Goal: Task Accomplishment & Management: Use online tool/utility

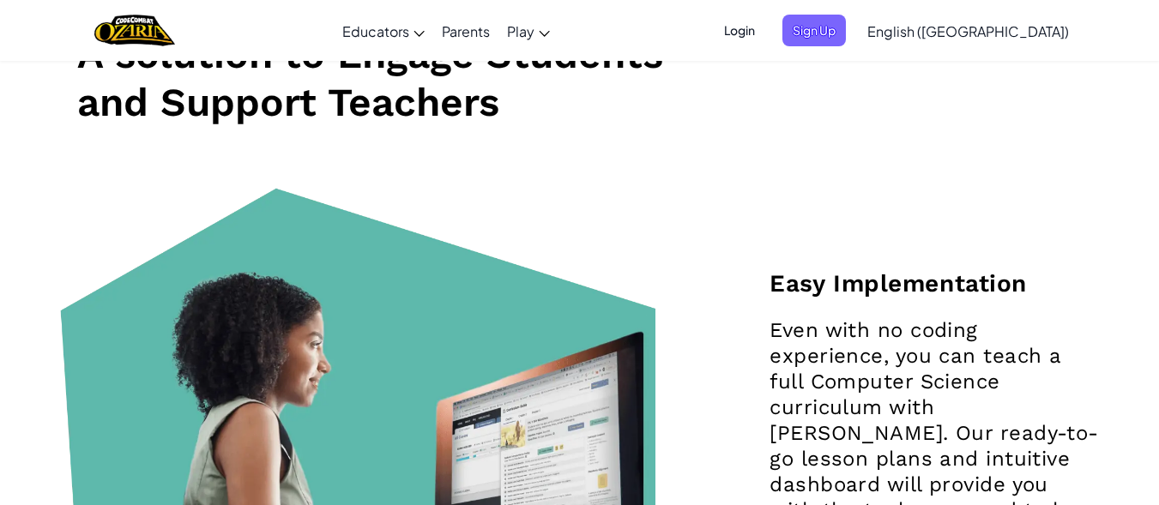
scroll to position [1544, 0]
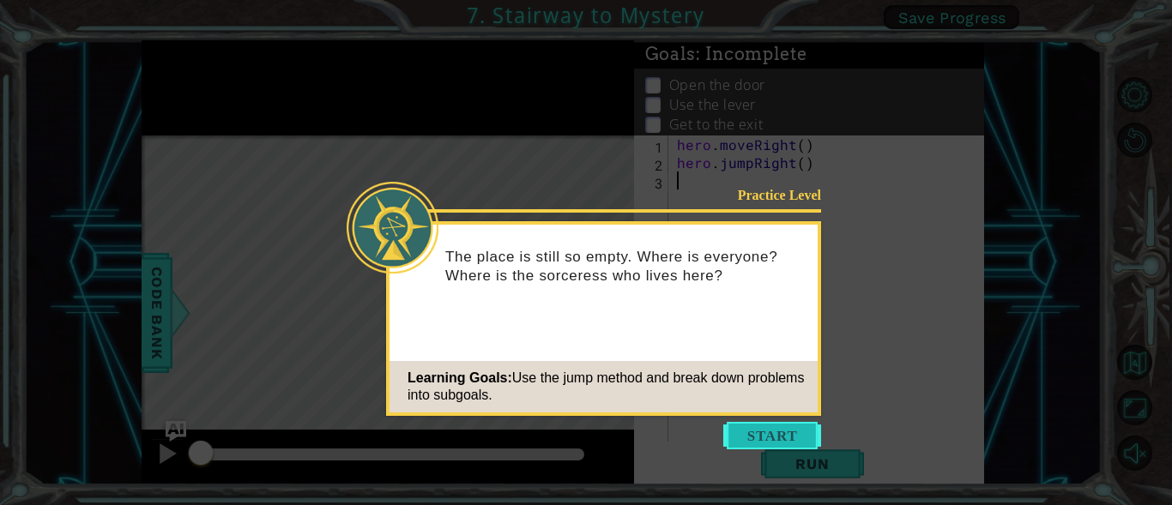
click at [728, 433] on button "Start" at bounding box center [772, 435] width 98 height 27
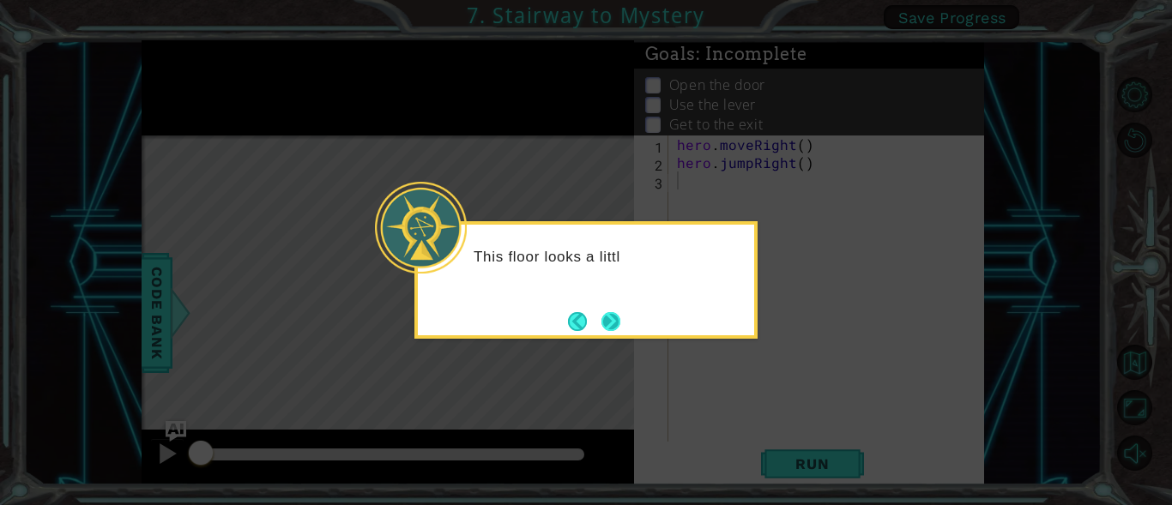
click at [617, 323] on button "Next" at bounding box center [611, 321] width 21 height 21
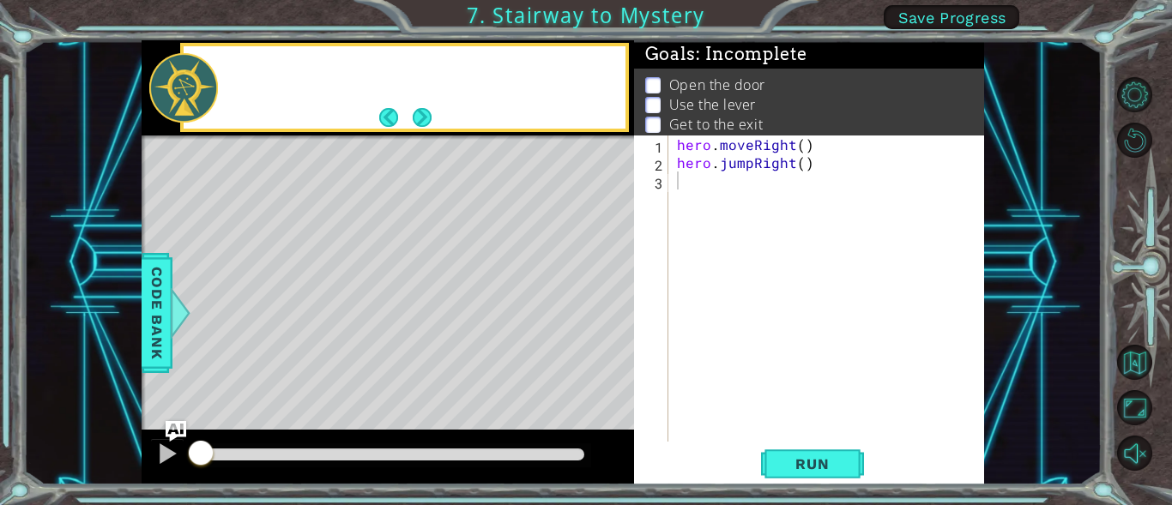
click at [615, 319] on div "Level Map" at bounding box center [538, 388] width 793 height 505
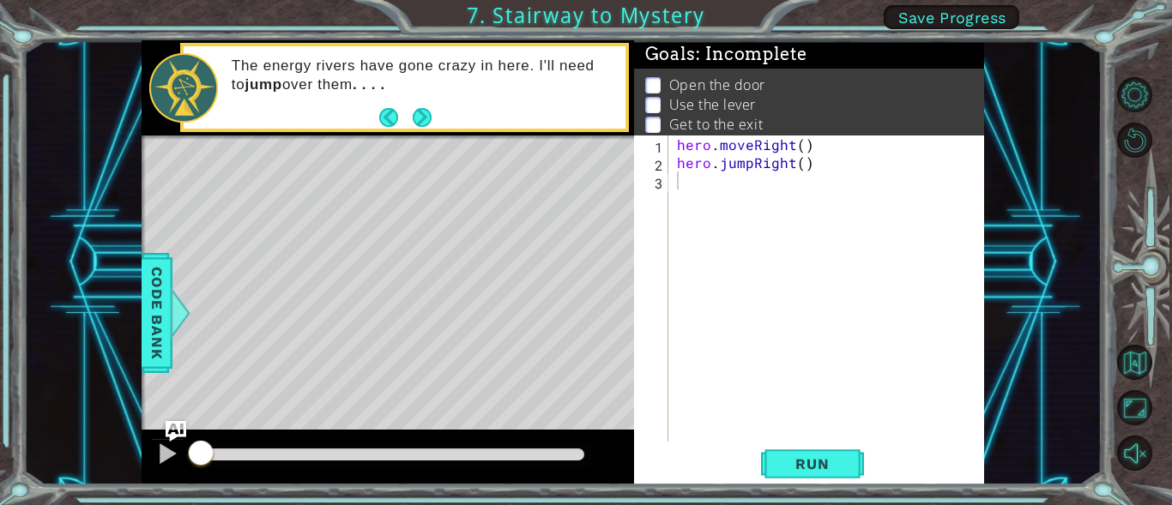
click at [751, 195] on div "hero . moveRight ( ) hero . jumpRight ( )" at bounding box center [831, 307] width 316 height 342
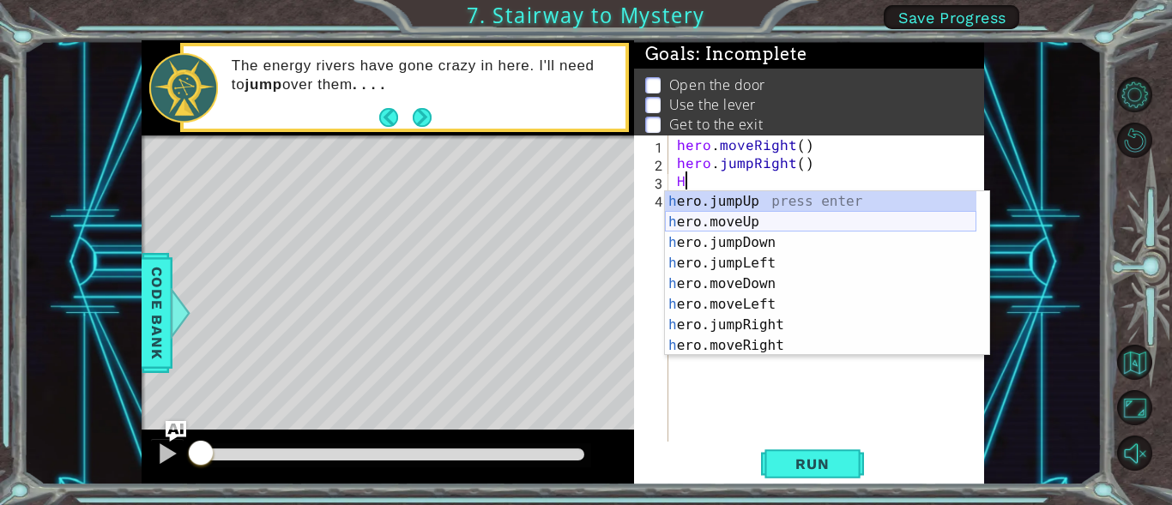
click at [755, 217] on div "h ero.jumpUp press enter h ero.moveUp press enter h ero.jumpDown press enter h …" at bounding box center [820, 294] width 311 height 206
type textarea "hero.moveUp(1)"
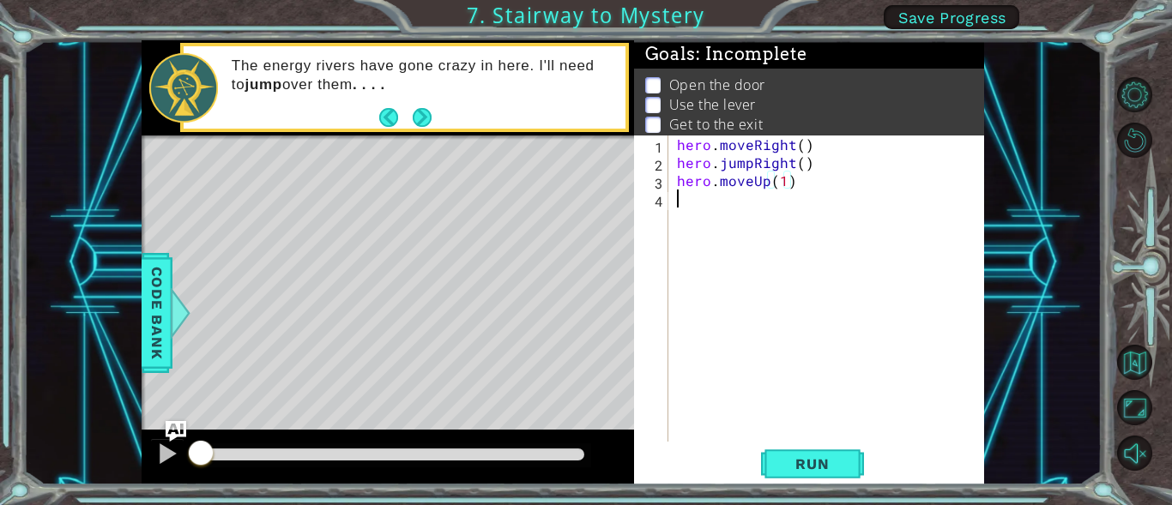
click at [745, 208] on div "hero . moveRight ( ) hero . jumpRight ( ) hero . moveUp ( 1 )" at bounding box center [831, 307] width 316 height 342
type textarea "H"
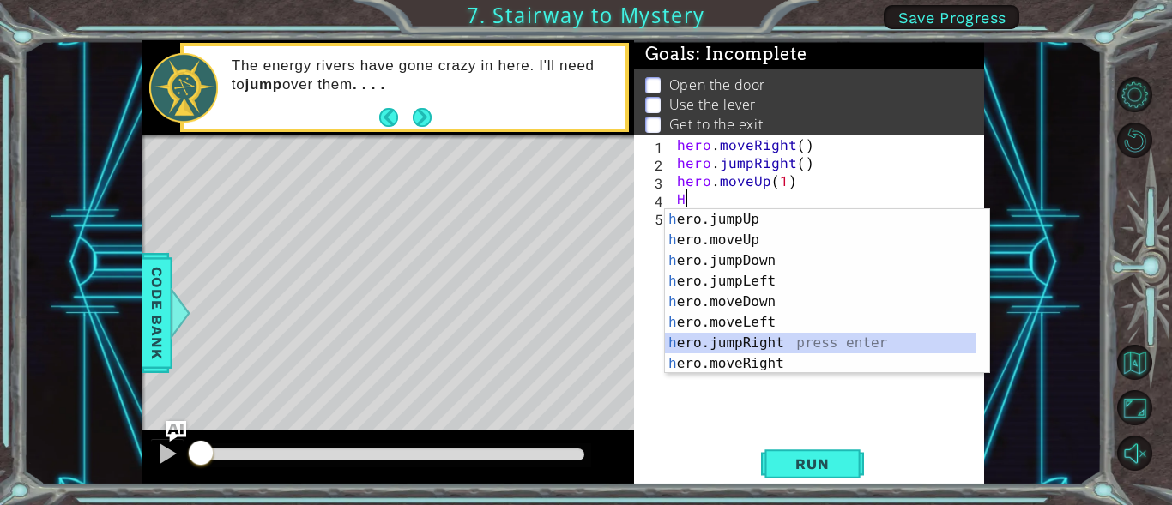
click at [728, 339] on div "h ero.jumpUp press enter h ero.moveUp press enter h ero.jumpDown press enter h …" at bounding box center [820, 312] width 311 height 206
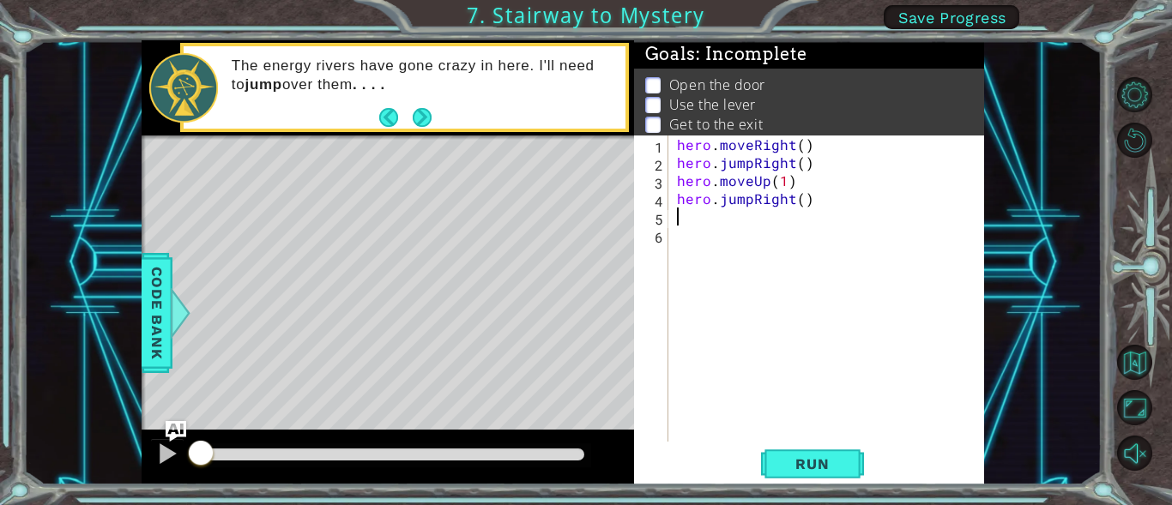
click at [714, 228] on div "hero . moveRight ( ) hero . jumpRight ( ) hero . moveUp ( 1 ) hero . jumpRight …" at bounding box center [831, 307] width 316 height 342
click at [715, 220] on div "hero . moveRight ( ) hero . jumpRight ( ) hero . moveUp ( 1 ) hero . jumpRight …" at bounding box center [831, 307] width 316 height 342
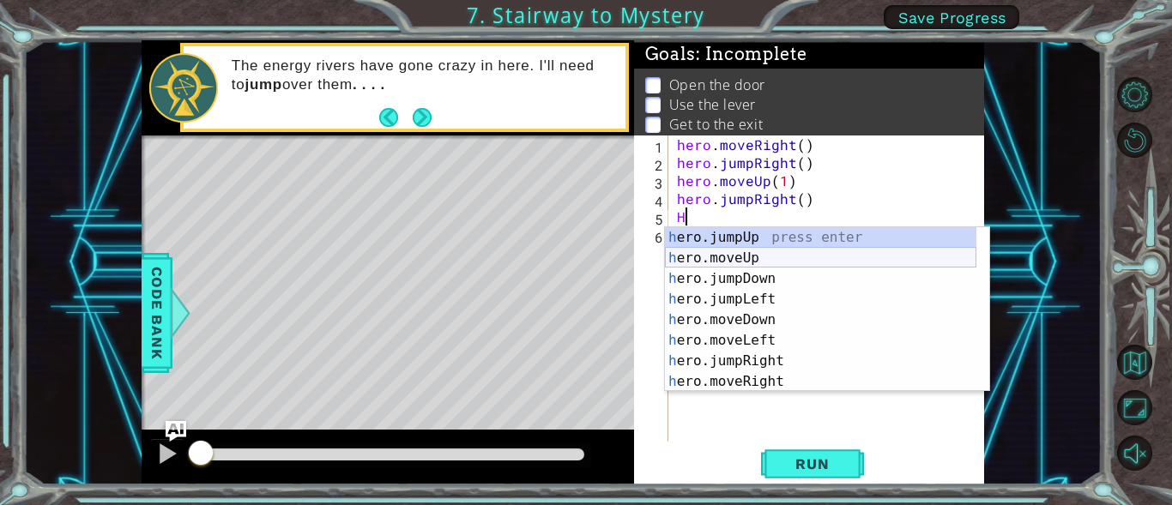
click at [739, 258] on div "h ero.jumpUp press enter h ero.moveUp press enter h ero.jumpDown press enter h …" at bounding box center [820, 330] width 311 height 206
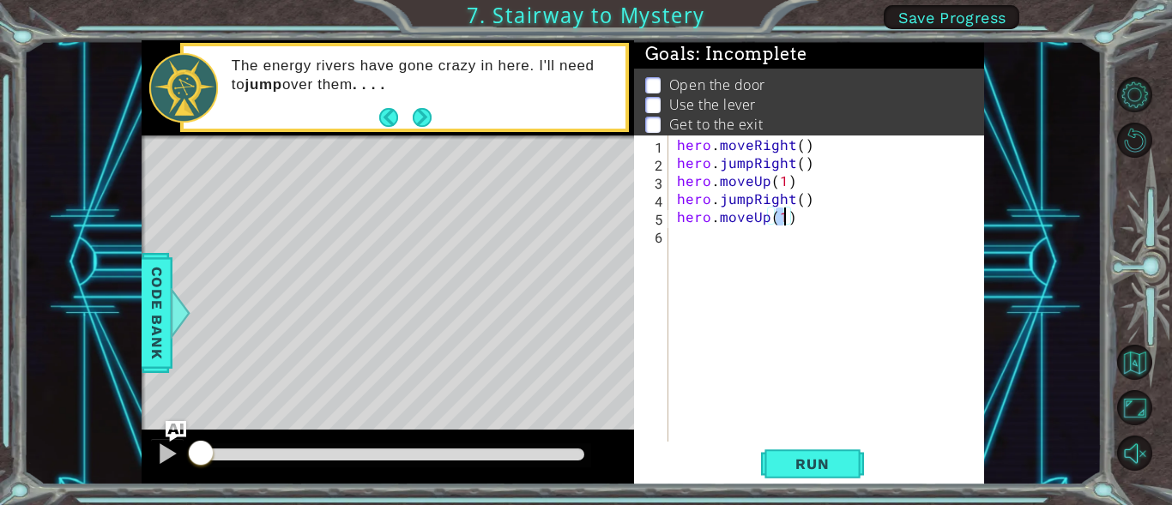
click at [700, 257] on div "hero . moveRight ( ) hero . jumpRight ( ) hero . moveUp ( 1 ) hero . jumpRight …" at bounding box center [831, 307] width 316 height 342
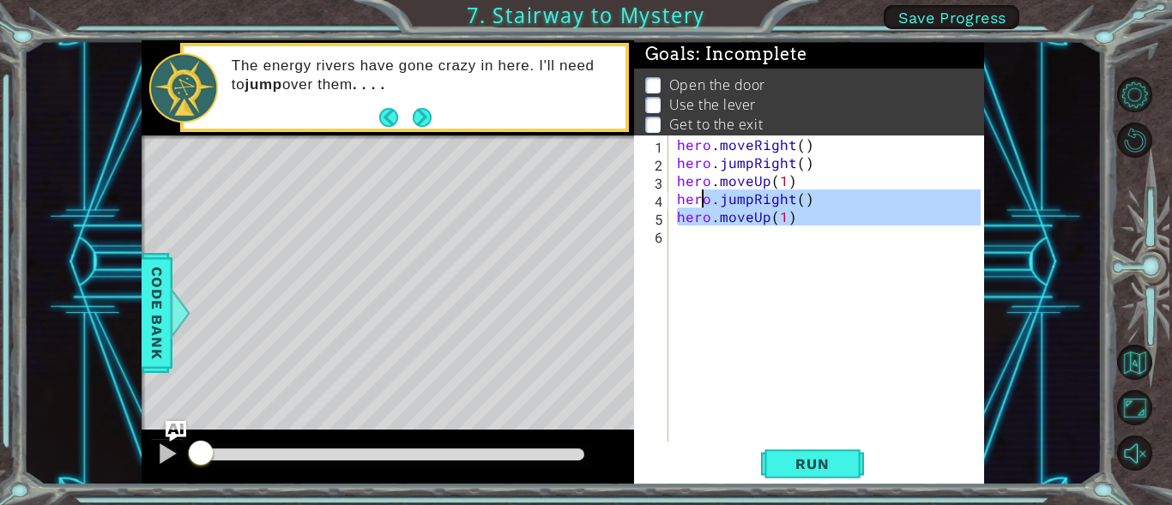
type textarea "hero.jumpRight() hero.moveUp(1)"
click at [698, 255] on div "hero . moveRight ( ) hero . jumpRight ( ) hero . moveUp ( 1 ) hero . jumpRight …" at bounding box center [826, 289] width 307 height 306
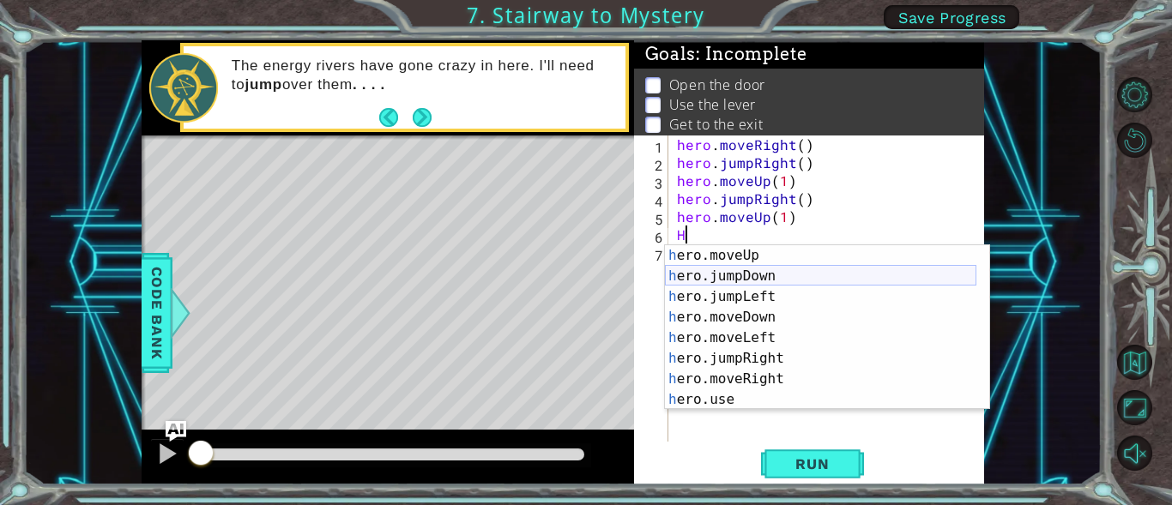
scroll to position [21, 0]
click at [712, 402] on div "h ero.moveUp press enter h ero.jumpDown press enter h ero.jumpLeft press enter …" at bounding box center [820, 348] width 311 height 206
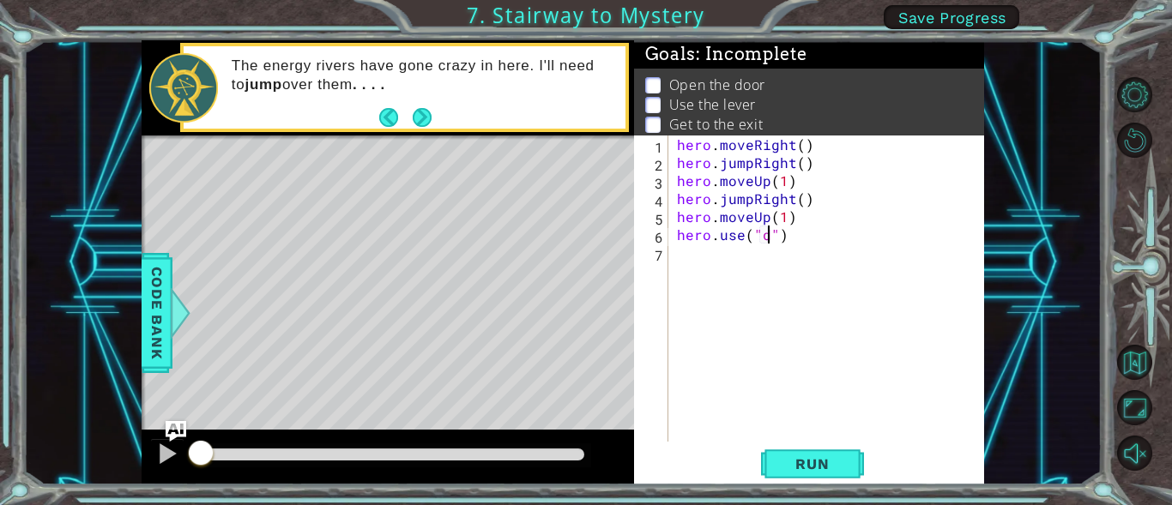
scroll to position [0, 6]
type textarea "hero.use("door")"
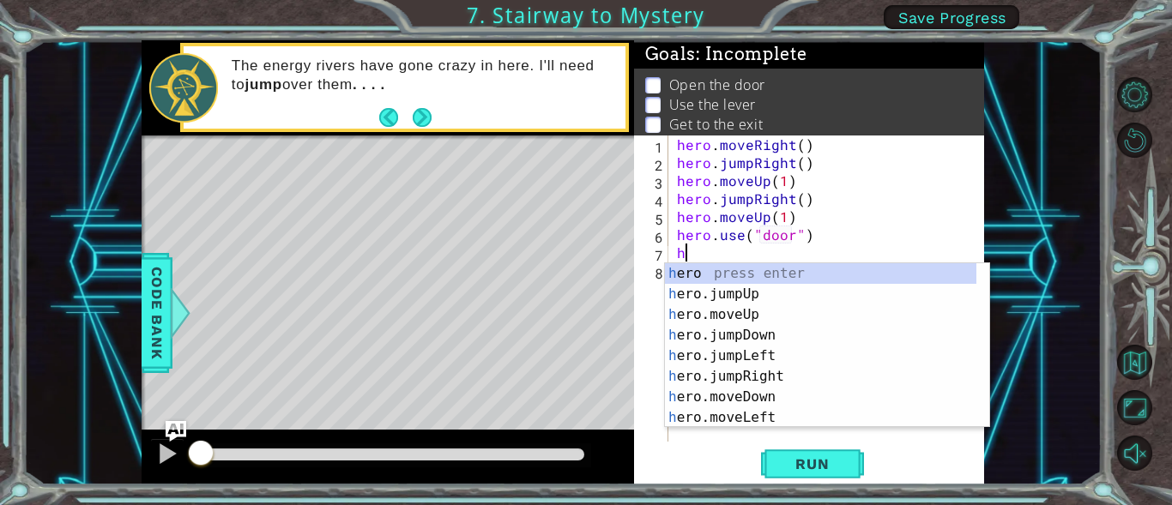
scroll to position [0, 0]
type textarea "her"
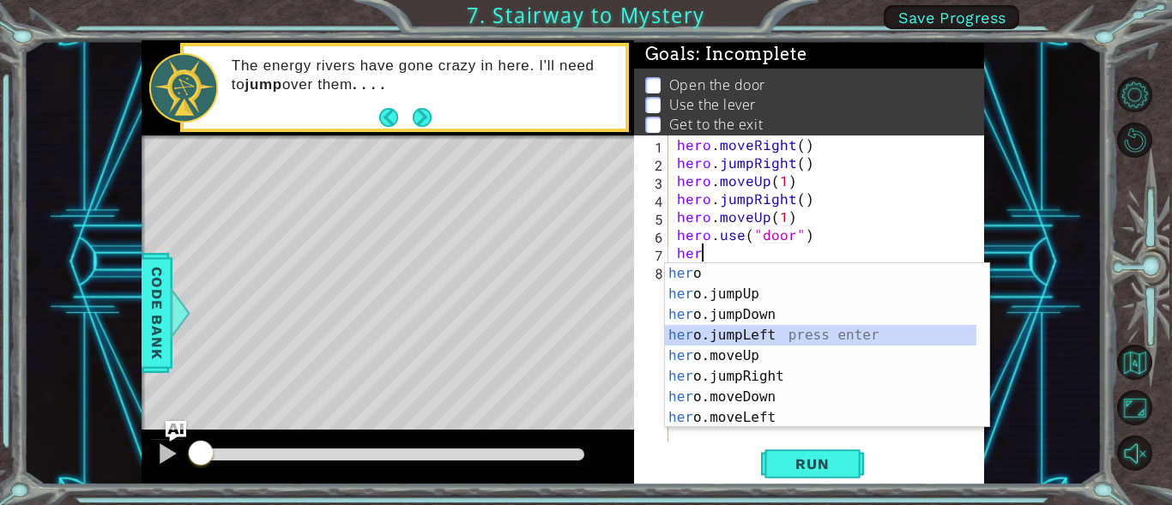
click at [772, 334] on div "her o press enter her o.jumpUp press enter her o.jumpDown press enter her o.jum…" at bounding box center [820, 366] width 311 height 206
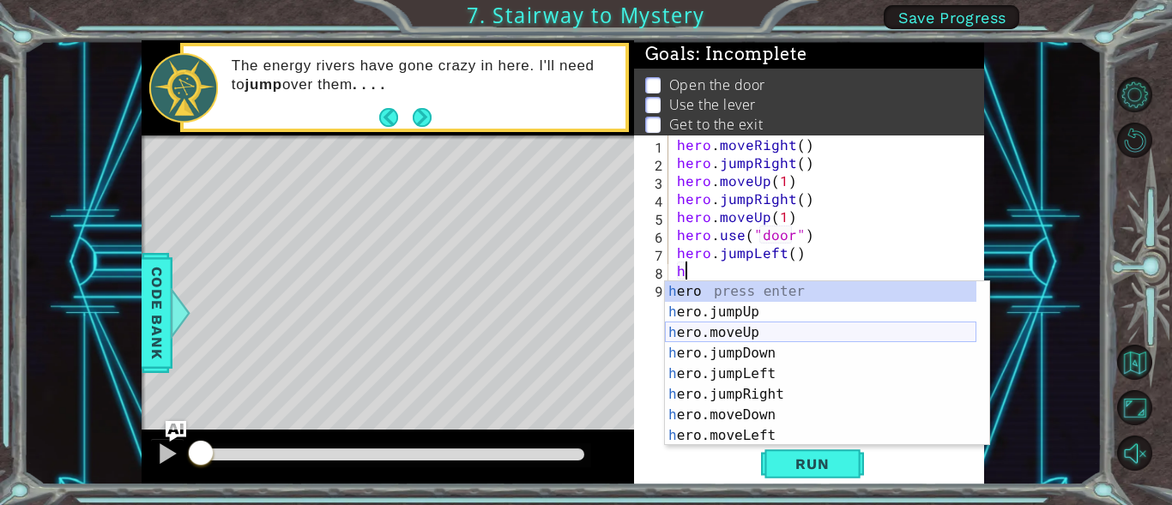
scroll to position [41, 0]
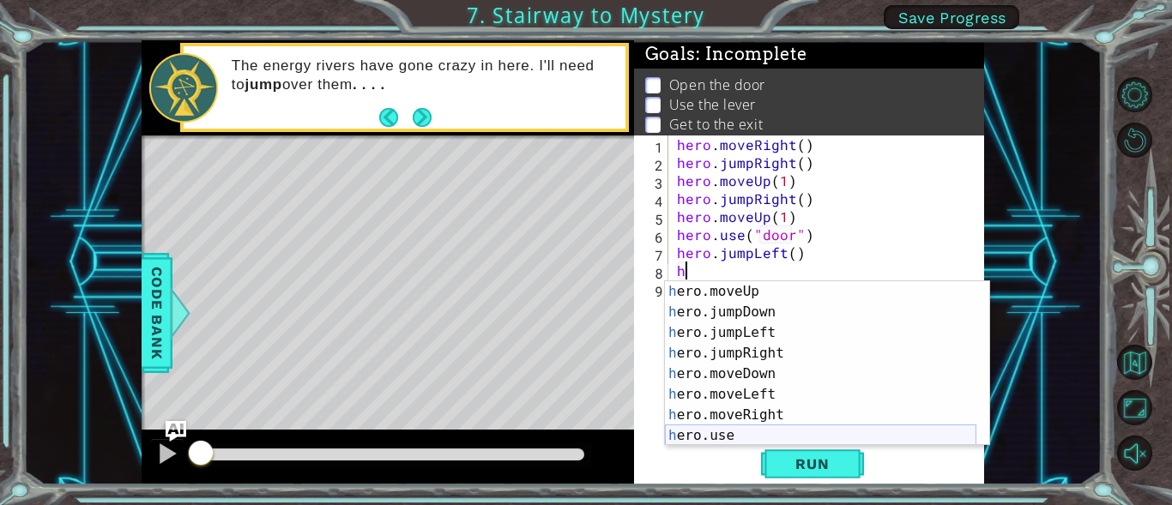
click at [717, 436] on div "h ero.moveUp press enter h ero.jumpDown press enter h ero.jumpLeft press enter …" at bounding box center [820, 384] width 311 height 206
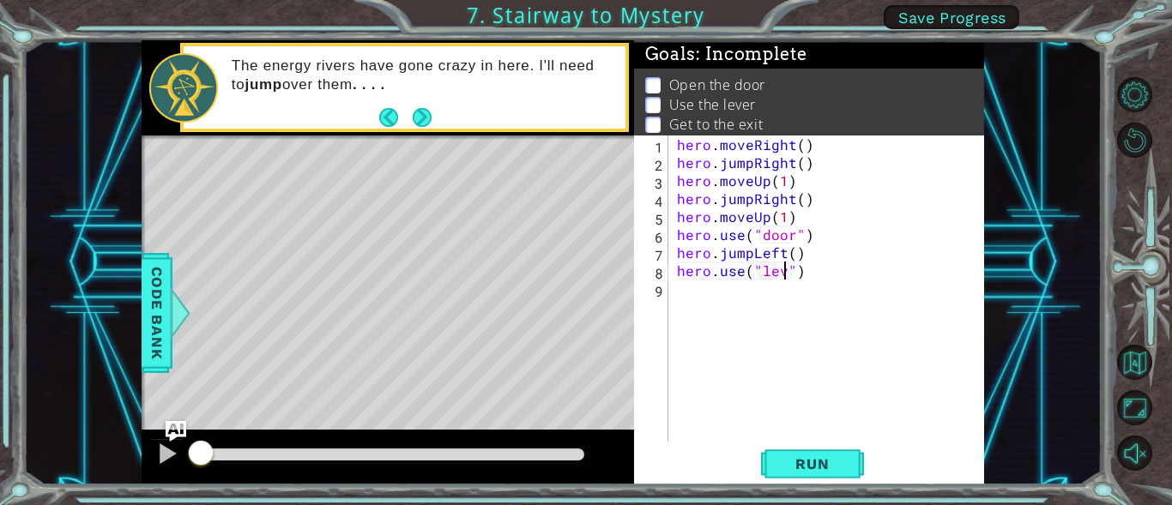
type textarea "hero.use("lever")"
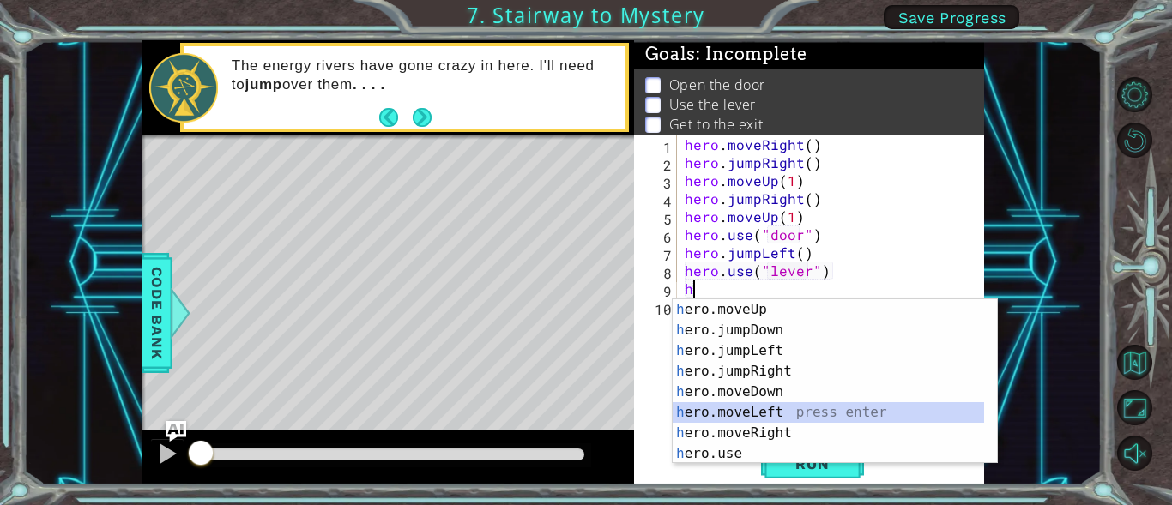
click at [766, 407] on div "h ero.moveUp press enter h ero.jumpDown press enter h ero.jumpLeft press enter …" at bounding box center [828, 402] width 311 height 206
type textarea "hero.moveLeft(1)"
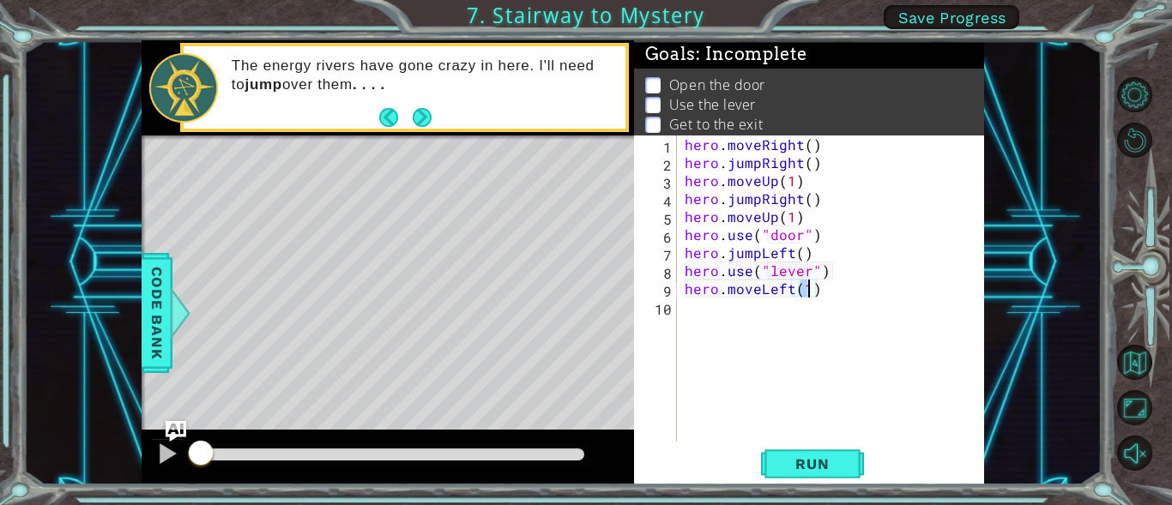
click at [761, 329] on div "hero . moveRight ( ) hero . jumpRight ( ) hero . moveUp ( 1 ) hero . jumpRight …" at bounding box center [835, 307] width 308 height 342
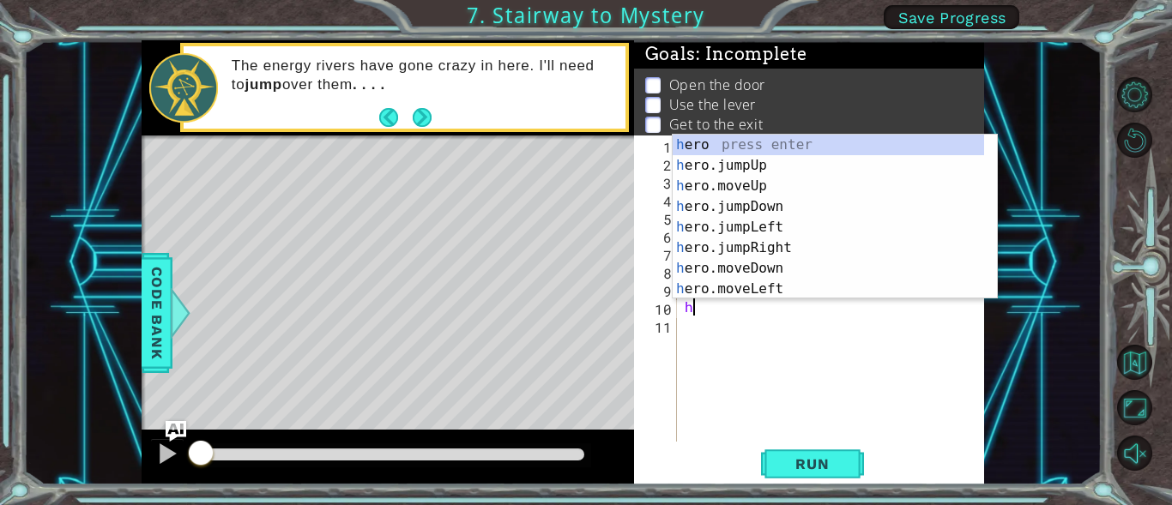
scroll to position [0, 0]
click at [723, 293] on div "h ero press enter h ero.jumpUp press enter h ero.moveUp press enter h ero.jumpD…" at bounding box center [828, 238] width 311 height 206
type textarea "hero.moveLeft(1)"
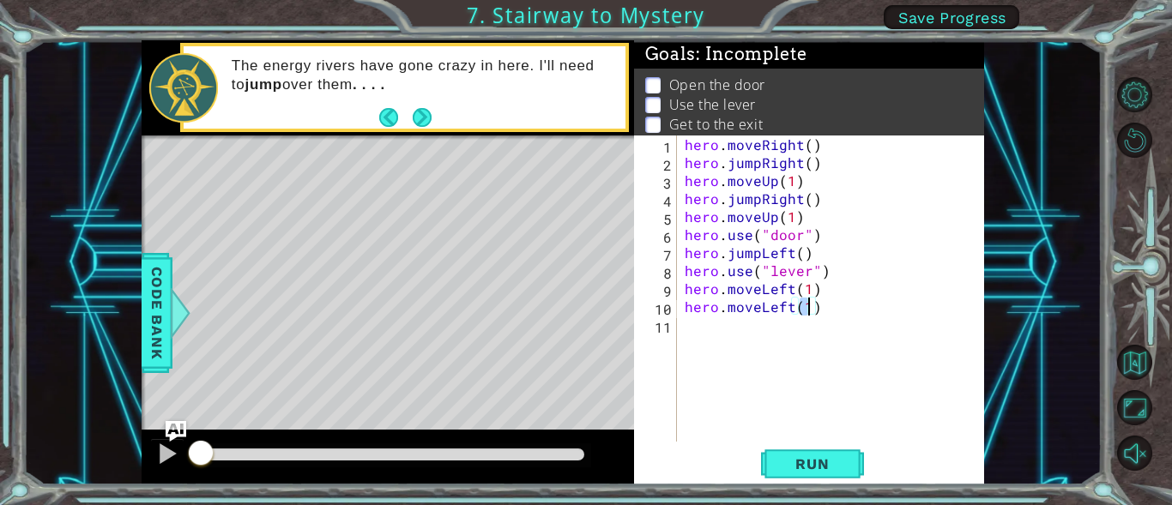
click at [704, 337] on div "hero . moveRight ( ) hero . jumpRight ( ) hero . moveUp ( 1 ) hero . jumpRight …" at bounding box center [835, 307] width 308 height 342
type textarea "h"
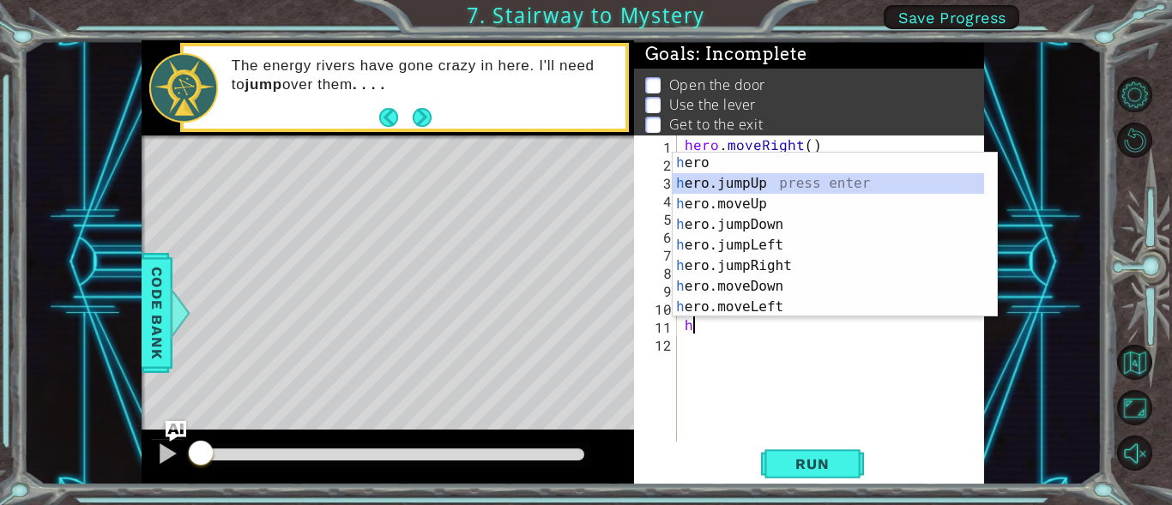
click at [746, 176] on div "h ero press enter h ero.jumpUp press enter h ero.moveUp press enter h ero.jumpD…" at bounding box center [828, 256] width 311 height 206
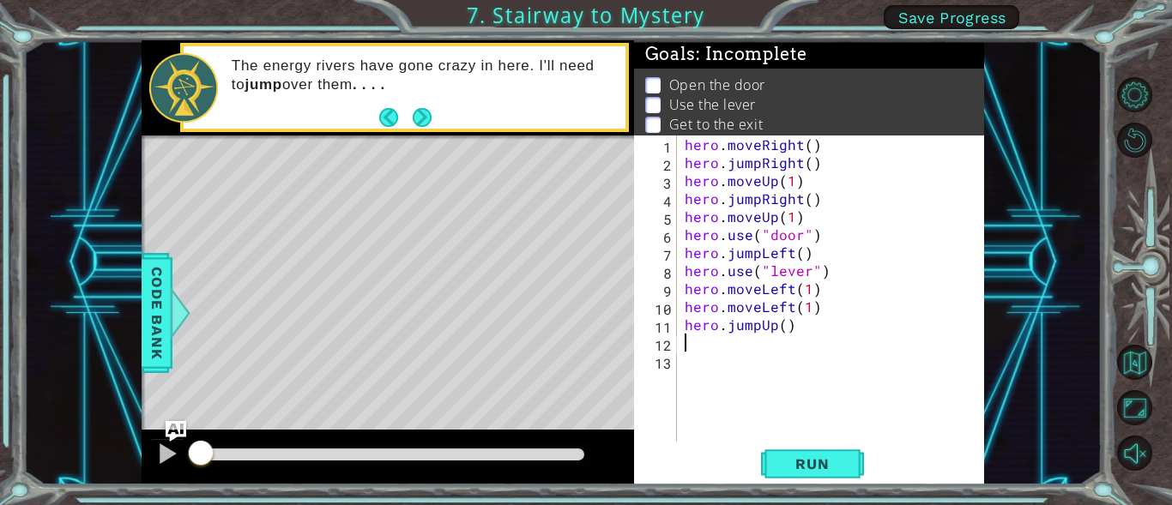
click at [710, 343] on div "hero . moveRight ( ) hero . jumpRight ( ) hero . moveUp ( 1 ) hero . jumpRight …" at bounding box center [835, 307] width 308 height 342
drag, startPoint x: 791, startPoint y: 328, endPoint x: 714, endPoint y: 330, distance: 77.3
click at [714, 330] on div "hero . moveRight ( ) hero . jumpRight ( ) hero . moveUp ( 1 ) hero . jumpRight …" at bounding box center [835, 307] width 308 height 342
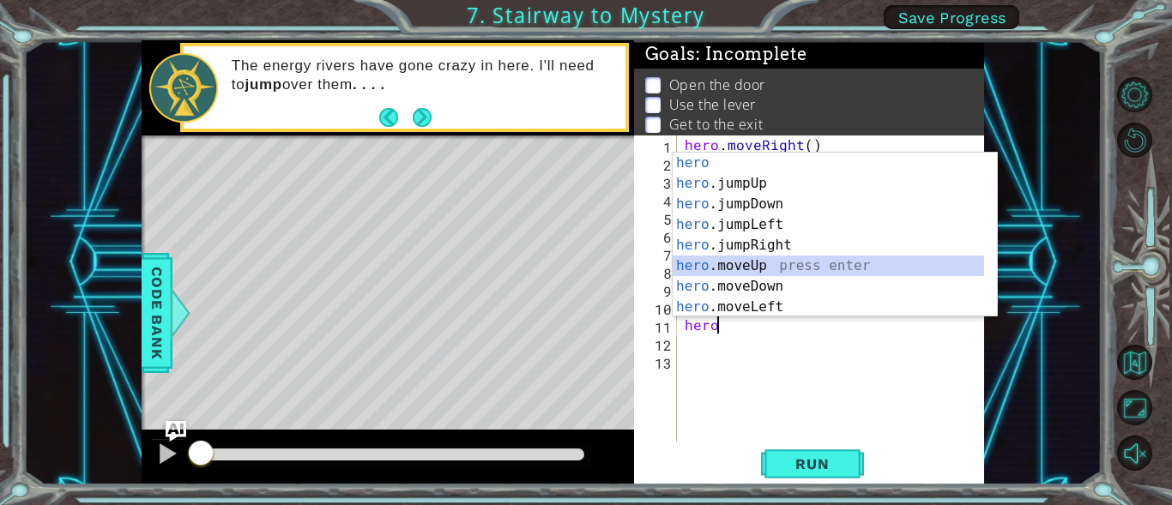
click at [760, 260] on div "hero press enter hero .jumpUp press enter hero .jumpDown press enter hero .jump…" at bounding box center [828, 256] width 311 height 206
type textarea "hero.moveUp(1)"
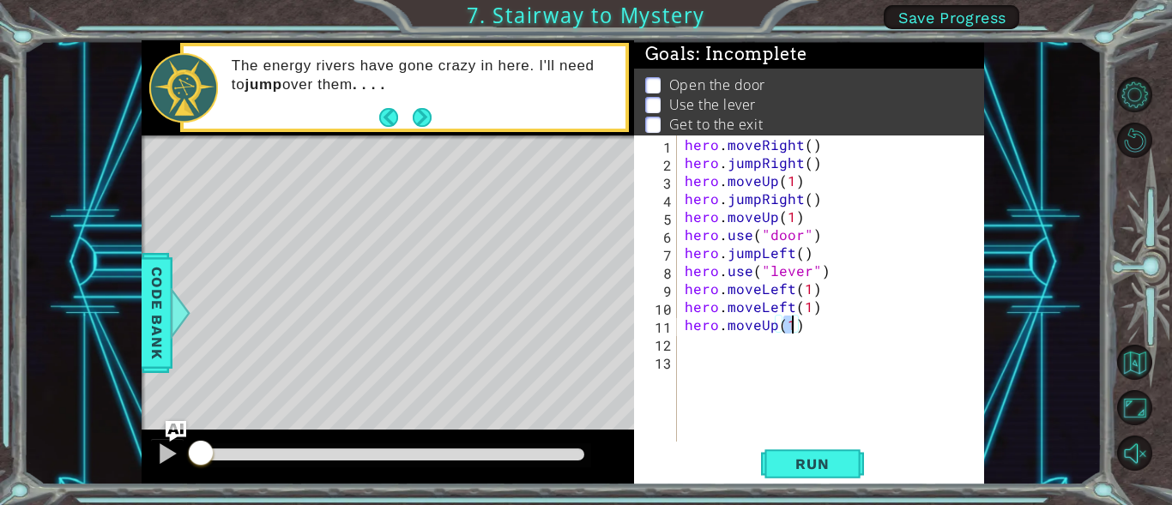
click at [736, 353] on div "hero . moveRight ( ) hero . jumpRight ( ) hero . moveUp ( 1 ) hero . jumpRight …" at bounding box center [835, 307] width 308 height 342
click at [727, 350] on div "hero . moveRight ( ) hero . jumpRight ( ) hero . moveUp ( 1 ) hero . jumpRight …" at bounding box center [835, 307] width 308 height 342
type textarea "h"
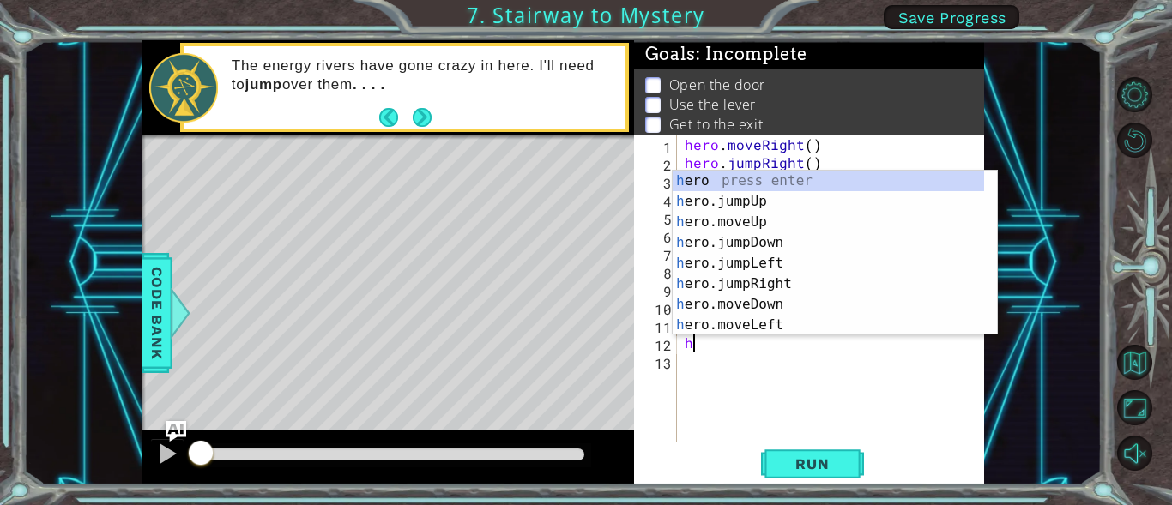
click at [798, 370] on div "hero . moveRight ( ) hero . jumpRight ( ) hero . moveUp ( 1 ) hero . jumpRight …" at bounding box center [835, 307] width 308 height 342
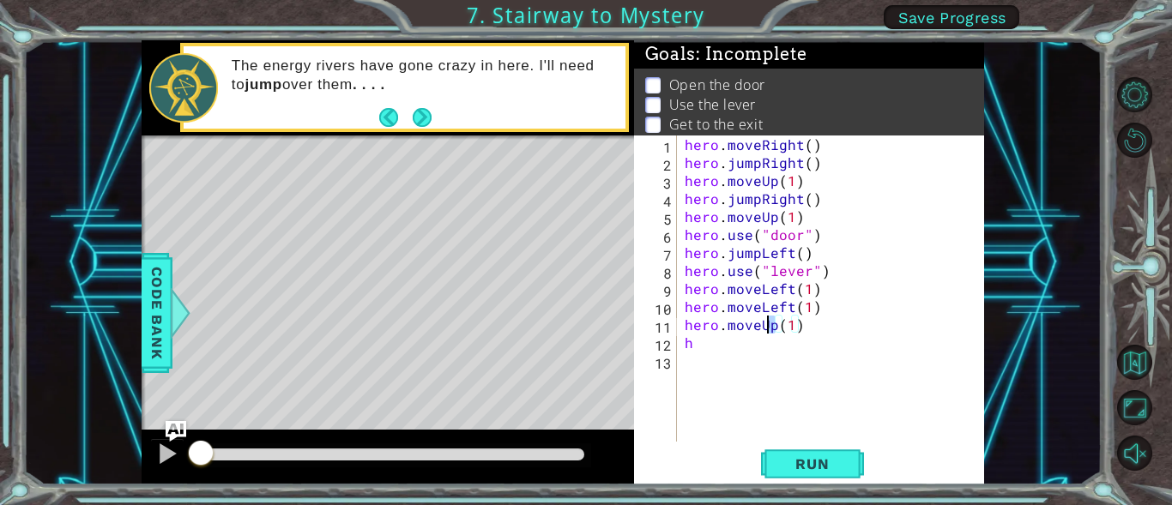
click at [769, 326] on div "hero . moveRight ( ) hero . jumpRight ( ) hero . moveUp ( 1 ) hero . jumpRight …" at bounding box center [835, 307] width 308 height 342
drag, startPoint x: 799, startPoint y: 326, endPoint x: 721, endPoint y: 331, distance: 77.4
click at [721, 331] on div "hero . moveRight ( ) hero . jumpRight ( ) hero . moveUp ( 1 ) hero . jumpRight …" at bounding box center [835, 307] width 308 height 342
type textarea "hero"
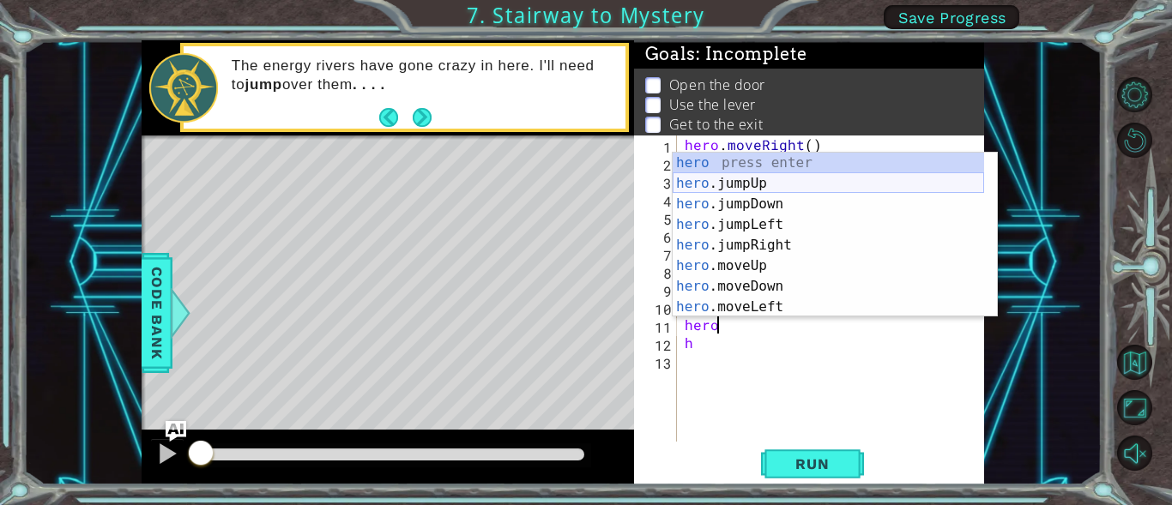
click at [768, 186] on div "hero press enter hero .jumpUp press enter hero .jumpDown press enter hero .jump…" at bounding box center [828, 256] width 311 height 206
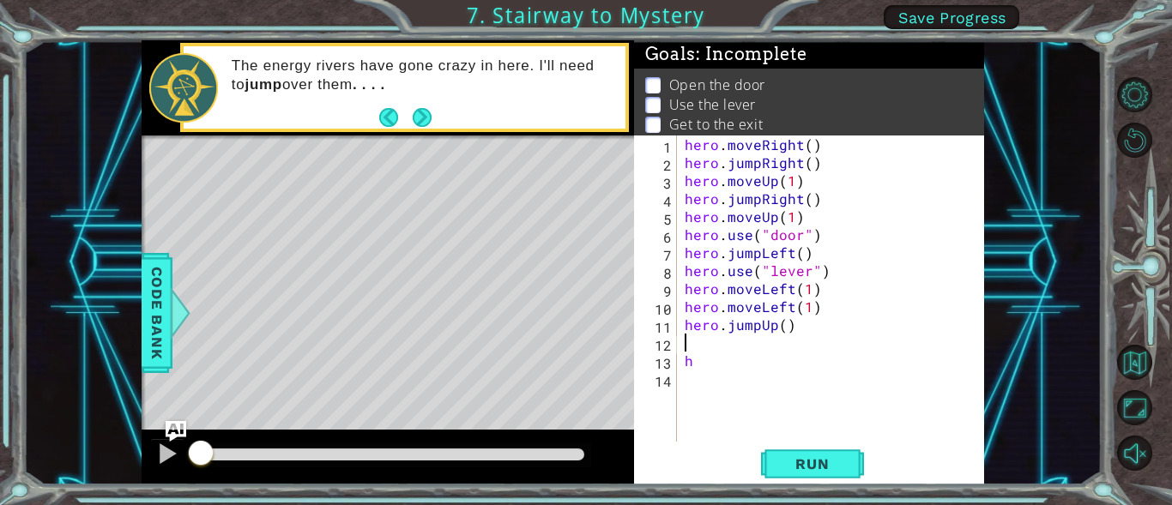
click at [737, 353] on div "hero . moveRight ( ) hero . jumpRight ( ) hero . moveUp ( 1 ) hero . jumpRight …" at bounding box center [835, 307] width 308 height 342
type textarea "h"
click at [720, 337] on div "hero . moveRight ( ) hero . jumpRight ( ) hero . moveUp ( 1 ) hero . jumpRight …" at bounding box center [835, 307] width 308 height 342
type textarea "h"
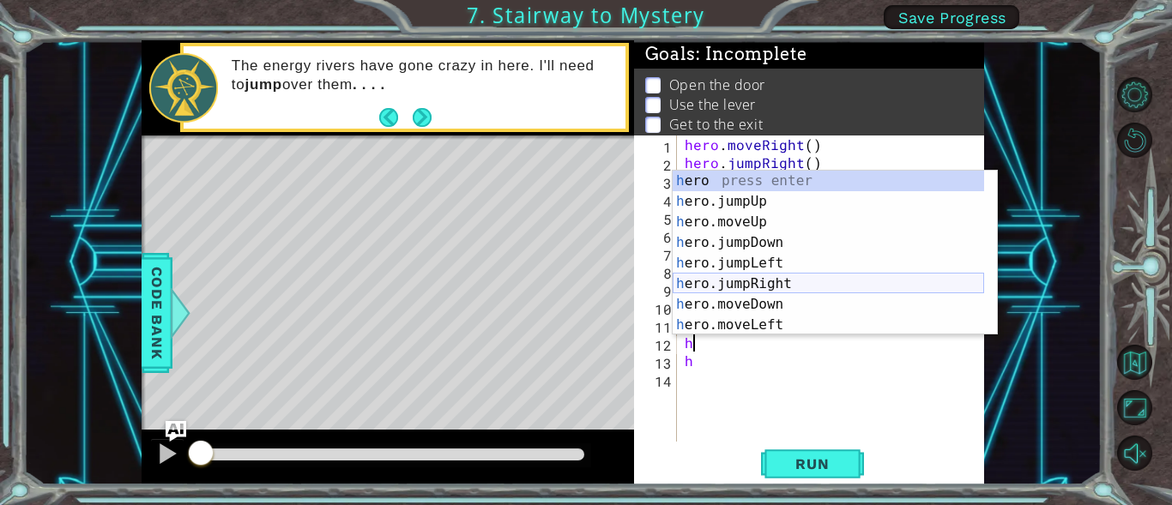
click at [747, 278] on div "h ero press enter h ero.jumpUp press enter h ero.moveUp press enter h ero.jumpD…" at bounding box center [828, 274] width 311 height 206
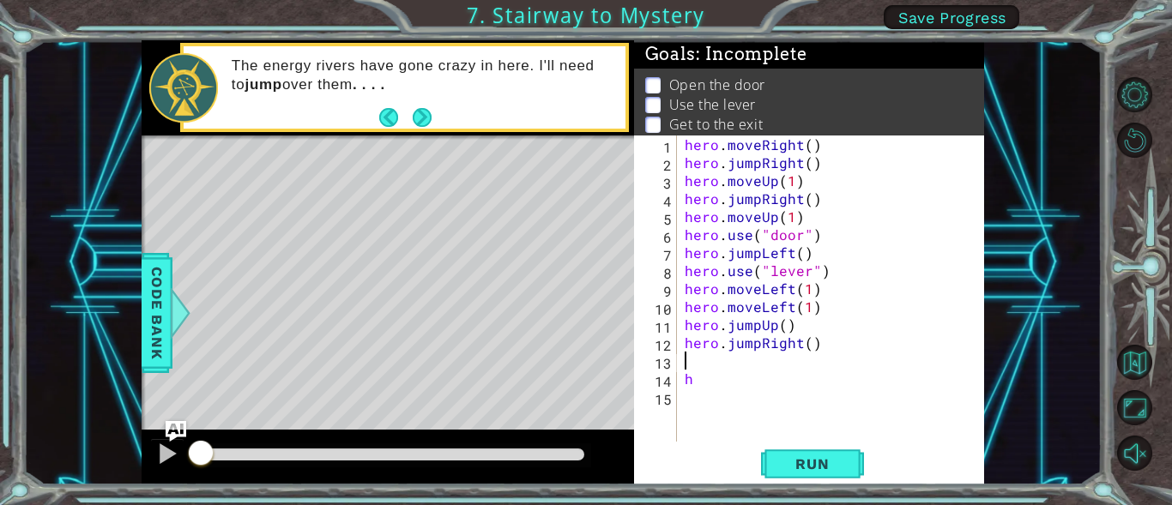
click at [735, 382] on div "hero . moveRight ( ) hero . jumpRight ( ) hero . moveUp ( 1 ) hero . jumpRight …" at bounding box center [835, 307] width 308 height 342
type textarea "h"
click at [708, 381] on div "hero . moveRight ( ) hero . jumpRight ( ) hero . moveUp ( 1 ) hero . jumpRight …" at bounding box center [835, 307] width 308 height 342
click at [739, 364] on div "hero . moveRight ( ) hero . jumpRight ( ) hero . moveUp ( 1 ) hero . jumpRight …" at bounding box center [835, 307] width 308 height 342
type textarea "h"
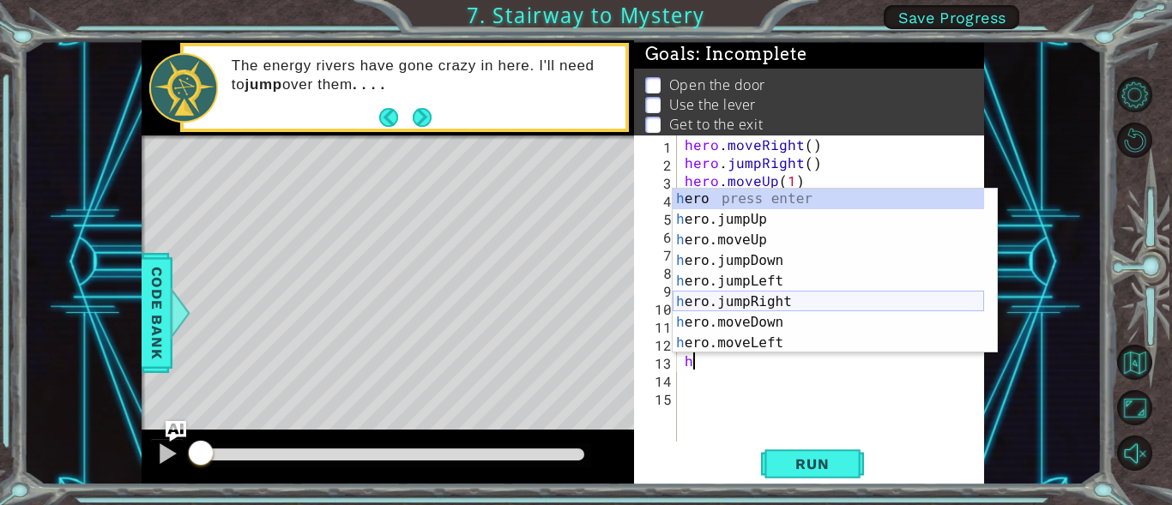
click at [758, 294] on div "h ero press enter h ero.jumpUp press enter h ero.moveUp press enter h ero.jumpD…" at bounding box center [828, 292] width 311 height 206
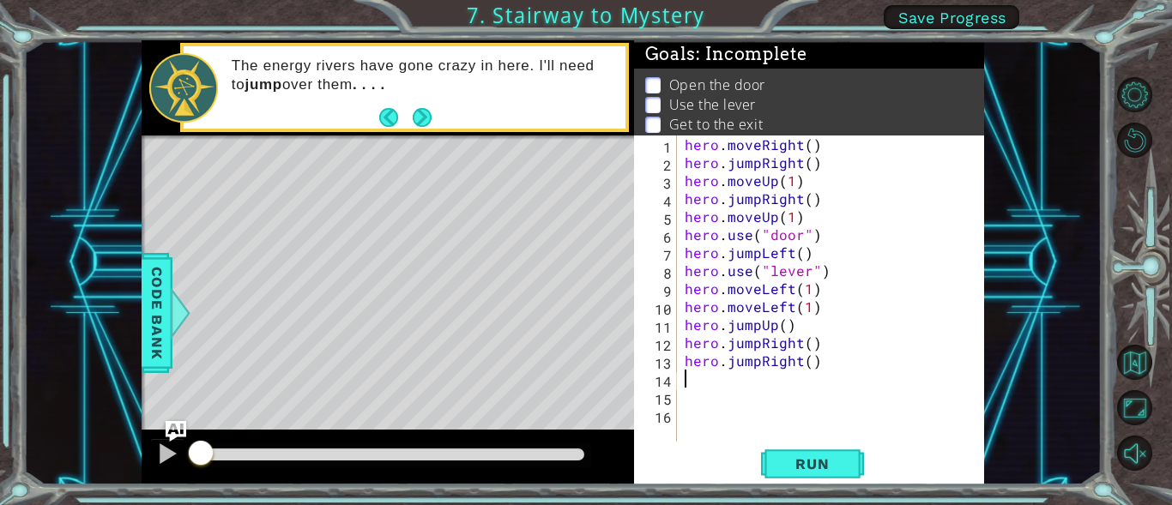
click at [730, 379] on div "hero . moveRight ( ) hero . jumpRight ( ) hero . moveUp ( 1 ) hero . jumpRight …" at bounding box center [835, 307] width 308 height 342
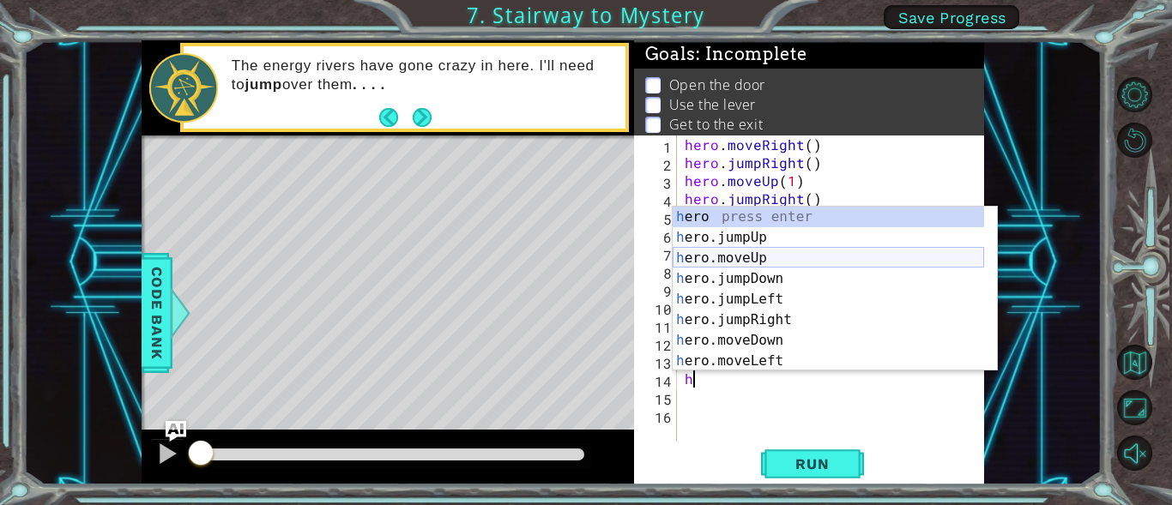
click at [740, 257] on div "h ero press enter h ero.jumpUp press enter h ero.moveUp press enter h ero.jumpD…" at bounding box center [828, 310] width 311 height 206
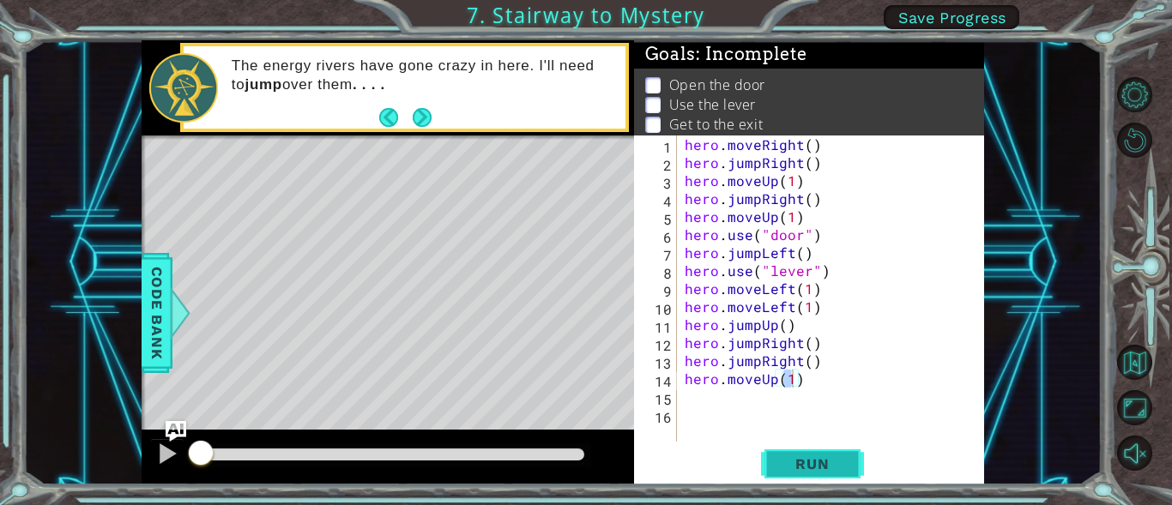
click at [811, 461] on span "Run" at bounding box center [812, 464] width 68 height 17
click at [809, 460] on span "Run" at bounding box center [812, 464] width 68 height 17
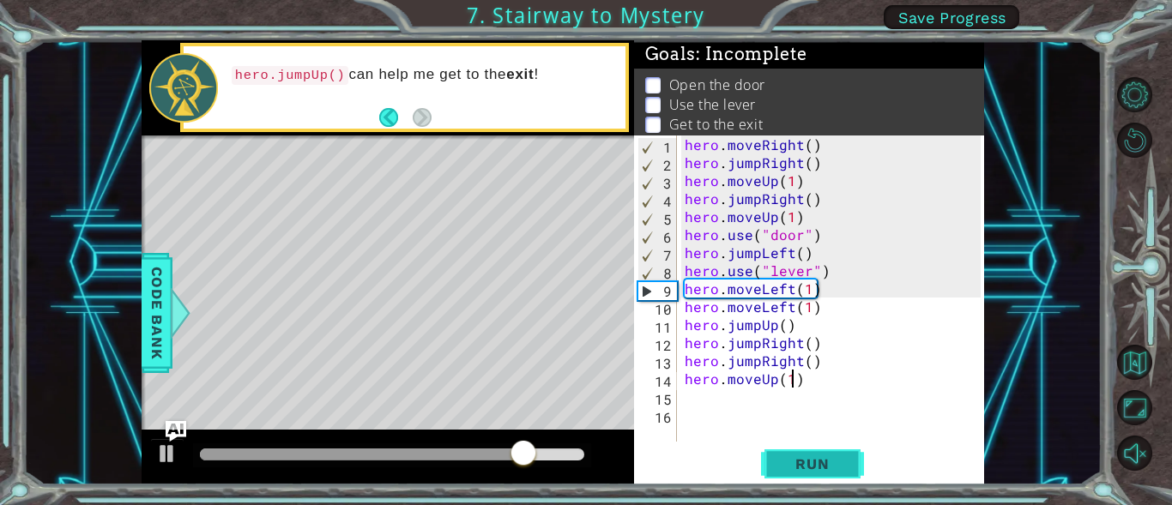
click at [806, 473] on span "Run" at bounding box center [812, 464] width 68 height 17
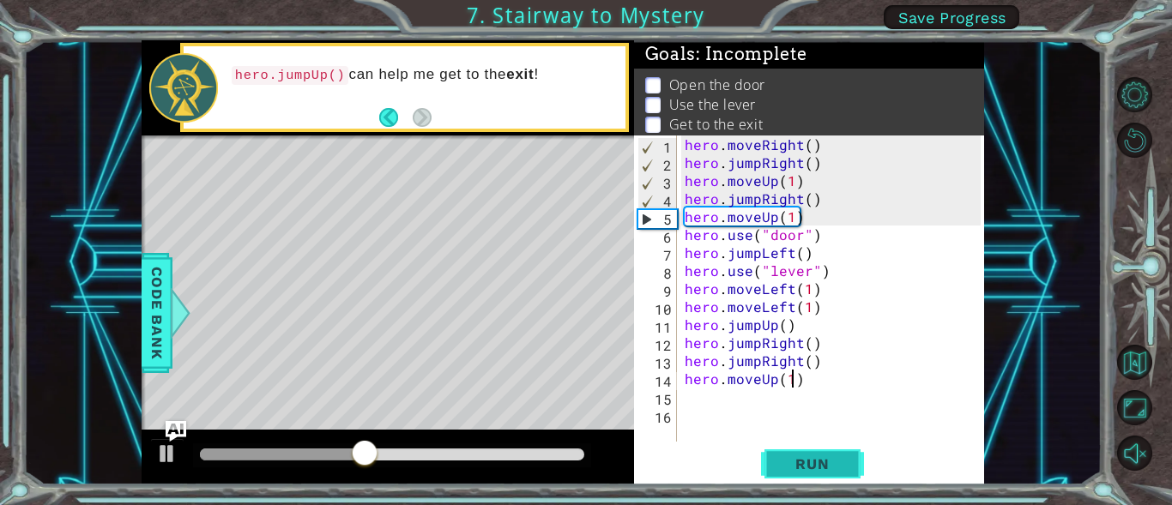
click at [781, 460] on span "Run" at bounding box center [812, 464] width 68 height 17
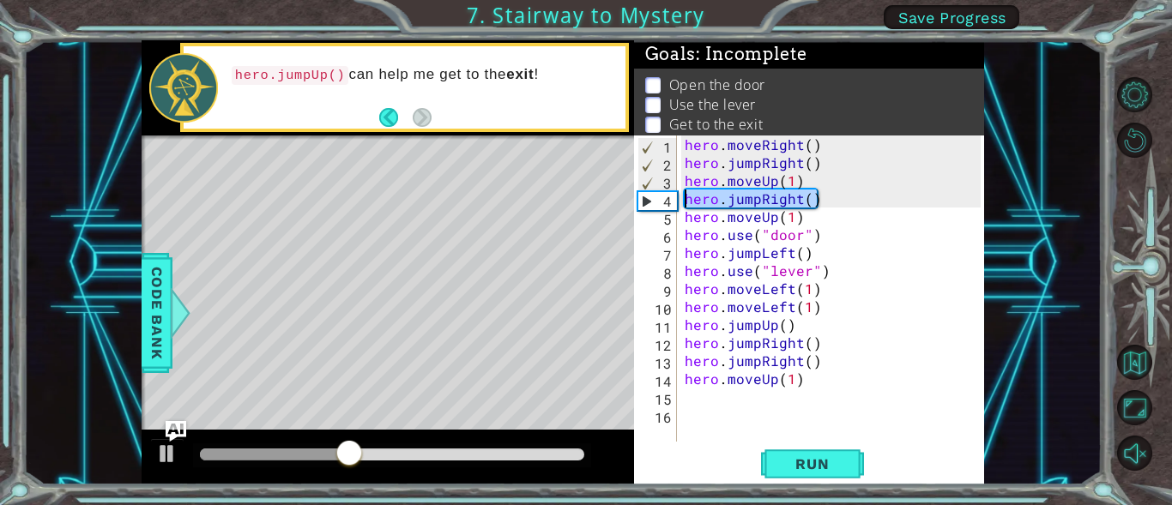
drag, startPoint x: 823, startPoint y: 201, endPoint x: 684, endPoint y: 207, distance: 139.1
click at [684, 207] on div "hero . moveRight ( ) hero . jumpRight ( ) hero . moveUp ( 1 ) hero . jumpRight …" at bounding box center [835, 307] width 308 height 342
type textarea "hero.jumpRight()"
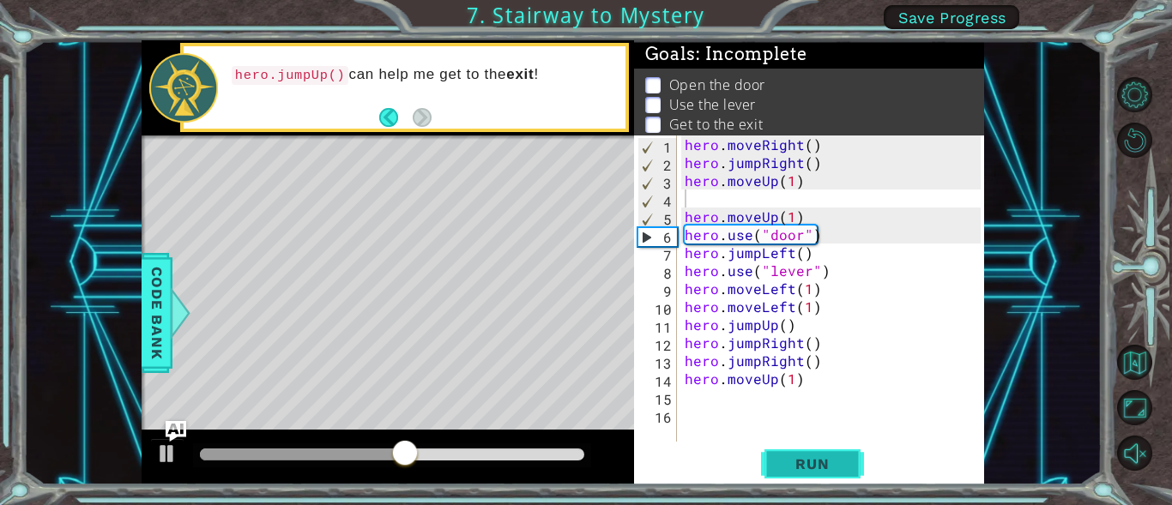
click at [829, 454] on button "Run" at bounding box center [812, 464] width 103 height 35
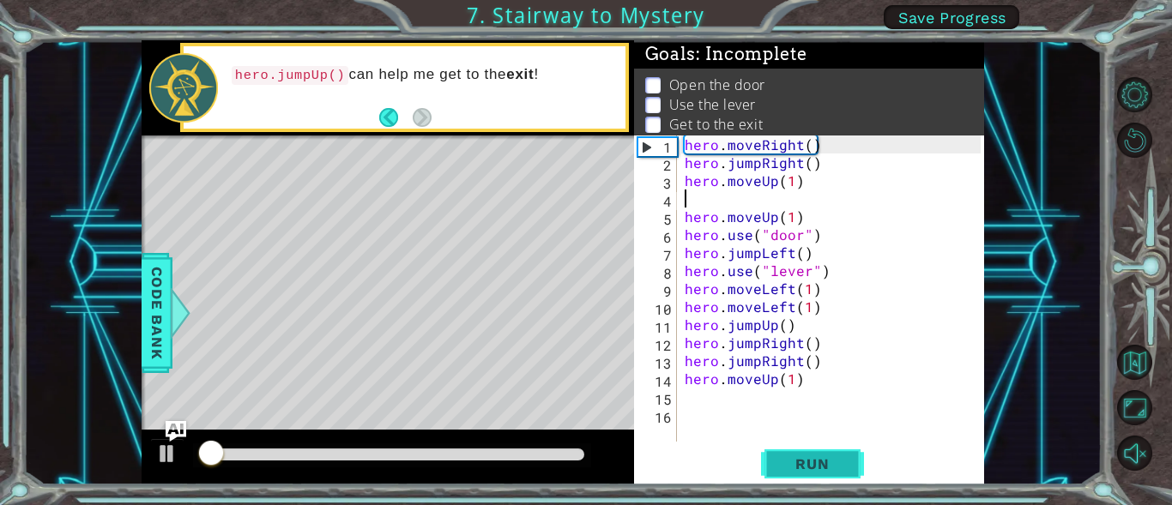
click at [817, 456] on span "Run" at bounding box center [812, 464] width 68 height 17
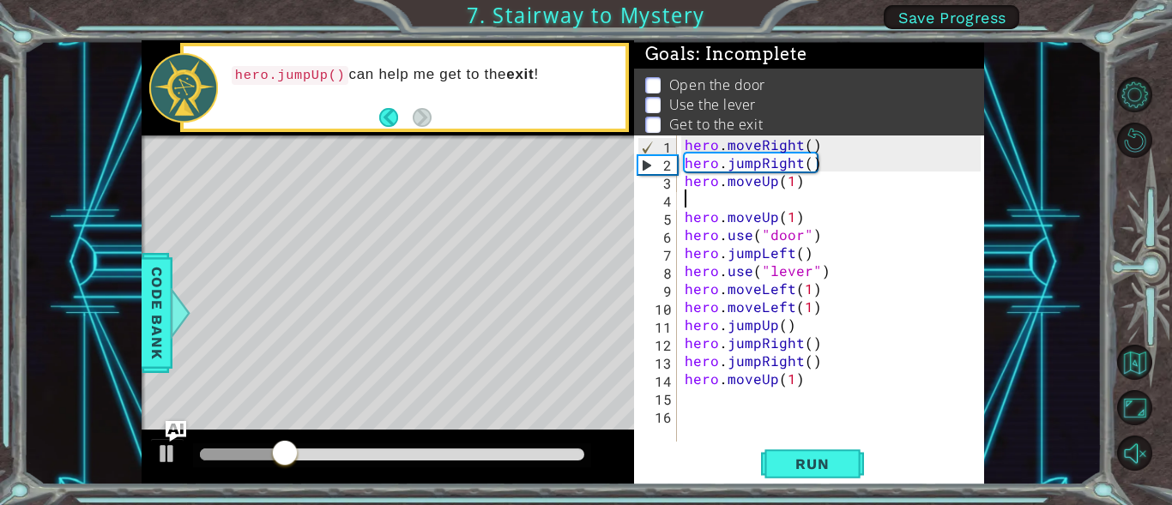
click at [836, 356] on div "hero . moveRight ( ) hero . jumpRight ( ) hero . moveUp ( 1 ) hero . moveUp ( 1…" at bounding box center [835, 307] width 308 height 342
type textarea "hero.jumpRight()"
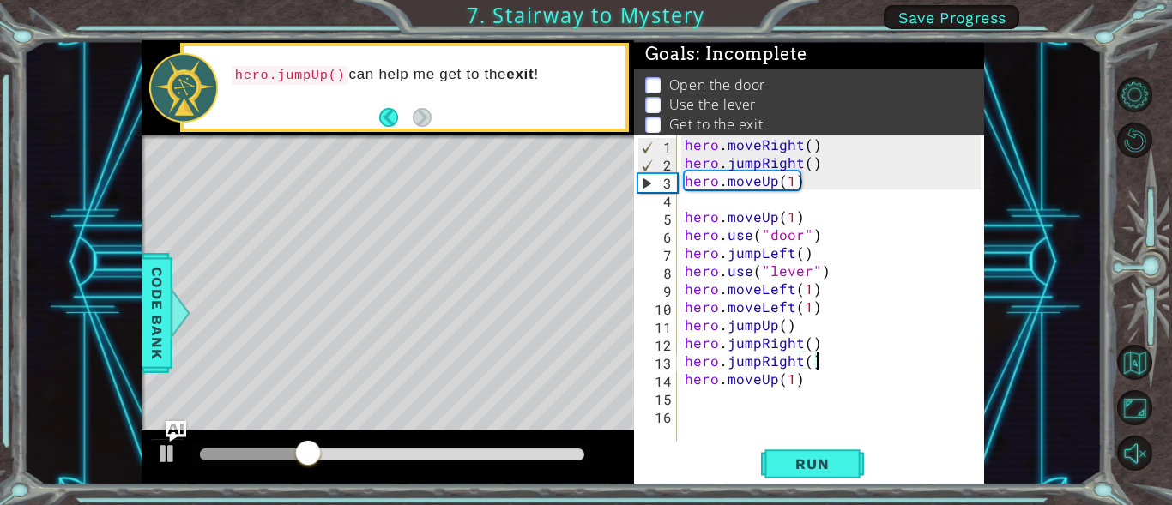
click at [832, 401] on div "hero . moveRight ( ) hero . jumpRight ( ) hero . moveUp ( 1 ) hero . moveUp ( 1…" at bounding box center [835, 307] width 308 height 342
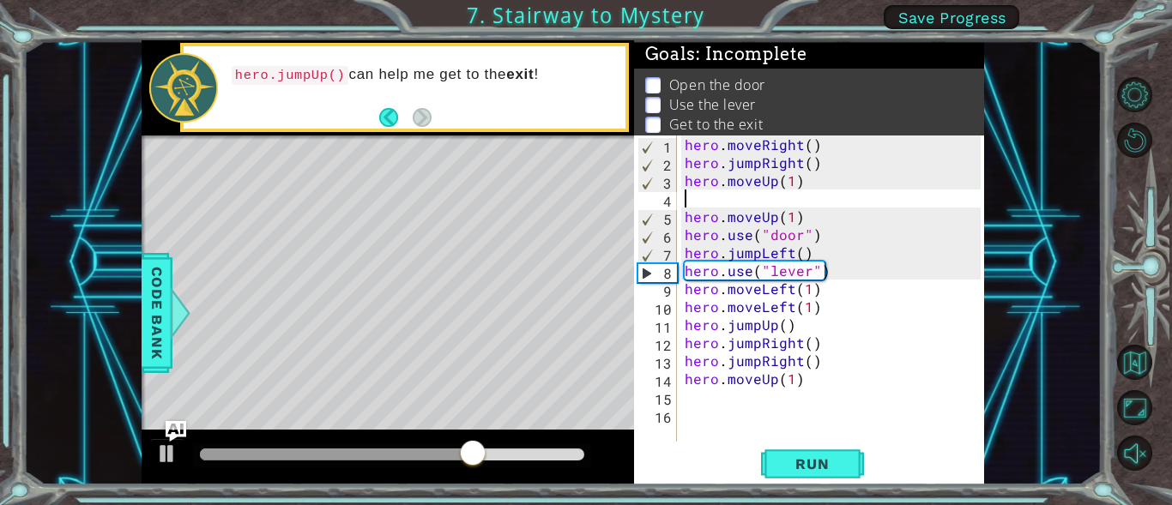
click at [708, 200] on div "hero . moveRight ( ) hero . jumpRight ( ) hero . moveUp ( 1 ) hero . moveUp ( 1…" at bounding box center [835, 307] width 308 height 342
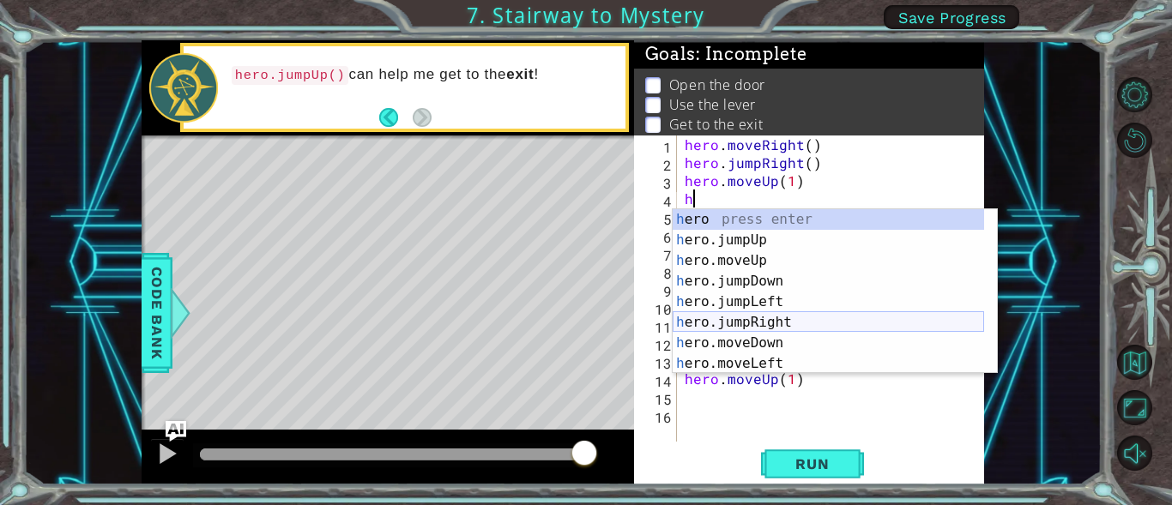
scroll to position [41, 0]
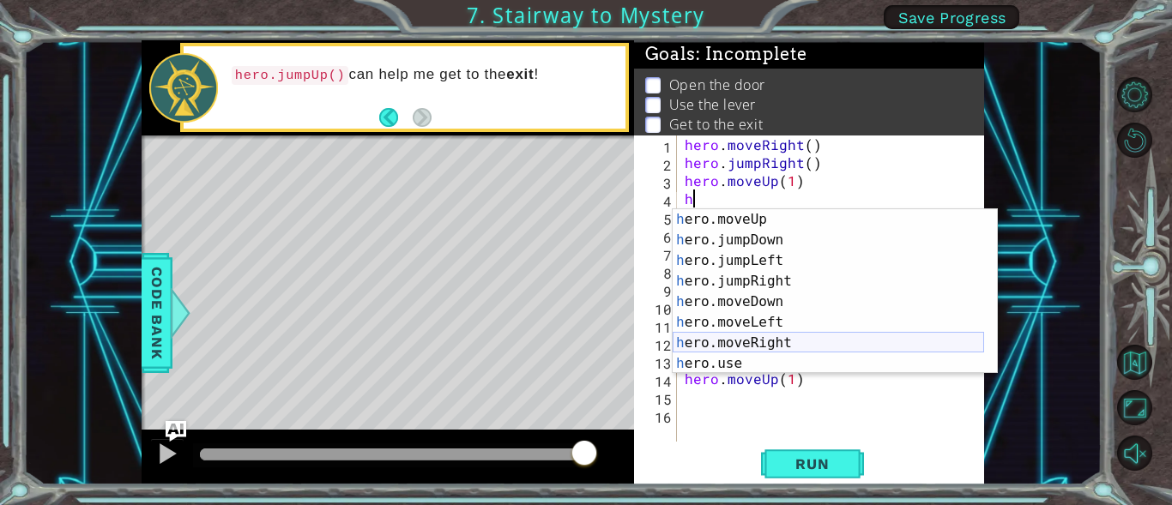
click at [752, 335] on div "h ero.moveUp press enter h ero.jumpDown press enter h ero.jumpLeft press enter …" at bounding box center [828, 312] width 311 height 206
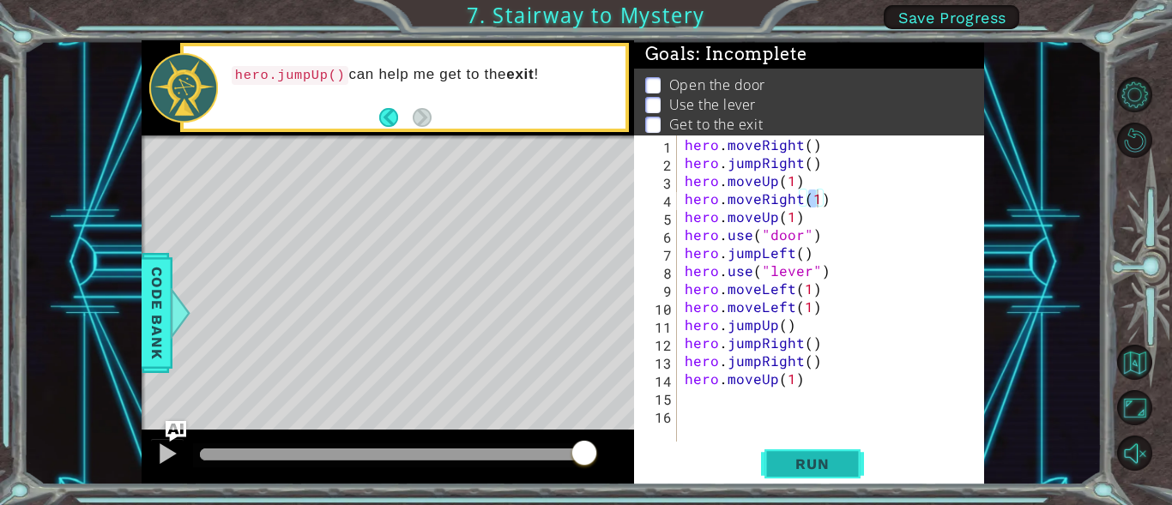
click at [802, 462] on span "Run" at bounding box center [812, 464] width 68 height 17
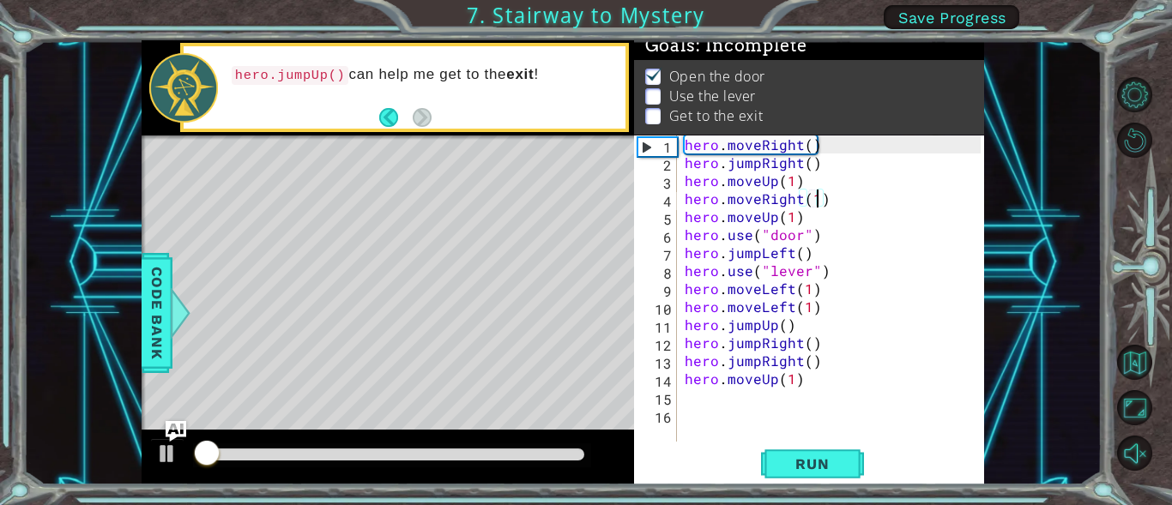
scroll to position [15, 0]
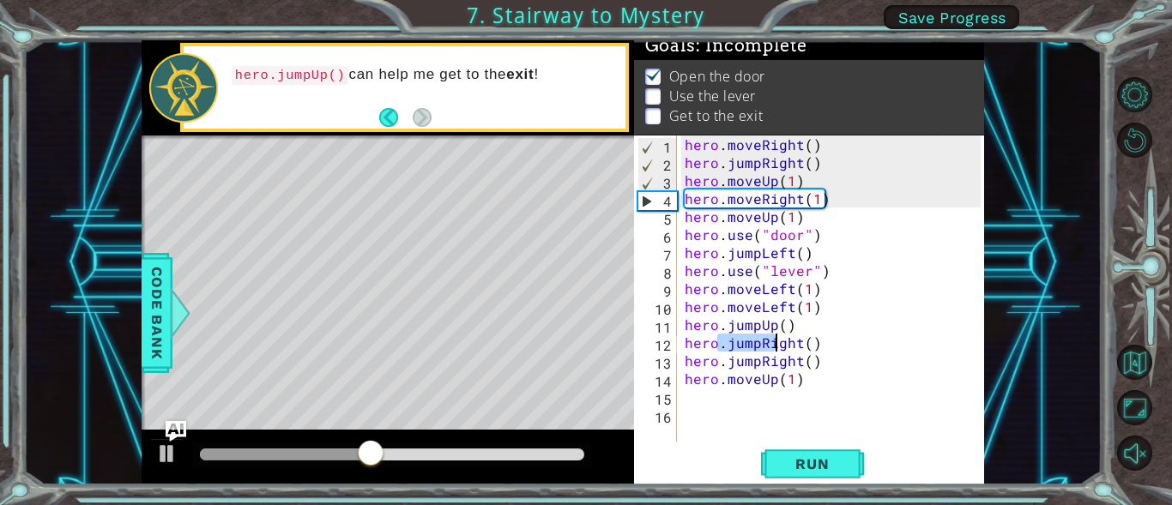
drag, startPoint x: 719, startPoint y: 347, endPoint x: 772, endPoint y: 350, distance: 53.3
click at [772, 350] on div "hero . moveRight ( ) hero . jumpRight ( ) hero . moveUp ( 1 ) hero . moveRight …" at bounding box center [835, 307] width 308 height 342
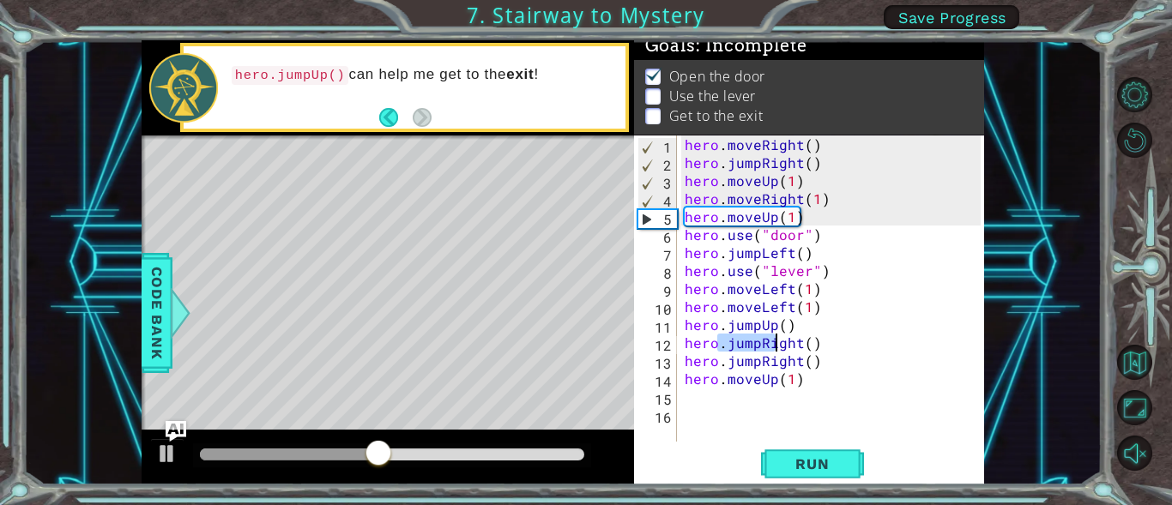
click at [772, 350] on div "hero . moveRight ( ) hero . jumpRight ( ) hero . moveUp ( 1 ) hero . moveRight …" at bounding box center [830, 289] width 299 height 306
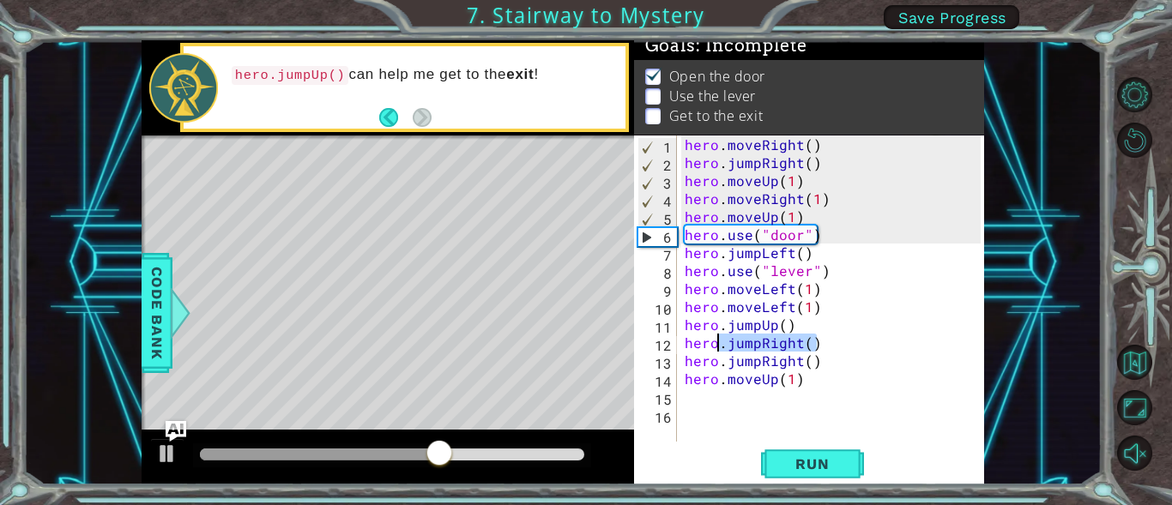
drag, startPoint x: 824, startPoint y: 343, endPoint x: 716, endPoint y: 341, distance: 108.1
click at [716, 341] on div "hero . moveRight ( ) hero . jumpRight ( ) hero . moveUp ( 1 ) hero . moveRight …" at bounding box center [835, 307] width 308 height 342
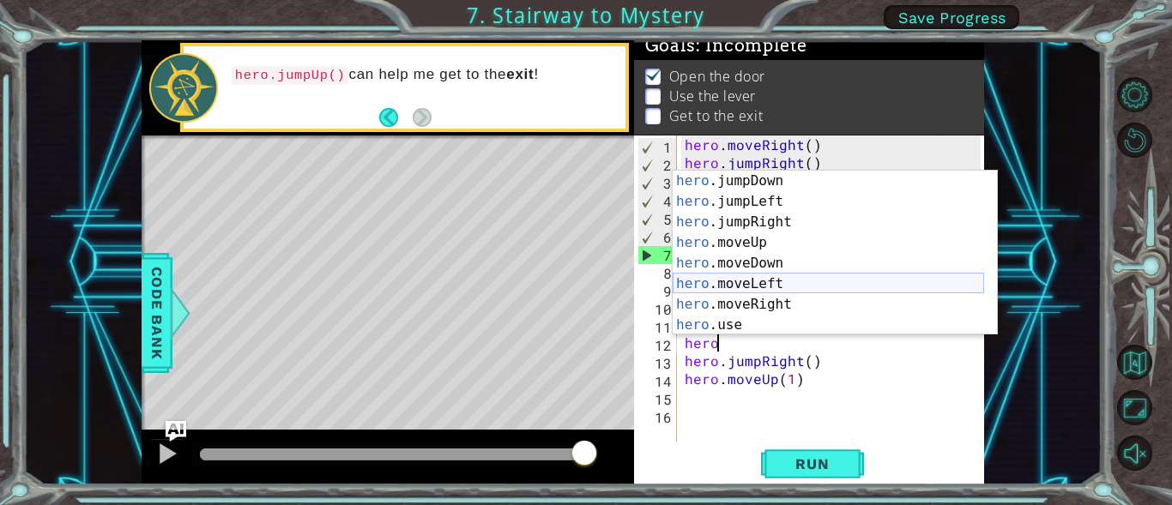
scroll to position [41, 0]
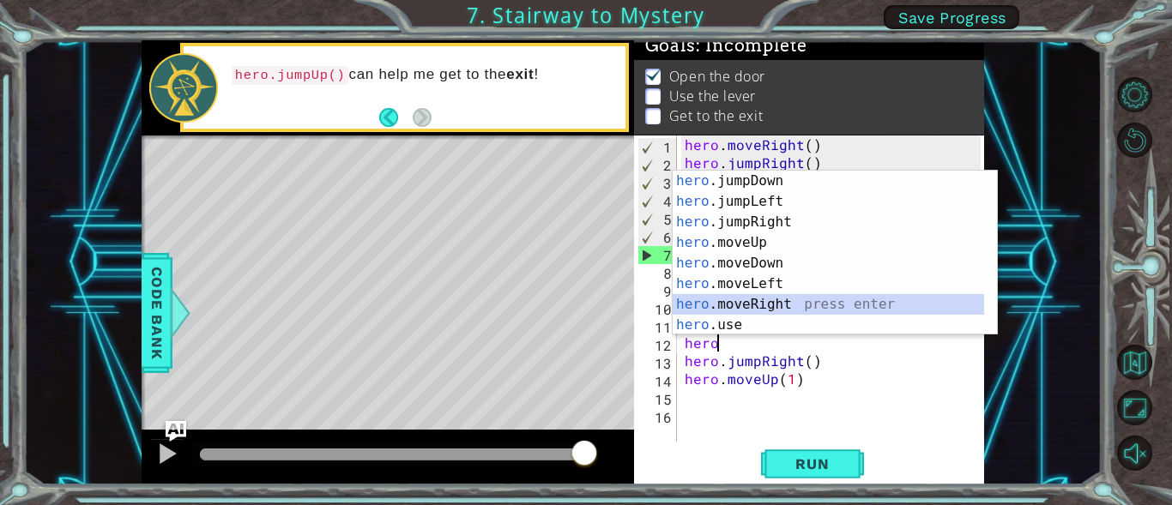
click at [775, 305] on div "hero .jumpDown press enter hero .jumpLeft press enter hero .jumpRight press ent…" at bounding box center [828, 274] width 311 height 206
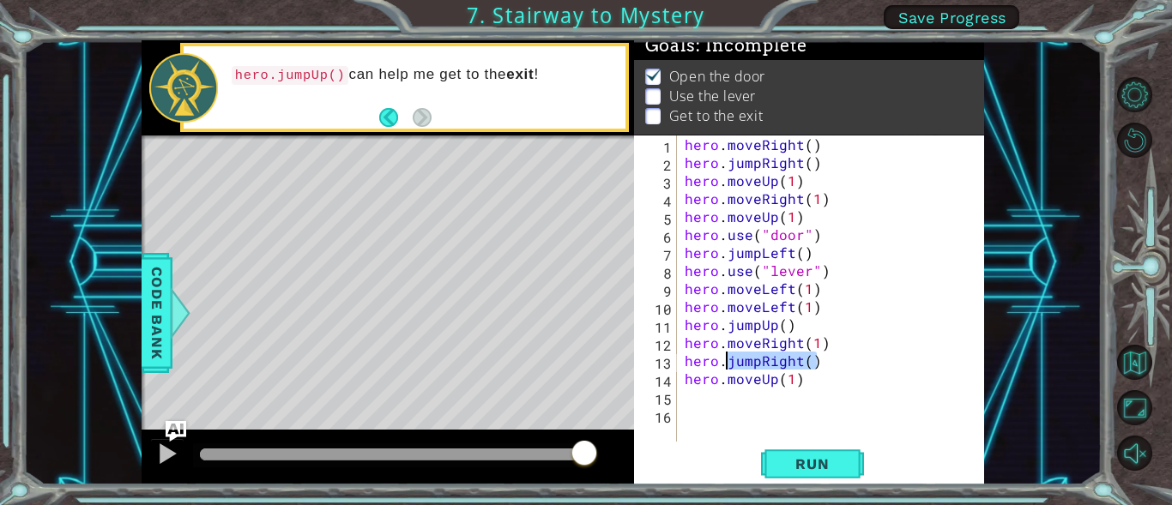
drag, startPoint x: 832, startPoint y: 364, endPoint x: 727, endPoint y: 365, distance: 104.7
click at [727, 365] on div "hero . moveRight ( ) hero . jumpRight ( ) hero . moveUp ( 1 ) hero . moveRight …" at bounding box center [835, 307] width 308 height 342
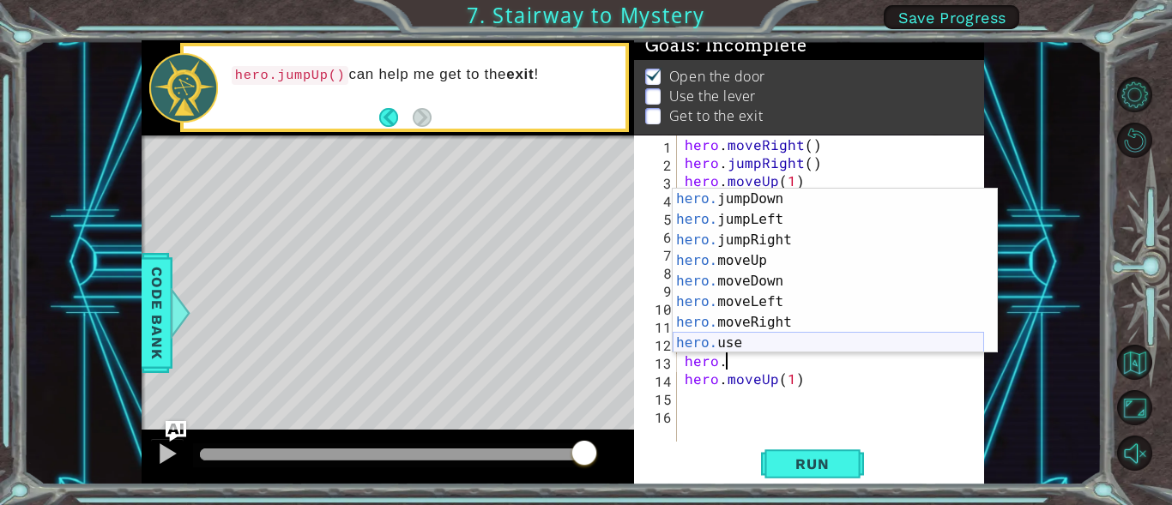
scroll to position [21, 0]
click at [753, 314] on div "hero. jumpDown press enter hero. jumpLeft press enter hero. jumpRight press ent…" at bounding box center [828, 292] width 311 height 206
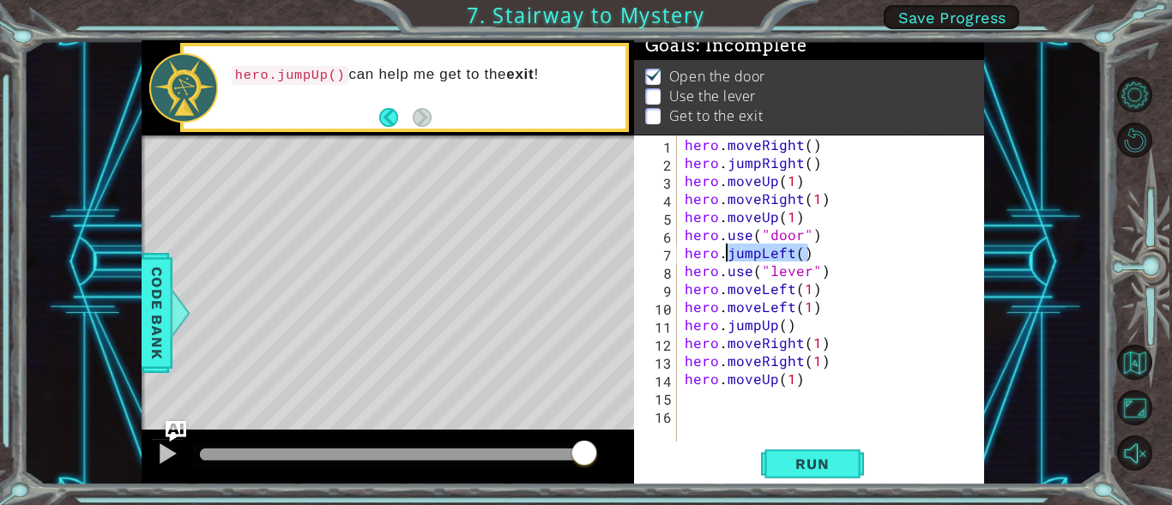
drag, startPoint x: 810, startPoint y: 255, endPoint x: 728, endPoint y: 257, distance: 81.5
click at [728, 257] on div "hero . moveRight ( ) hero . jumpRight ( ) hero . moveUp ( 1 ) hero . moveRight …" at bounding box center [835, 307] width 308 height 342
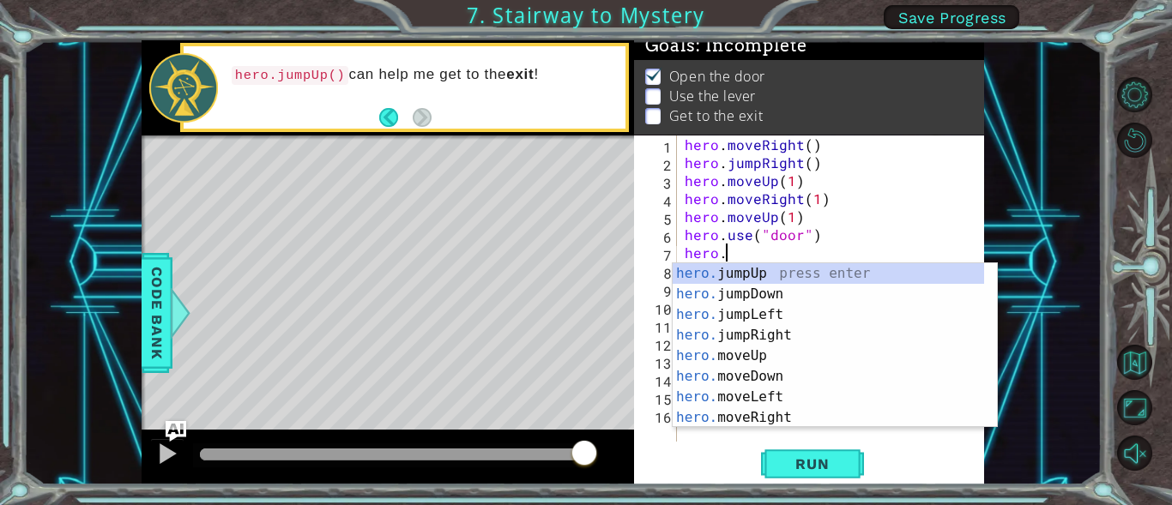
scroll to position [0, 0]
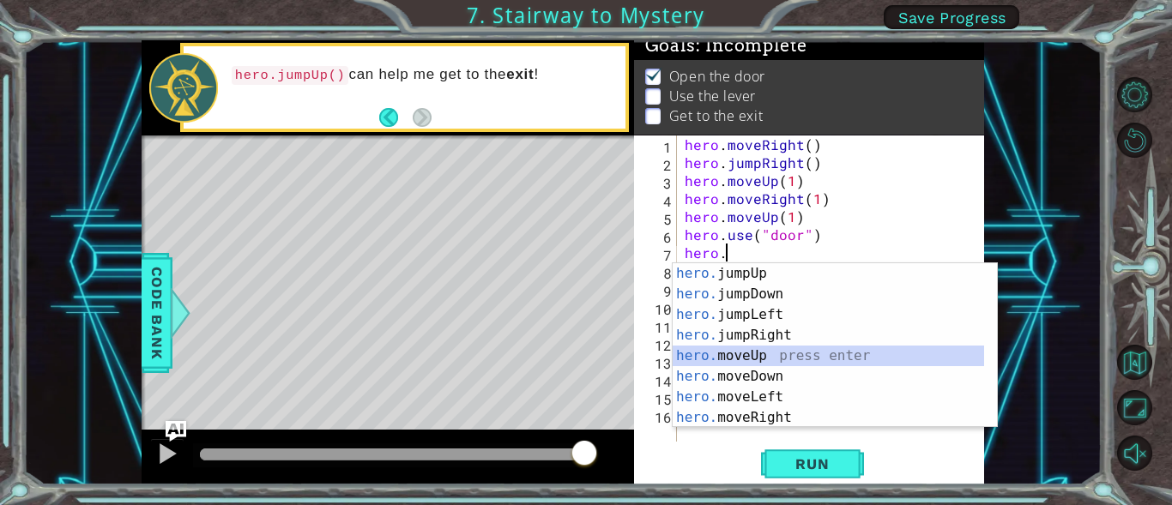
click at [751, 355] on div "hero. jumpUp press enter hero. jumpDown press enter hero. jumpLeft press enter …" at bounding box center [828, 366] width 311 height 206
type textarea "hero.moveUp(1)"
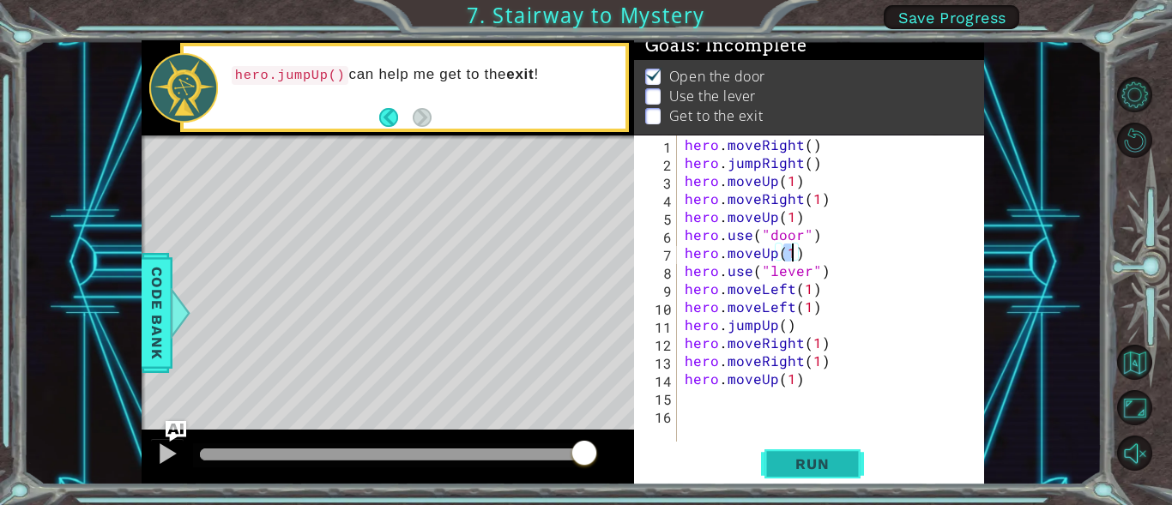
click at [791, 457] on span "Run" at bounding box center [812, 464] width 68 height 17
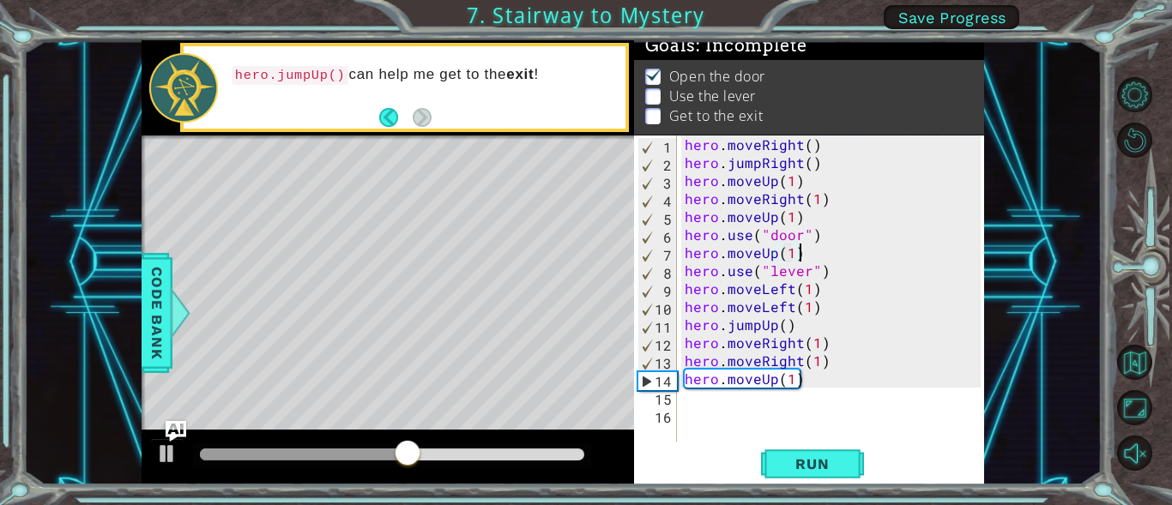
click at [807, 252] on div "hero . moveRight ( ) hero . jumpRight ( ) hero . moveUp ( 1 ) hero . moveRight …" at bounding box center [835, 307] width 308 height 342
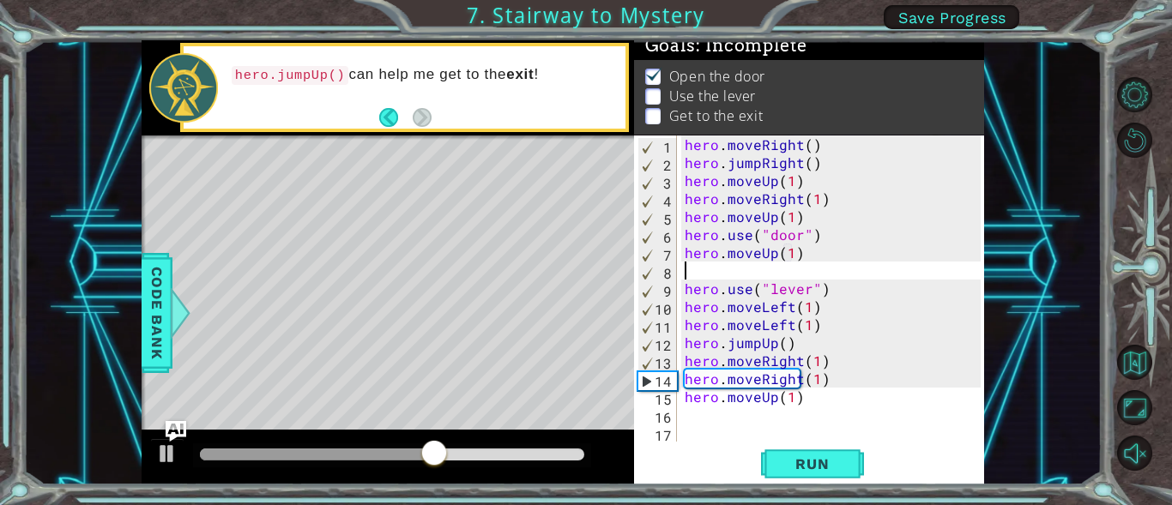
type textarea "k"
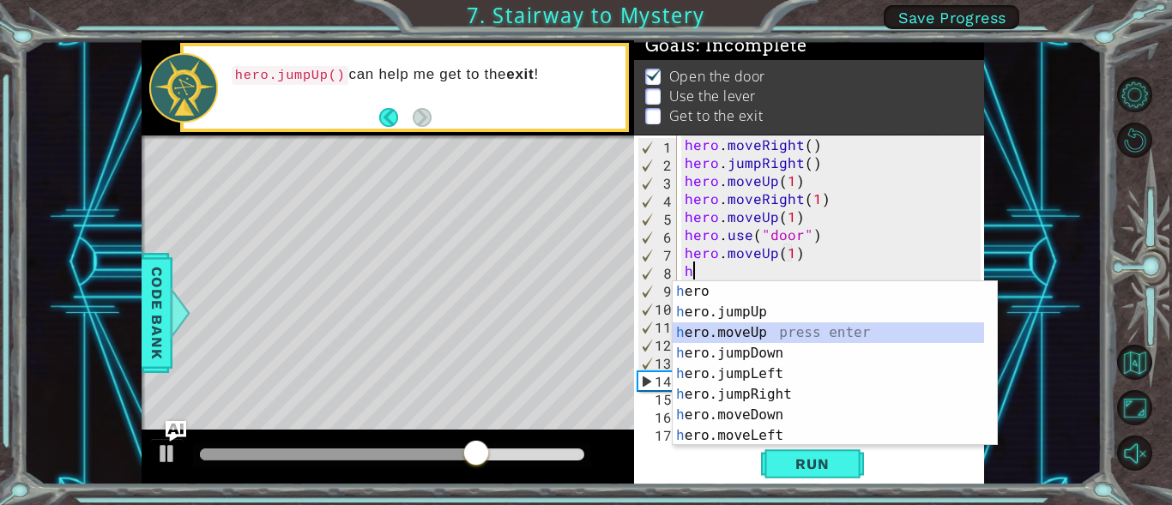
click at [768, 335] on div "h ero press enter h ero.jumpUp press enter h ero.moveUp press enter h ero.jumpD…" at bounding box center [828, 384] width 311 height 206
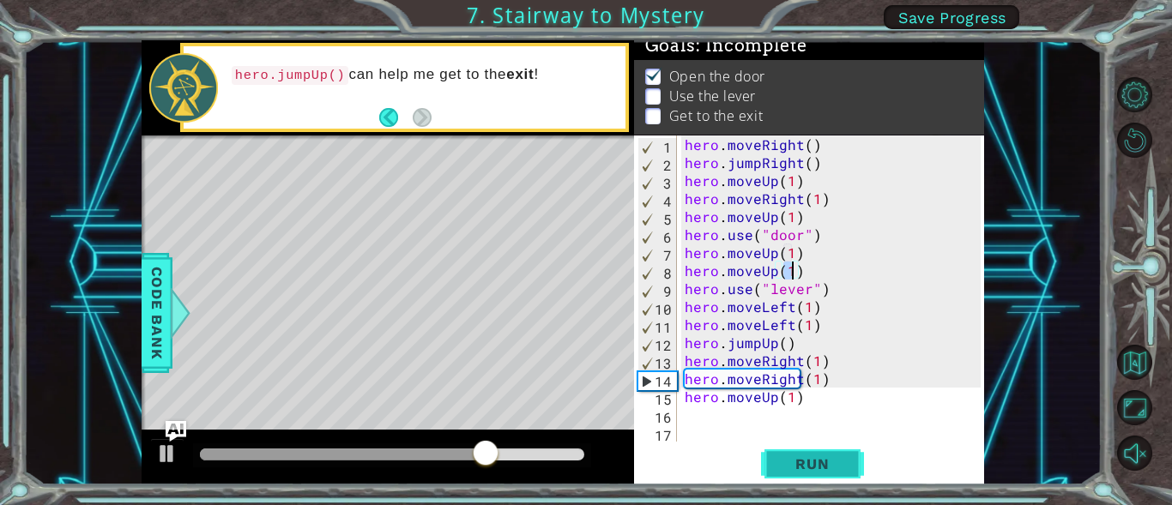
click at [809, 453] on button "Run" at bounding box center [812, 464] width 103 height 35
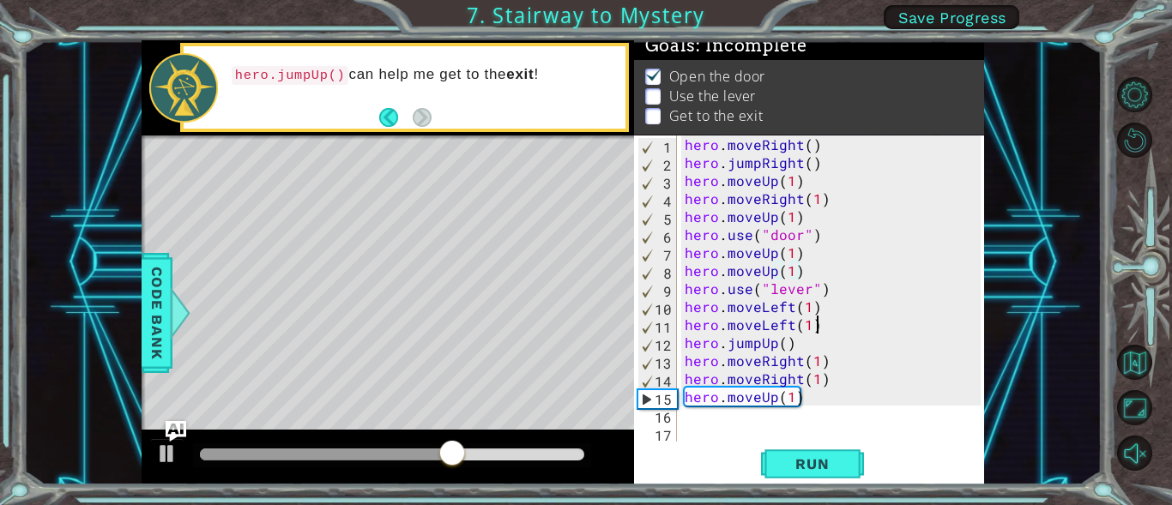
click at [823, 328] on div "hero . moveRight ( ) hero . jumpRight ( ) hero . moveUp ( 1 ) hero . moveRight …" at bounding box center [835, 307] width 308 height 342
type textarea "hero.moveLeft(1)"
click at [458, 451] on div at bounding box center [361, 455] width 323 height 12
drag, startPoint x: 426, startPoint y: 451, endPoint x: 376, endPoint y: 450, distance: 50.6
click at [376, 450] on div at bounding box center [289, 455] width 178 height 12
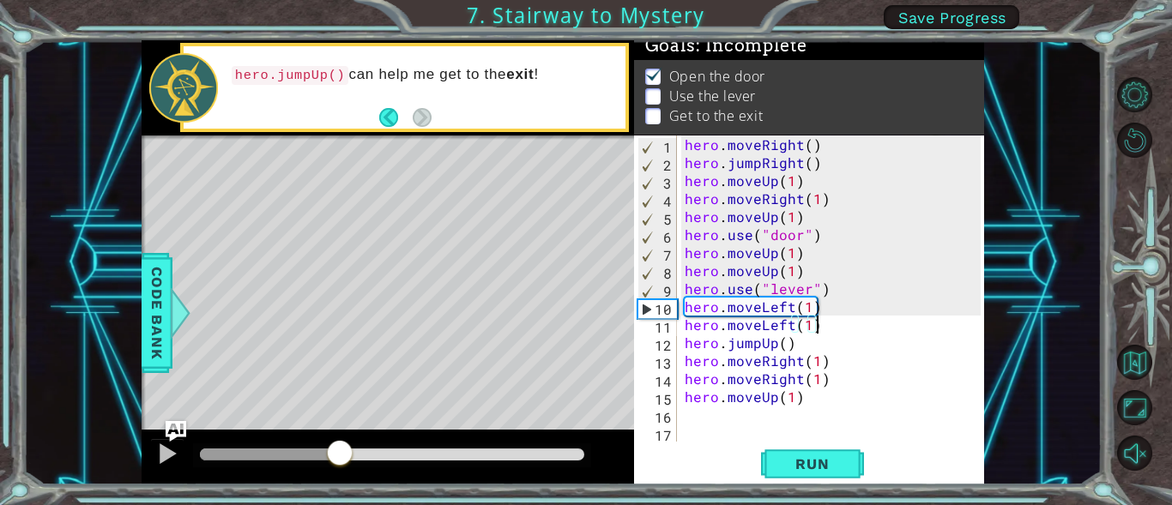
drag, startPoint x: 340, startPoint y: 460, endPoint x: 299, endPoint y: 453, distance: 41.7
click at [299, 453] on div at bounding box center [270, 455] width 140 height 12
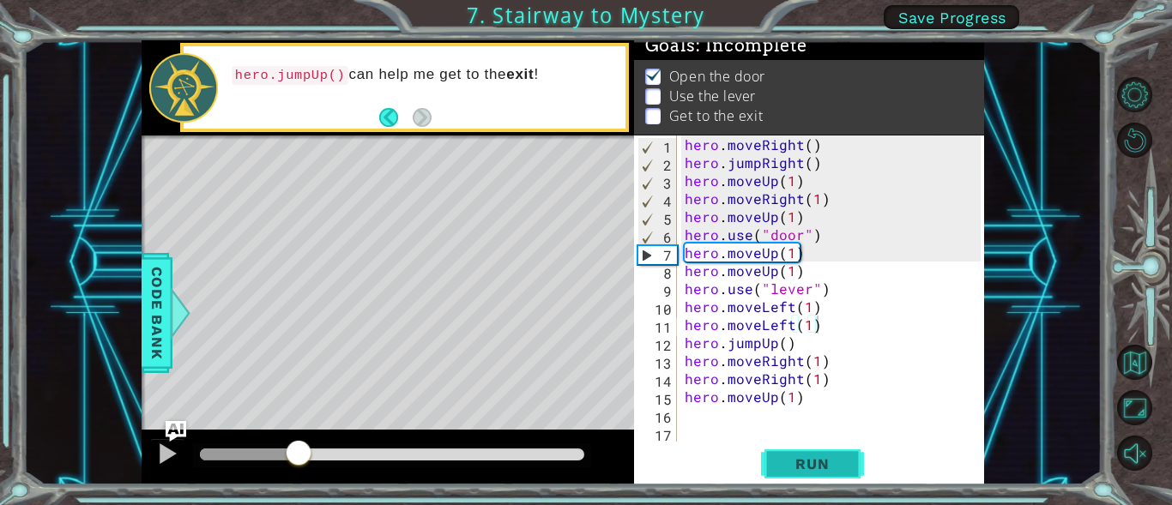
click at [777, 460] on button "Run" at bounding box center [812, 464] width 103 height 35
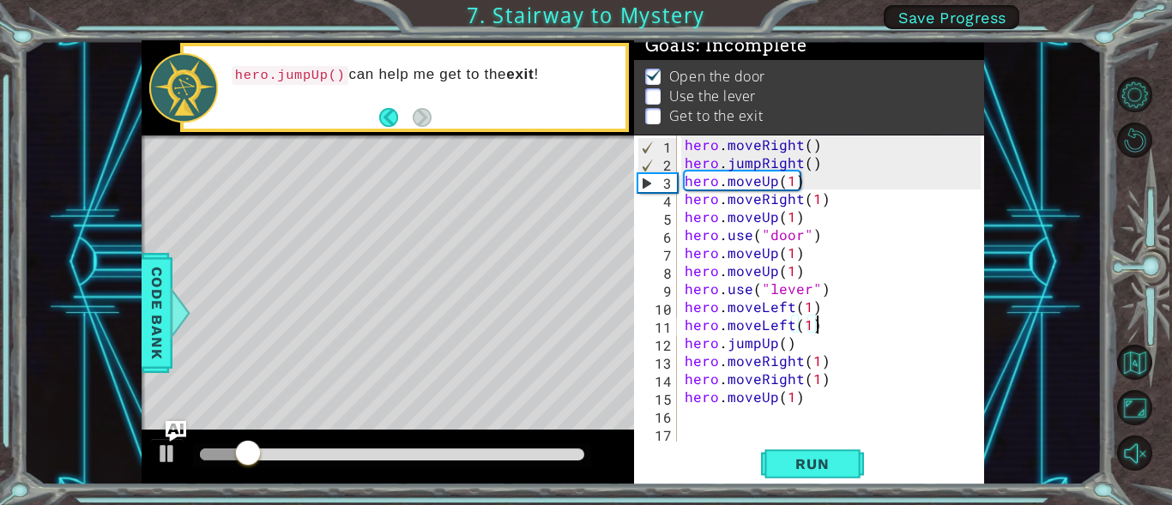
click at [821, 331] on div "hero . moveRight ( ) hero . jumpRight ( ) hero . moveUp ( 1 ) hero . moveRight …" at bounding box center [835, 307] width 308 height 342
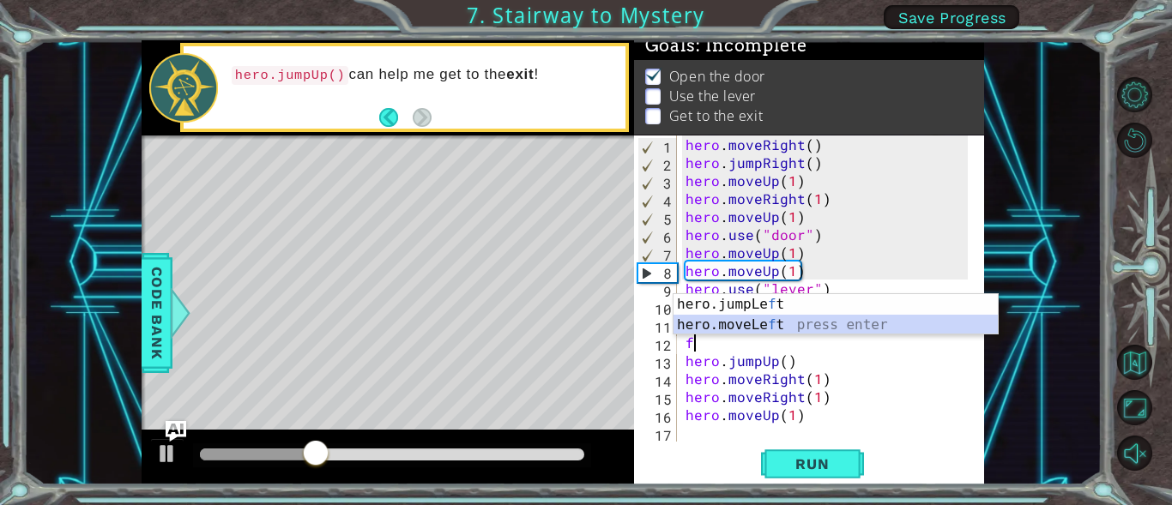
click at [776, 326] on div "hero.jumpLe f t press enter hero.moveLe f t press enter" at bounding box center [835, 335] width 324 height 82
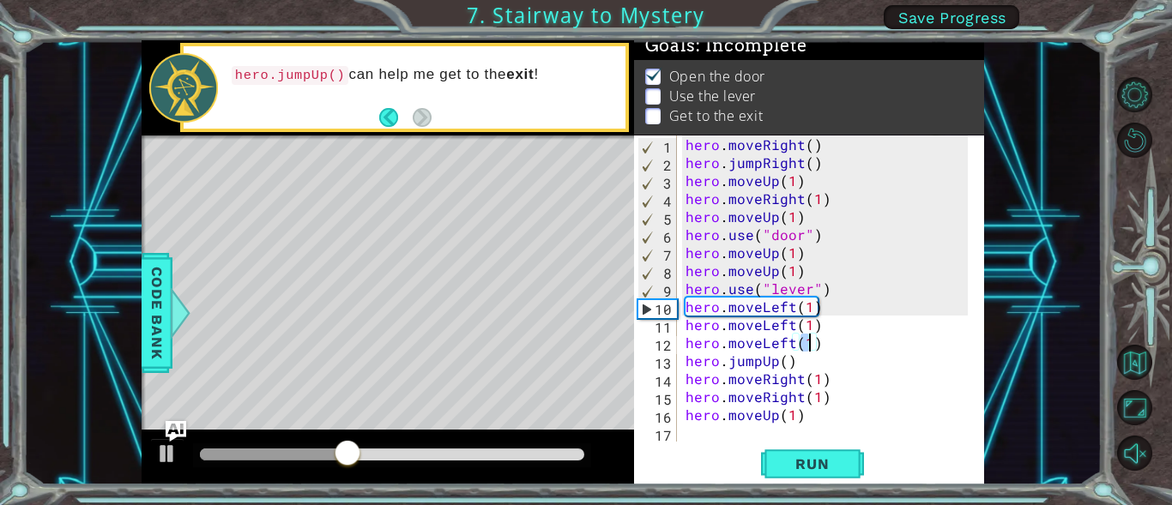
click at [844, 350] on div "hero . moveRight ( ) hero . jumpRight ( ) hero . moveUp ( 1 ) hero . moveRight …" at bounding box center [829, 307] width 294 height 342
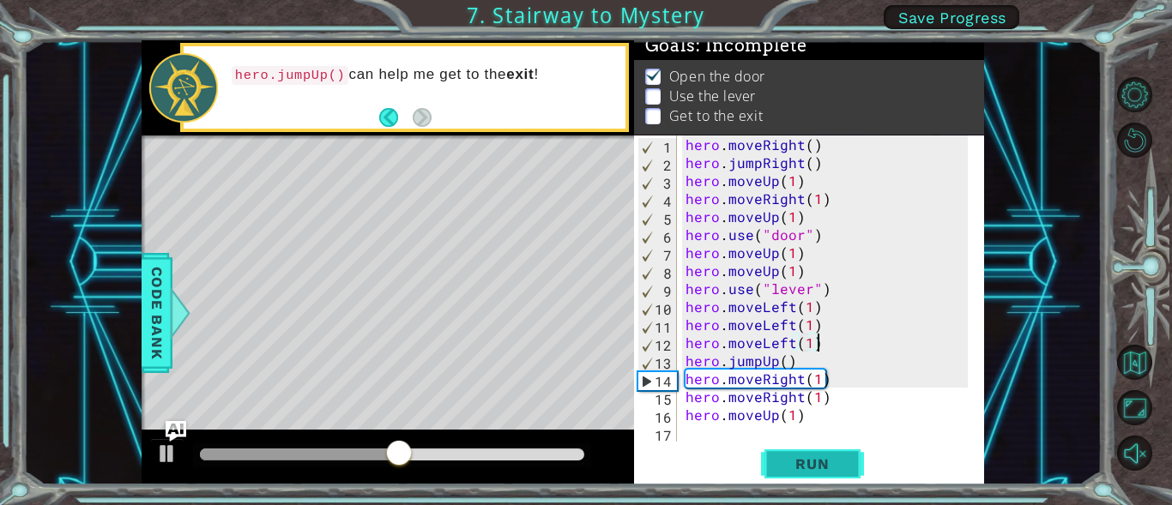
type textarea "hero.moveLeft(1)"
click at [802, 468] on span "Run" at bounding box center [812, 464] width 68 height 17
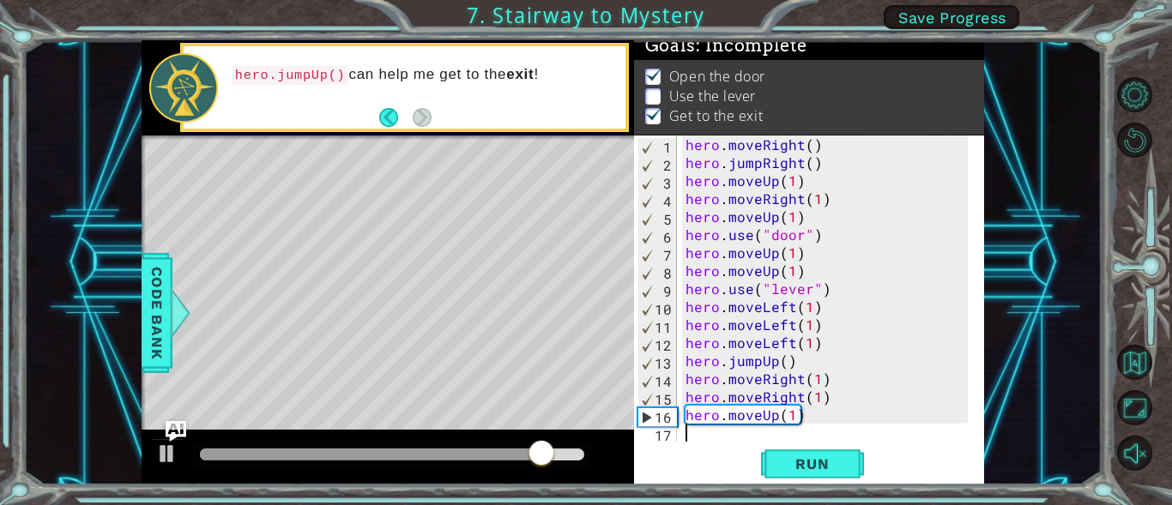
click at [715, 441] on div "hero . moveRight ( ) hero . jumpRight ( ) hero . moveUp ( 1 ) hero . moveRight …" at bounding box center [829, 307] width 294 height 342
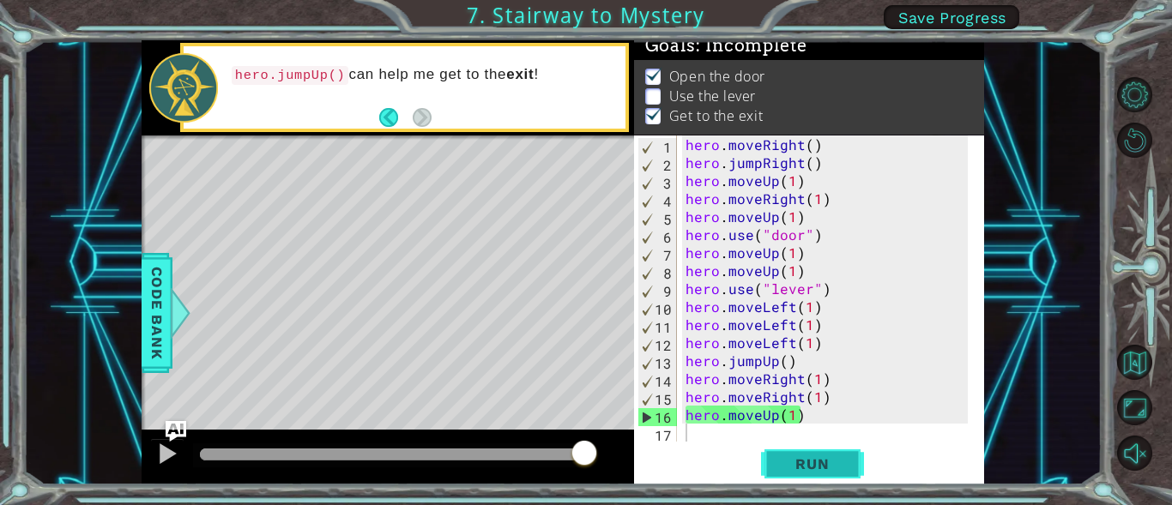
click at [785, 463] on span "Run" at bounding box center [812, 464] width 68 height 17
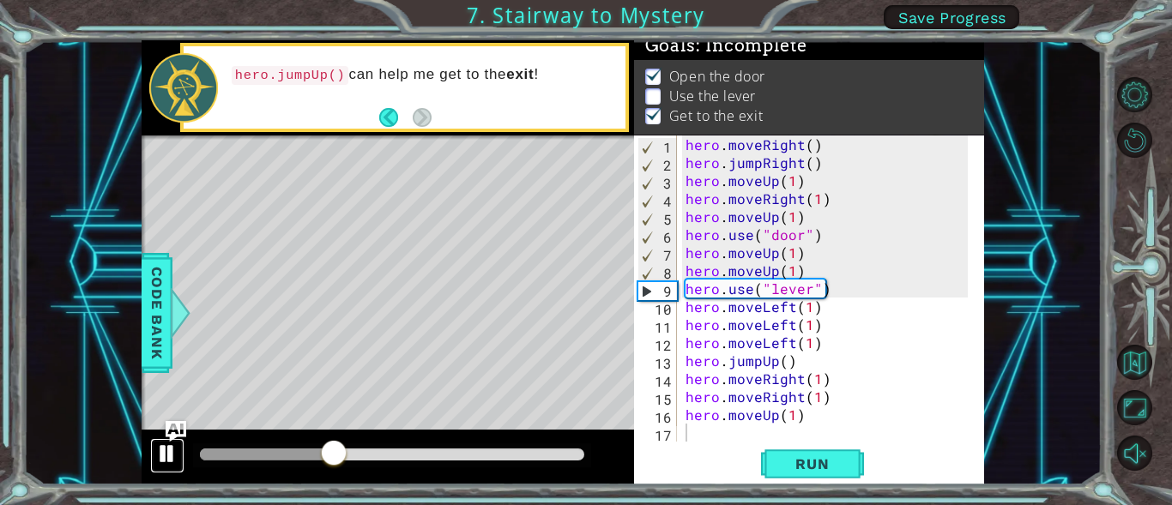
click at [160, 453] on div at bounding box center [167, 454] width 22 height 22
click at [806, 274] on div "hero . moveRight ( ) hero . jumpRight ( ) hero . moveUp ( 1 ) hero . moveRight …" at bounding box center [829, 307] width 294 height 342
type textarea "hero.moveUp(1)"
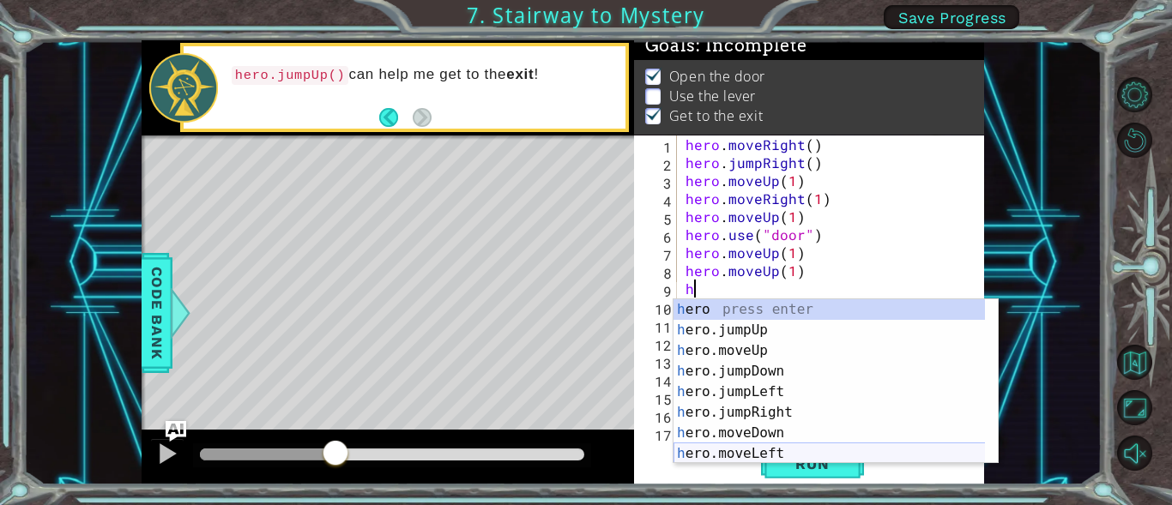
click at [758, 450] on div "h ero press enter h ero.jumpUp press enter h ero.moveUp press enter h ero.jumpD…" at bounding box center [835, 402] width 324 height 206
type textarea "hero.moveLeft(1)"
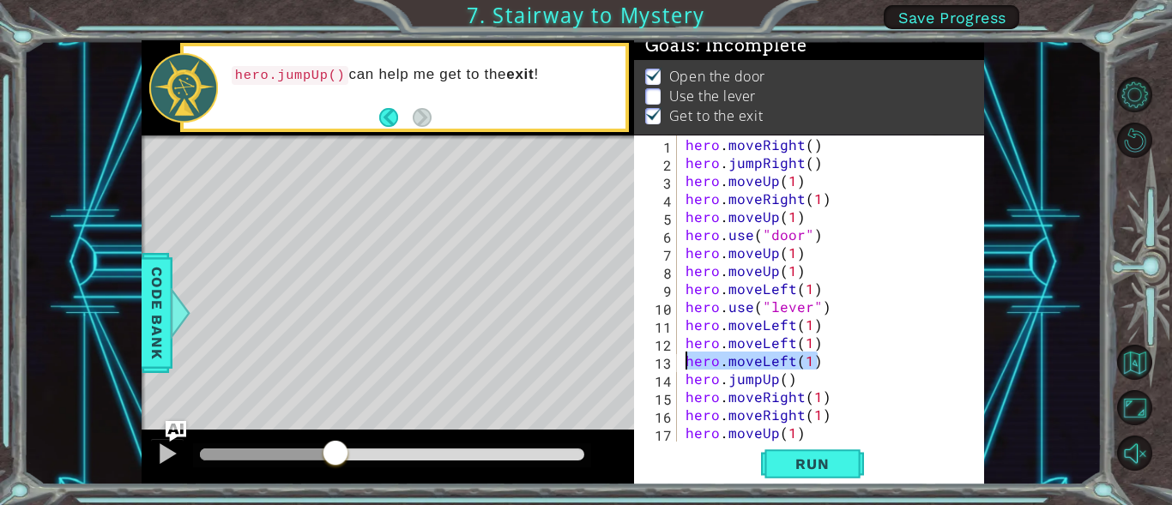
drag, startPoint x: 823, startPoint y: 365, endPoint x: 686, endPoint y: 364, distance: 136.4
click at [686, 364] on div "hero . moveRight ( ) hero . jumpRight ( ) hero . moveUp ( 1 ) hero . moveRight …" at bounding box center [829, 307] width 294 height 342
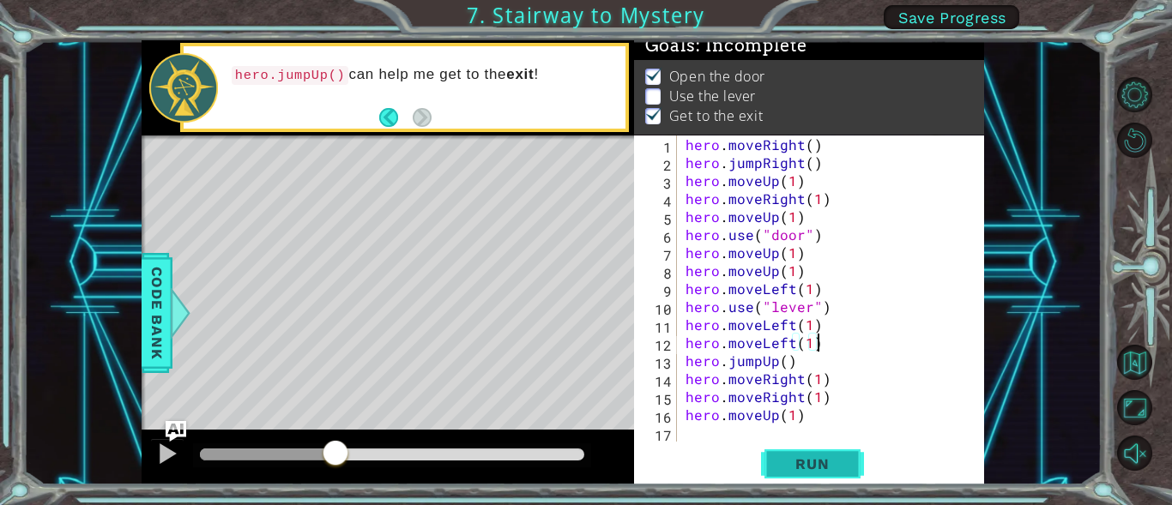
type textarea "hero.moveLeft(1)"
click at [812, 460] on span "Run" at bounding box center [812, 464] width 68 height 17
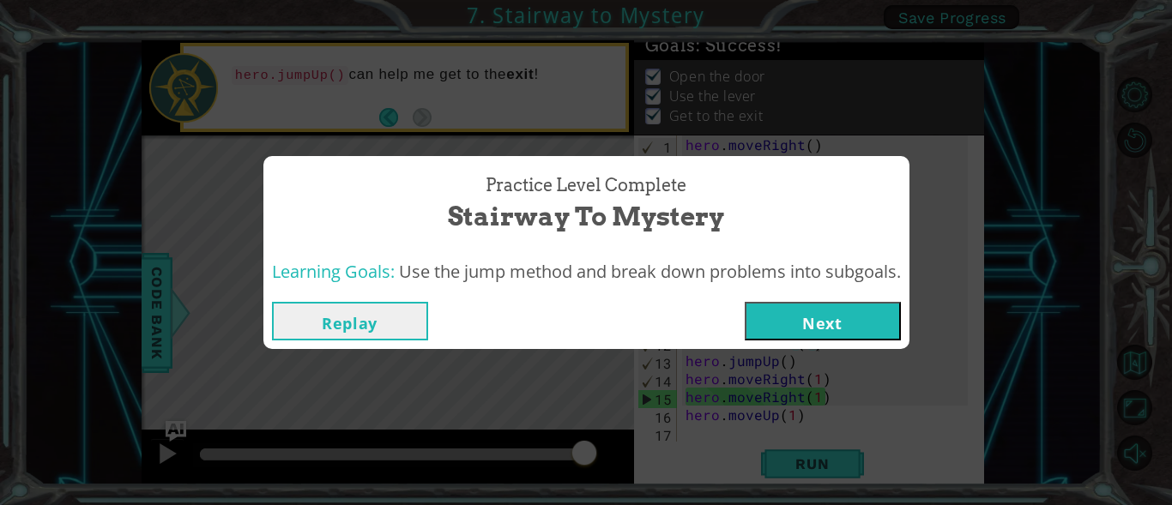
click at [784, 323] on button "Next" at bounding box center [823, 321] width 156 height 39
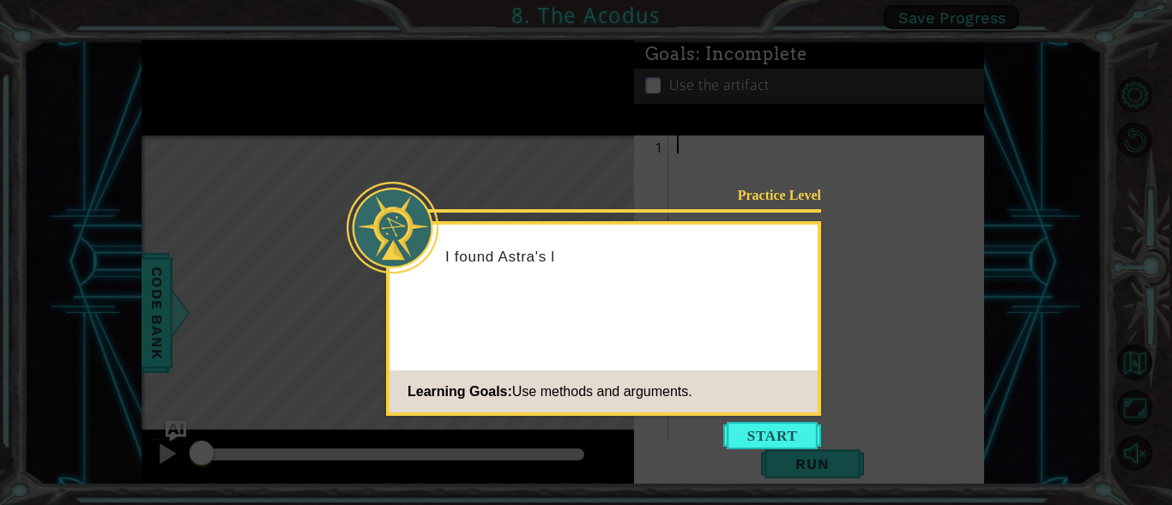
click at [789, 439] on button "Start" at bounding box center [772, 435] width 98 height 27
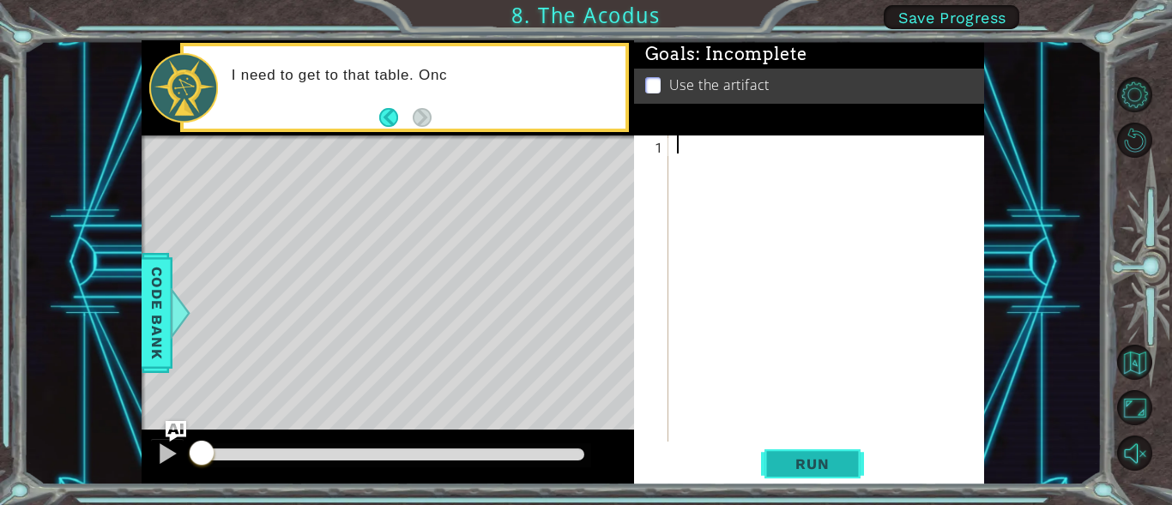
click at [817, 457] on span "Run" at bounding box center [812, 464] width 68 height 17
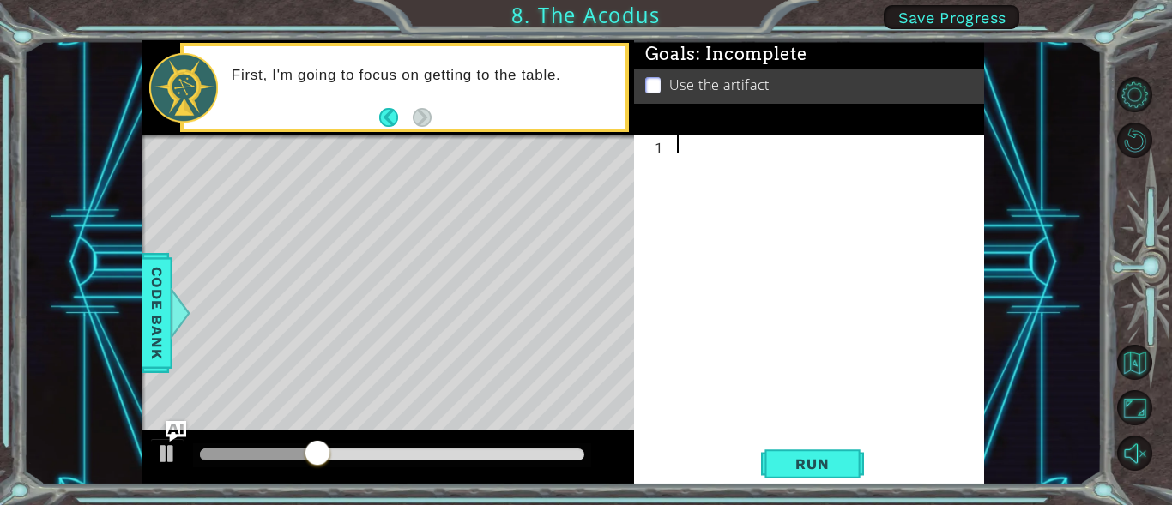
click at [804, 198] on div at bounding box center [831, 307] width 316 height 342
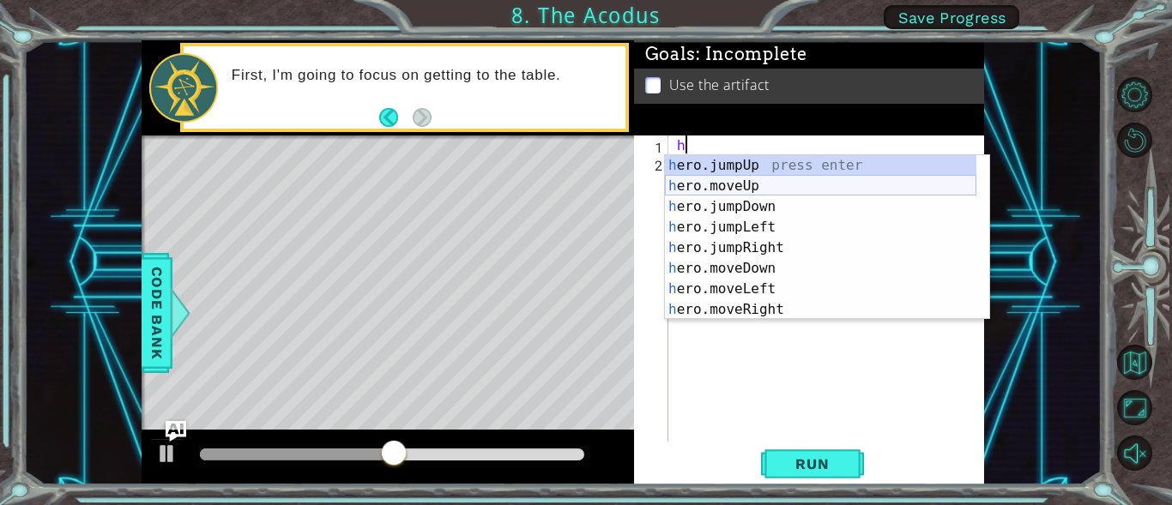
click at [761, 184] on div "h ero.jumpUp press enter h ero.moveUp press enter h ero.jumpDown press enter h …" at bounding box center [820, 258] width 311 height 206
type textarea "hero.moveUp(1)"
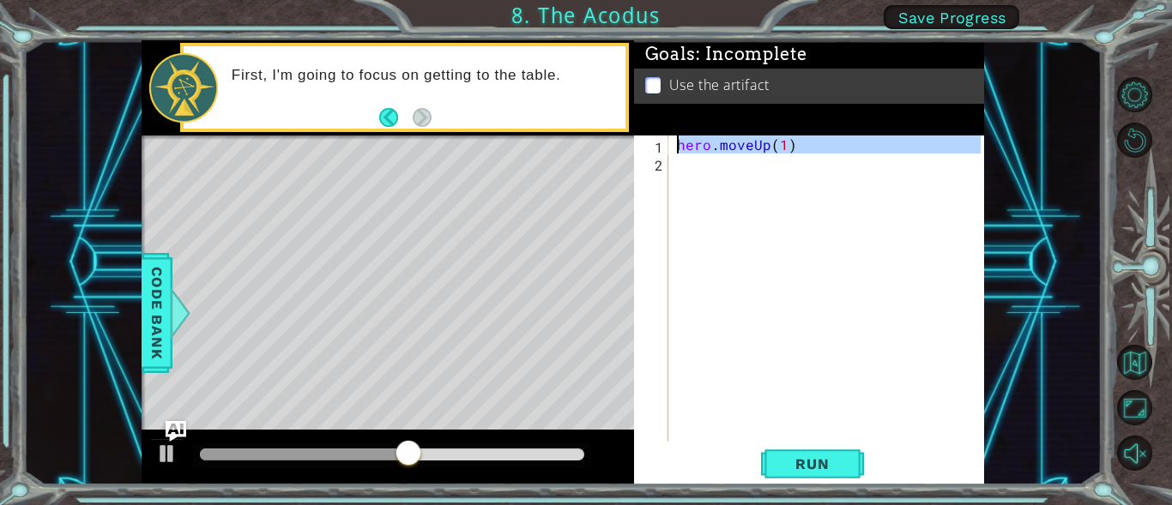
click at [737, 172] on div "hero . moveUp ( 1 )" at bounding box center [831, 307] width 316 height 342
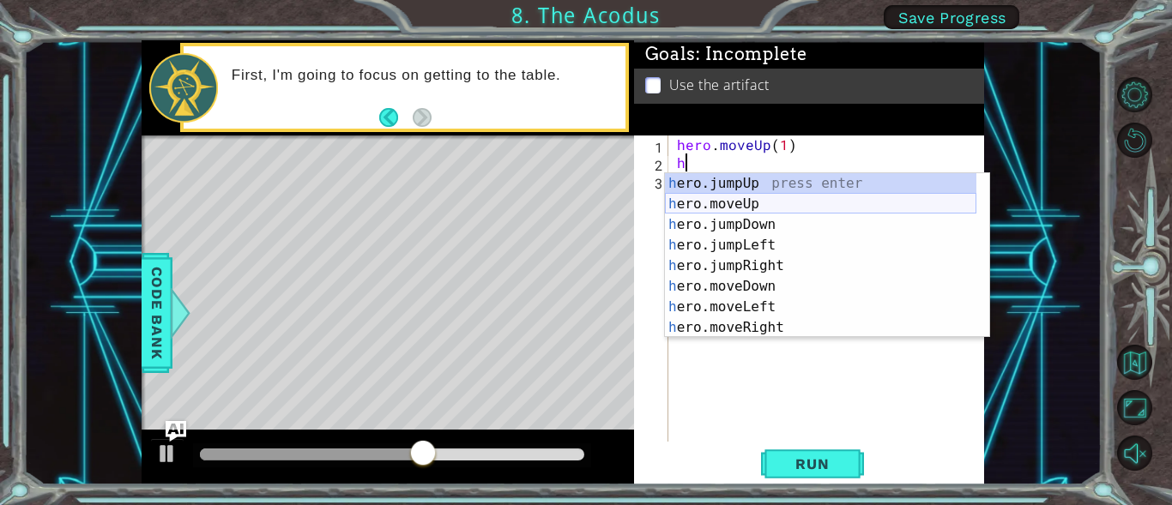
click at [730, 201] on div "h ero.jumpUp press enter h ero.moveUp press enter h ero.jumpDown press enter h …" at bounding box center [820, 276] width 311 height 206
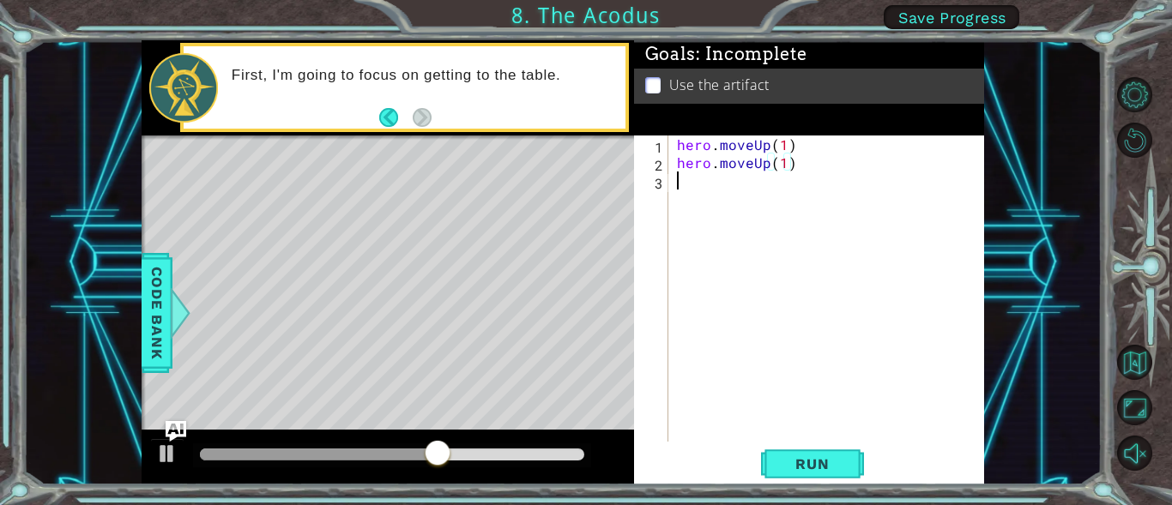
click at [728, 195] on div "hero . moveUp ( 1 ) hero . moveUp ( 1 )" at bounding box center [831, 307] width 316 height 342
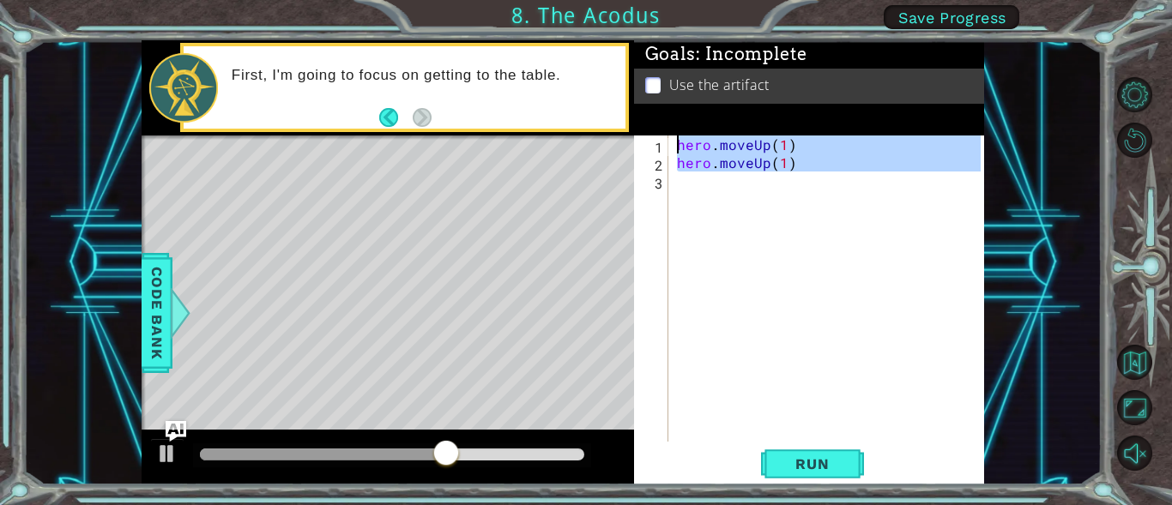
type textarea "hero.moveUp(1) hero.moveUp(1)"
click at [723, 195] on div "hero . moveUp ( 1 ) hero . moveUp ( 1 )" at bounding box center [826, 289] width 307 height 306
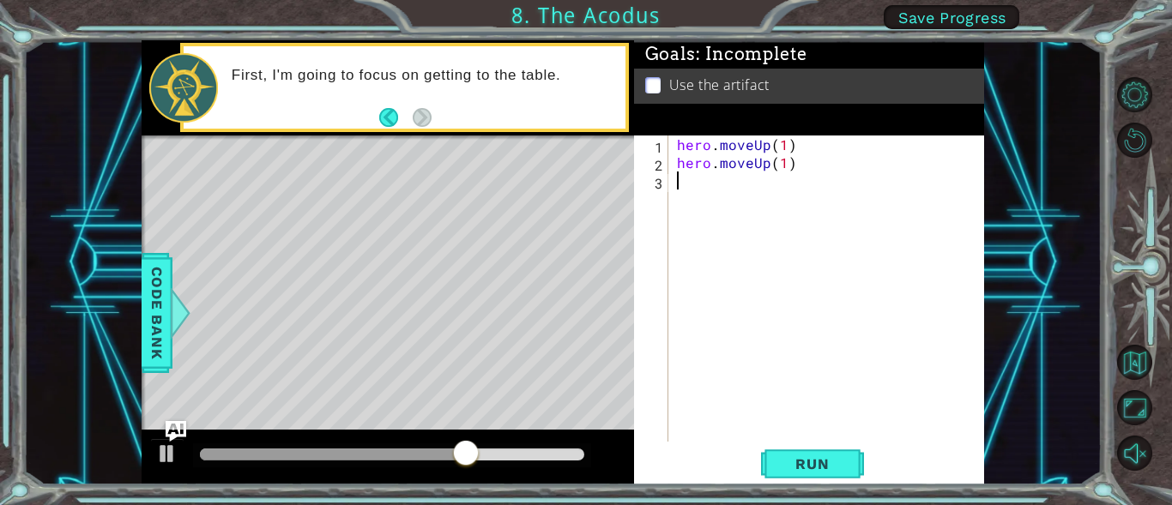
click at [723, 195] on div "hero . moveUp ( 1 ) hero . moveUp ( 1 )" at bounding box center [831, 307] width 316 height 342
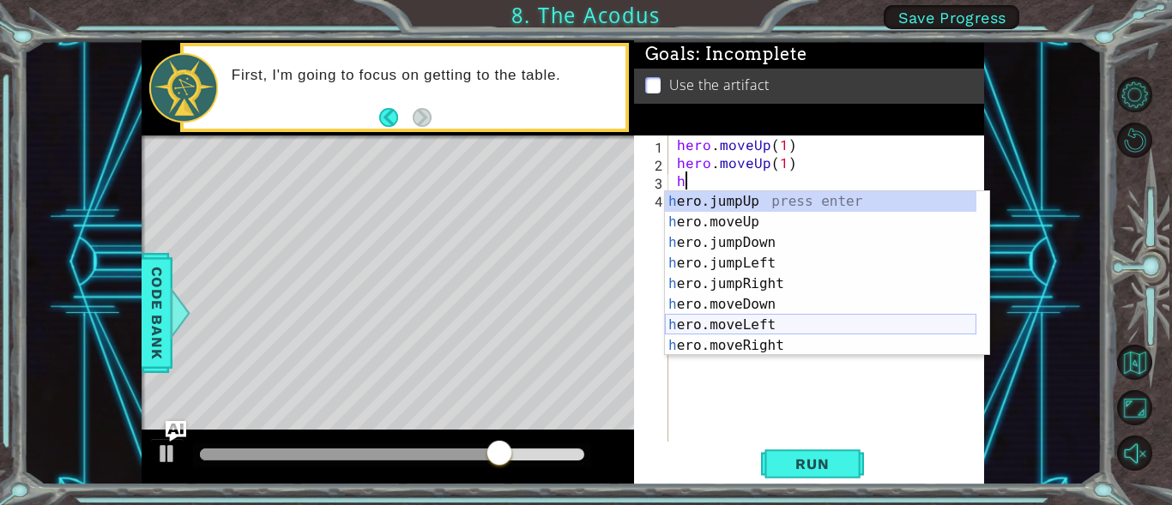
click at [743, 324] on div "h ero.jumpUp press enter h ero.moveUp press enter h ero.jumpDown press enter h …" at bounding box center [820, 294] width 311 height 206
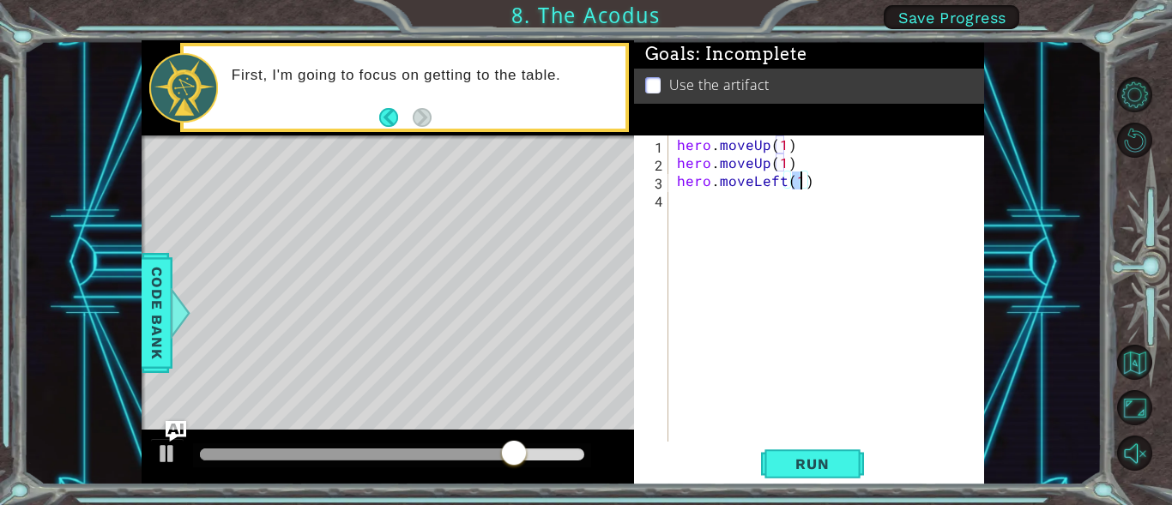
click at [742, 209] on div "hero . moveUp ( 1 ) hero . moveUp ( 1 ) hero . moveLeft ( 1 )" at bounding box center [831, 307] width 316 height 342
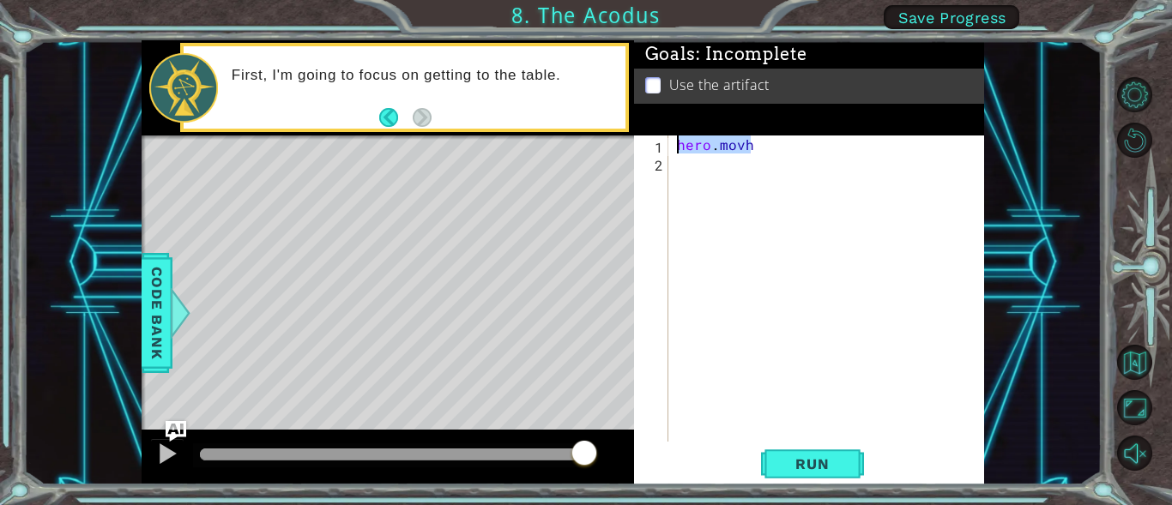
drag, startPoint x: 766, startPoint y: 266, endPoint x: 759, endPoint y: 258, distance: 10.3
click at [766, 265] on div "hero . [GEOGRAPHIC_DATA]" at bounding box center [831, 307] width 316 height 342
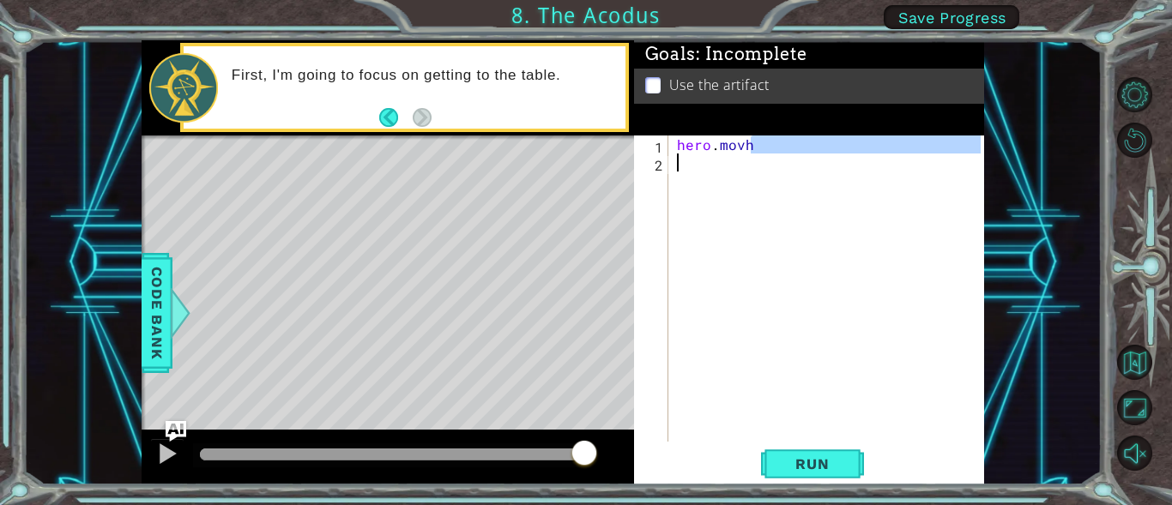
type textarea "hero.movh"
click at [799, 156] on div "hero . [GEOGRAPHIC_DATA]" at bounding box center [826, 289] width 307 height 306
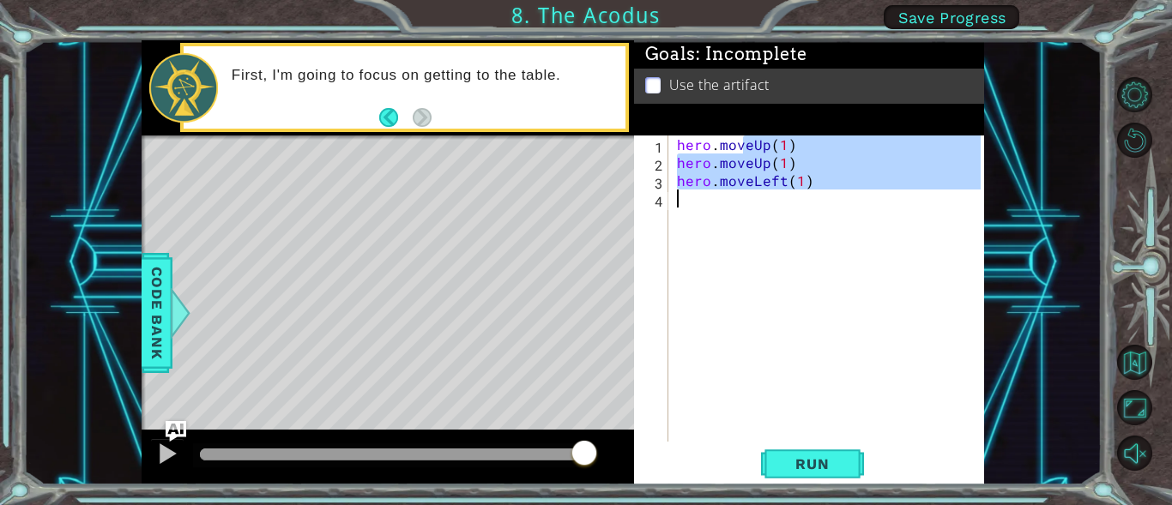
type textarea "h"
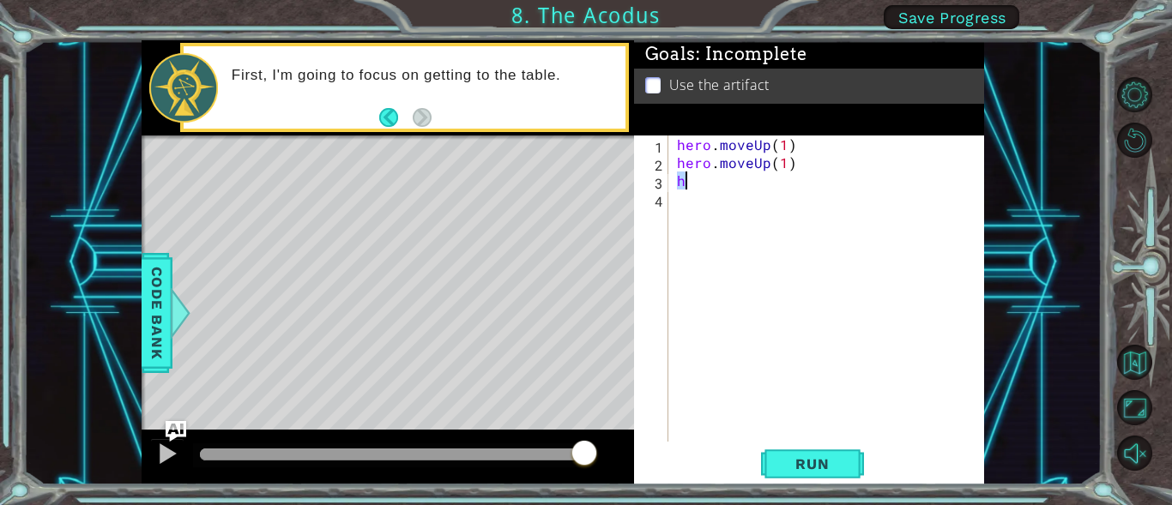
click at [758, 204] on div "hero . moveUp ( 1 ) hero . moveUp ( 1 ) h" at bounding box center [831, 307] width 316 height 342
click at [755, 190] on div "hero . moveUp ( 1 ) hero . moveUp ( 1 ) h" at bounding box center [831, 307] width 316 height 342
click at [734, 184] on div "hero . moveUp ( 1 ) hero . moveUp ( 1 ) h" at bounding box center [831, 307] width 316 height 342
type textarea "h"
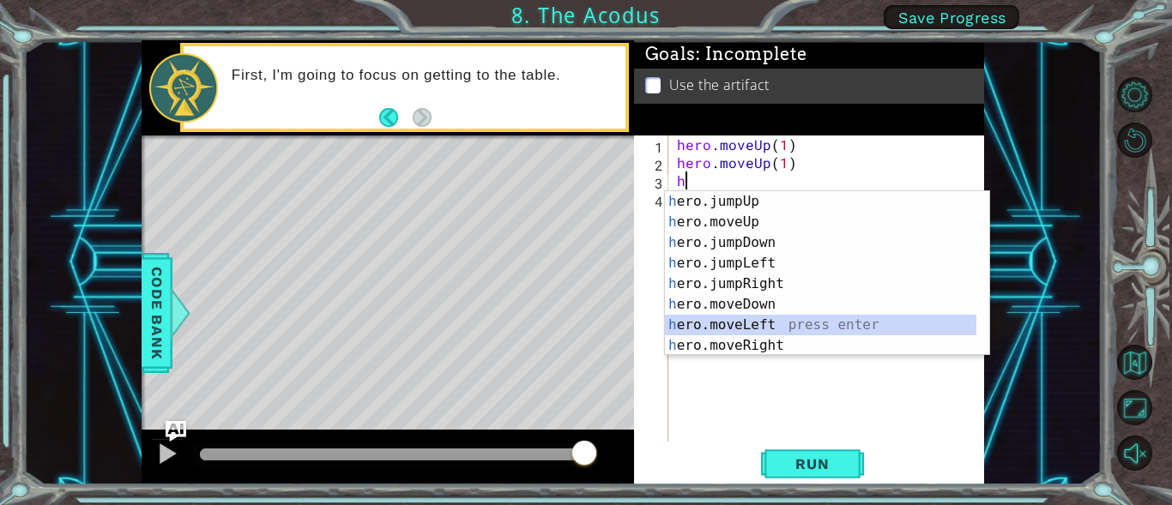
click at [720, 321] on div "h ero.jumpUp press enter h ero.moveUp press enter h ero.jumpDown press enter h …" at bounding box center [827, 294] width 324 height 206
type textarea "hero.moveLeft(1)"
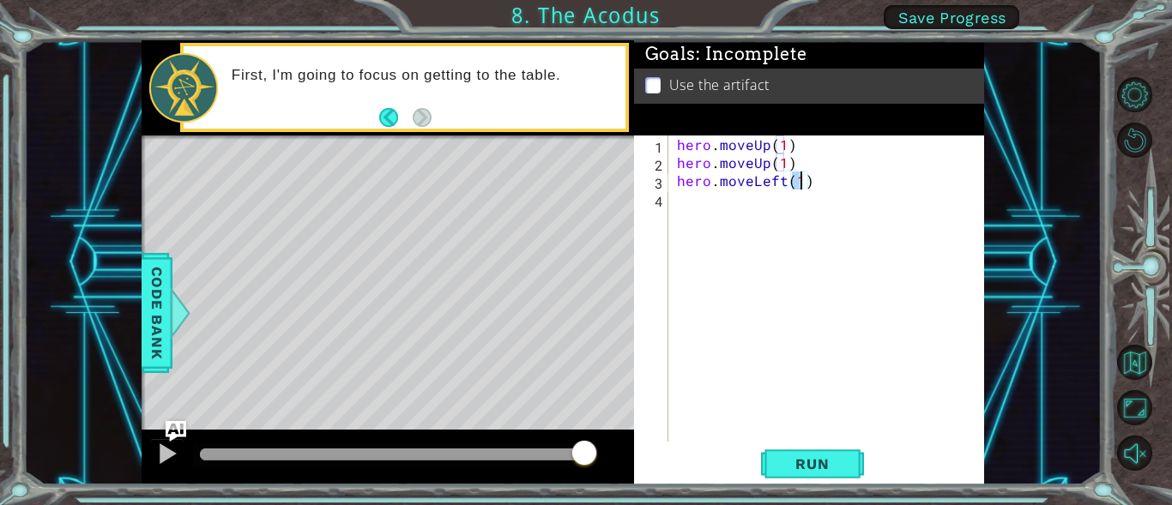
click at [710, 212] on div "hero . moveUp ( 1 ) hero . moveUp ( 1 ) hero . moveLeft ( 1 )" at bounding box center [831, 307] width 316 height 342
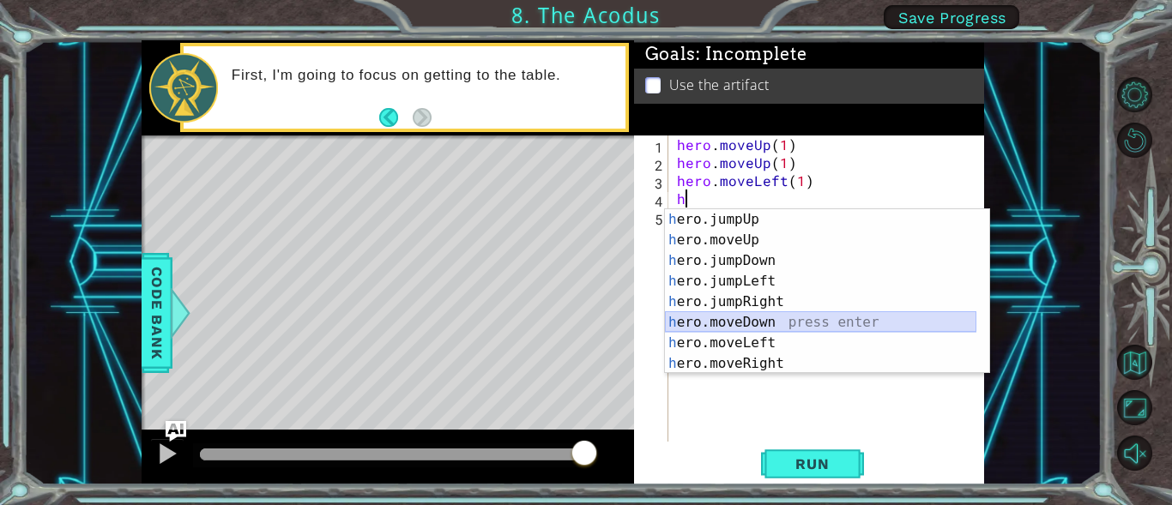
click at [783, 322] on div "h ero.jumpUp press enter h ero.moveUp press enter h ero.jumpDown press enter h …" at bounding box center [820, 312] width 311 height 206
type textarea "hero.moveDown(1)"
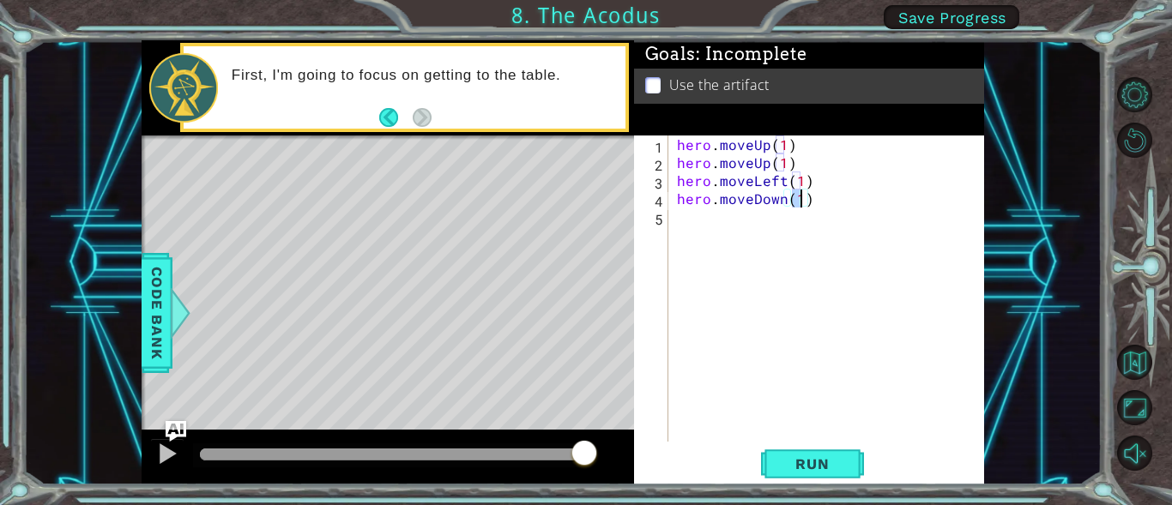
click at [730, 244] on div "hero . moveUp ( 1 ) hero . moveUp ( 1 ) hero . moveLeft ( 1 ) hero . moveDown (…" at bounding box center [831, 307] width 316 height 342
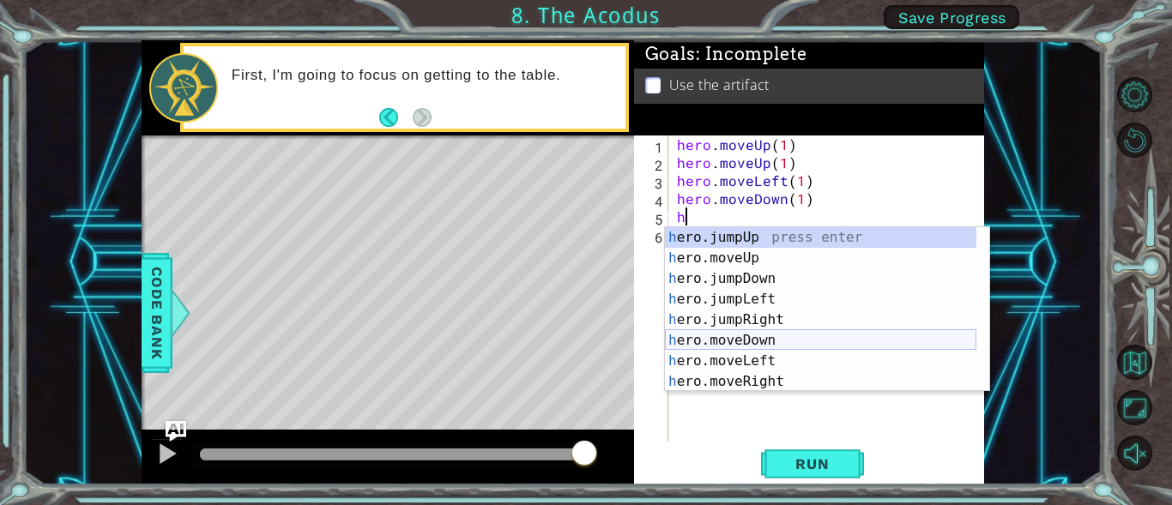
click at [755, 332] on div "h ero.jumpUp press enter h ero.moveUp press enter h ero.jumpDown press enter h …" at bounding box center [820, 330] width 311 height 206
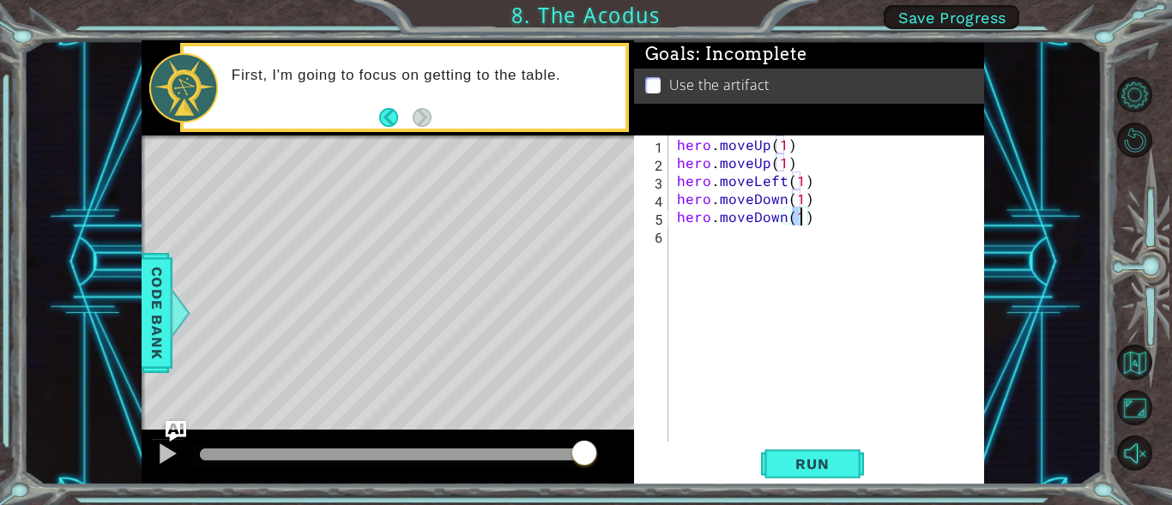
click at [740, 245] on div "hero . moveUp ( 1 ) hero . moveUp ( 1 ) hero . moveLeft ( 1 ) hero . moveDown (…" at bounding box center [831, 307] width 316 height 342
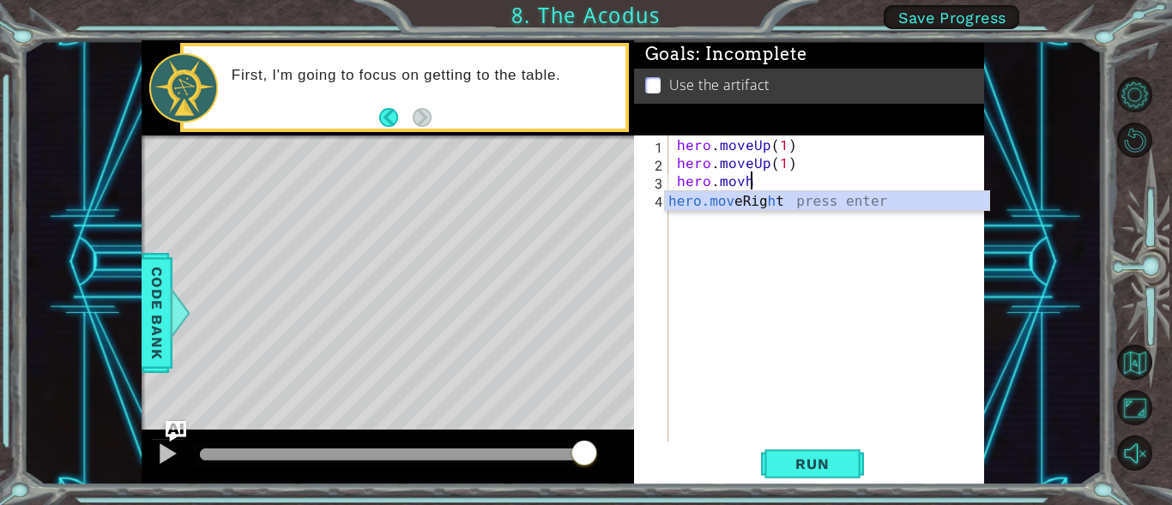
type textarea "hero.movh"
click at [739, 252] on div "hero . moveUp ( 1 ) hero . moveUp ( 1 ) hero . [GEOGRAPHIC_DATA]" at bounding box center [831, 307] width 316 height 342
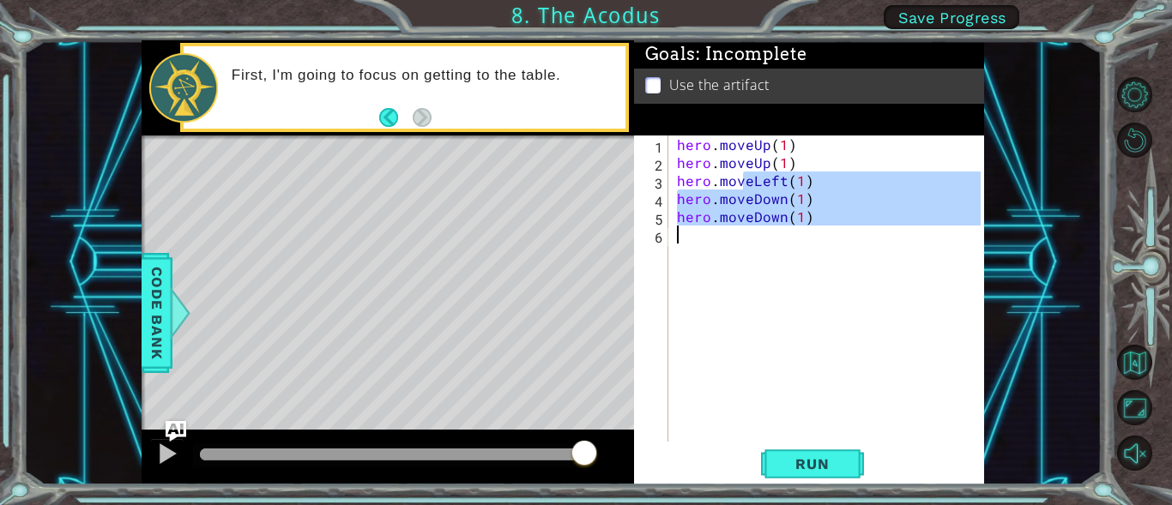
type textarea "h"
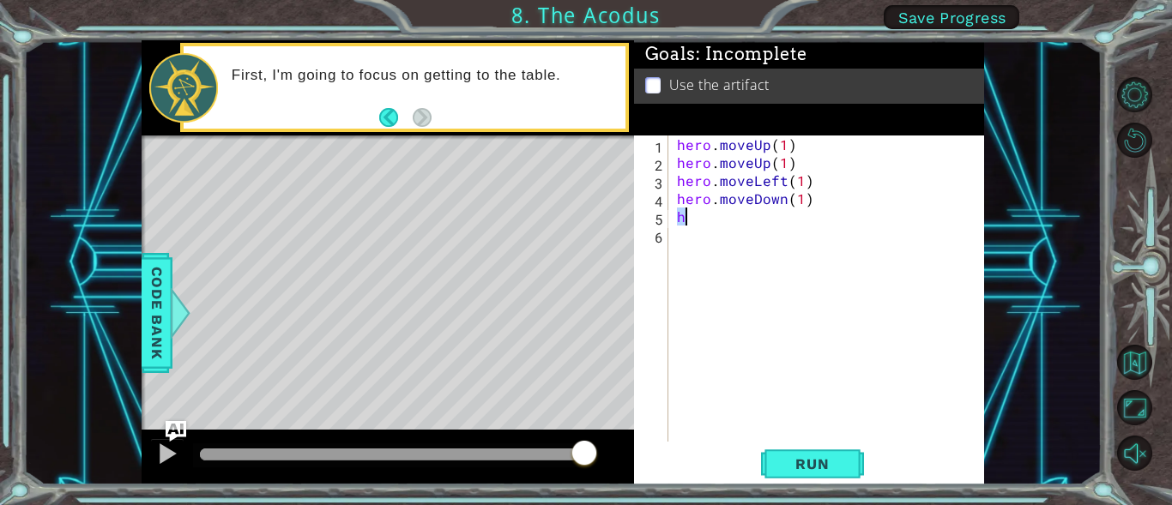
click at [738, 228] on div "hero . moveUp ( 1 ) hero . moveUp ( 1 ) hero . moveLeft ( 1 ) hero . moveDown (…" at bounding box center [831, 307] width 316 height 342
click at [737, 222] on div "hero . moveUp ( 1 ) hero . moveUp ( 1 ) hero . moveLeft ( 1 ) hero . moveDown (…" at bounding box center [831, 307] width 316 height 342
type textarea "h"
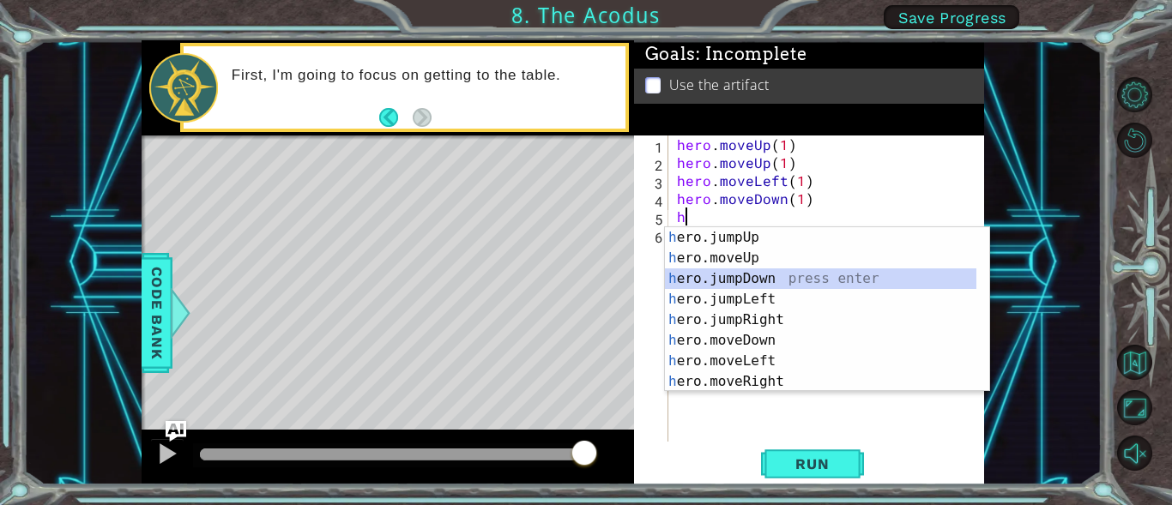
click at [744, 279] on div "h ero.jumpUp press enter h ero.moveUp press enter h ero.jumpDown press enter h …" at bounding box center [827, 330] width 324 height 206
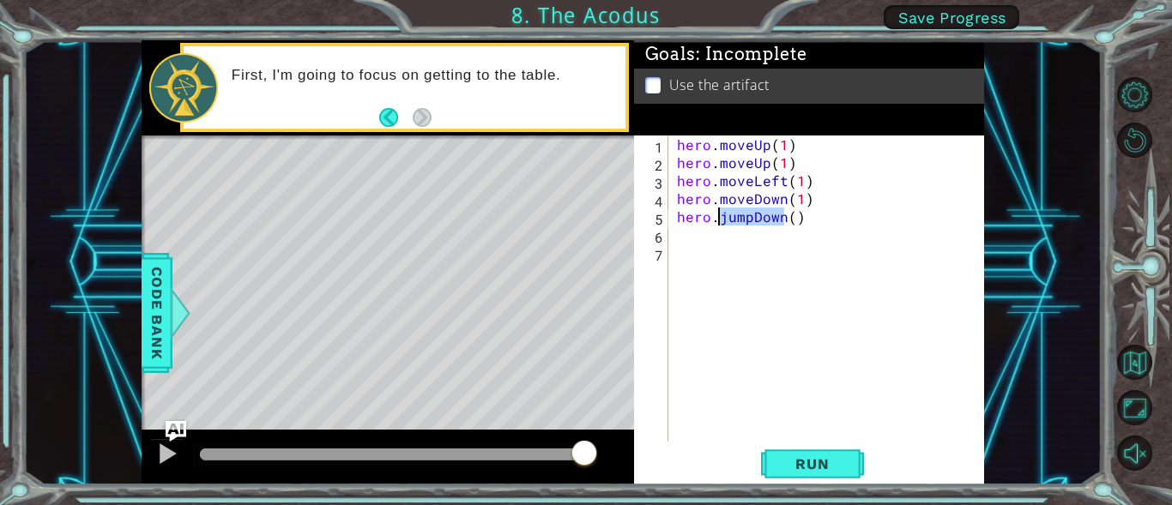
drag, startPoint x: 782, startPoint y: 220, endPoint x: 721, endPoint y: 222, distance: 61.0
click at [721, 222] on div "hero . moveUp ( 1 ) hero . moveUp ( 1 ) hero . moveLeft ( 1 ) hero . moveDown (…" at bounding box center [831, 307] width 316 height 342
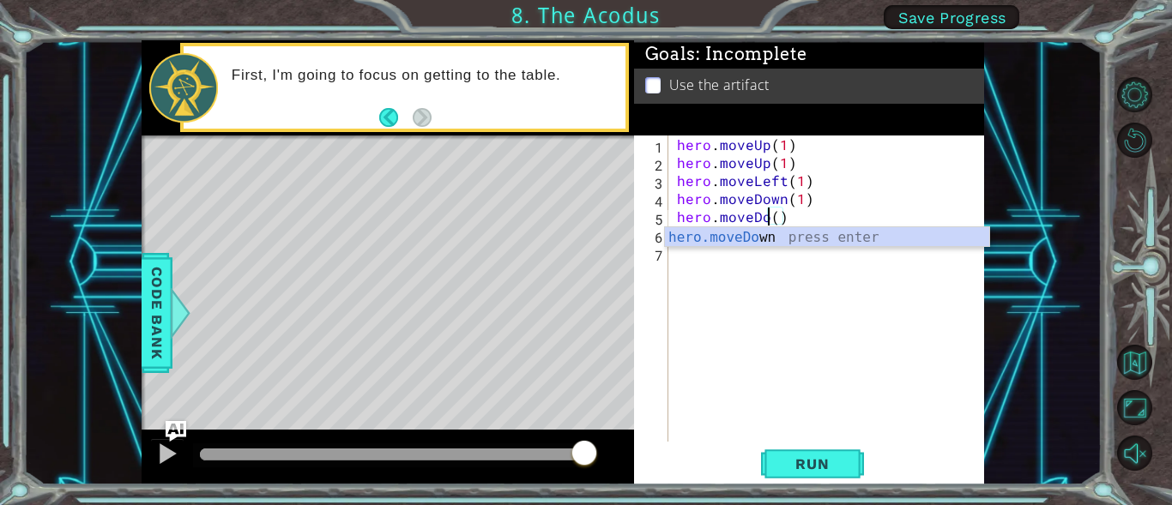
scroll to position [0, 6]
type textarea "hero.moveDown()"
click at [812, 220] on div "hero . moveUp ( 1 ) hero . moveUp ( 1 ) hero . moveLeft ( 1 ) hero . moveDown (…" at bounding box center [831, 307] width 316 height 342
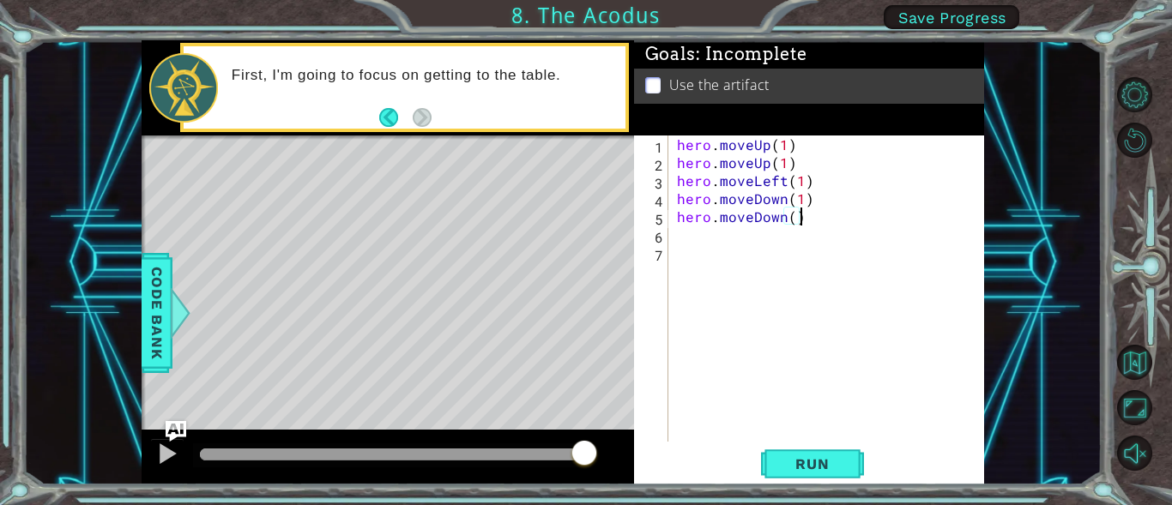
scroll to position [0, 0]
type textarea "h"
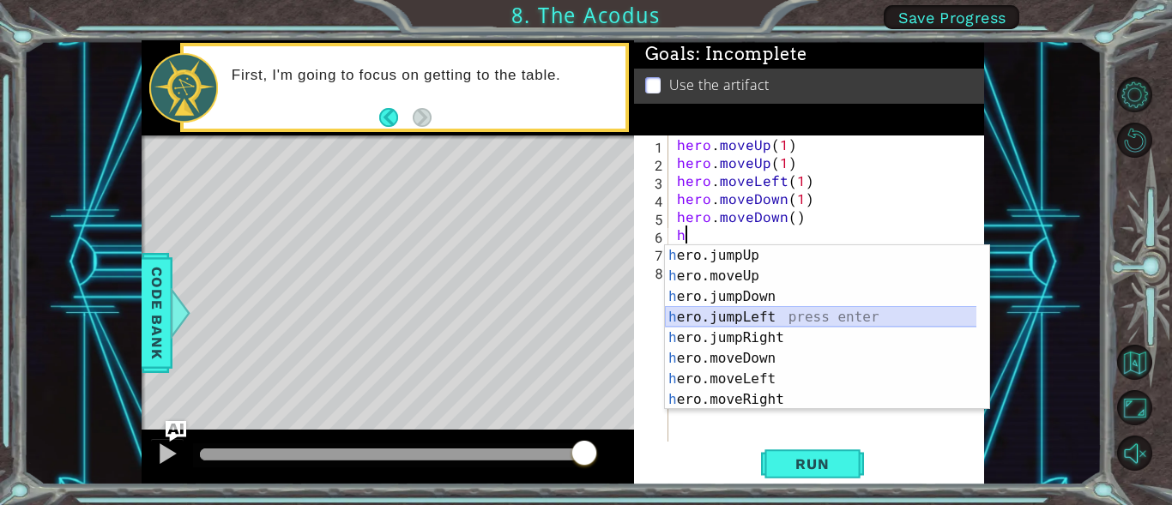
click at [751, 316] on div "h ero.jumpUp press enter h ero.moveUp press enter h ero.jumpDown press enter h …" at bounding box center [827, 348] width 324 height 206
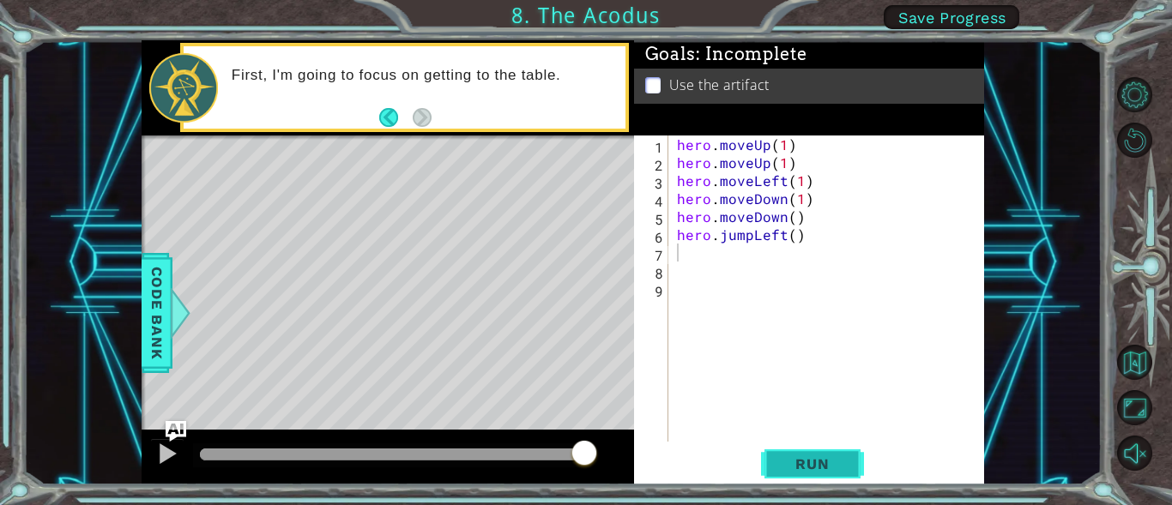
click at [826, 455] on button "Run" at bounding box center [812, 464] width 103 height 35
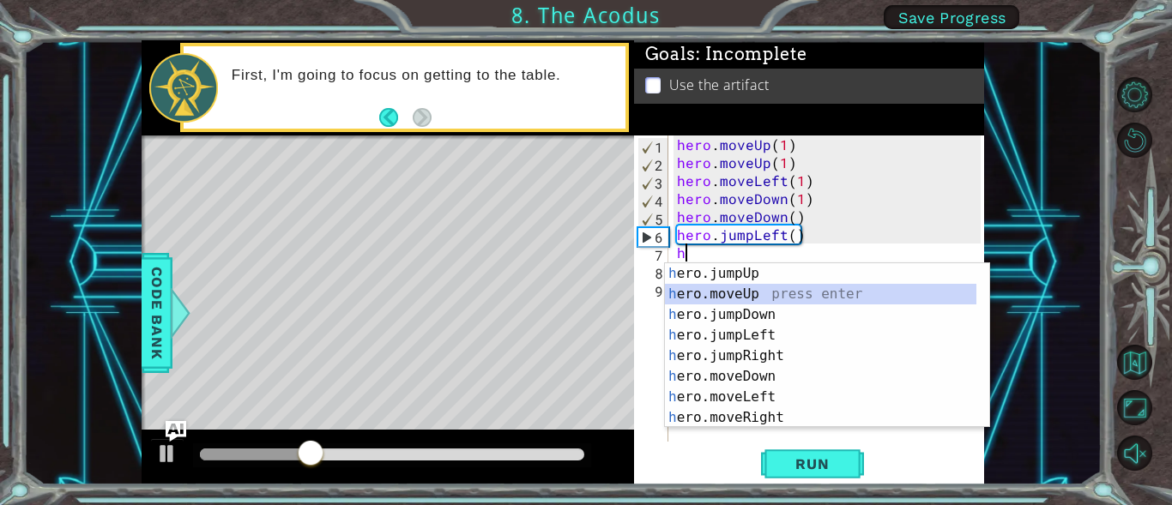
click at [751, 297] on div "h ero.jumpUp press enter h ero.moveUp press enter h ero.jumpDown press enter h …" at bounding box center [820, 366] width 311 height 206
type textarea "hero.moveUp(1)"
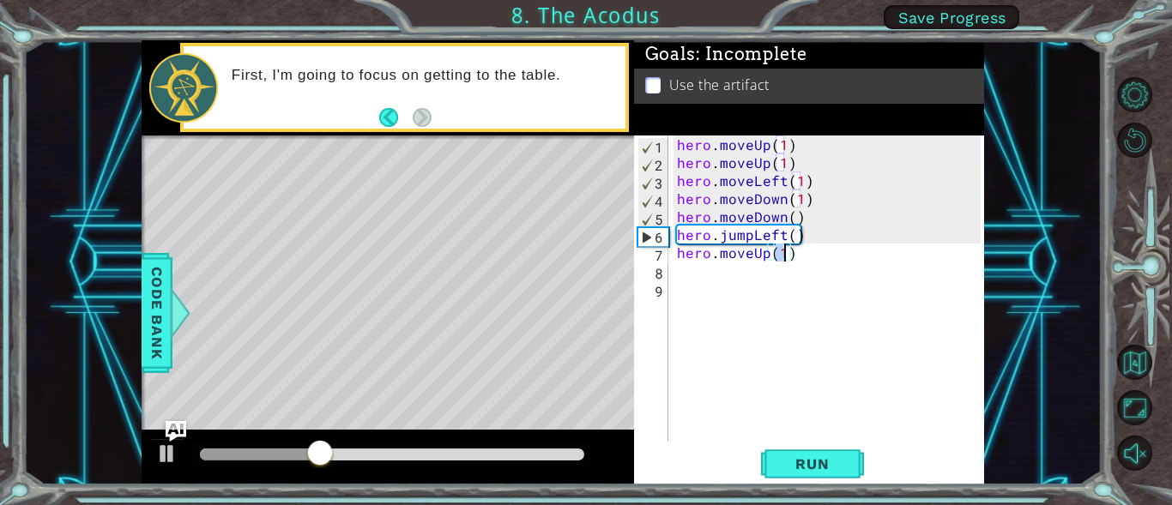
click at [721, 271] on div "hero . moveUp ( 1 ) hero . moveUp ( 1 ) hero . moveLeft ( 1 ) hero . moveDown (…" at bounding box center [831, 307] width 316 height 342
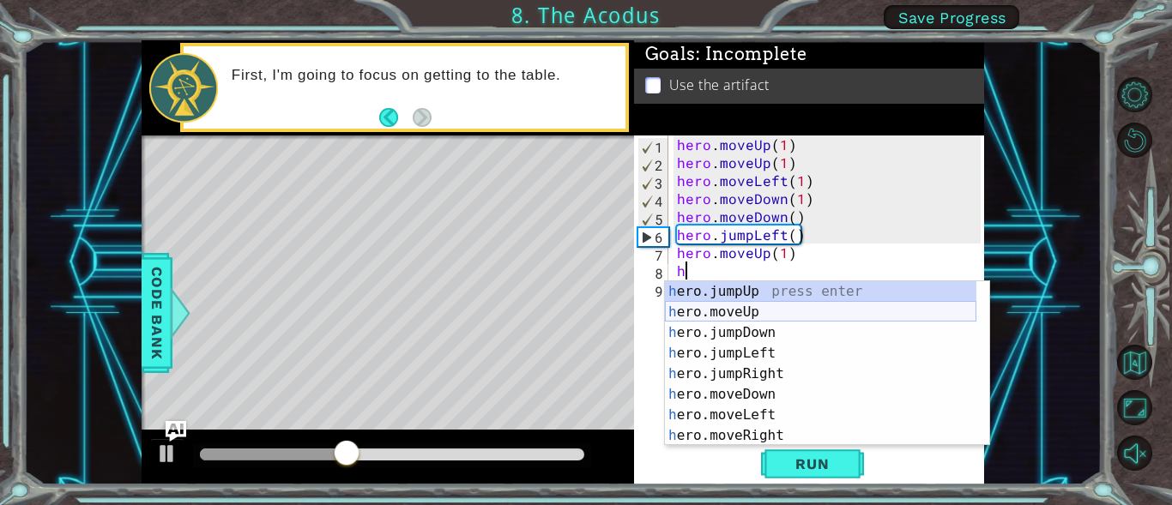
click at [742, 312] on div "h ero.jumpUp press enter h ero.moveUp press enter h ero.jumpDown press enter h …" at bounding box center [820, 384] width 311 height 206
type textarea "hero.moveUp(1)"
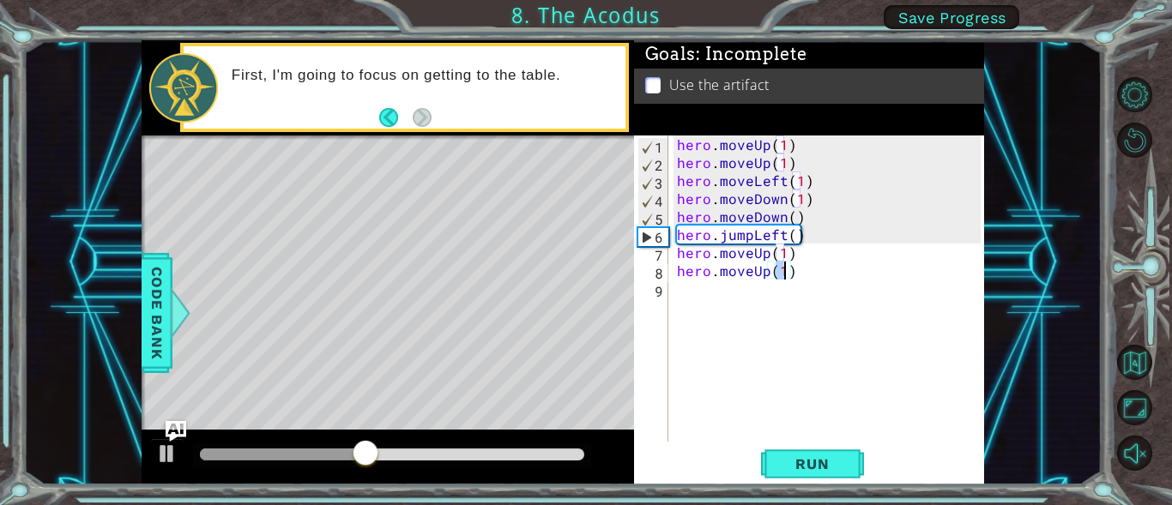
click at [720, 304] on div "hero . moveUp ( 1 ) hero . moveUp ( 1 ) hero . moveLeft ( 1 ) hero . moveDown (…" at bounding box center [831, 307] width 316 height 342
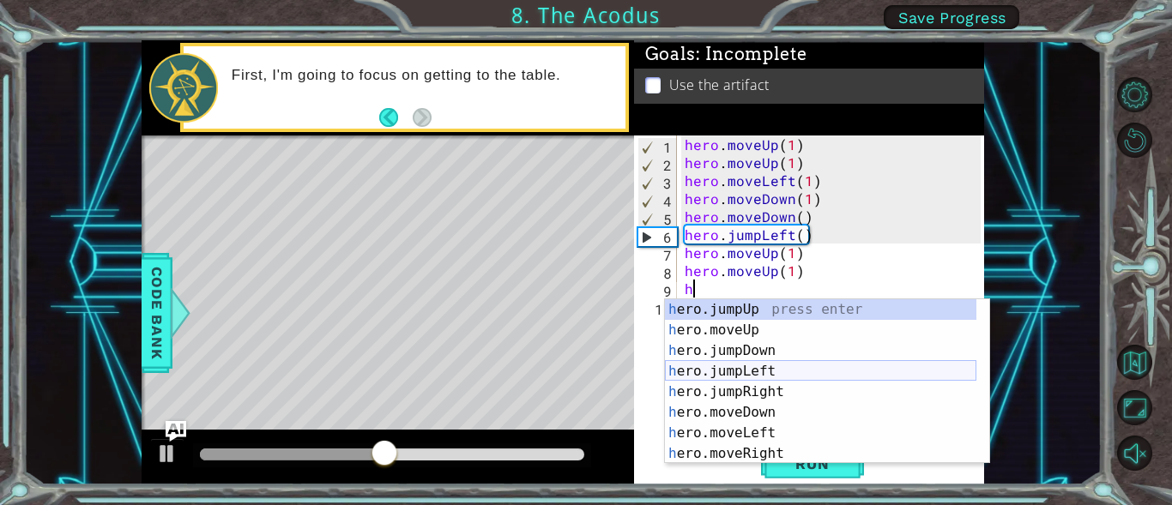
scroll to position [41, 0]
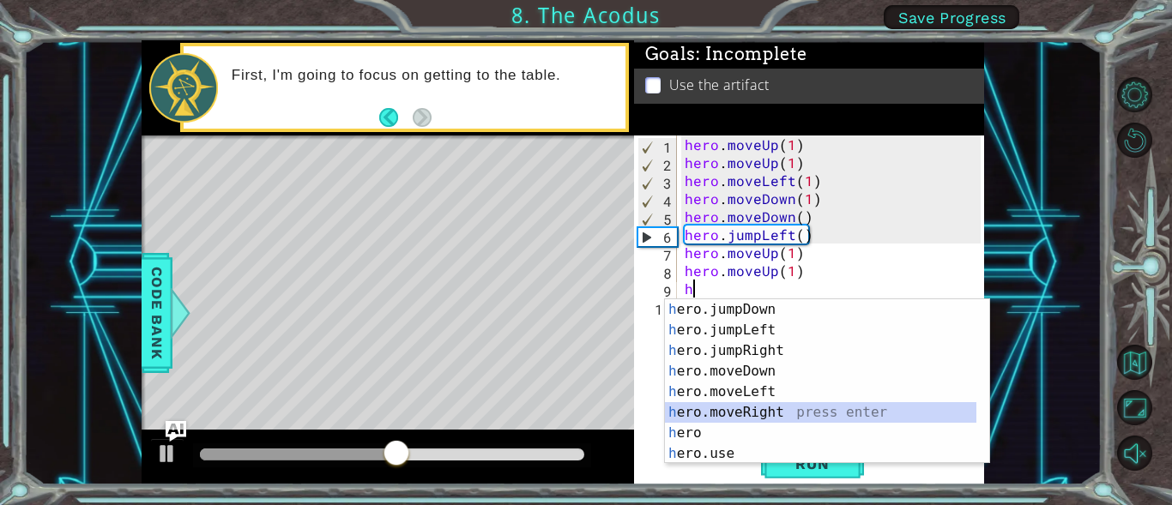
click at [764, 403] on div "h ero.jumpDown press enter h ero.jumpLeft press enter h ero.jumpRight press ent…" at bounding box center [820, 402] width 311 height 206
type textarea "hero.moveRight(1)"
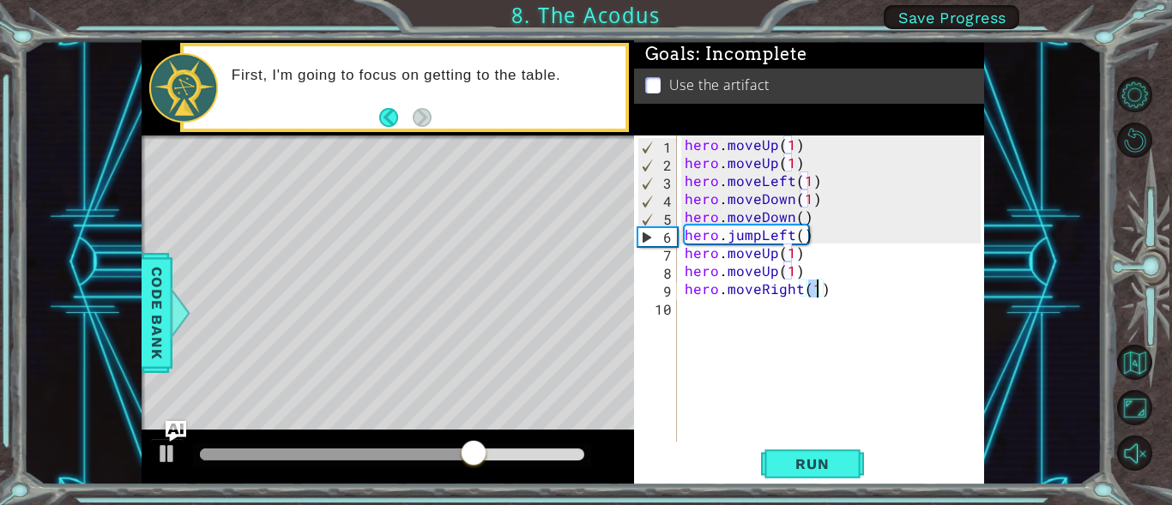
click at [739, 311] on div "hero . moveUp ( 1 ) hero . moveUp ( 1 ) hero . moveLeft ( 1 ) hero . moveDown (…" at bounding box center [835, 307] width 308 height 342
type textarea "h"
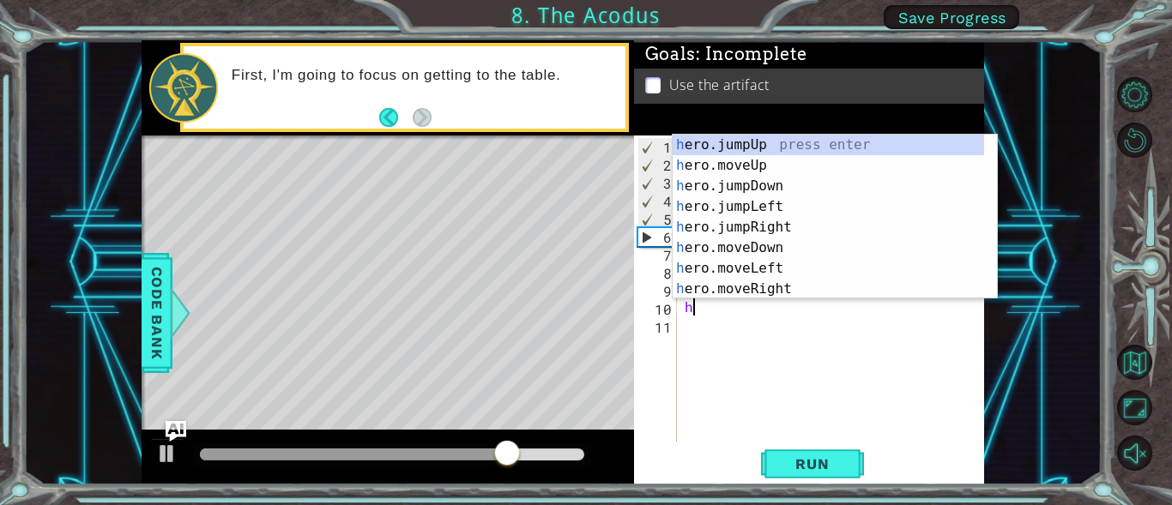
scroll to position [0, 0]
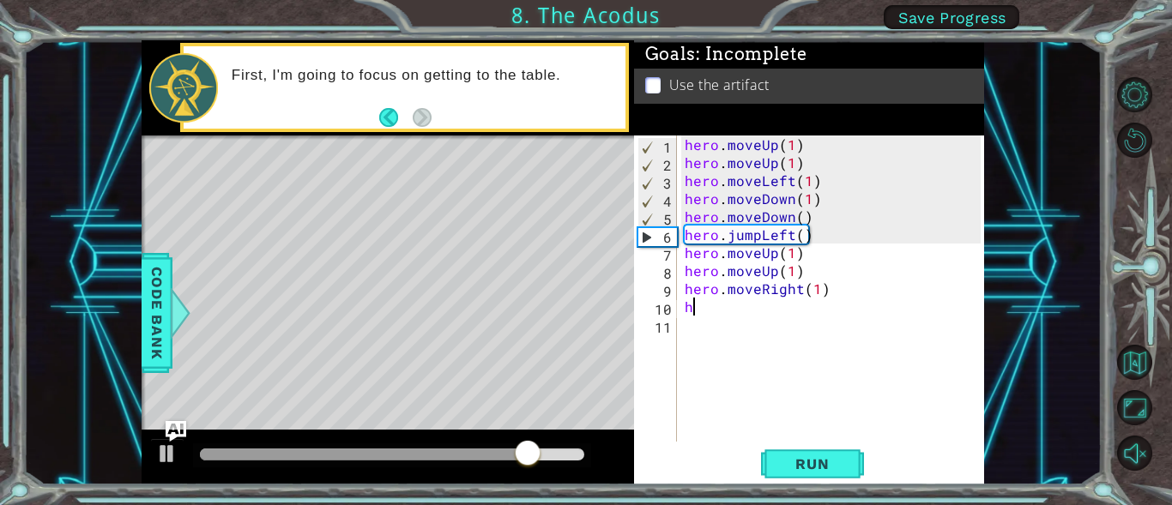
click at [732, 316] on div "hero . moveUp ( 1 ) hero . moveUp ( 1 ) hero . moveLeft ( 1 ) hero . moveDown (…" at bounding box center [835, 307] width 308 height 342
click at [730, 323] on div "hero . moveUp ( 1 ) hero . moveUp ( 1 ) hero . moveLeft ( 1 ) hero . moveDown (…" at bounding box center [835, 307] width 308 height 342
click at [734, 308] on div "hero . moveUp ( 1 ) hero . moveUp ( 1 ) hero . moveLeft ( 1 ) hero . moveDown (…" at bounding box center [835, 307] width 308 height 342
type textarea "h"
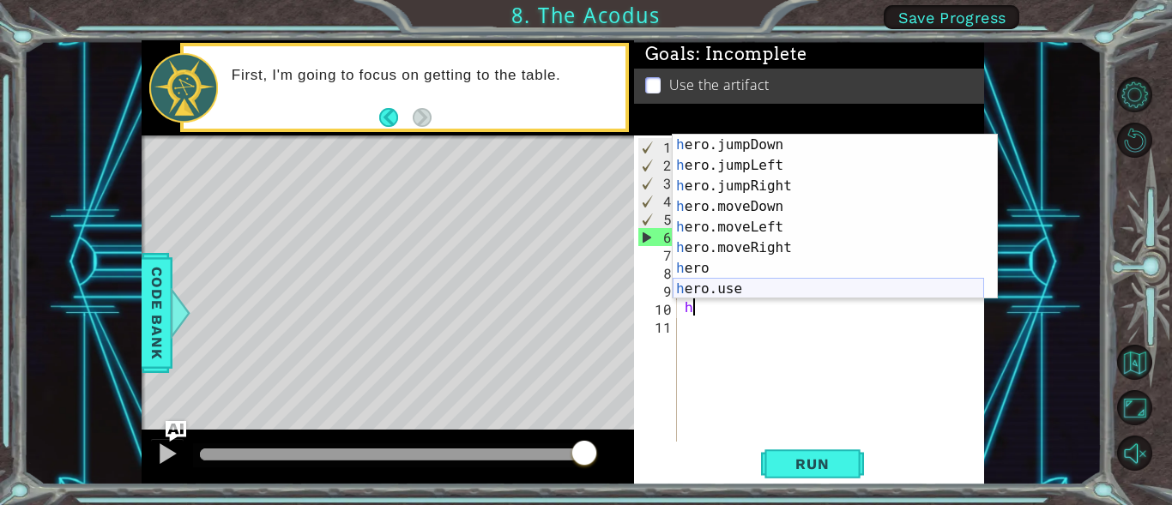
scroll to position [41, 0]
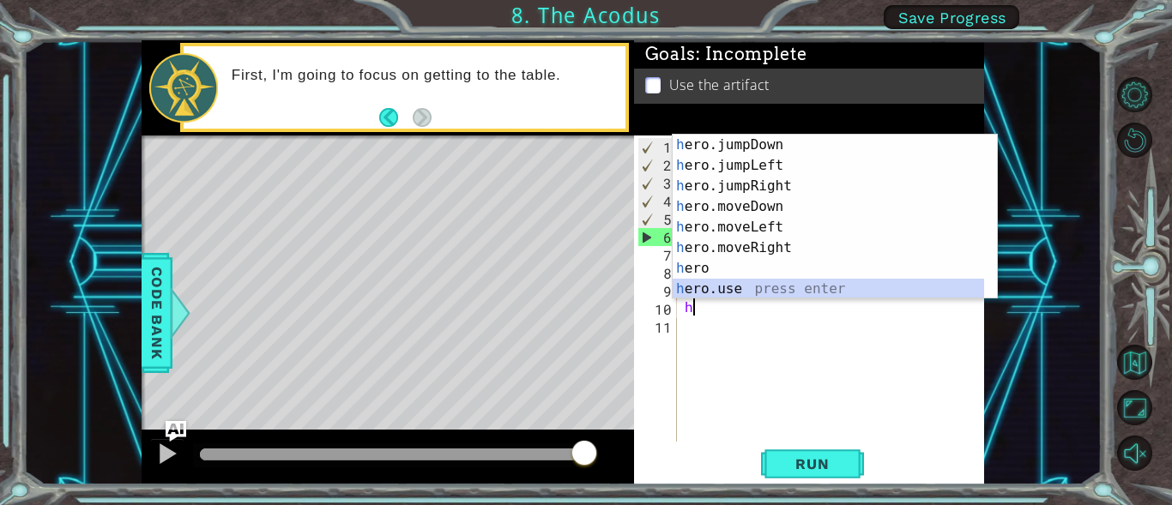
click at [751, 287] on div "h ero.jumpDown press enter h ero.jumpLeft press enter h ero.jumpRight press ent…" at bounding box center [828, 238] width 311 height 206
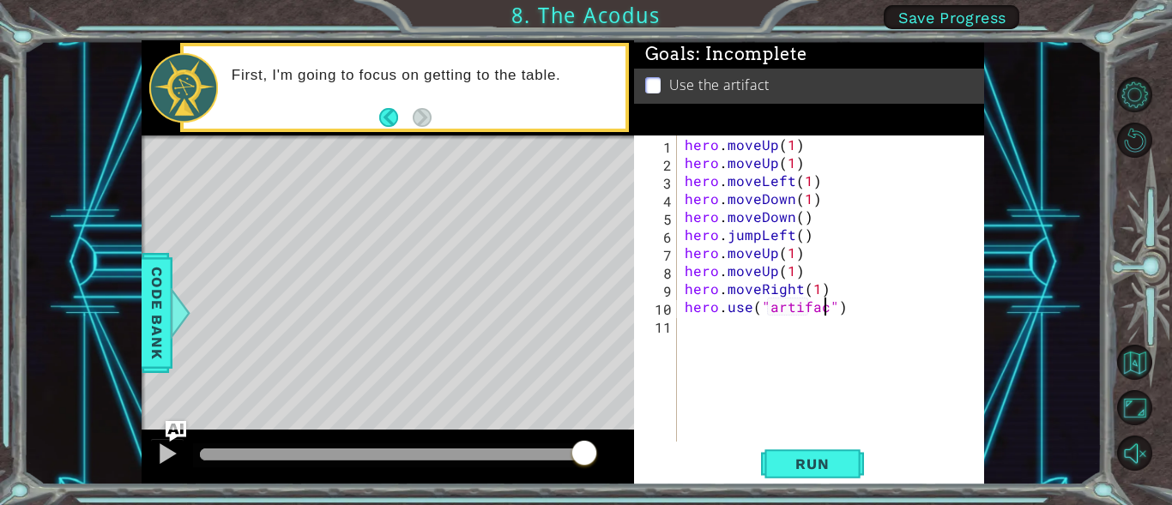
scroll to position [0, 9]
type textarea "hero.use("artifact")"
click at [794, 465] on span "Run" at bounding box center [812, 464] width 68 height 17
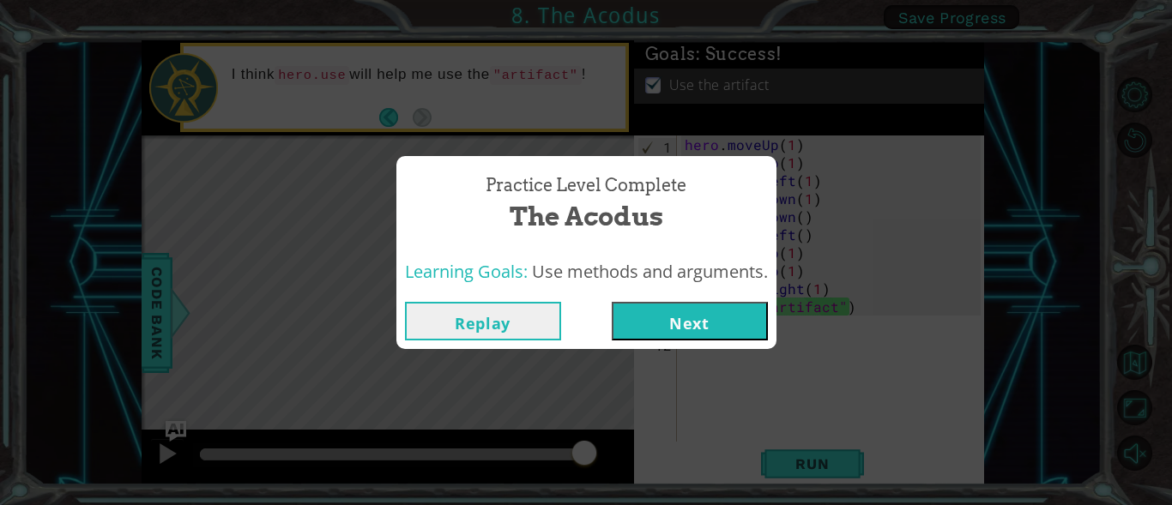
click at [726, 307] on button "Next" at bounding box center [690, 321] width 156 height 39
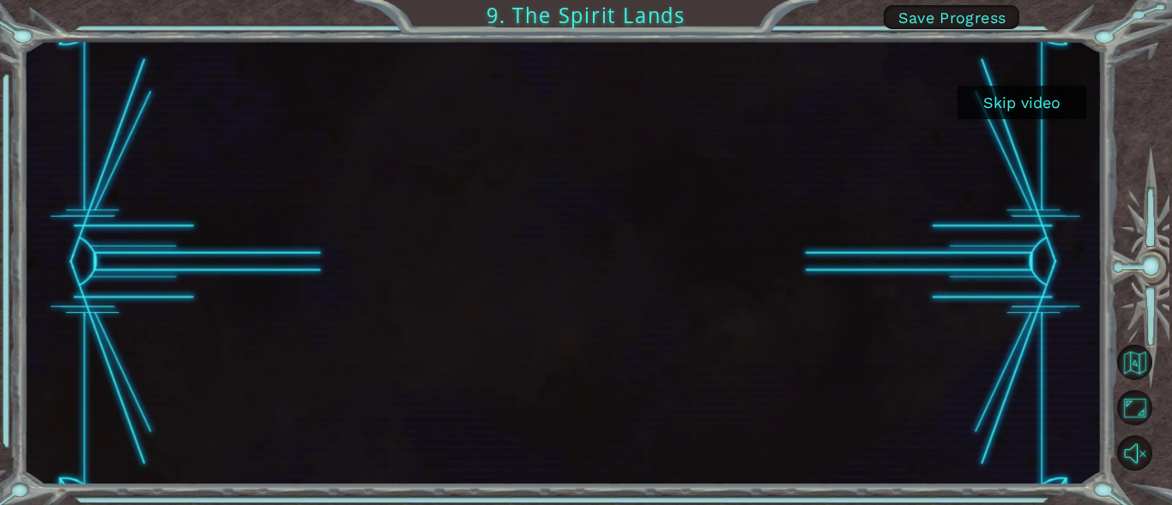
click at [1090, 328] on div at bounding box center [562, 262] width 1078 height 444
click at [1013, 111] on button "Skip video" at bounding box center [1021, 102] width 129 height 33
click at [1018, 97] on button "Skip video" at bounding box center [1021, 102] width 129 height 33
click at [995, 95] on button "Skip video" at bounding box center [1021, 102] width 129 height 33
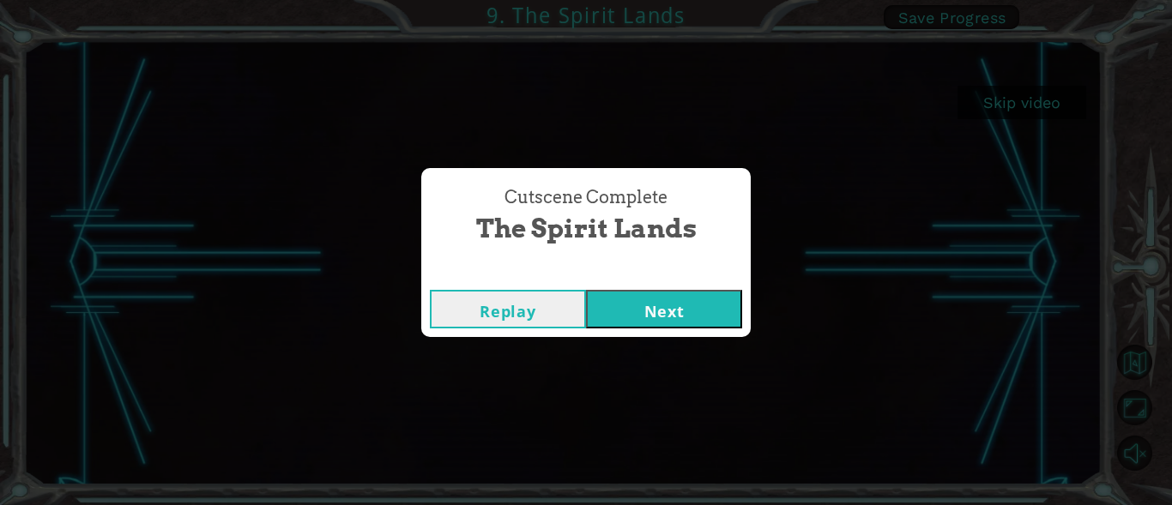
click at [544, 306] on button "Replay" at bounding box center [508, 309] width 156 height 39
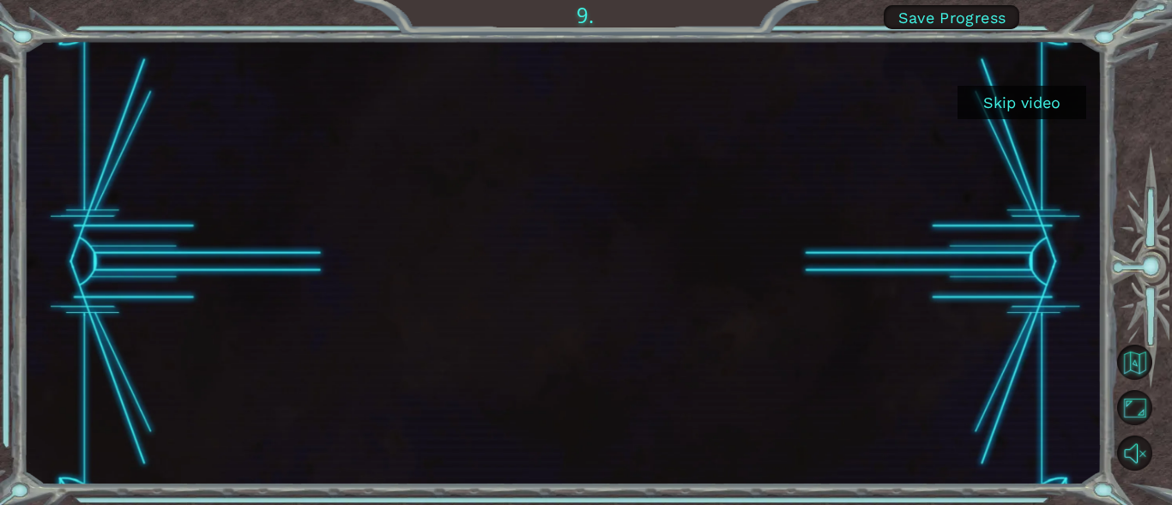
click at [1008, 104] on button "Skip video" at bounding box center [1021, 102] width 129 height 33
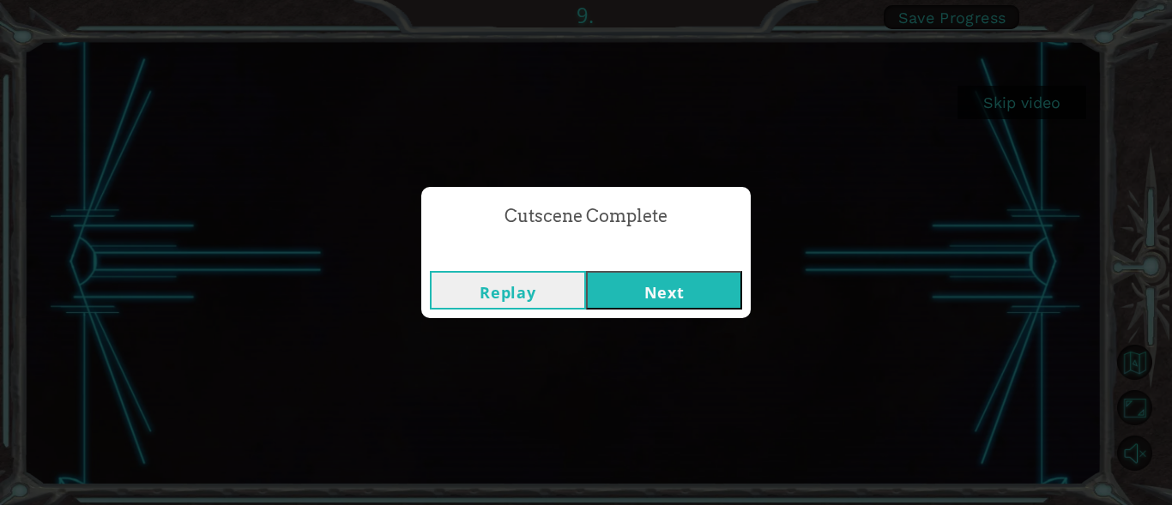
click at [692, 285] on button "Next" at bounding box center [664, 290] width 156 height 39
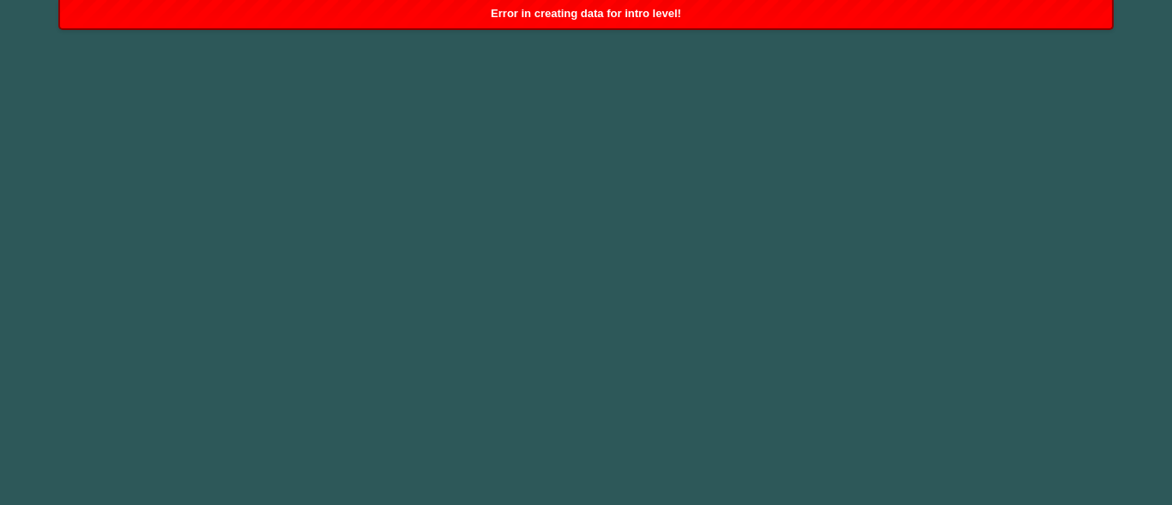
click at [655, 185] on body "1 2 3 4 5 6 7 8 9 h ero press enter h ero.jumpUp press enter h ero.moveUp press…" at bounding box center [586, 252] width 1172 height 505
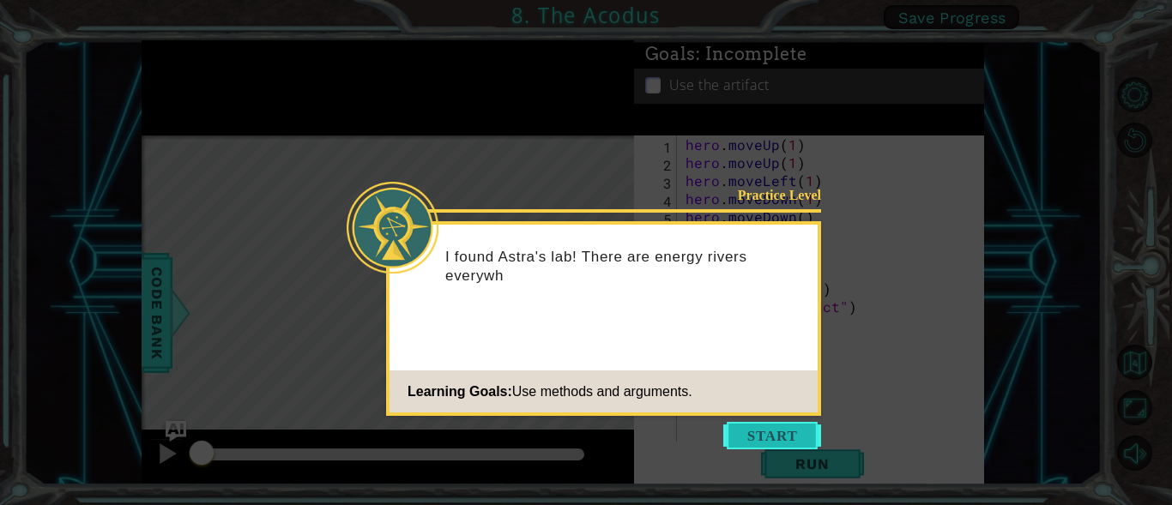
click at [740, 431] on button "Start" at bounding box center [772, 435] width 98 height 27
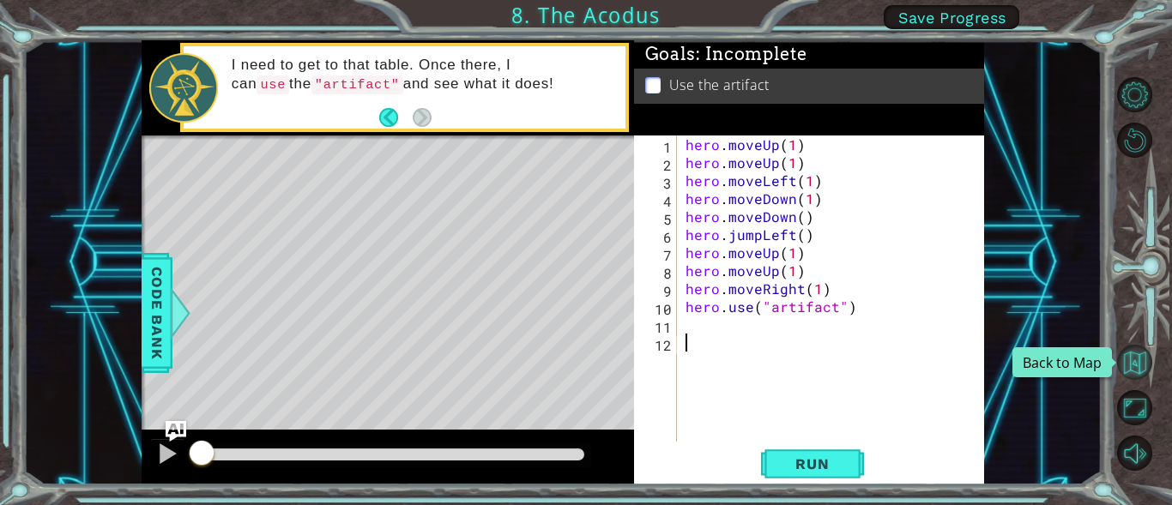
click at [1132, 365] on button "Back to Map" at bounding box center [1134, 362] width 35 height 35
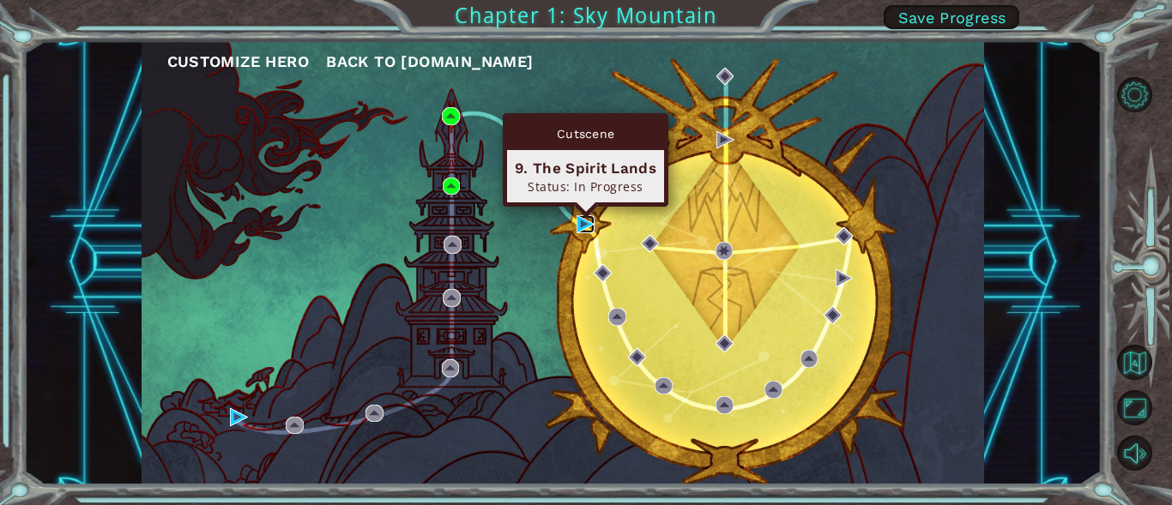
click at [580, 224] on img at bounding box center [585, 224] width 18 height 18
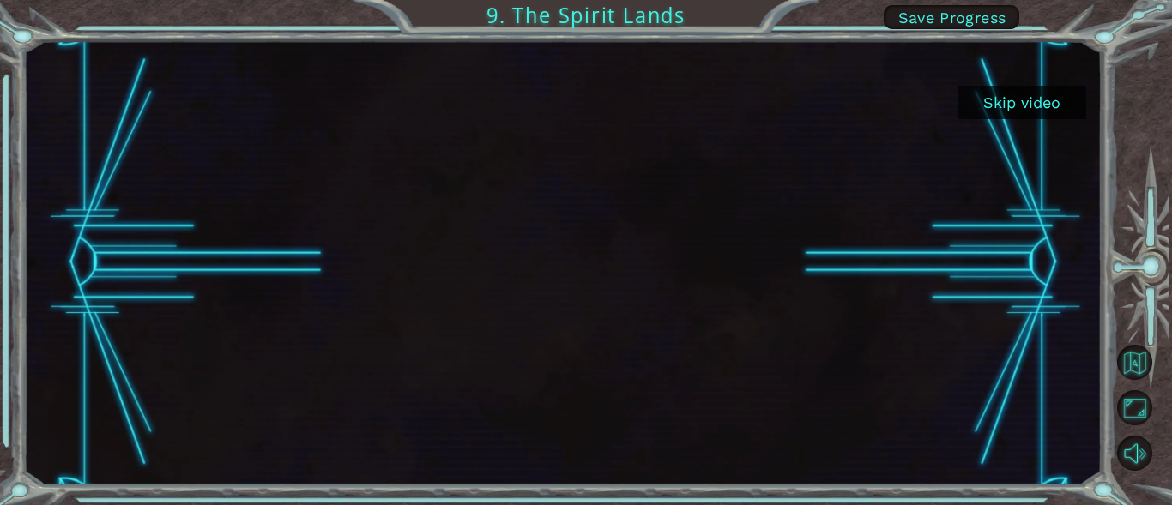
drag, startPoint x: 990, startPoint y: 93, endPoint x: 1000, endPoint y: 95, distance: 10.6
click at [991, 93] on button "Skip video" at bounding box center [1021, 102] width 129 height 33
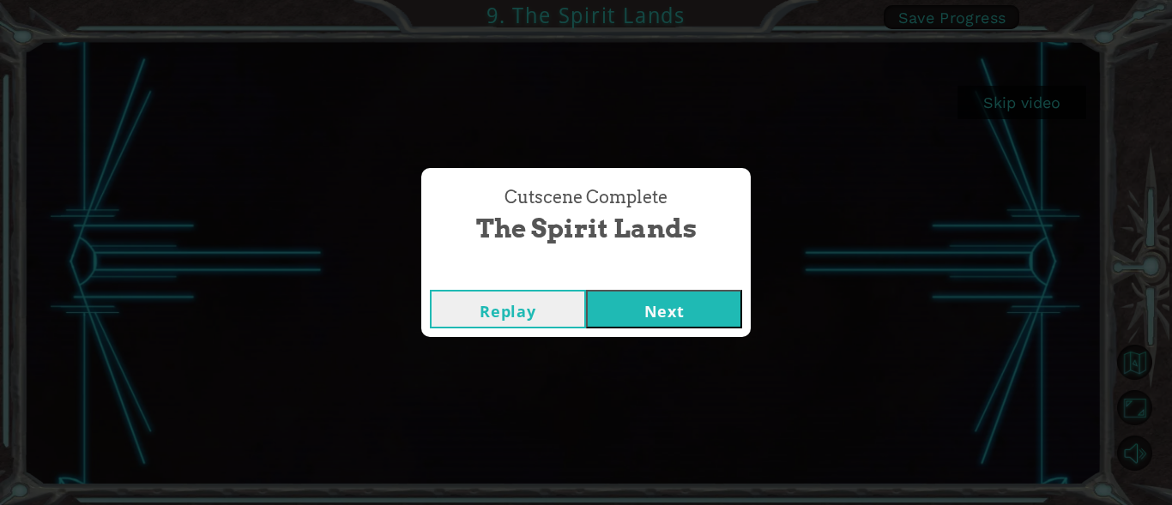
click at [647, 305] on button "Next" at bounding box center [664, 309] width 156 height 39
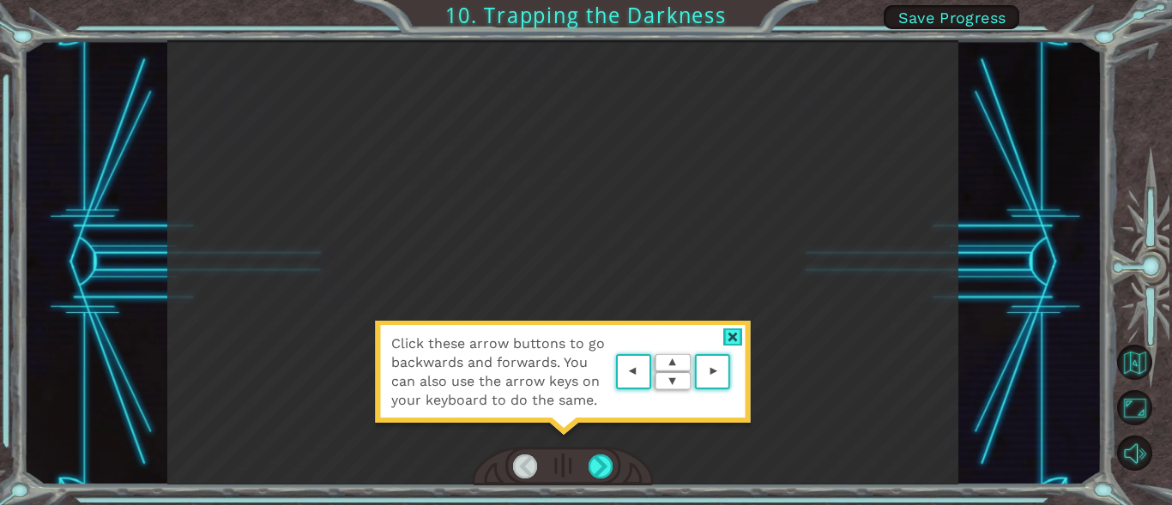
click at [607, 396] on span "Click these arrow buttons to go backwards and forwards. You can also use the ar…" at bounding box center [501, 372] width 220 height 75
click at [592, 464] on div at bounding box center [601, 467] width 24 height 24
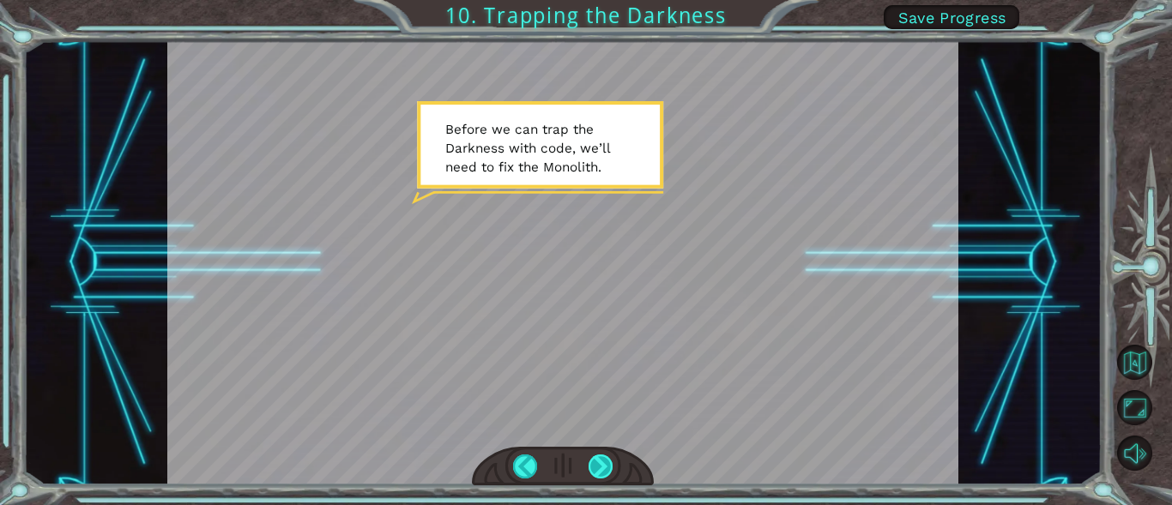
click at [605, 466] on div at bounding box center [601, 467] width 24 height 24
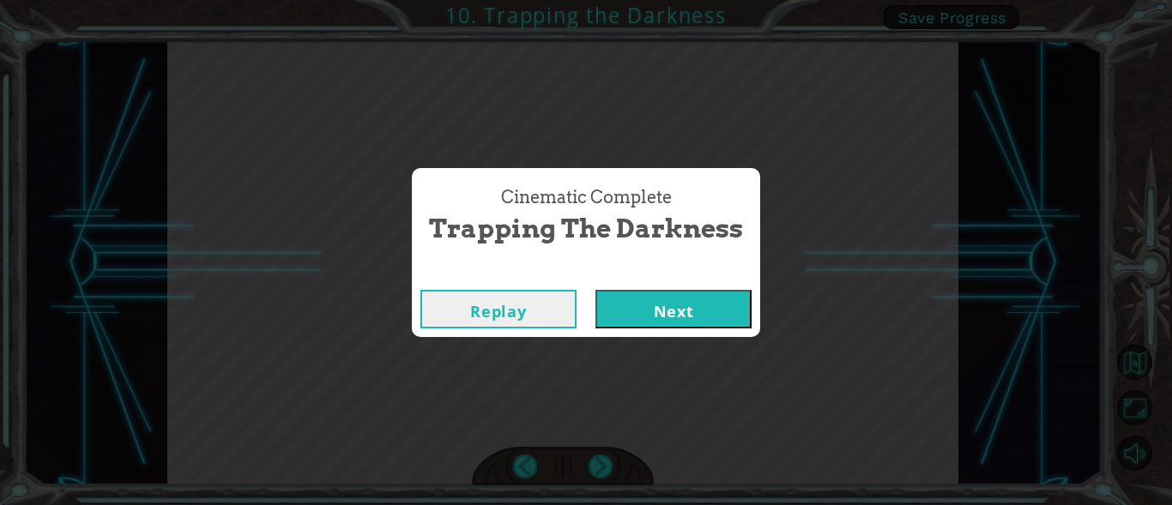
click at [677, 308] on button "Next" at bounding box center [673, 309] width 156 height 39
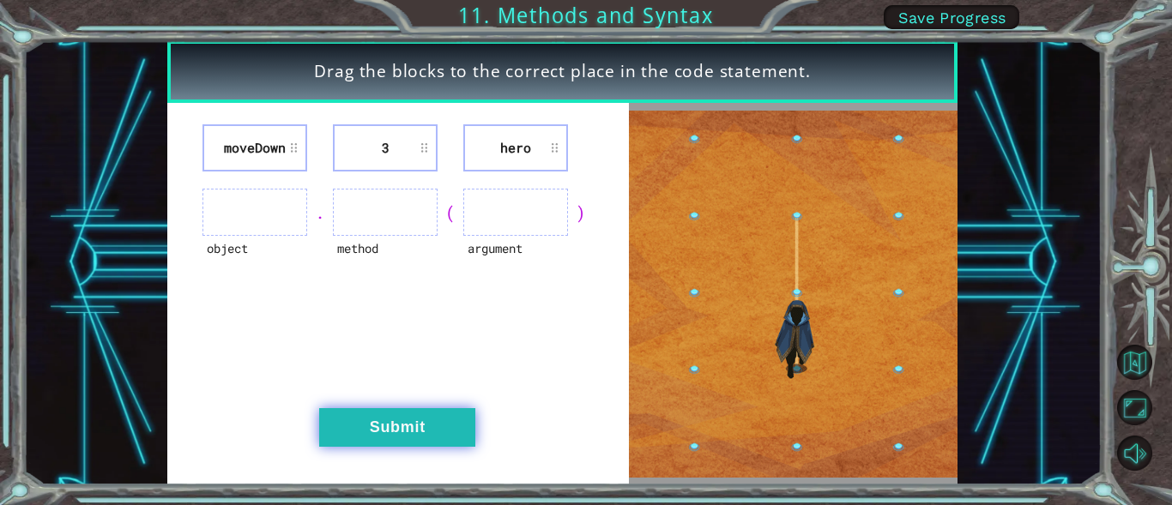
click at [431, 424] on button "Submit" at bounding box center [397, 427] width 156 height 39
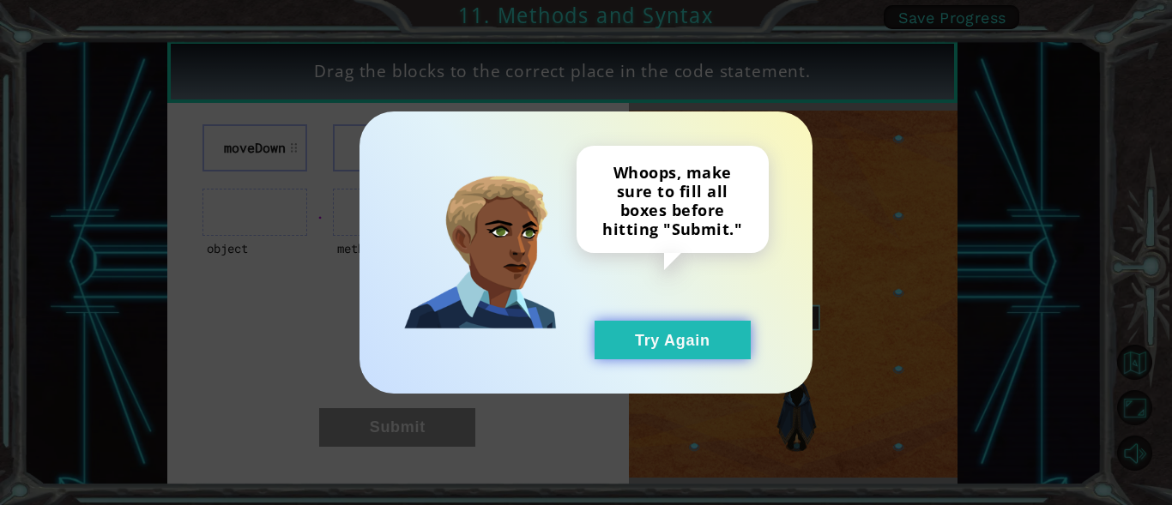
click at [697, 349] on button "Try Again" at bounding box center [673, 340] width 156 height 39
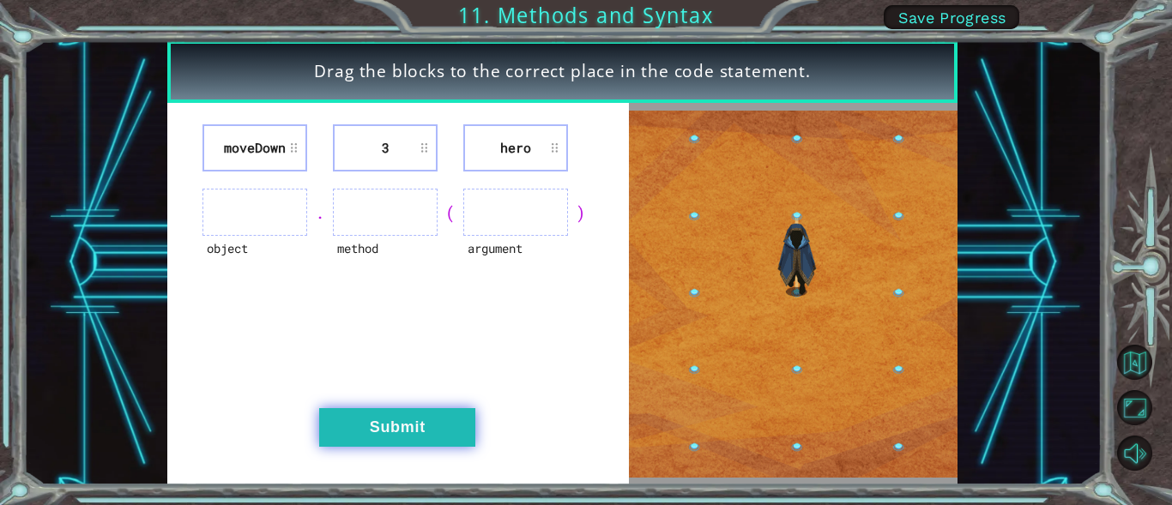
click at [401, 432] on button "Submit" at bounding box center [397, 427] width 156 height 39
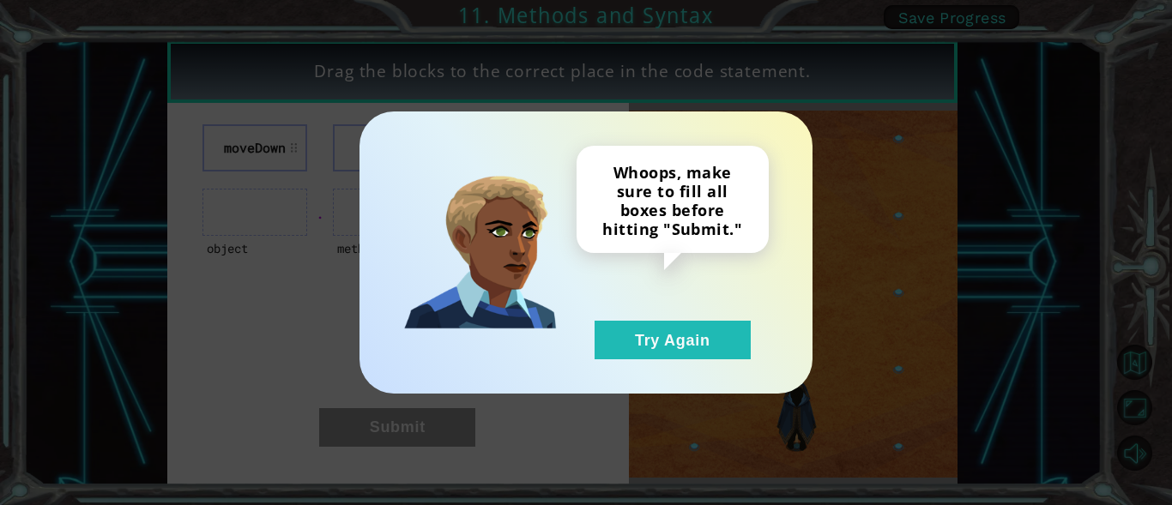
click at [637, 265] on div "Whoops, make sure to fill all boxes before hitting "Submit." Try Again" at bounding box center [672, 253] width 192 height 214
click at [643, 341] on button "Try Again" at bounding box center [673, 340] width 156 height 39
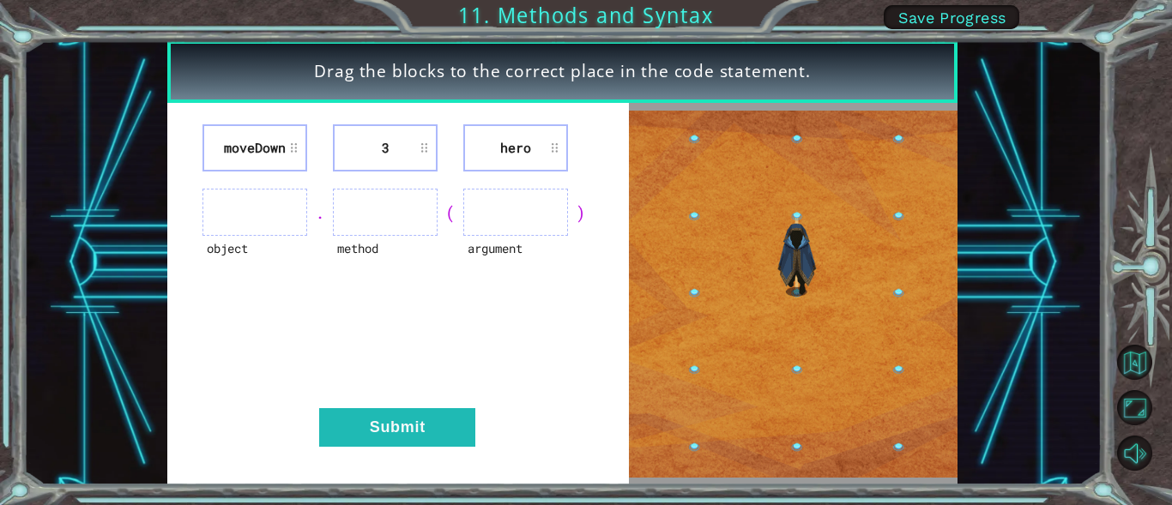
click at [277, 208] on ul at bounding box center [254, 212] width 105 height 47
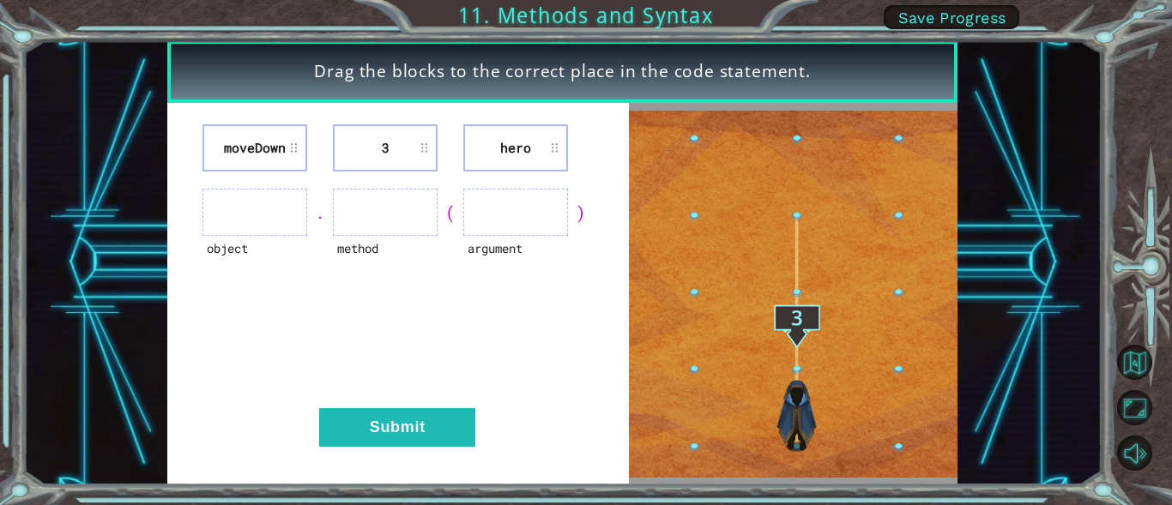
click at [248, 231] on ul at bounding box center [254, 212] width 105 height 47
drag, startPoint x: 789, startPoint y: 277, endPoint x: 803, endPoint y: 265, distance: 18.2
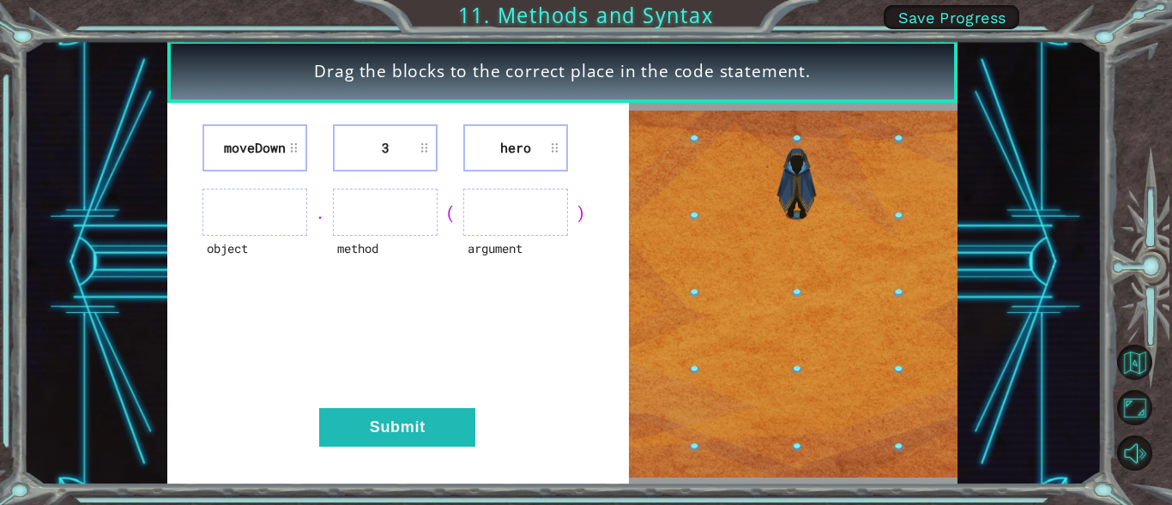
click at [789, 276] on img at bounding box center [793, 294] width 329 height 367
click at [1057, 97] on div "Drag the blocks to the correct place in the code statement. moveDown 3 hero obj…" at bounding box center [562, 262] width 1078 height 444
click at [962, 17] on span "Save Progress" at bounding box center [952, 18] width 108 height 18
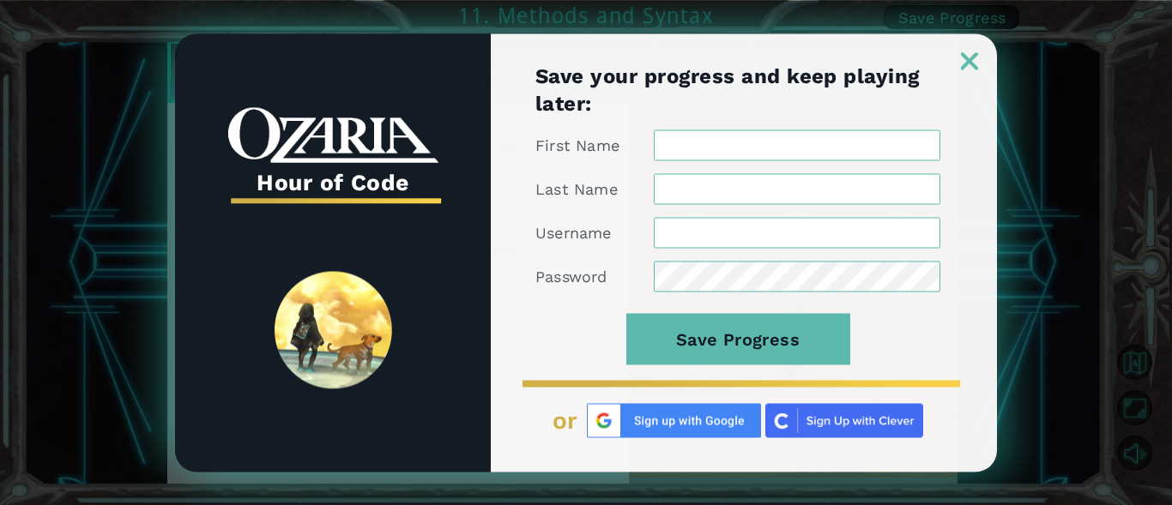
click at [977, 50] on link at bounding box center [969, 51] width 55 height 14
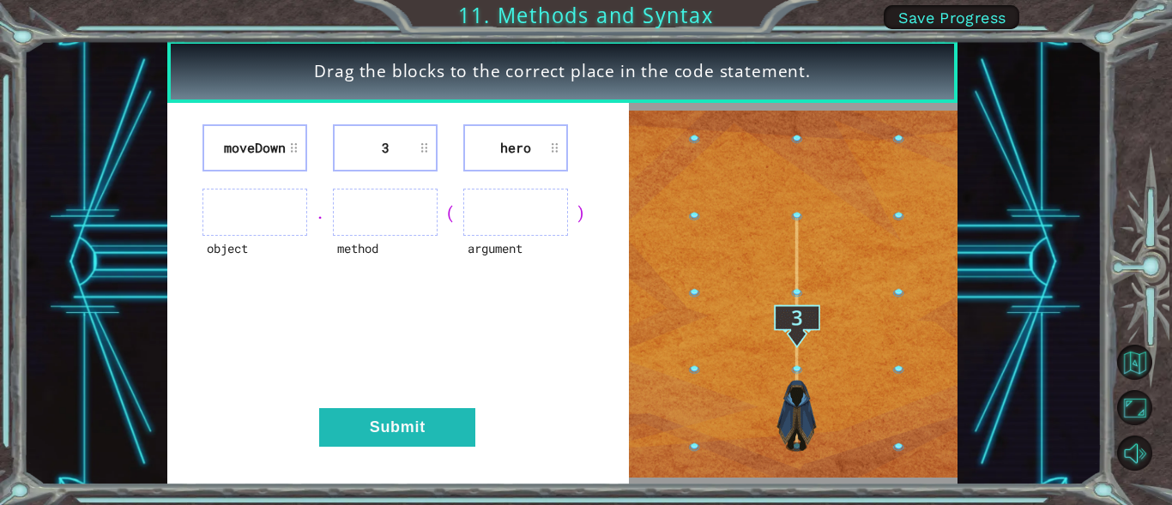
click at [502, 152] on li "hero" at bounding box center [515, 147] width 105 height 47
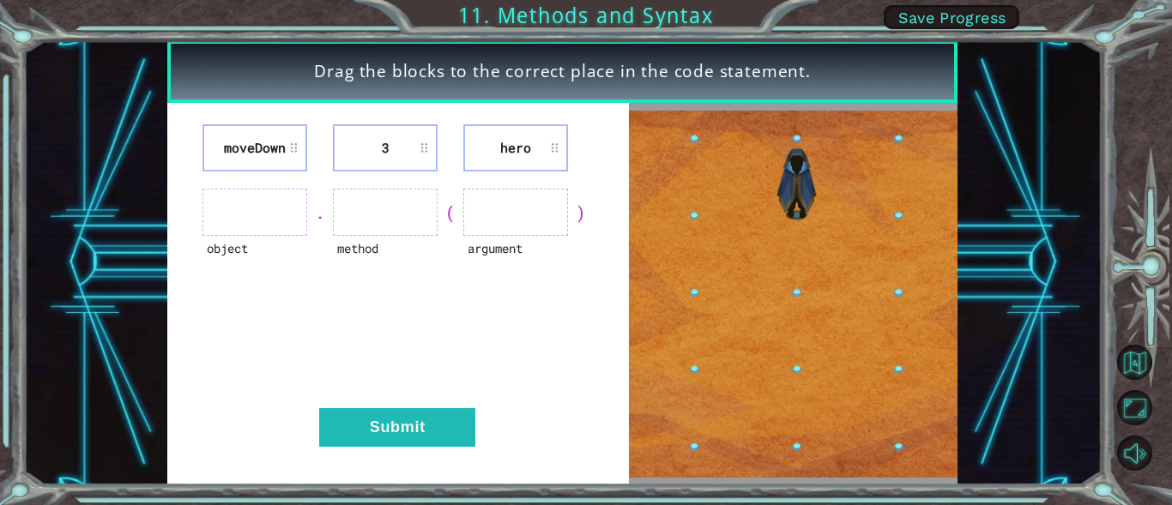
click at [560, 142] on li "hero" at bounding box center [515, 147] width 105 height 47
drag, startPoint x: 523, startPoint y: 154, endPoint x: 428, endPoint y: 228, distance: 120.5
click at [428, 228] on ul at bounding box center [385, 212] width 105 height 47
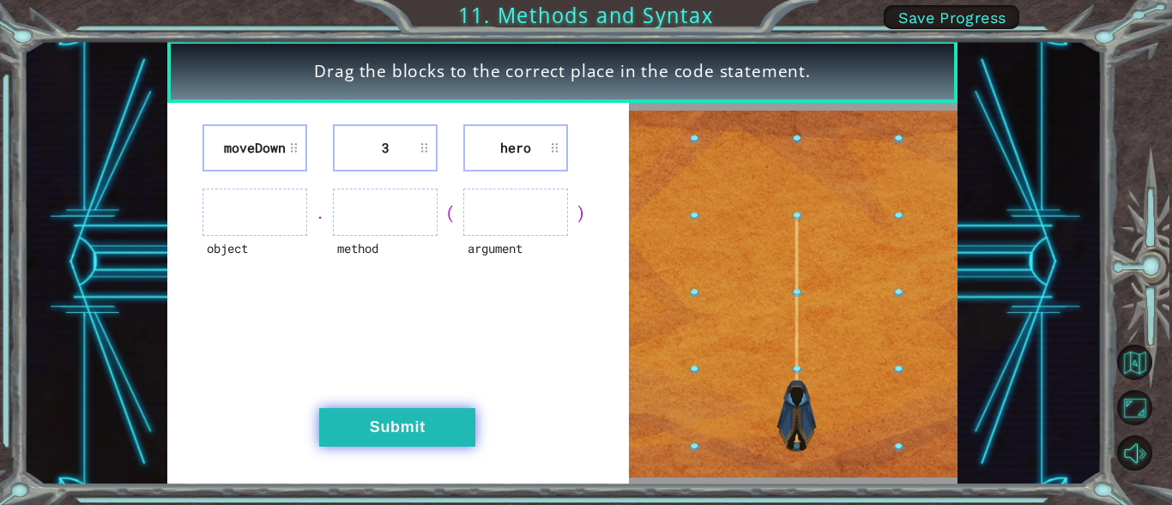
click at [377, 431] on button "Submit" at bounding box center [397, 427] width 156 height 39
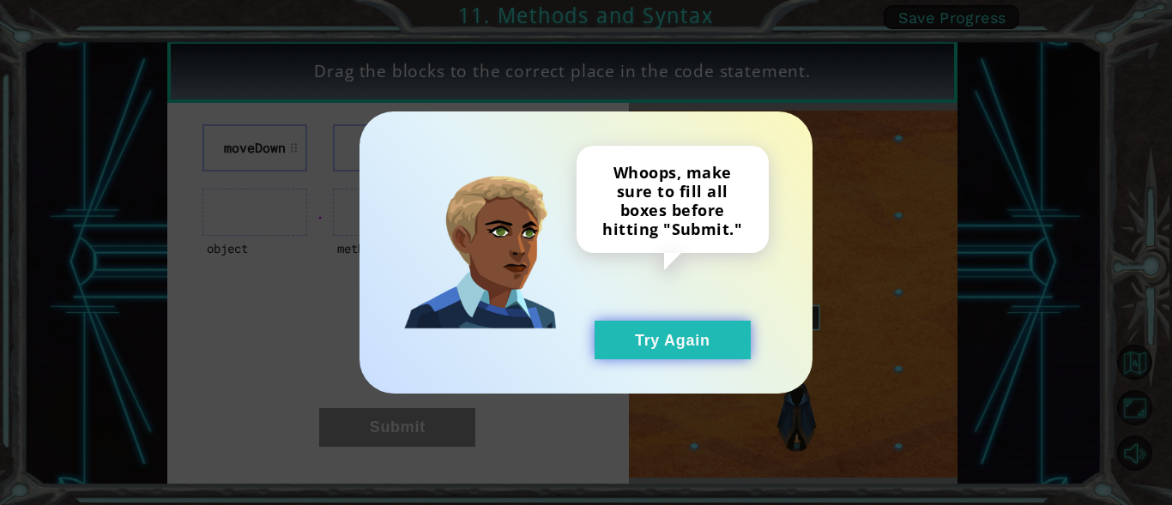
click at [626, 344] on button "Try Again" at bounding box center [673, 340] width 156 height 39
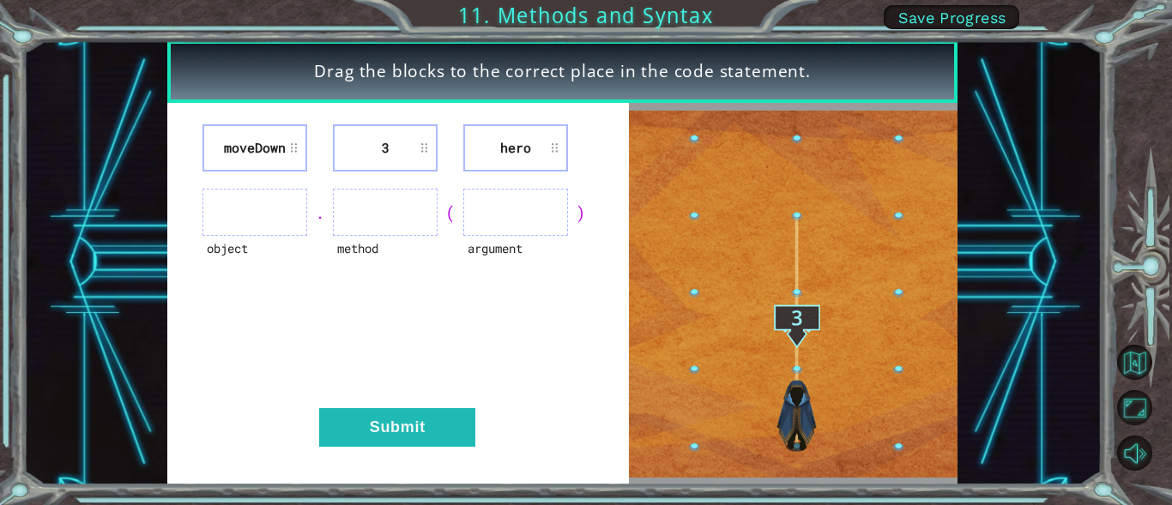
click at [318, 230] on div "object . method ( argument )" at bounding box center [398, 212] width 419 height 47
click at [295, 209] on ul at bounding box center [254, 212] width 105 height 47
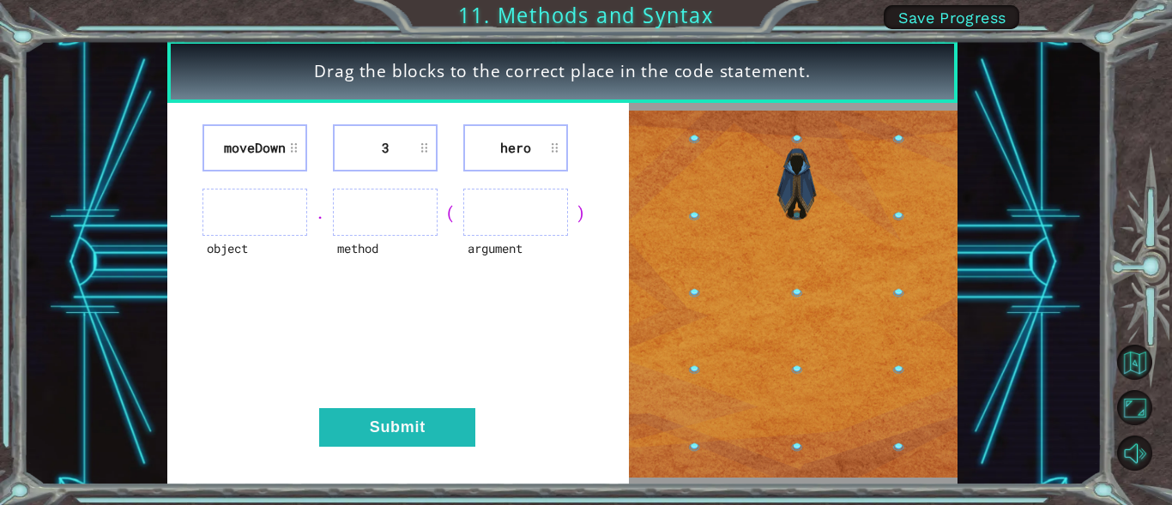
click at [295, 209] on ul at bounding box center [254, 212] width 105 height 47
click at [293, 210] on ul at bounding box center [254, 212] width 105 height 47
drag, startPoint x: 283, startPoint y: 214, endPoint x: 271, endPoint y: 221, distance: 14.3
click at [281, 217] on ul at bounding box center [254, 212] width 105 height 47
click at [271, 221] on ul at bounding box center [254, 212] width 105 height 47
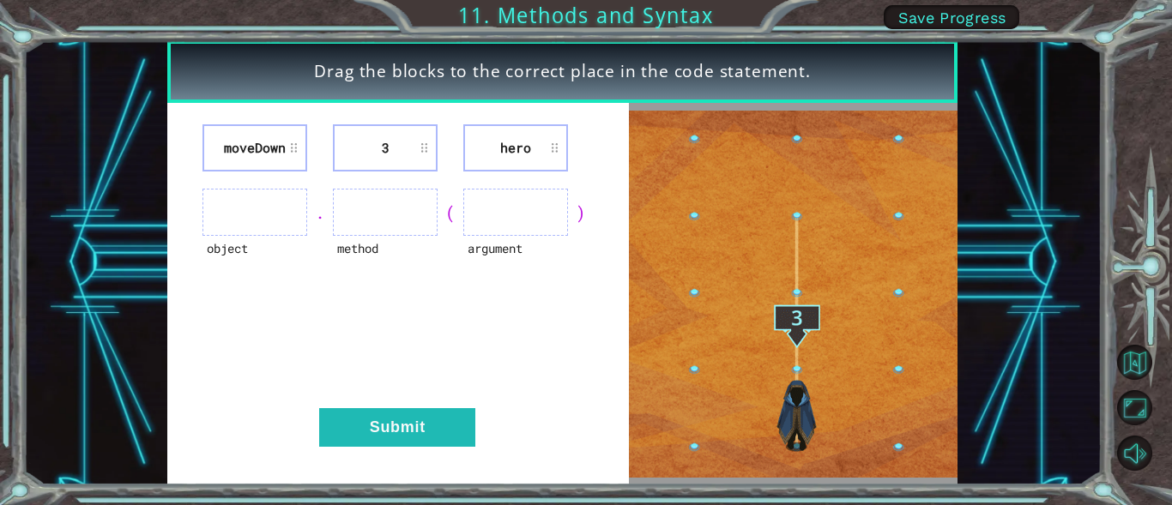
click at [290, 139] on li "moveDown" at bounding box center [254, 147] width 105 height 47
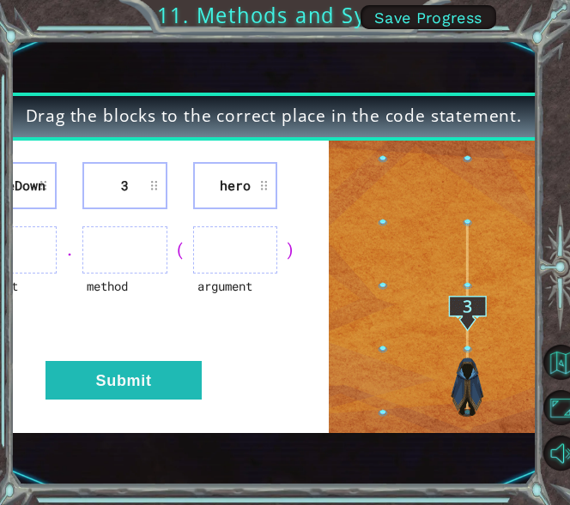
click at [402, 353] on img at bounding box center [464, 287] width 271 height 303
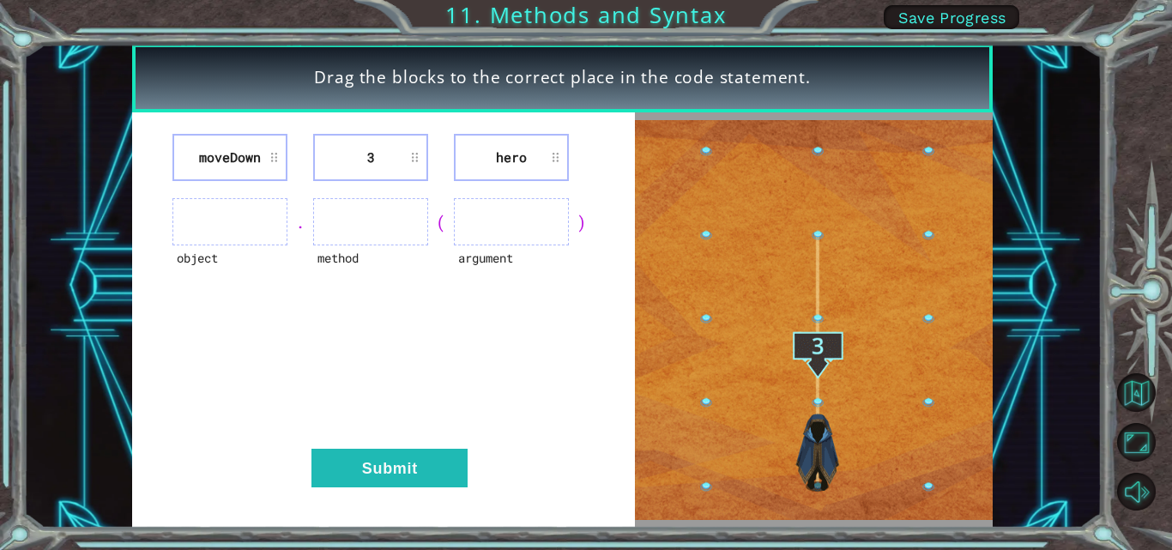
click at [208, 164] on li "moveDown" at bounding box center [229, 157] width 115 height 47
drag, startPoint x: 897, startPoint y: 435, endPoint x: 844, endPoint y: 432, distance: 53.3
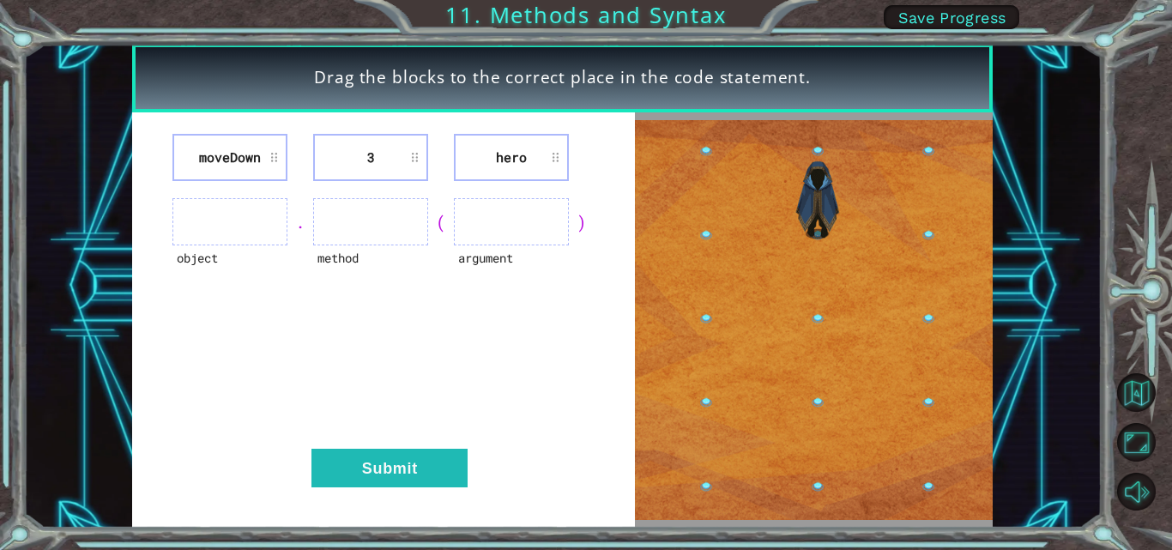
click at [898, 435] on img at bounding box center [814, 319] width 358 height 399
click at [590, 223] on div ")" at bounding box center [582, 222] width 26 height 24
click at [580, 233] on div ")" at bounding box center [582, 222] width 26 height 24
click at [558, 237] on ul at bounding box center [511, 221] width 115 height 47
click at [537, 239] on ul at bounding box center [511, 221] width 115 height 47
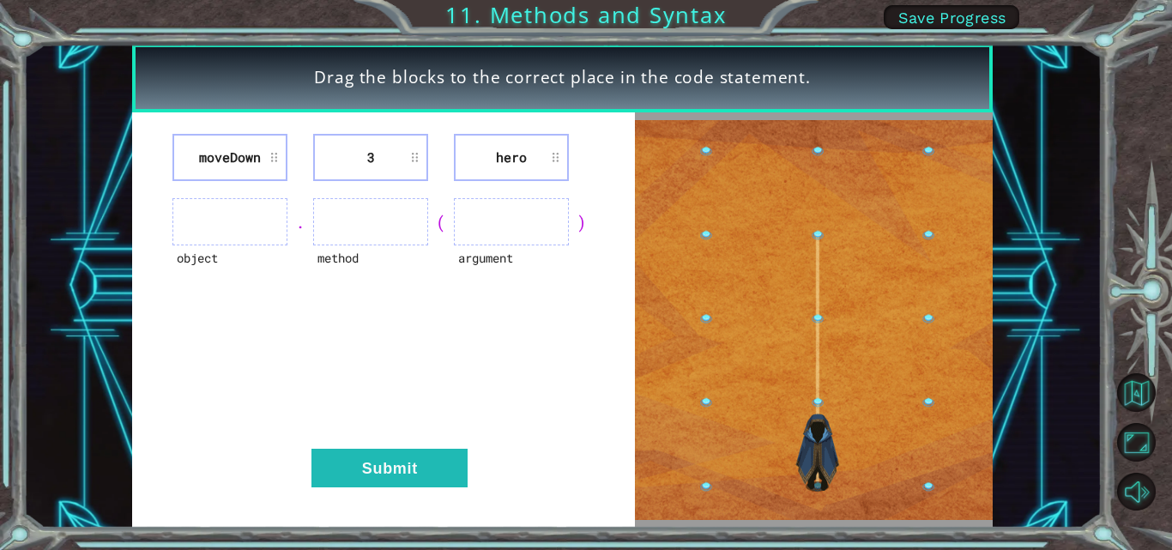
click at [535, 239] on ul at bounding box center [511, 221] width 115 height 47
click at [582, 218] on div ")" at bounding box center [582, 222] width 26 height 24
click at [579, 225] on div ")" at bounding box center [582, 222] width 26 height 24
click at [577, 222] on div ")" at bounding box center [582, 222] width 26 height 24
click at [578, 226] on div ")" at bounding box center [582, 222] width 26 height 24
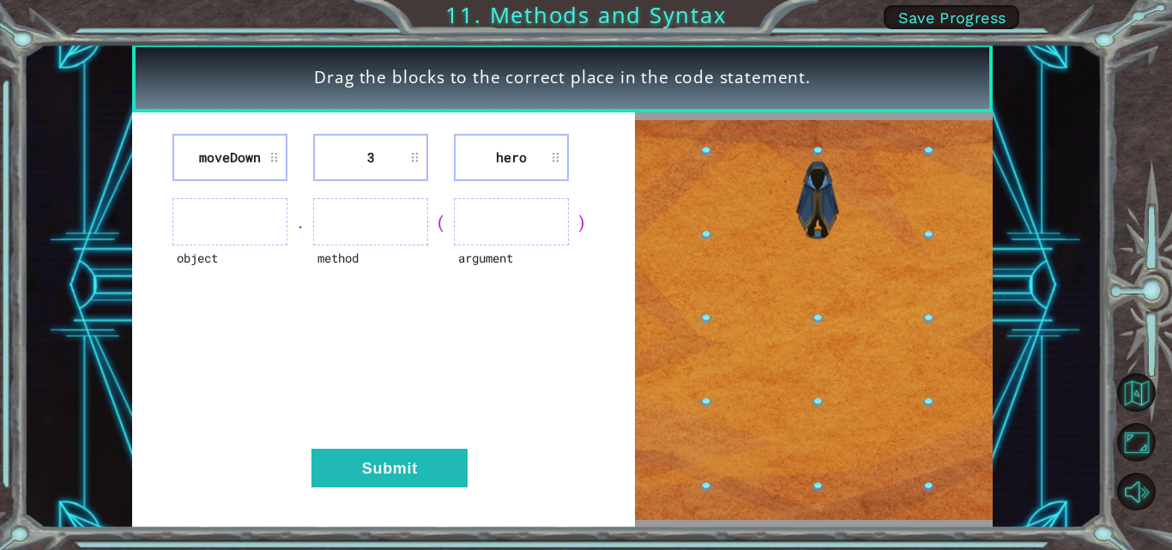
click at [528, 229] on ul at bounding box center [511, 221] width 115 height 47
click at [530, 225] on ul at bounding box center [511, 221] width 115 height 47
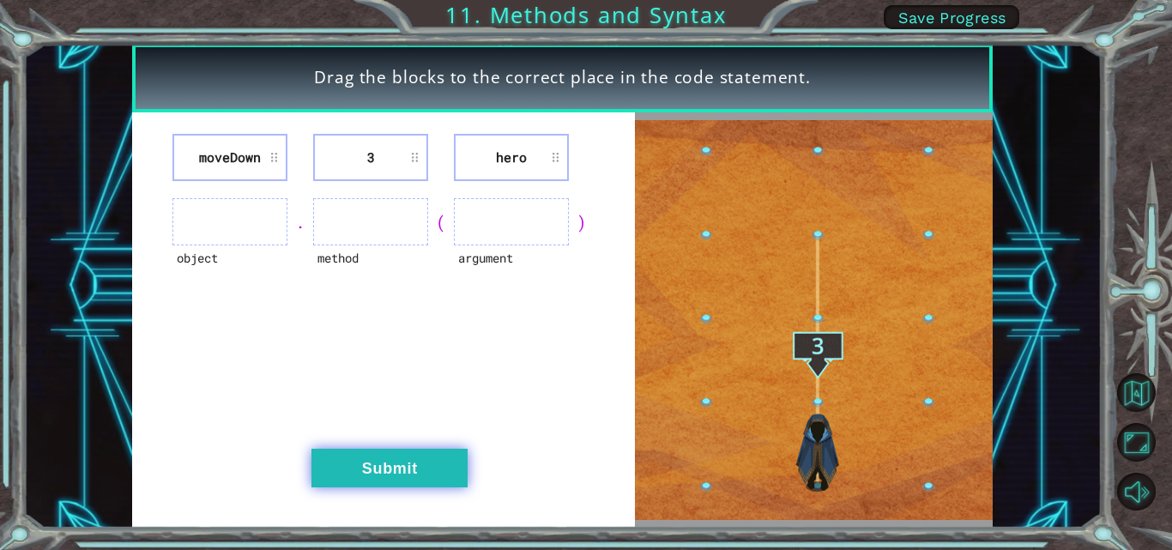
click at [432, 468] on button "Submit" at bounding box center [389, 468] width 156 height 39
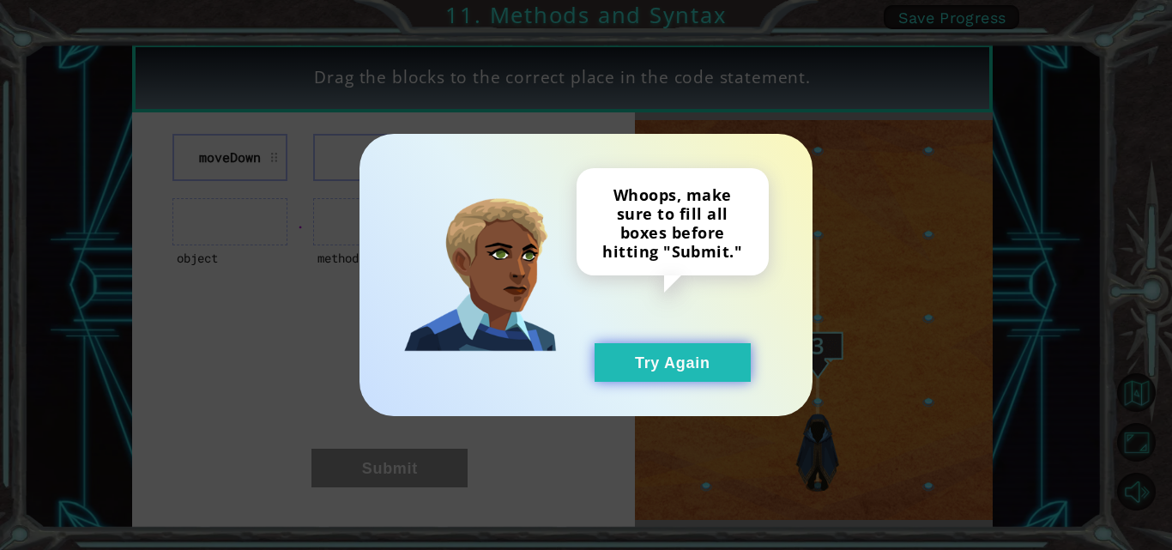
drag, startPoint x: 594, startPoint y: 376, endPoint x: 613, endPoint y: 374, distance: 19.0
click at [606, 377] on div "Whoops, make sure to fill all boxes before hitting "Submit." Try Again" at bounding box center [672, 275] width 192 height 214
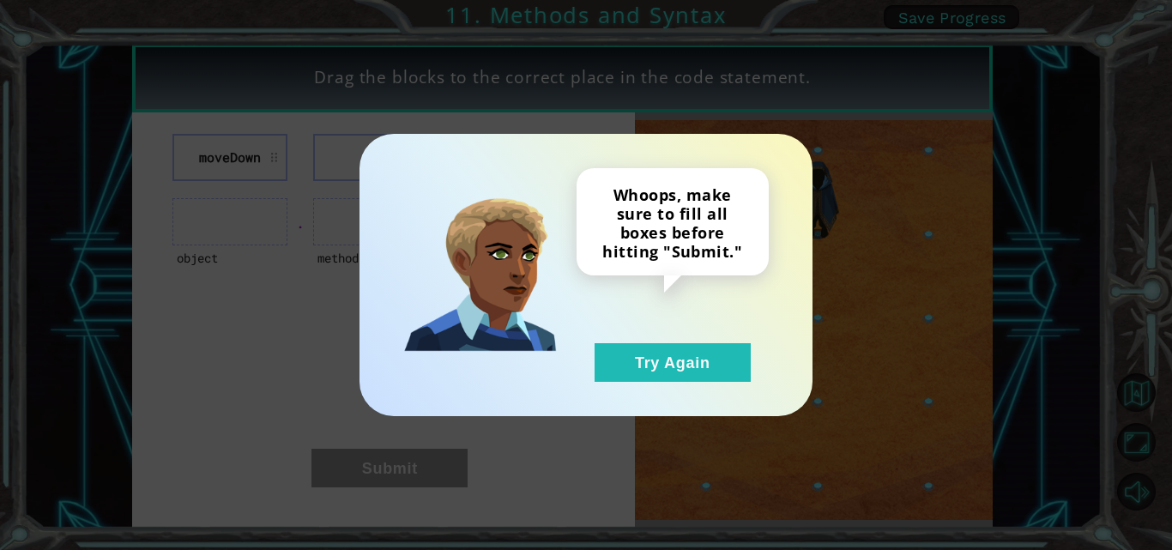
click at [677, 332] on div "Whoops, make sure to fill all boxes before hitting "Submit." Try Again" at bounding box center [672, 275] width 192 height 214
drag, startPoint x: 499, startPoint y: 426, endPoint x: 462, endPoint y: 433, distance: 38.4
click at [481, 428] on div "Whoops, make sure to fill all boxes before hitting "Submit." Try Again" at bounding box center [586, 275] width 1172 height 550
drag, startPoint x: 462, startPoint y: 433, endPoint x: 675, endPoint y: 339, distance: 233.5
click at [508, 421] on div "Whoops, make sure to fill all boxes before hitting "Submit." Try Again" at bounding box center [586, 275] width 1172 height 550
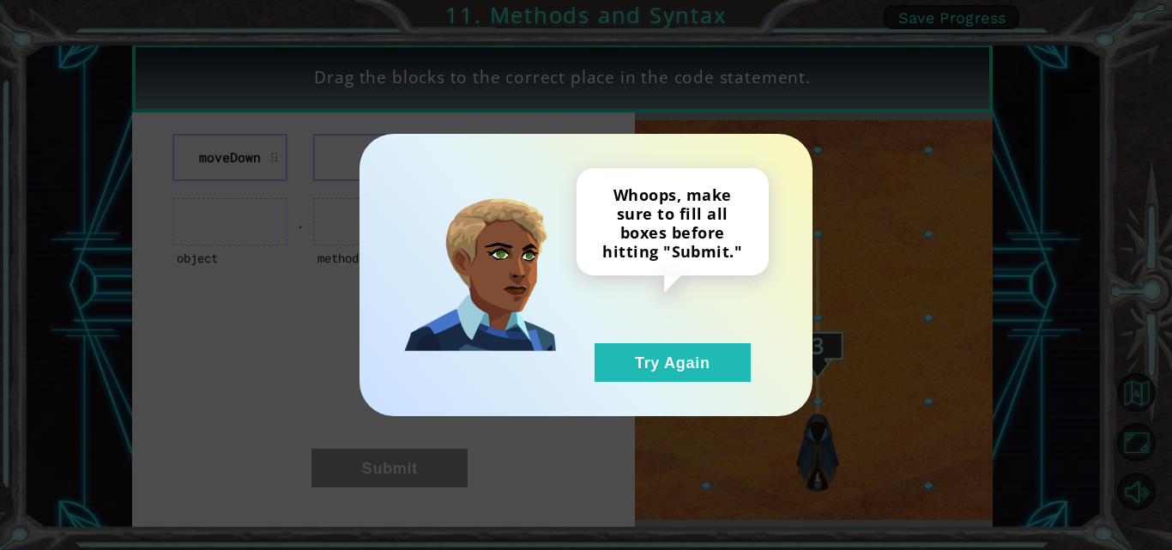
click at [679, 341] on div "Whoops, make sure to fill all boxes before hitting "Submit." Try Again" at bounding box center [672, 275] width 192 height 214
click at [699, 347] on div "Whoops, make sure to fill all boxes before hitting "Submit." Try Again" at bounding box center [672, 275] width 192 height 214
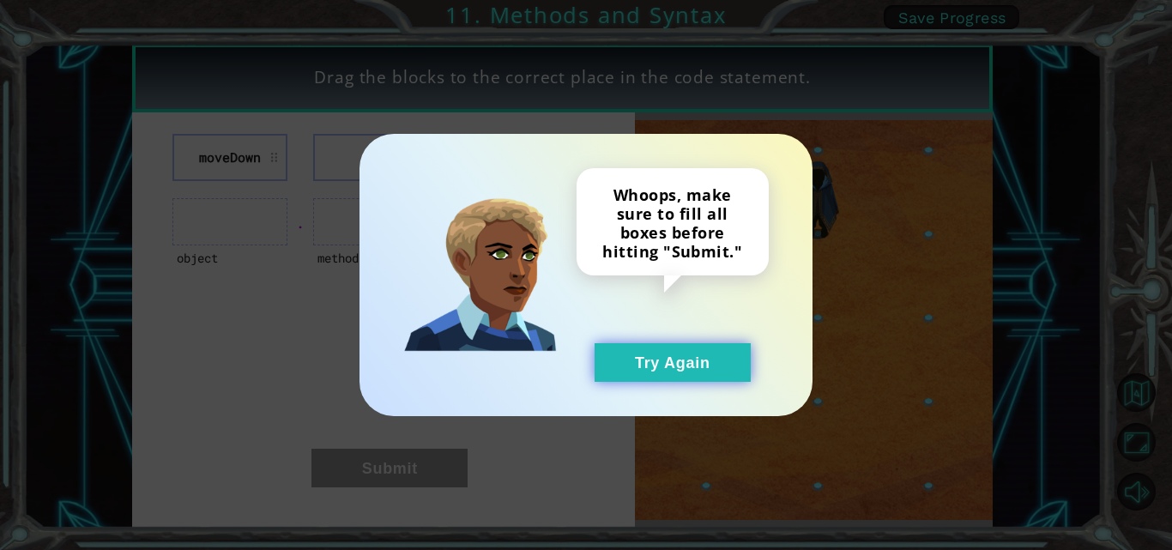
click at [627, 360] on button "Try Again" at bounding box center [673, 362] width 156 height 39
click at [625, 361] on button "Try Again" at bounding box center [673, 362] width 156 height 39
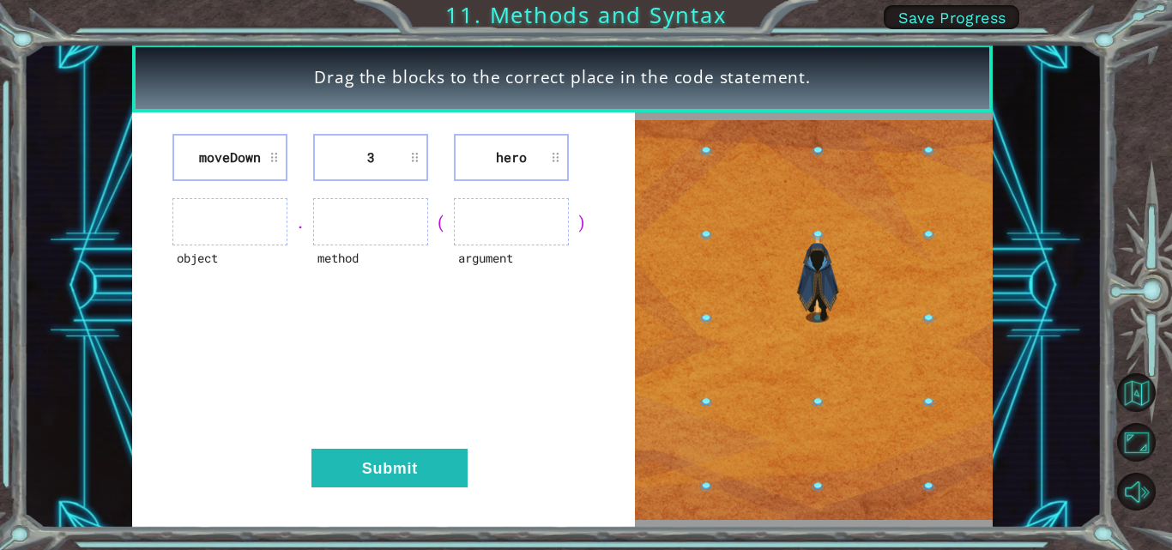
drag, startPoint x: 590, startPoint y: 325, endPoint x: 404, endPoint y: 215, distance: 216.1
click at [405, 228] on ul at bounding box center [370, 221] width 115 height 47
drag, startPoint x: 394, startPoint y: 208, endPoint x: 388, endPoint y: 89, distance: 119.4
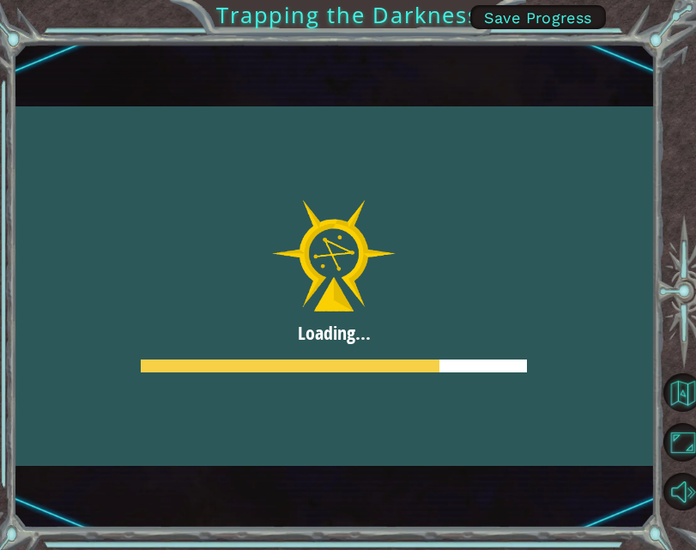
click at [630, 157] on div at bounding box center [334, 285] width 640 height 359
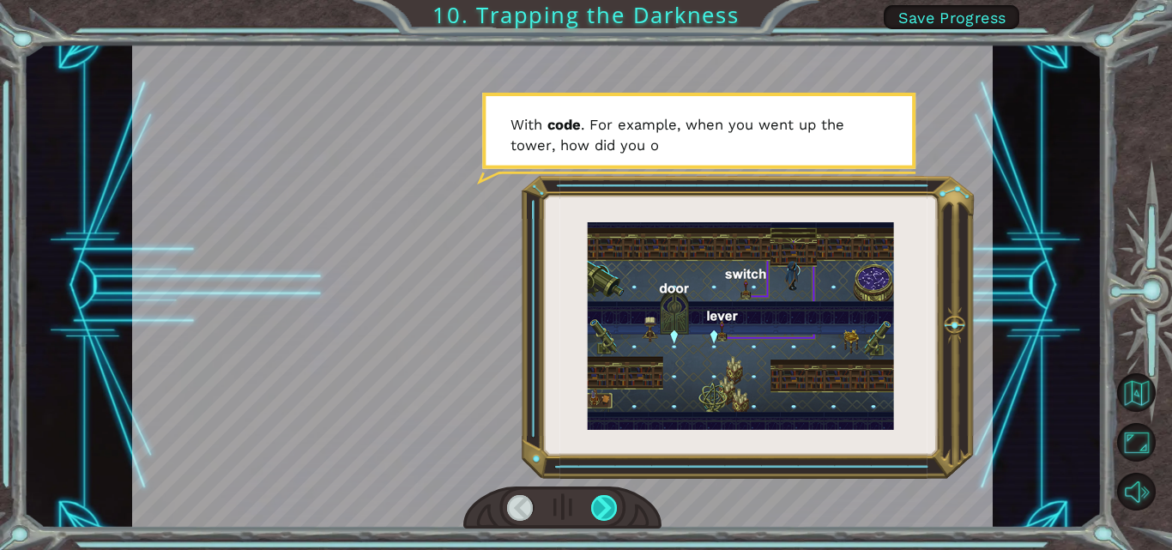
click at [605, 520] on div at bounding box center [562, 508] width 198 height 44
click at [603, 517] on div at bounding box center [604, 508] width 27 height 26
click at [602, 516] on div at bounding box center [604, 508] width 27 height 26
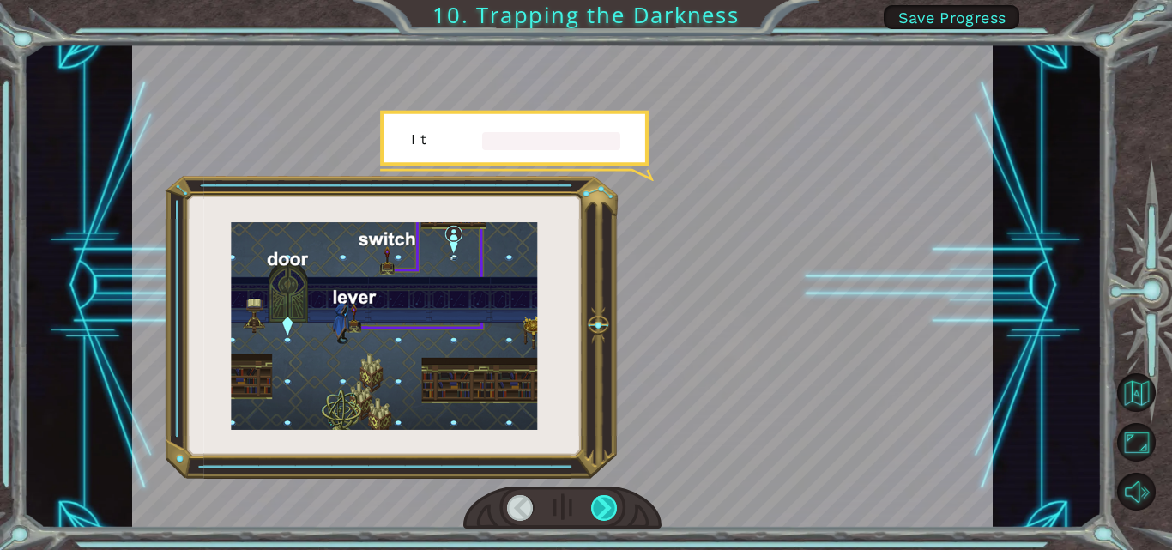
click at [601, 515] on div at bounding box center [604, 508] width 27 height 26
click at [607, 515] on div at bounding box center [604, 508] width 27 height 26
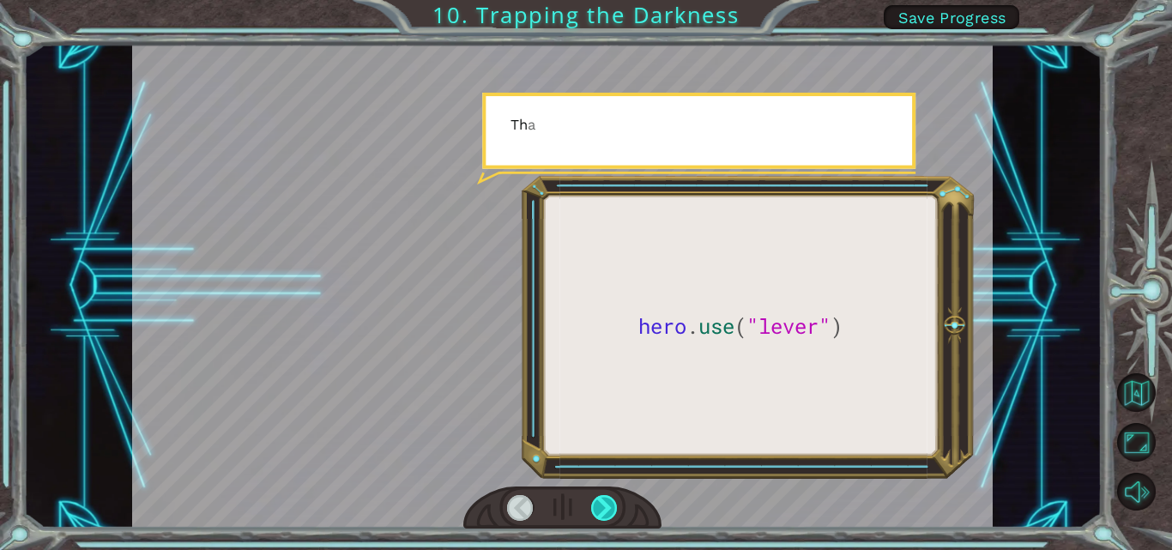
click at [612, 515] on div at bounding box center [604, 508] width 27 height 26
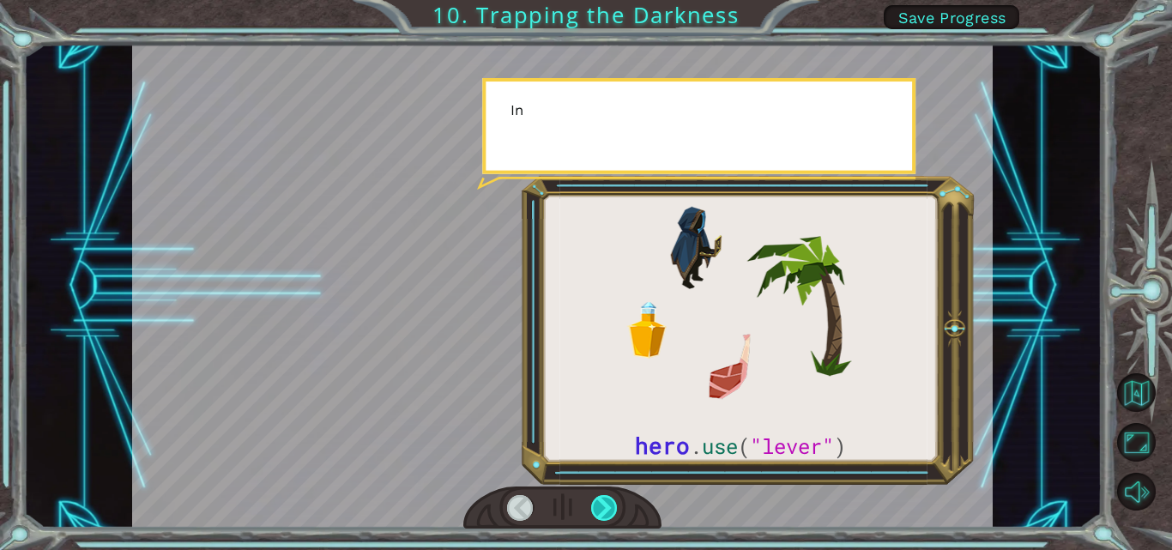
click at [612, 515] on div at bounding box center [604, 508] width 27 height 26
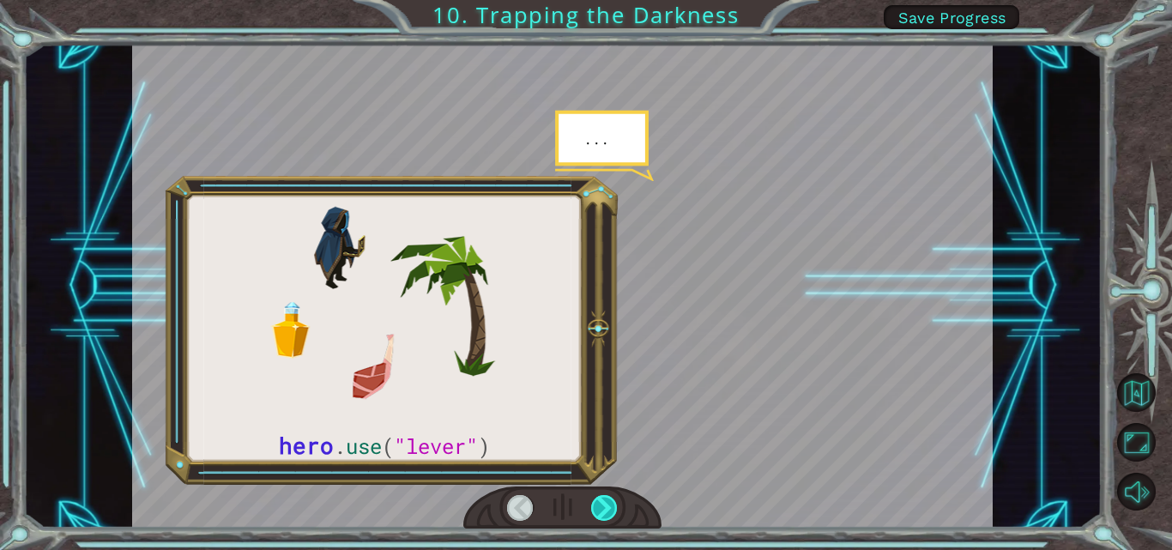
click at [612, 515] on div at bounding box center [604, 508] width 27 height 26
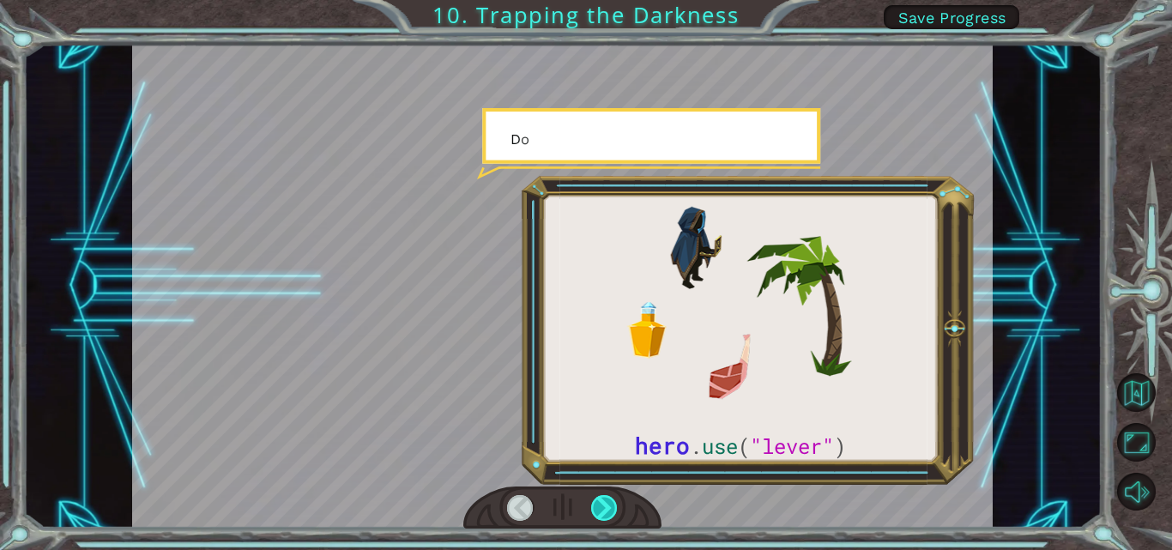
click at [612, 515] on div at bounding box center [604, 508] width 27 height 26
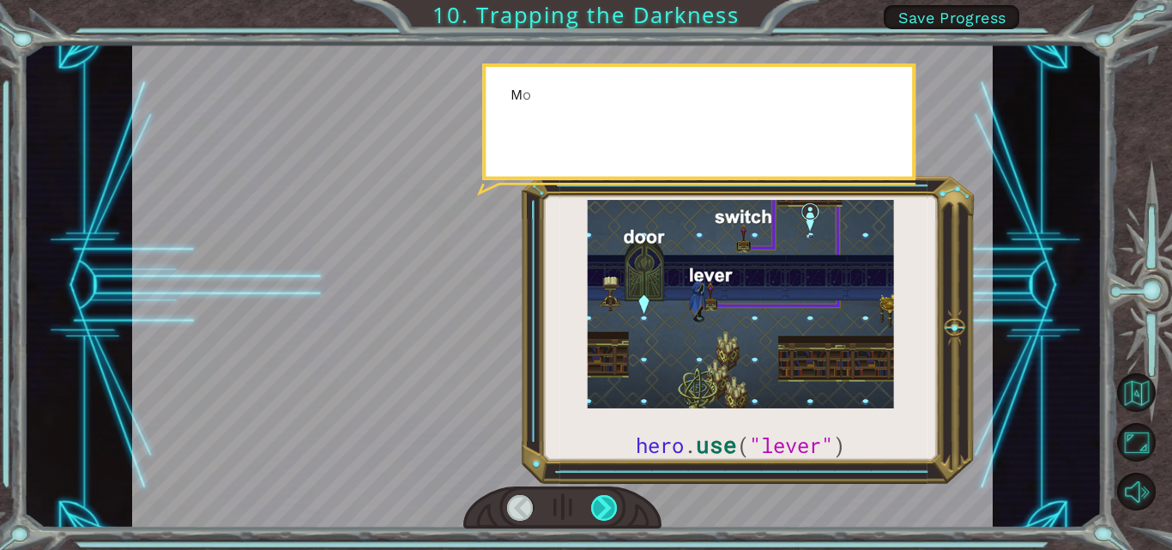
click at [612, 515] on div at bounding box center [604, 508] width 27 height 26
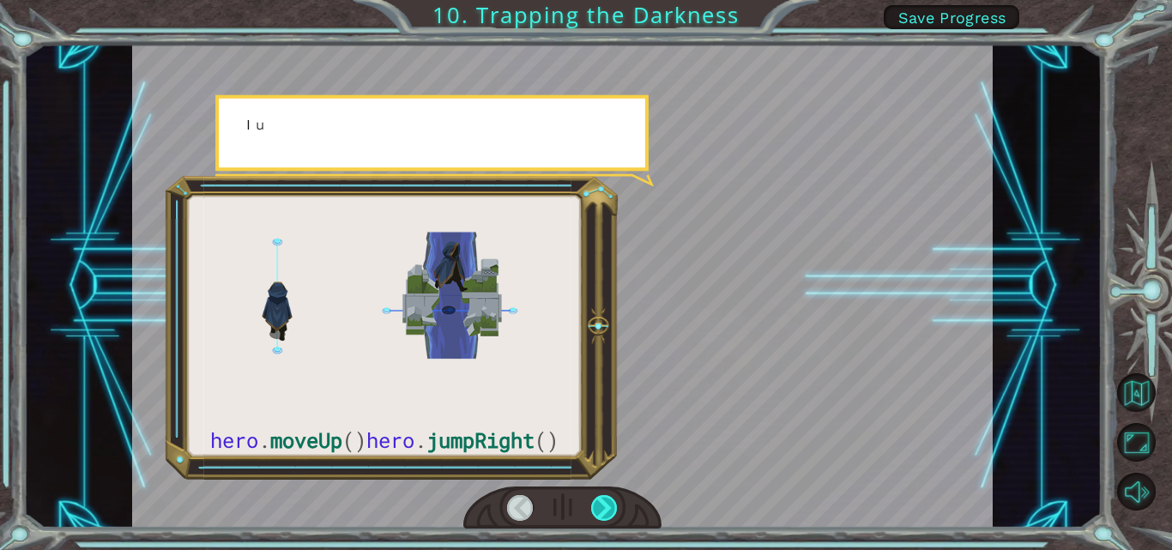
click at [612, 516] on div at bounding box center [604, 508] width 27 height 26
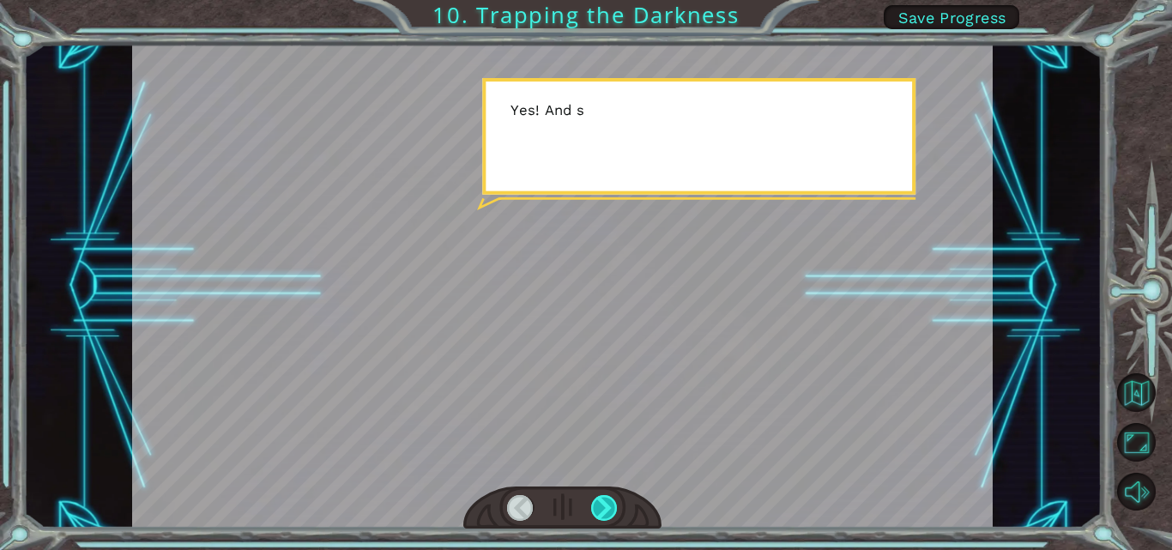
click at [612, 516] on div at bounding box center [604, 508] width 27 height 26
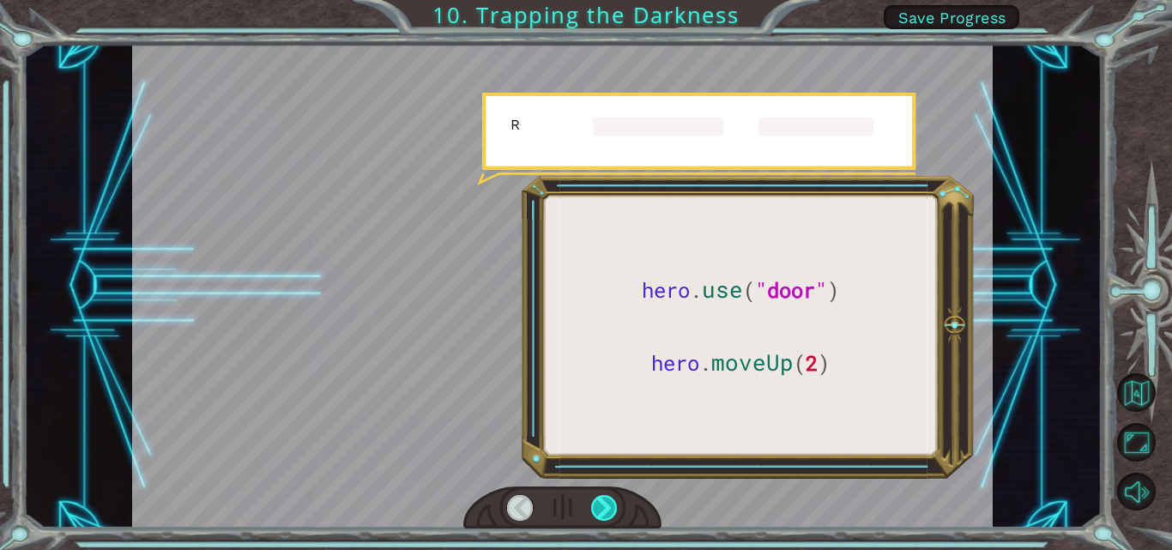
click at [612, 516] on div at bounding box center [604, 508] width 27 height 26
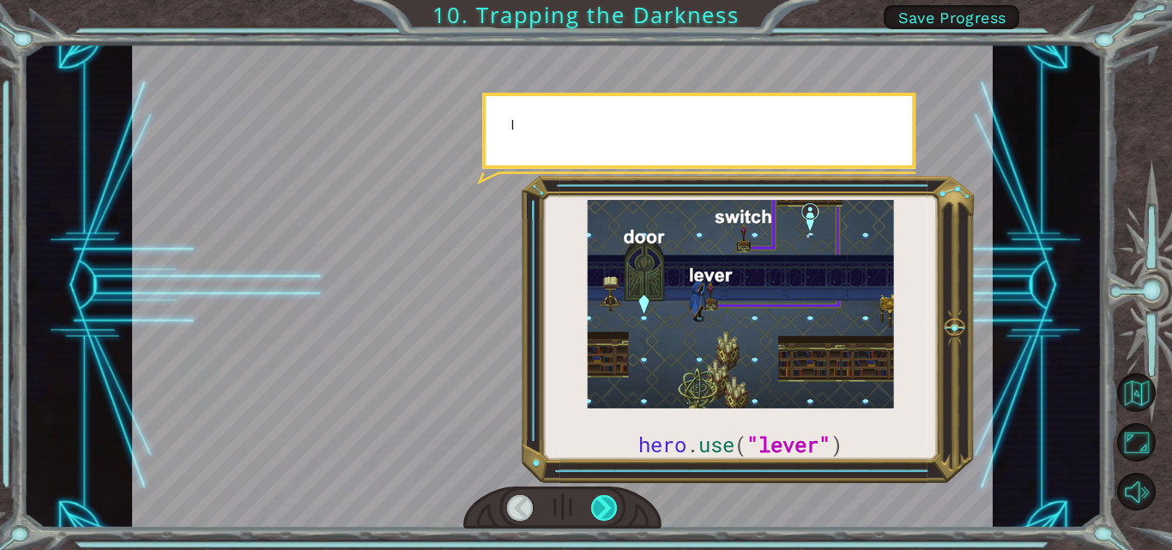
click at [612, 516] on div at bounding box center [604, 508] width 27 height 26
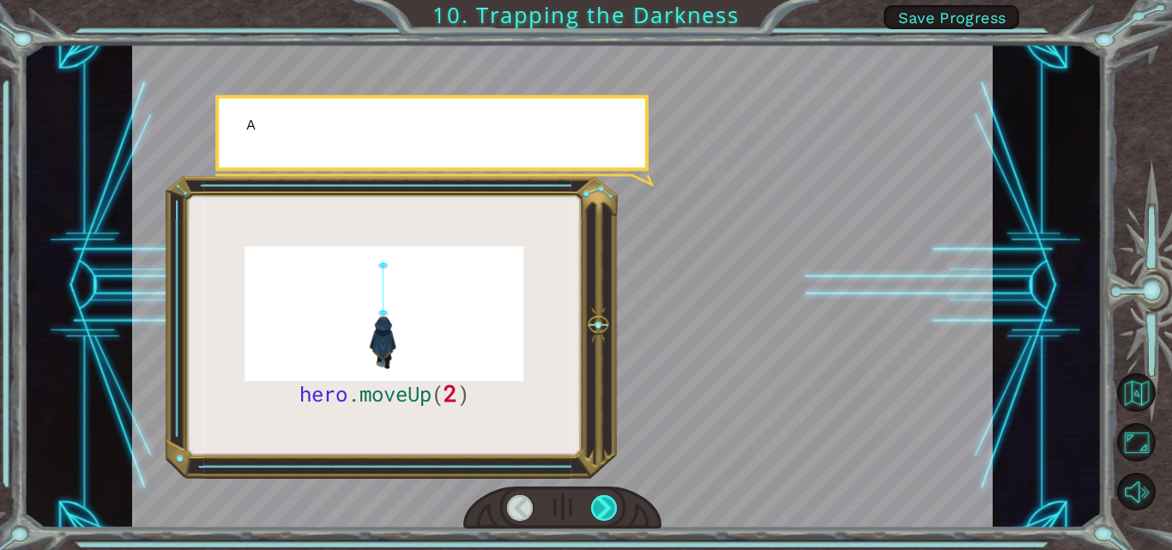
click at [612, 516] on div at bounding box center [604, 508] width 27 height 26
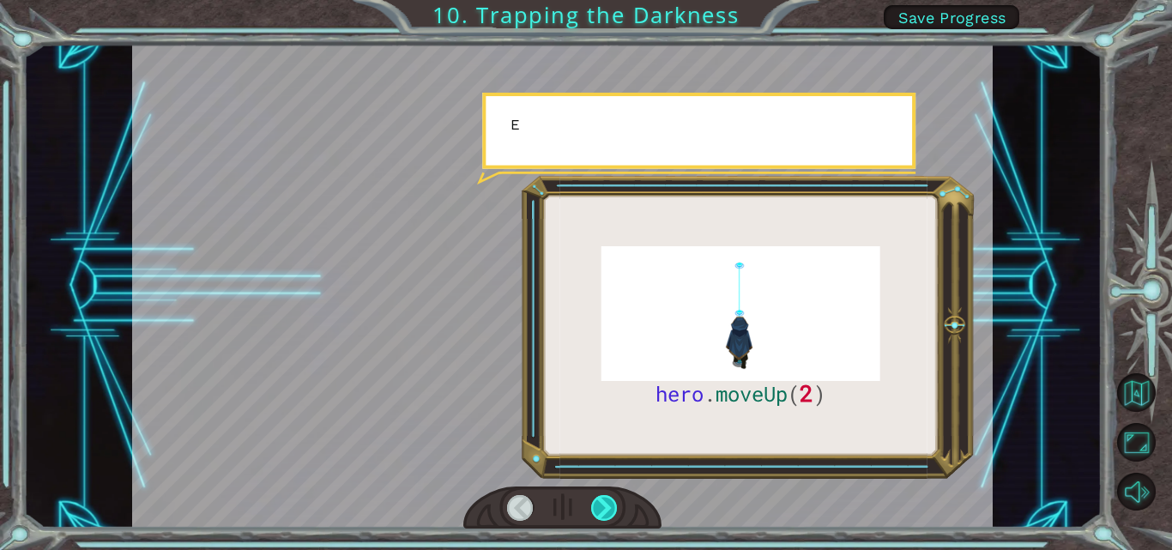
click at [612, 516] on div at bounding box center [604, 508] width 27 height 26
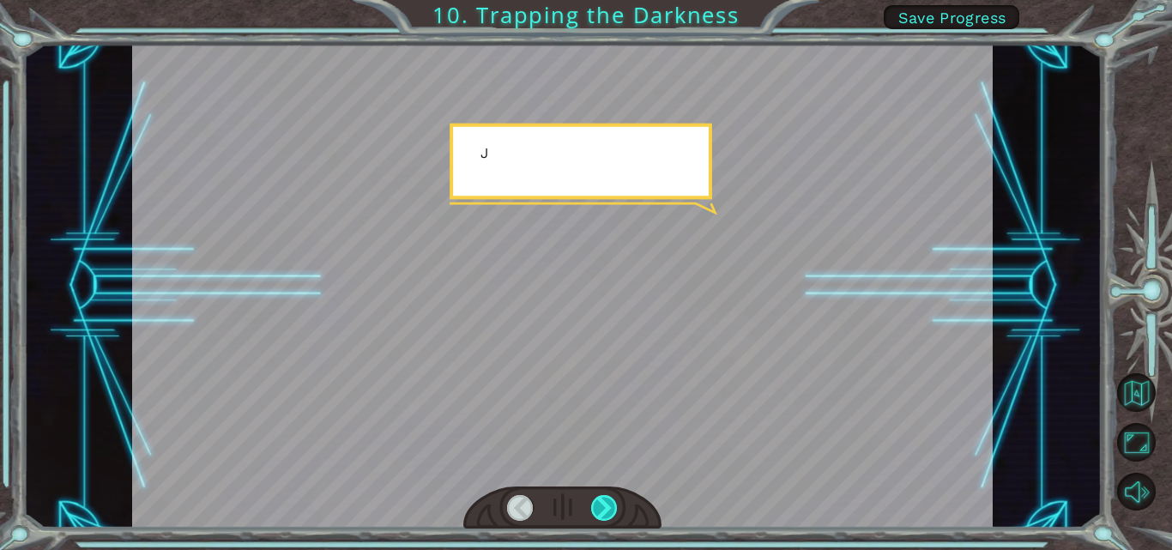
click at [612, 516] on div at bounding box center [604, 508] width 27 height 26
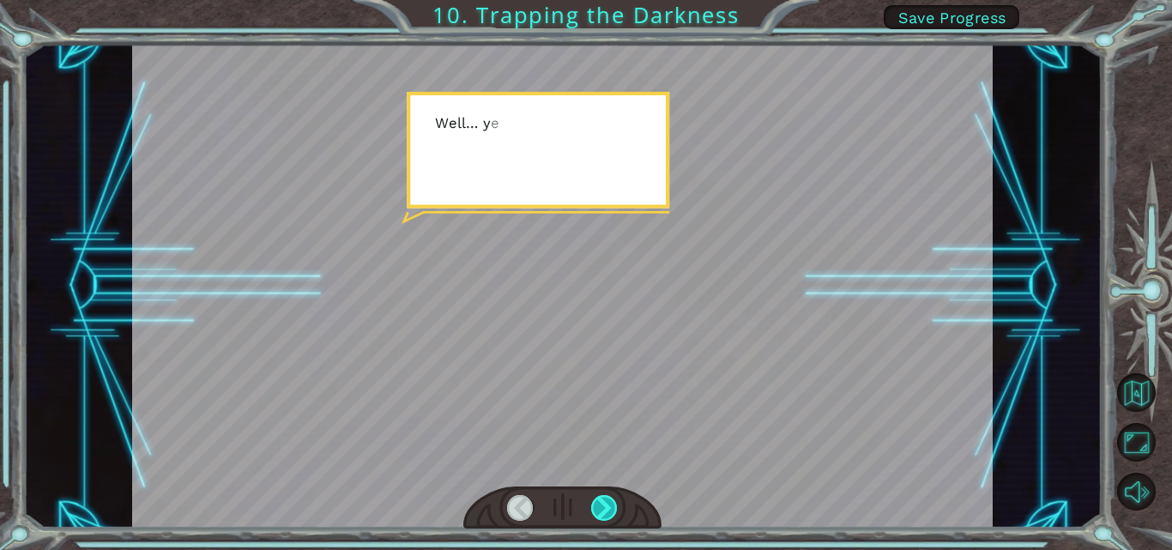
click at [612, 512] on div at bounding box center [604, 508] width 27 height 26
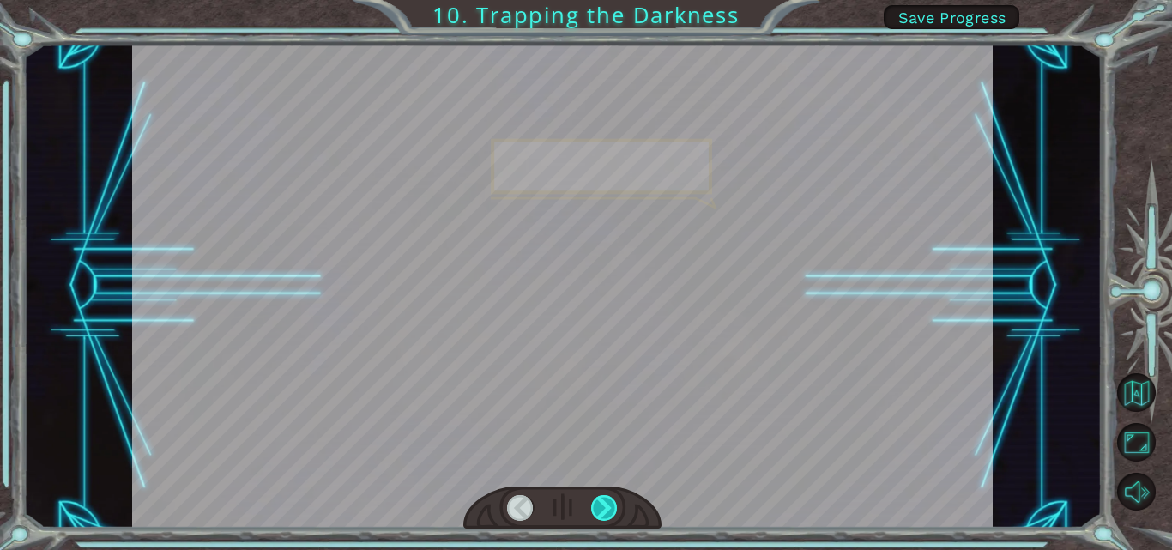
click at [612, 512] on div at bounding box center [604, 508] width 27 height 26
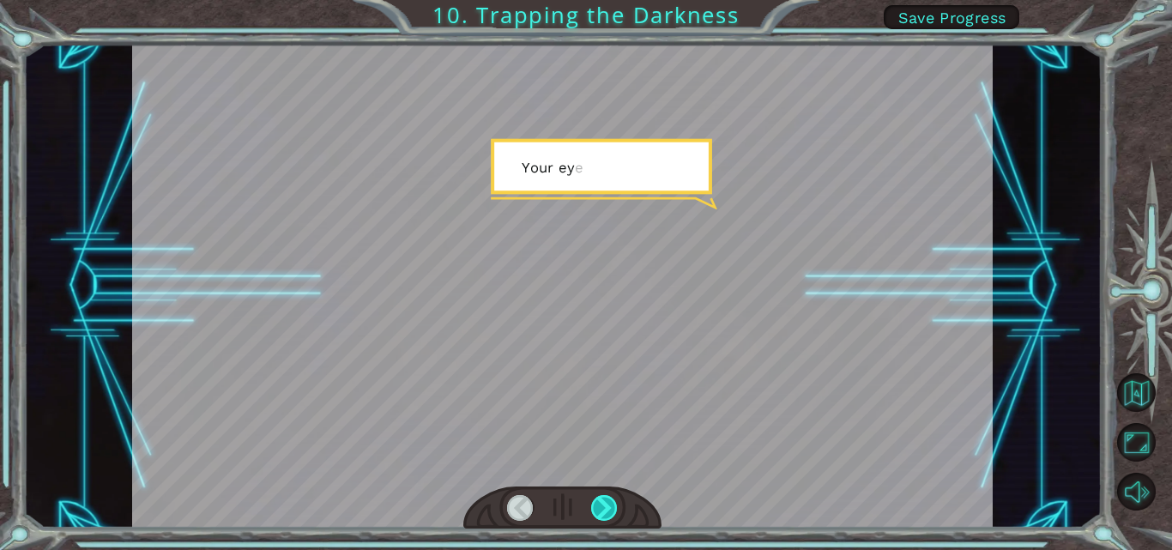
click at [612, 512] on div at bounding box center [604, 508] width 27 height 26
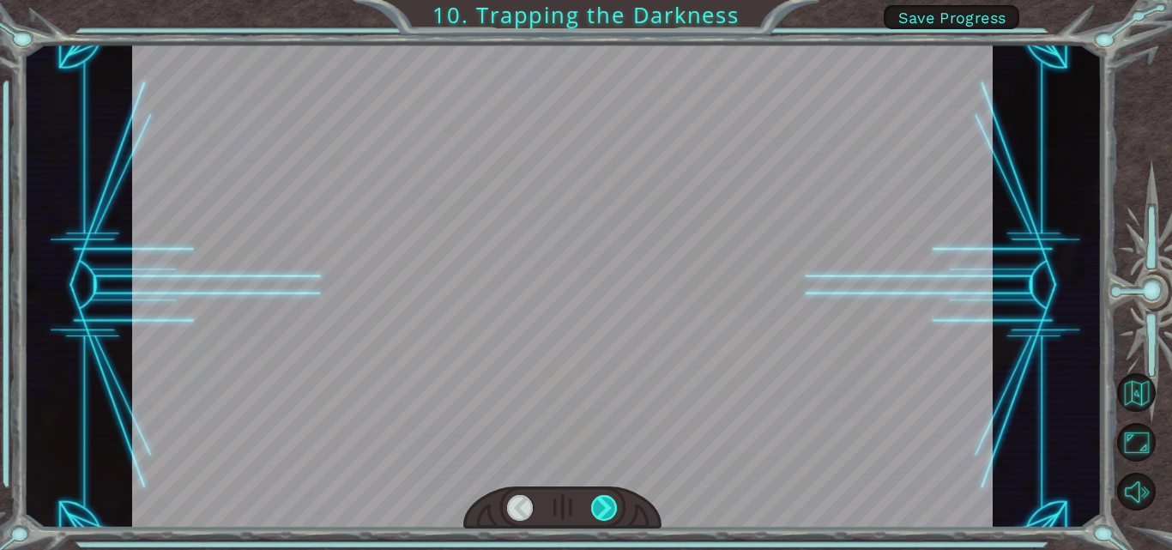
click at [612, 512] on div at bounding box center [604, 508] width 27 height 26
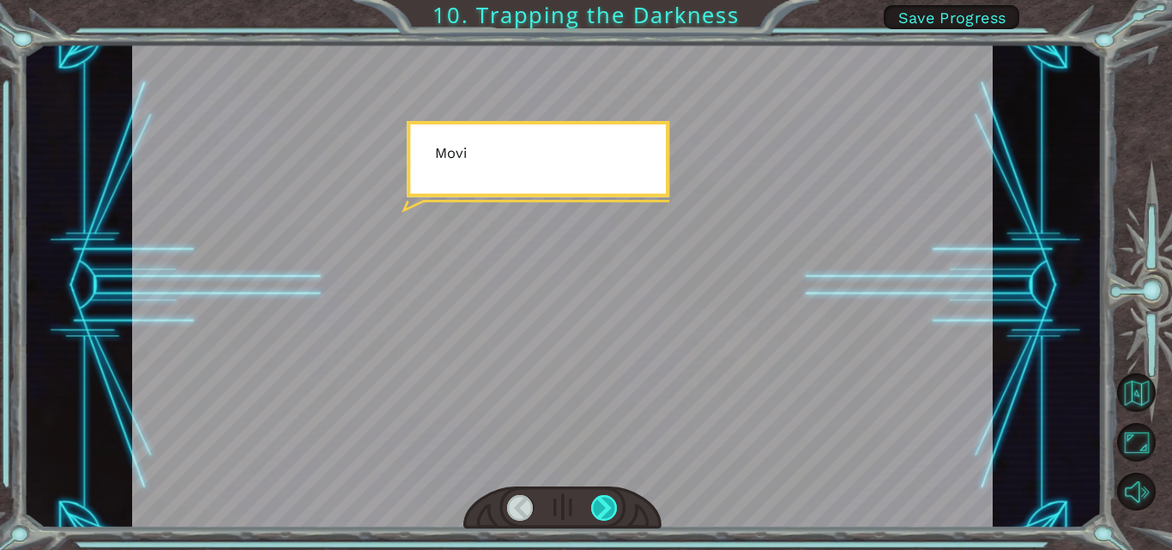
click at [612, 512] on div at bounding box center [604, 508] width 27 height 26
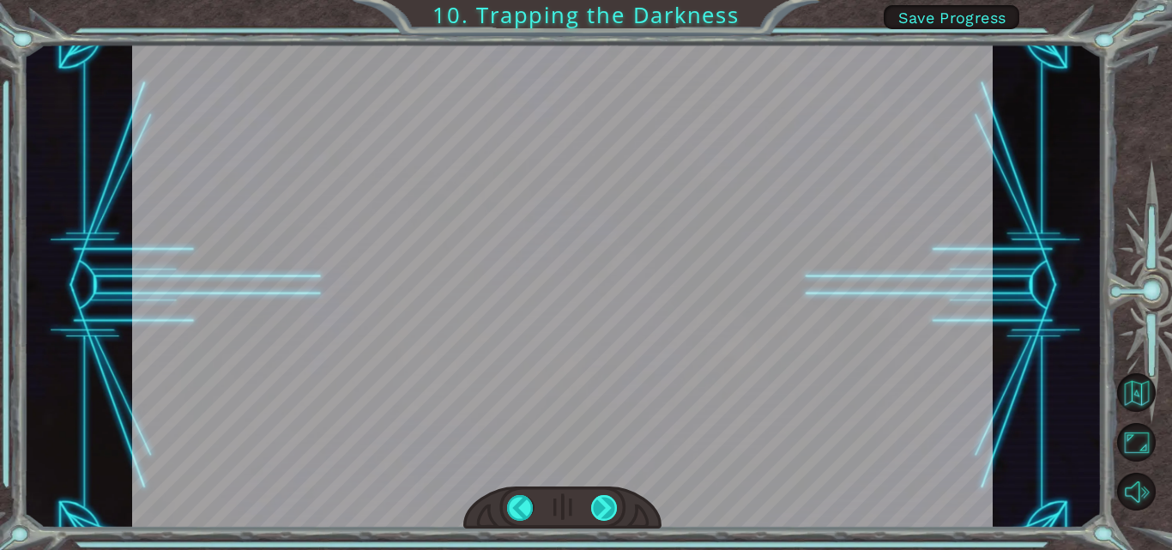
click at [612, 512] on div at bounding box center [604, 508] width 27 height 26
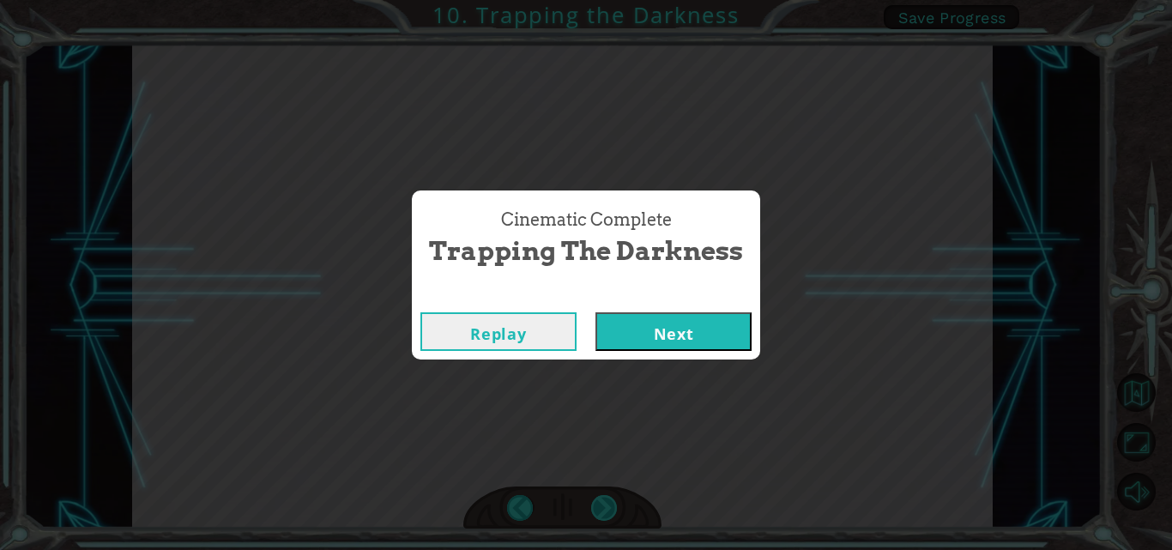
click at [612, 512] on div "Cinematic Complete Trapping the Darkness Replay Next" at bounding box center [586, 275] width 1172 height 550
click at [666, 341] on button "Next" at bounding box center [673, 331] width 156 height 39
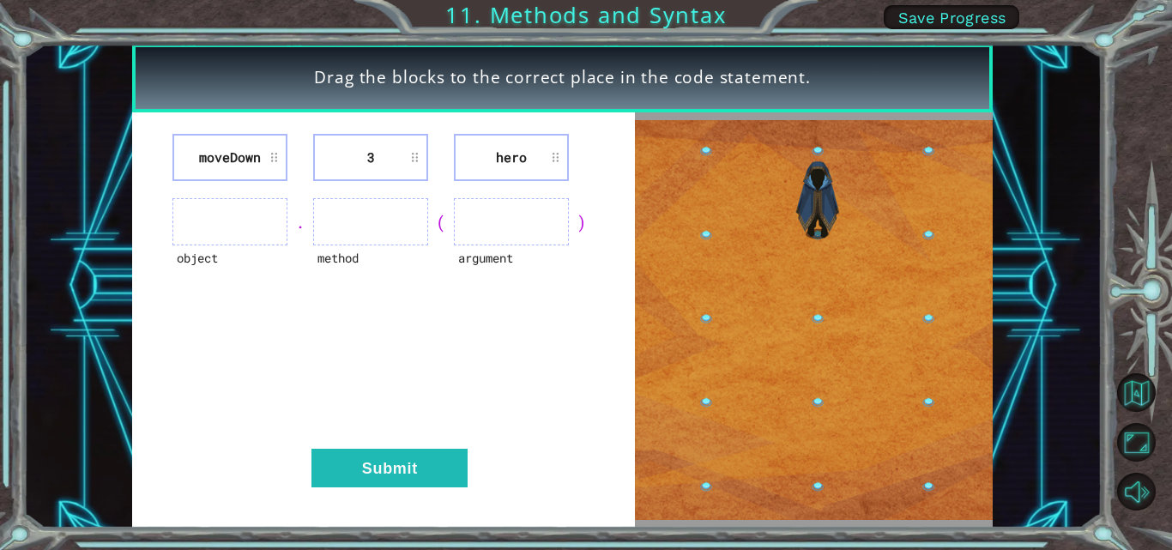
click at [265, 154] on li "moveDown" at bounding box center [229, 157] width 115 height 47
click at [272, 154] on li "moveDown" at bounding box center [229, 157] width 115 height 47
click at [271, 156] on li "moveDown" at bounding box center [229, 157] width 115 height 47
click at [271, 154] on li "moveDown" at bounding box center [229, 157] width 115 height 47
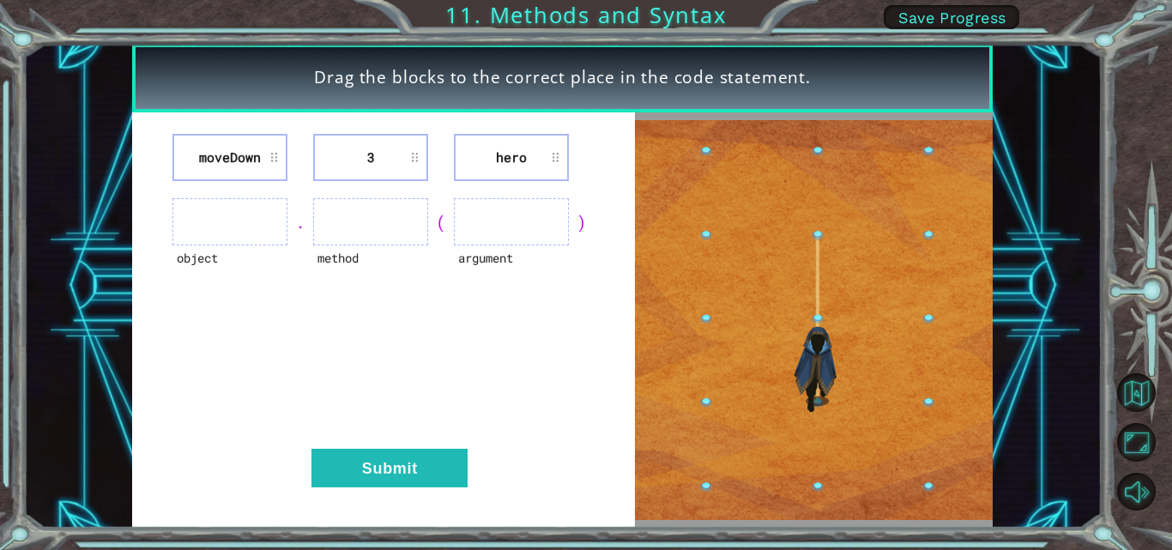
click at [258, 163] on li "moveDown" at bounding box center [229, 157] width 115 height 47
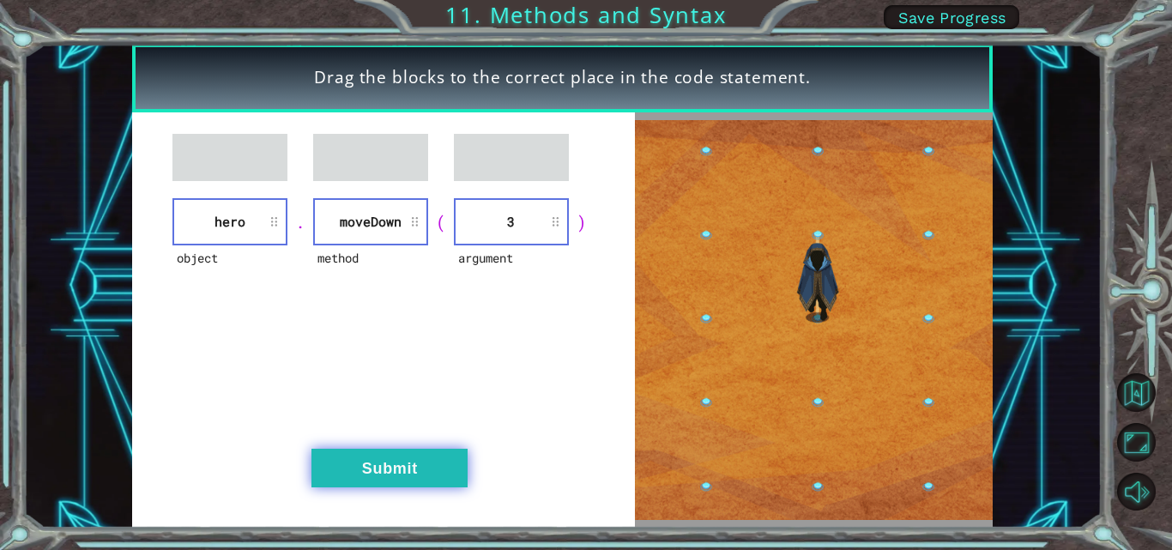
click at [430, 464] on button "Submit" at bounding box center [389, 468] width 156 height 39
click at [430, 461] on button "Submit" at bounding box center [389, 468] width 156 height 39
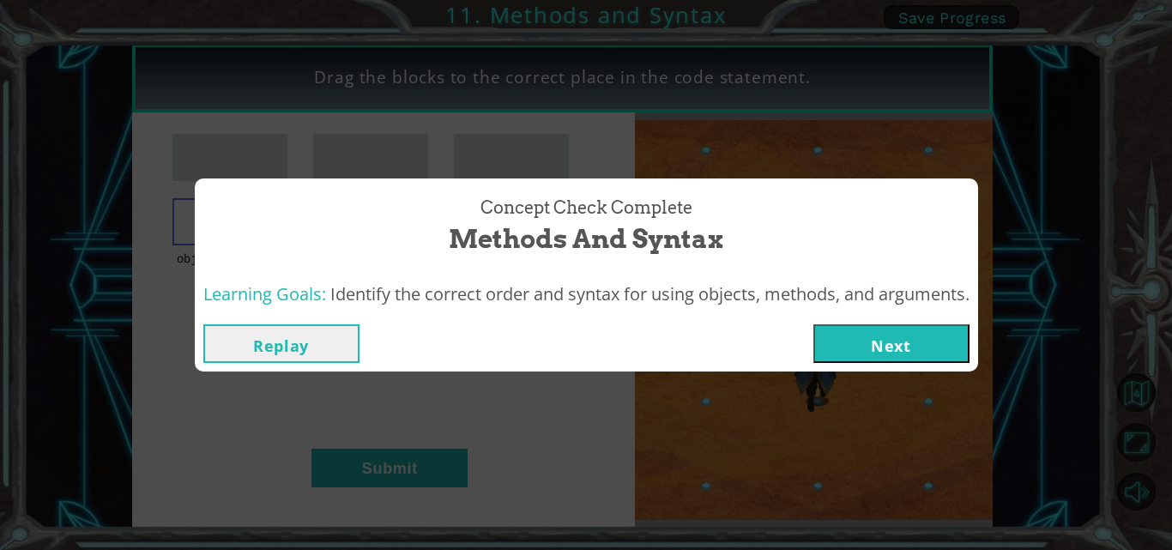
click at [868, 345] on button "Next" at bounding box center [891, 343] width 156 height 39
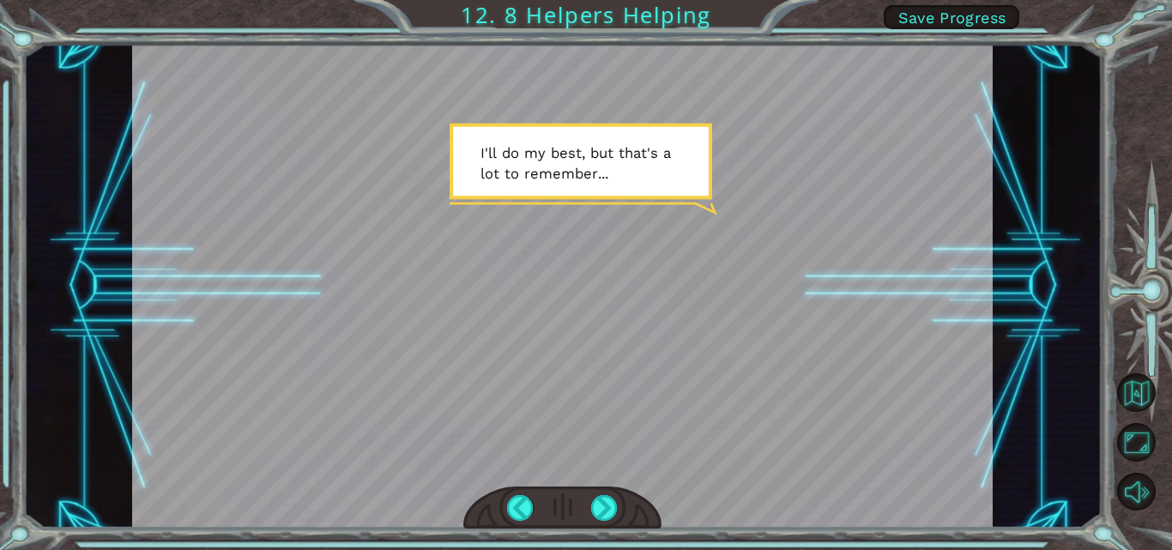
drag, startPoint x: 698, startPoint y: 505, endPoint x: 511, endPoint y: 397, distance: 216.0
click at [511, 397] on div at bounding box center [562, 286] width 860 height 484
click at [595, 510] on div at bounding box center [604, 508] width 27 height 26
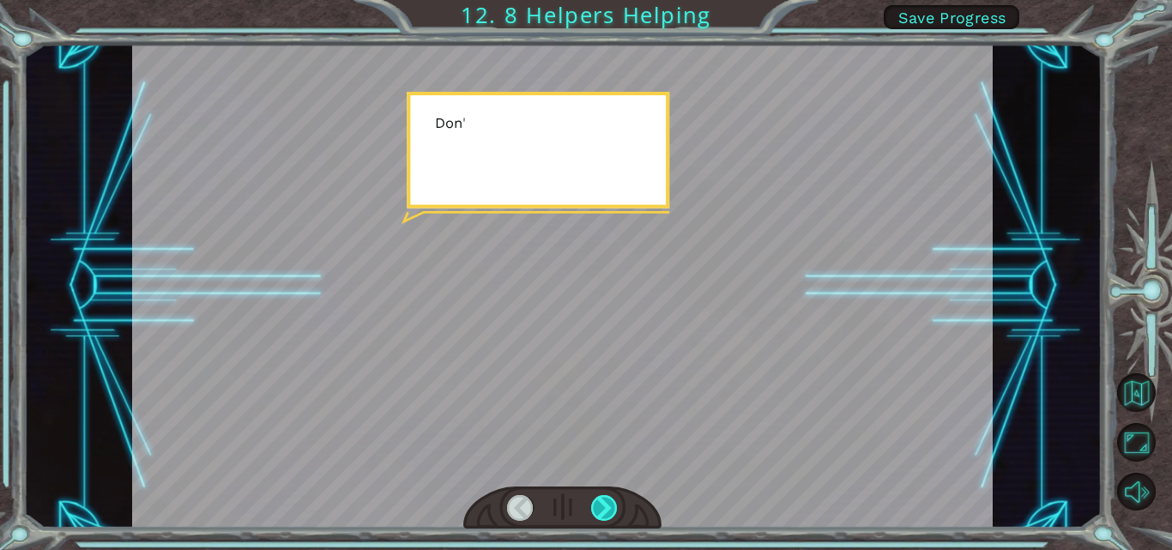
click at [597, 510] on div at bounding box center [604, 508] width 27 height 26
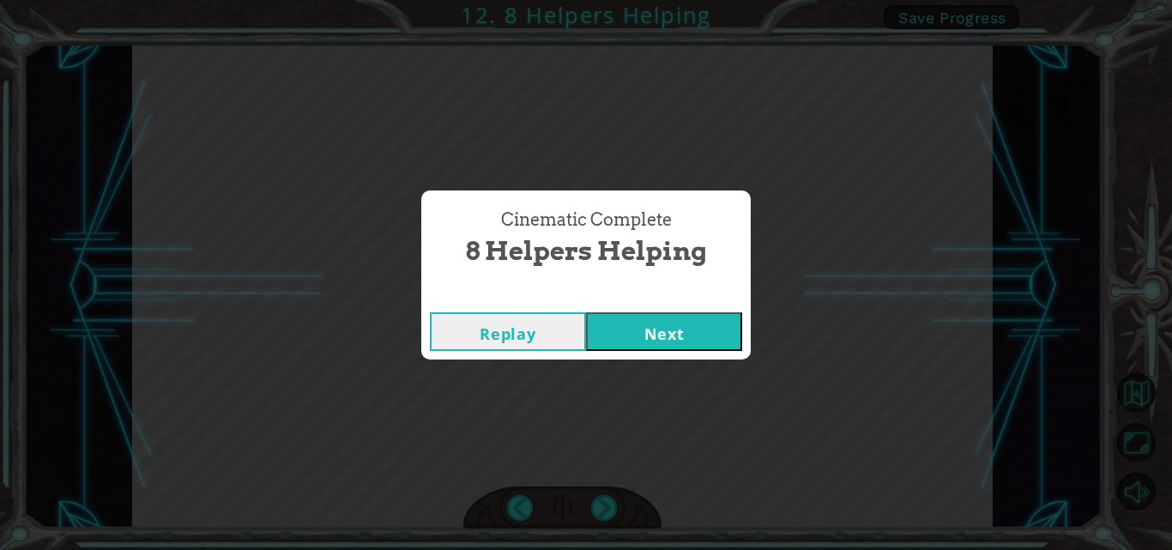
click at [649, 320] on button "Next" at bounding box center [664, 331] width 156 height 39
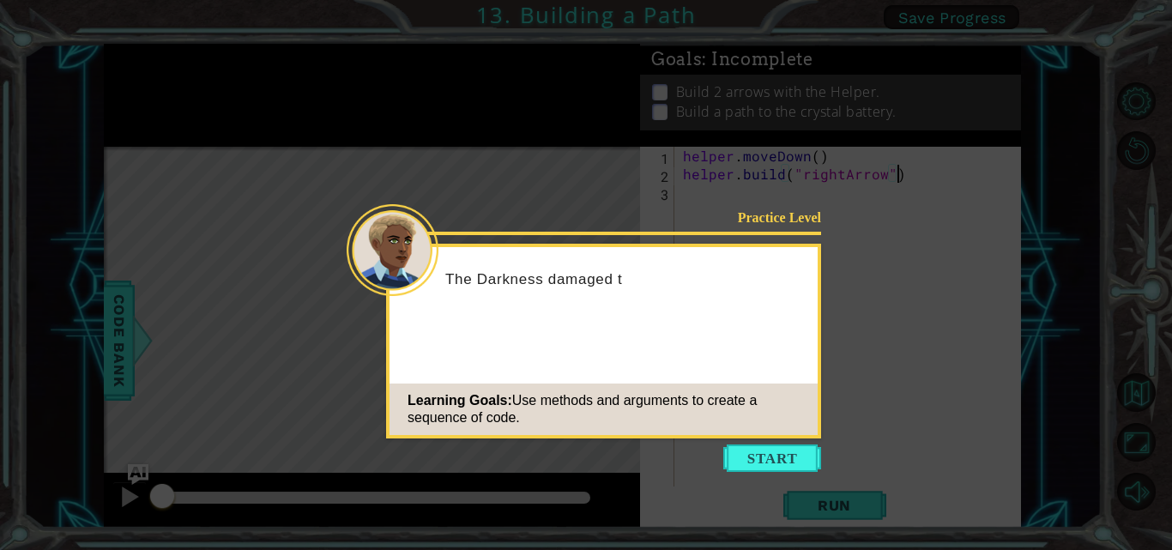
click at [771, 449] on button "Start" at bounding box center [772, 457] width 98 height 27
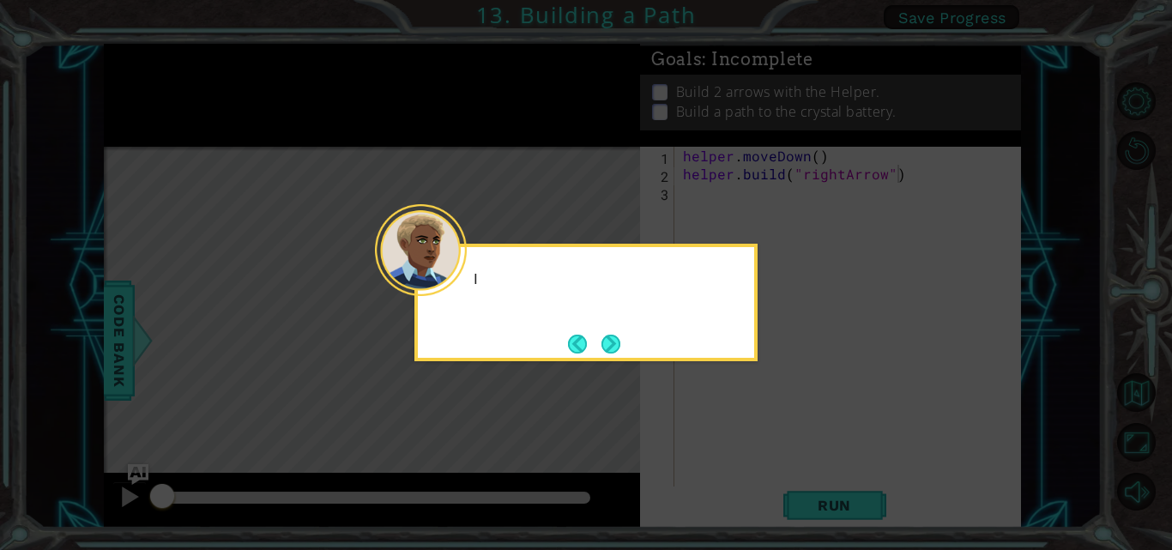
click at [770, 443] on icon at bounding box center [586, 275] width 1172 height 550
click at [615, 341] on button "Next" at bounding box center [610, 344] width 19 height 19
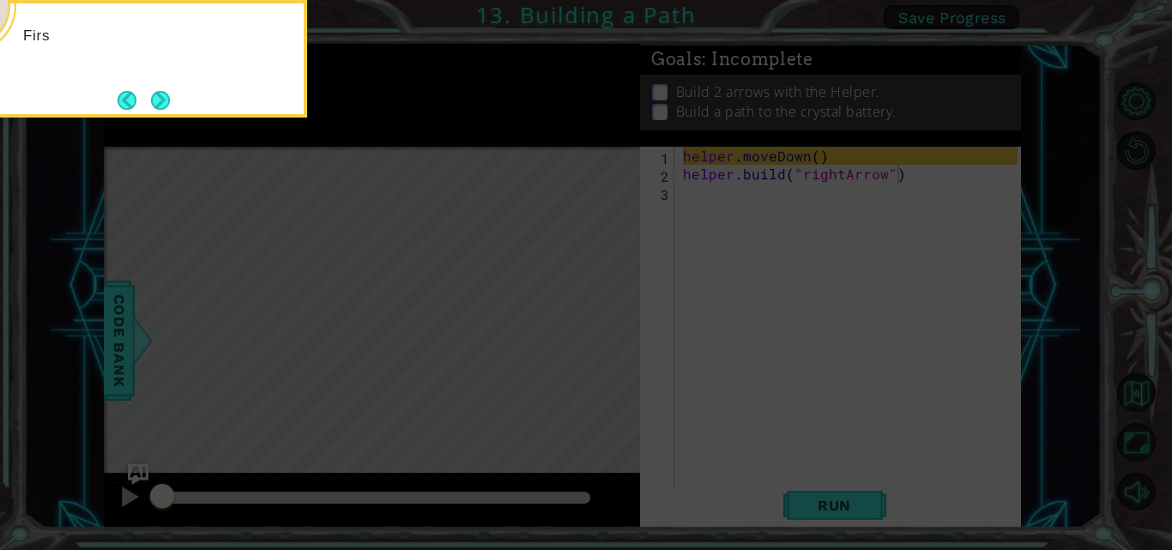
click at [615, 341] on icon at bounding box center [586, 82] width 1172 height 935
click at [166, 96] on button "Next" at bounding box center [160, 100] width 19 height 19
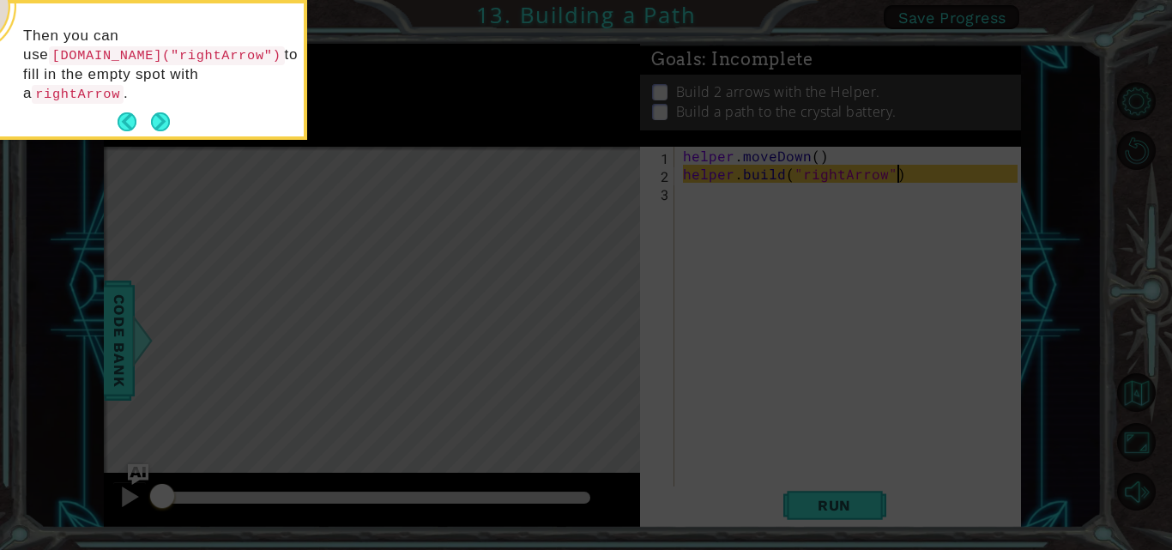
click at [166, 112] on button "Next" at bounding box center [160, 121] width 19 height 19
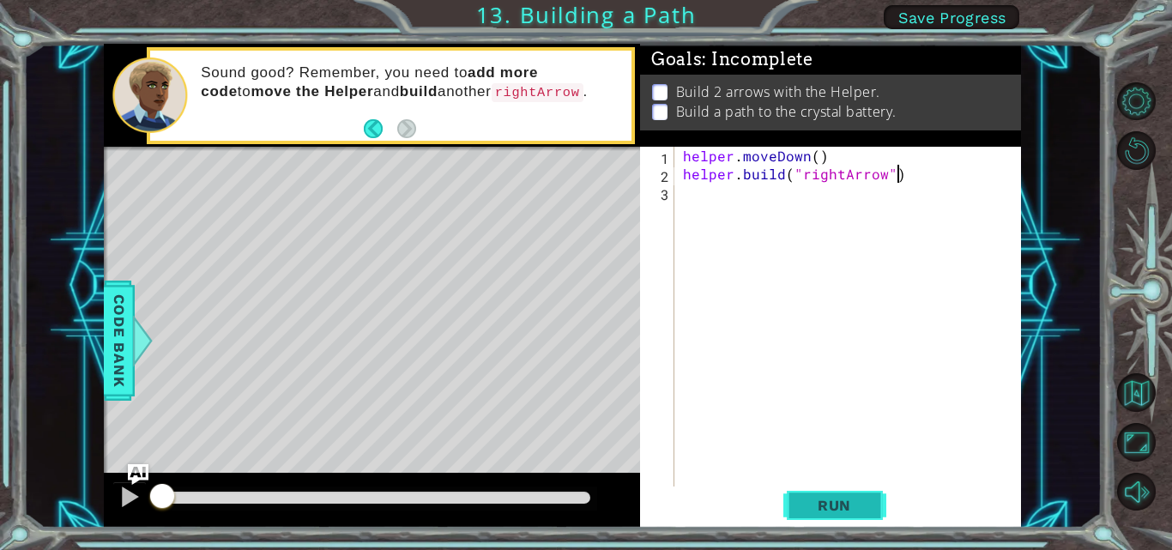
click at [827, 505] on span "Run" at bounding box center [834, 505] width 68 height 17
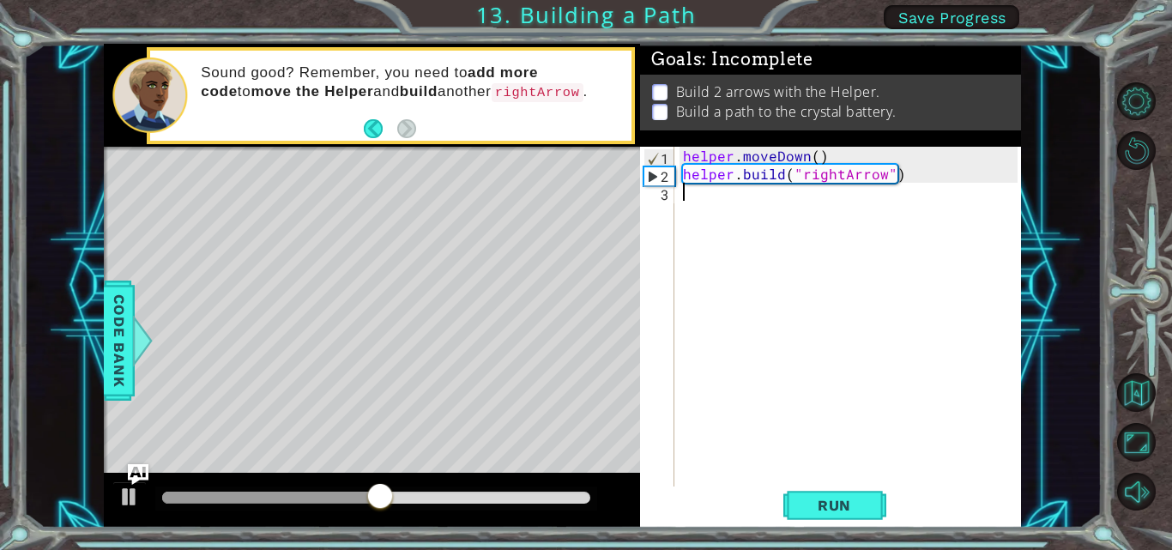
click at [716, 204] on div "helper . moveDown ( ) helper . build ( "rightArrow" )" at bounding box center [852, 336] width 347 height 378
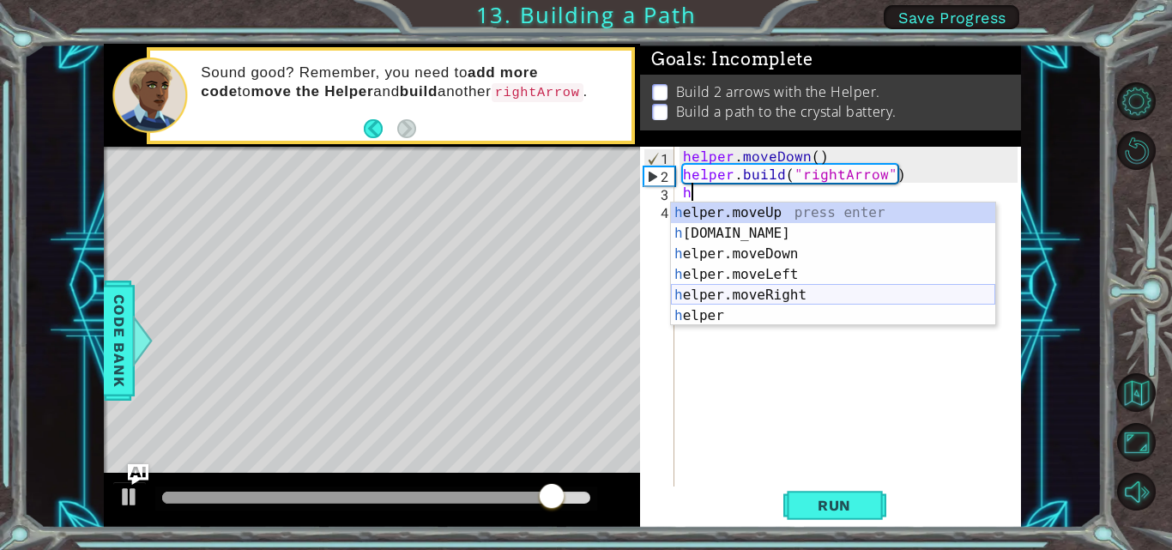
click at [748, 291] on div "h elper.moveUp press enter h elper.build press enter h elper.moveDown press ent…" at bounding box center [833, 284] width 324 height 165
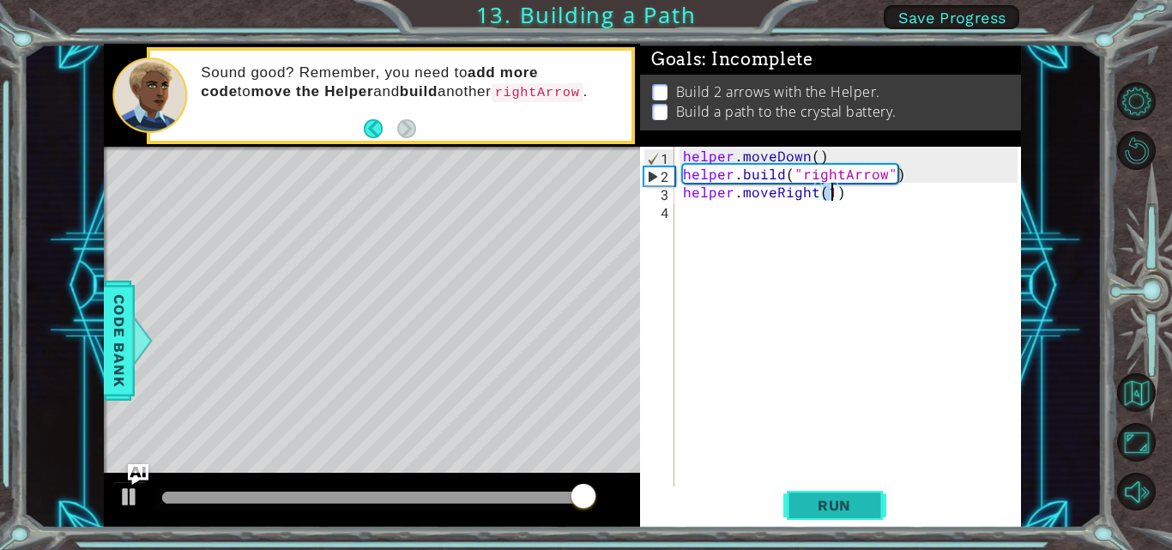
type textarea "helper.moveRight(1)"
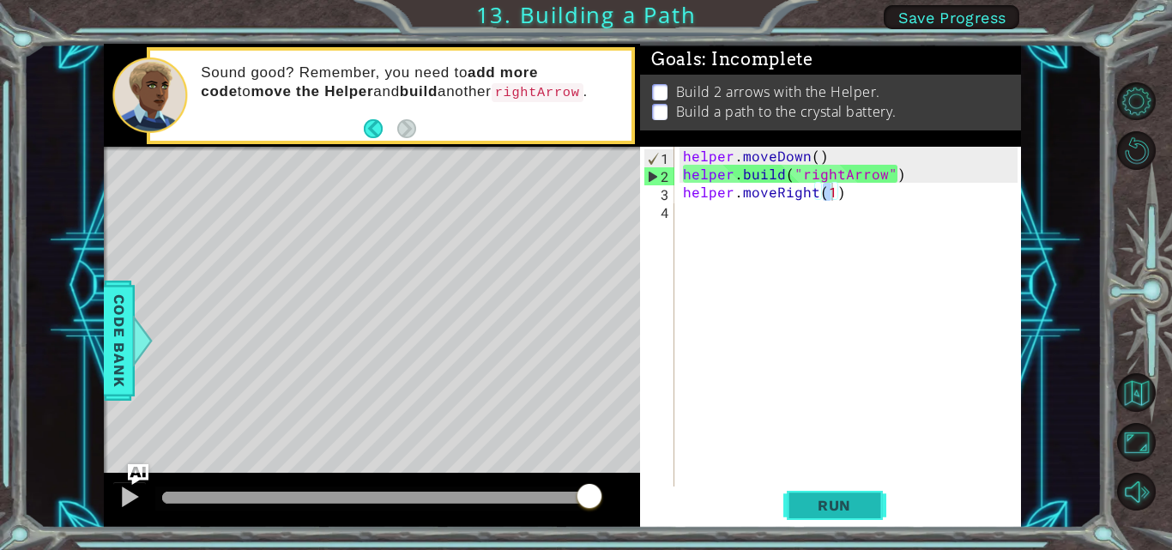
click at [815, 508] on span "Run" at bounding box center [834, 505] width 68 height 17
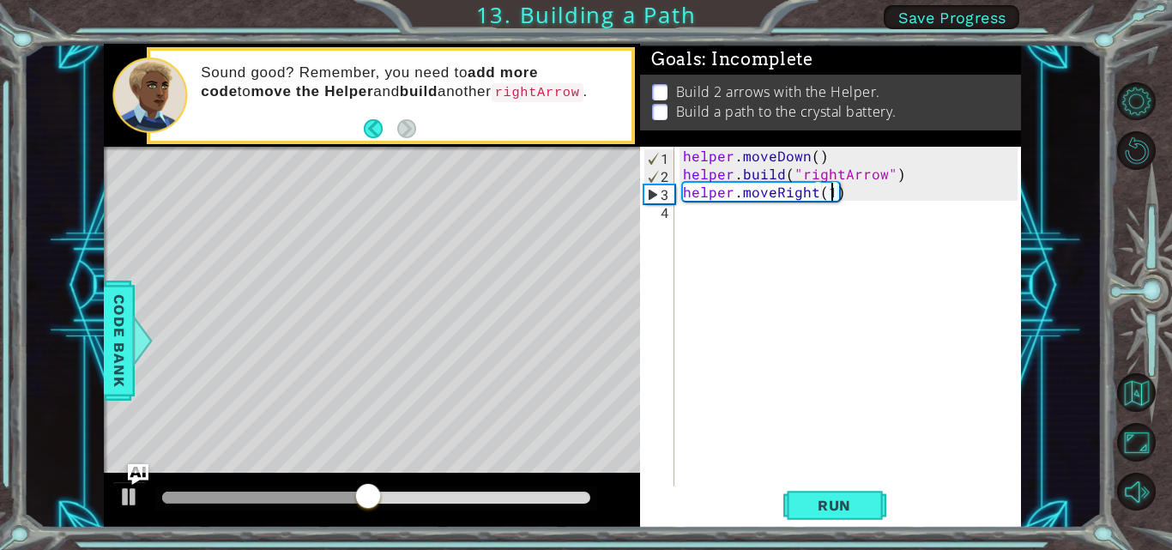
click at [736, 214] on div "helper . moveDown ( ) helper . build ( "rightArrow" ) helper . moveRight ( 1 )" at bounding box center [852, 336] width 347 height 378
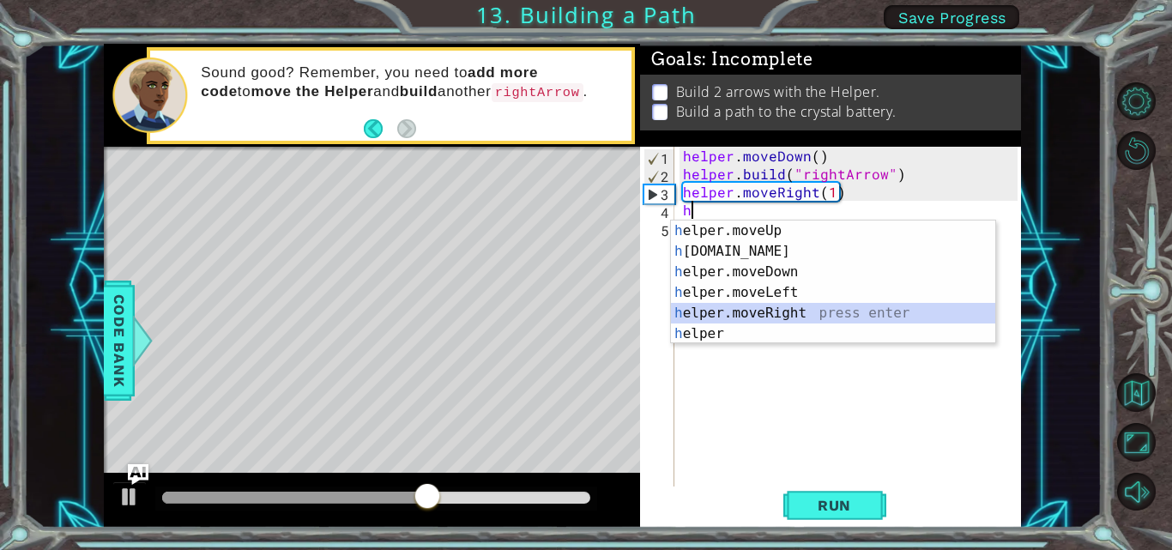
click at [741, 308] on div "h elper.moveUp press enter h elper.build press enter h elper.moveDown press ent…" at bounding box center [833, 302] width 324 height 165
type textarea "helper.moveRight(1)"
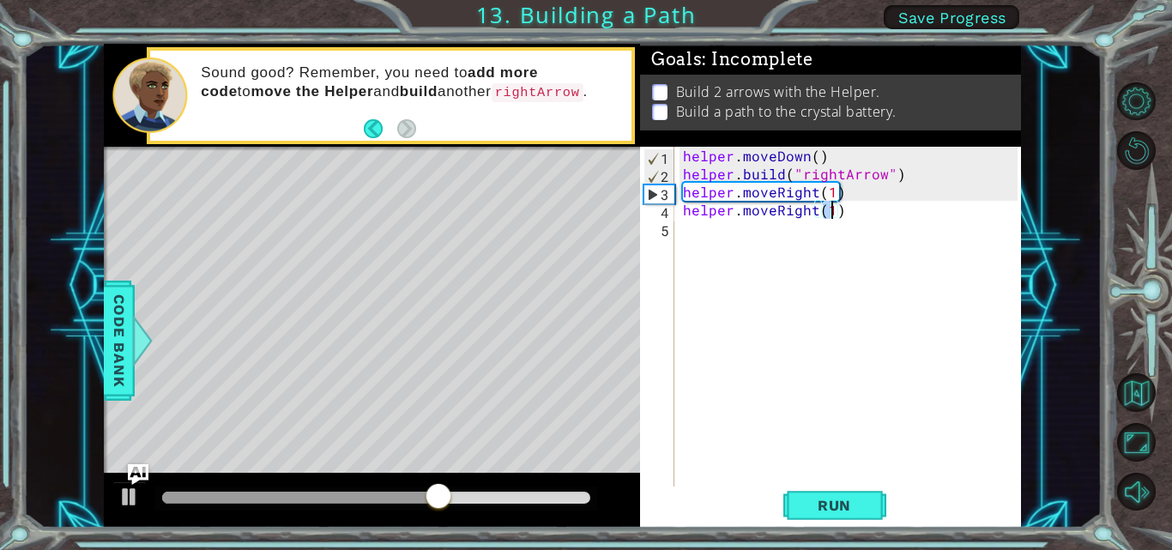
click at [743, 243] on div "helper . moveDown ( ) helper . build ( "rightArrow" ) helper . moveRight ( 1 ) …" at bounding box center [852, 336] width 347 height 378
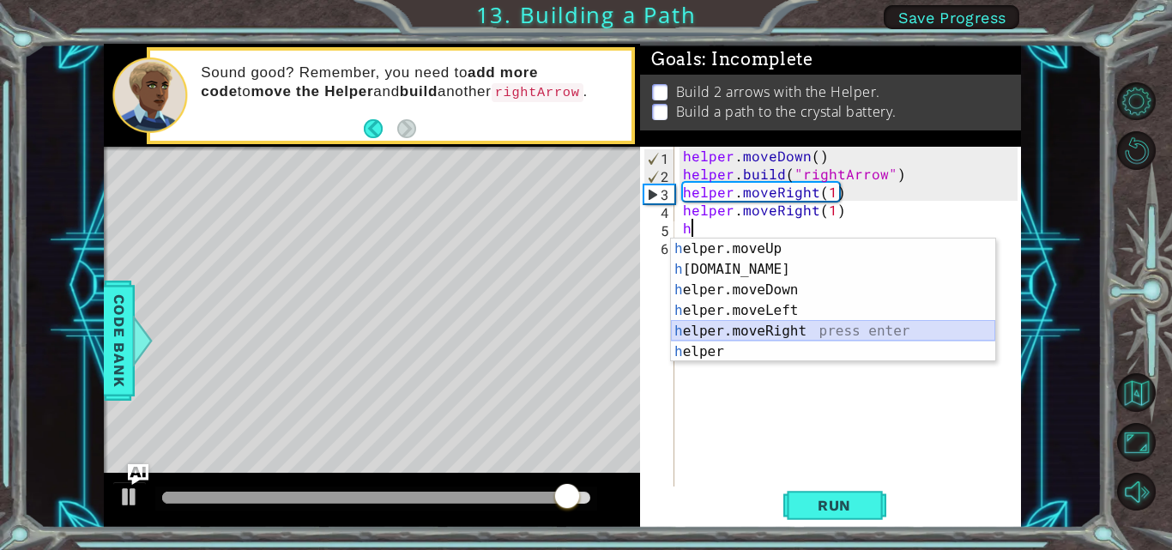
click at [766, 330] on div "h elper.moveUp press enter h elper.build press enter h elper.moveDown press ent…" at bounding box center [833, 320] width 324 height 165
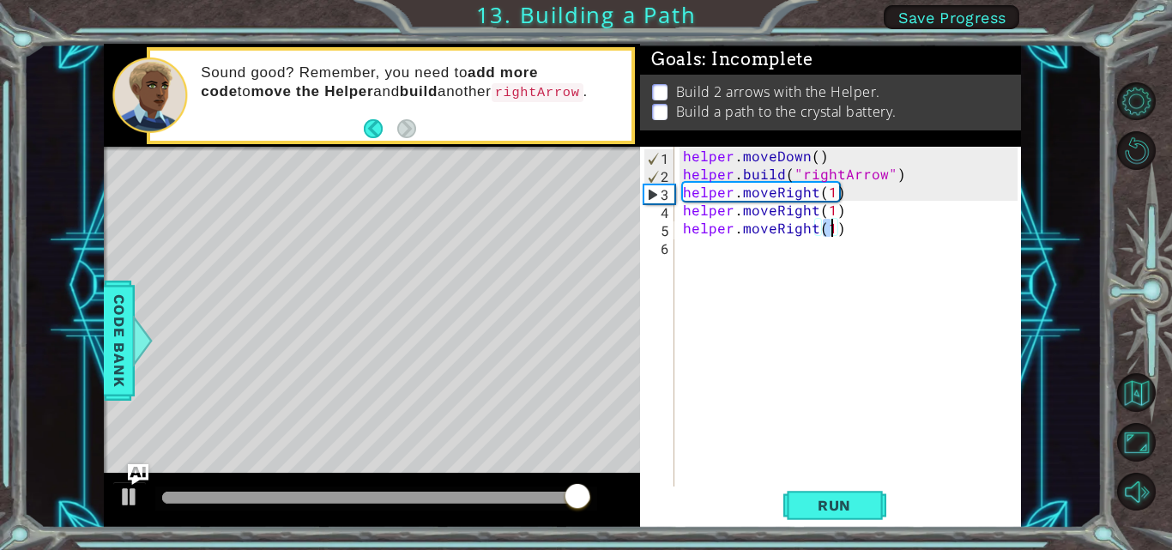
click at [737, 258] on div "helper . moveDown ( ) helper . build ( "rightArrow" ) helper . moveRight ( 1 ) …" at bounding box center [852, 336] width 347 height 378
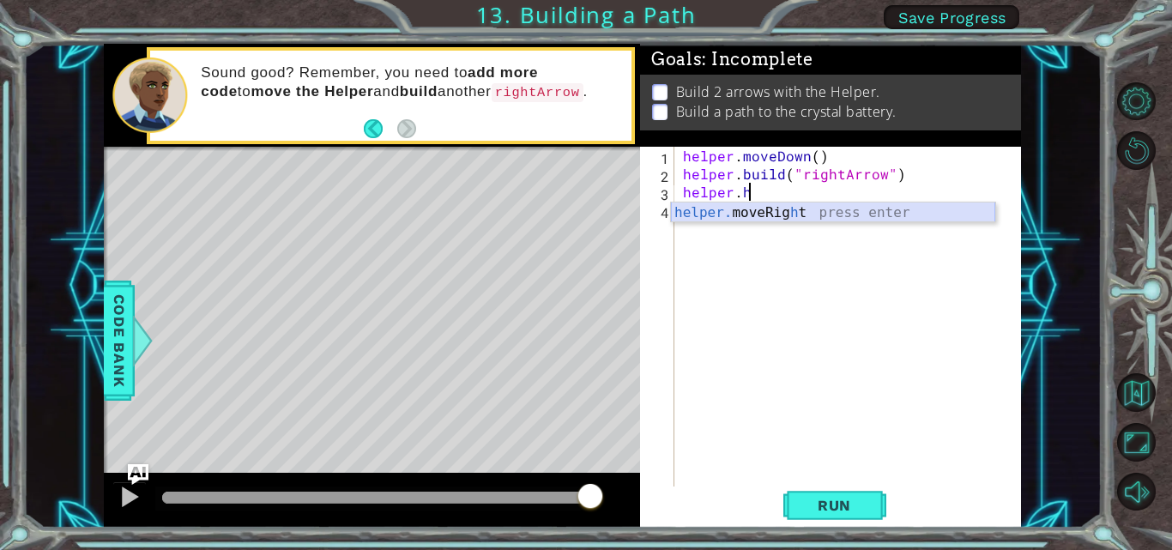
click at [830, 217] on div "helper. moveRig h t press enter" at bounding box center [833, 233] width 324 height 62
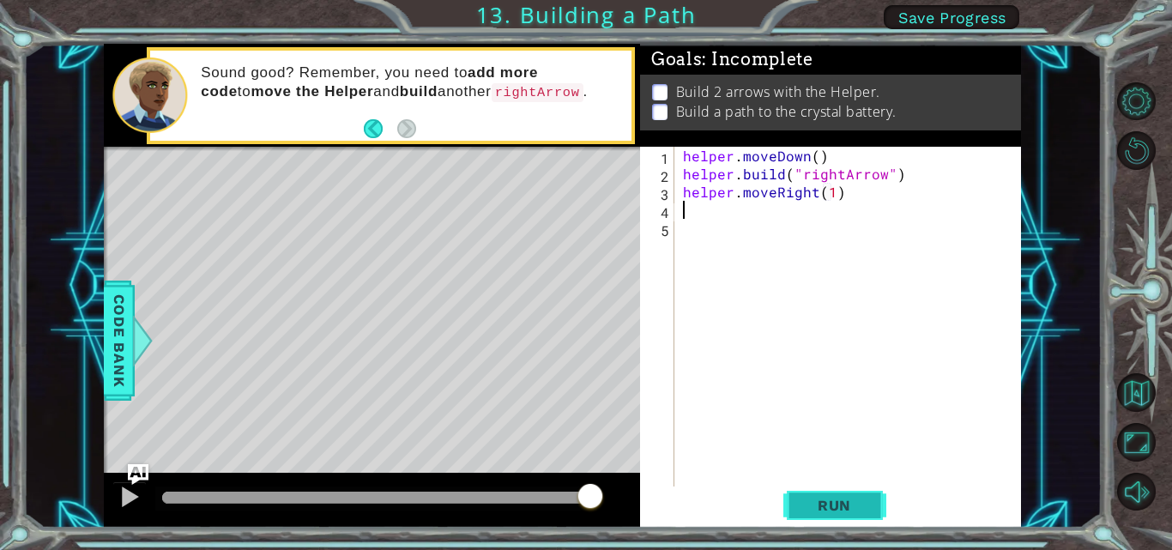
type textarea "helper.moveRight(1)"
click at [809, 497] on span "Run" at bounding box center [834, 505] width 68 height 17
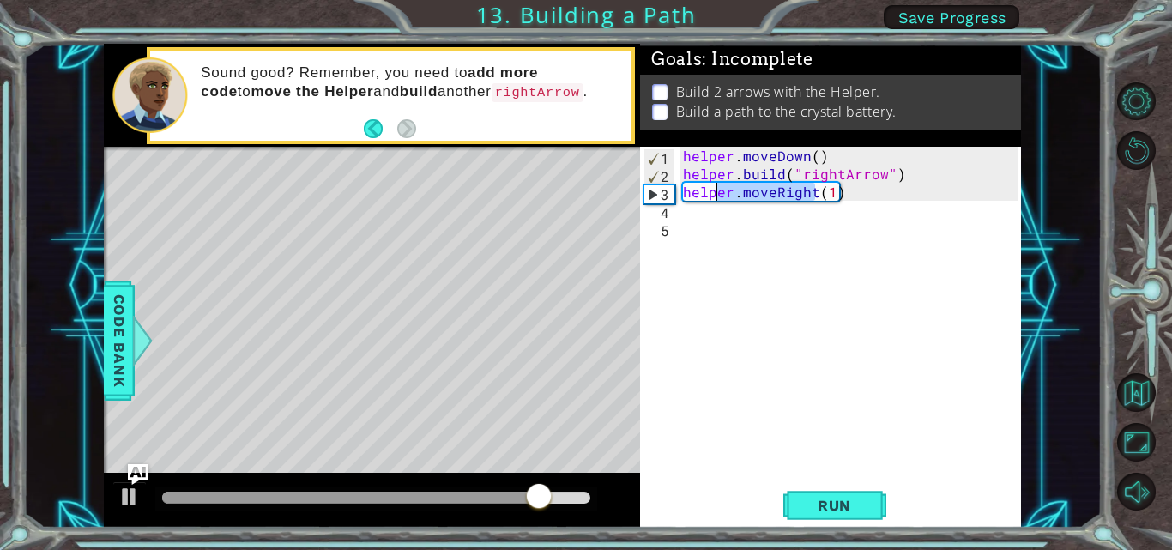
drag, startPoint x: 811, startPoint y: 196, endPoint x: 824, endPoint y: 205, distance: 16.2
click at [715, 198] on div "helper . moveDown ( ) helper . build ( "rightArrow" ) helper . moveRight ( 1 )" at bounding box center [852, 336] width 347 height 378
click at [844, 192] on div "helper . moveDown ( ) helper . build ( "rightArrow" ) helper . moveRight ( 1 )" at bounding box center [852, 336] width 347 height 378
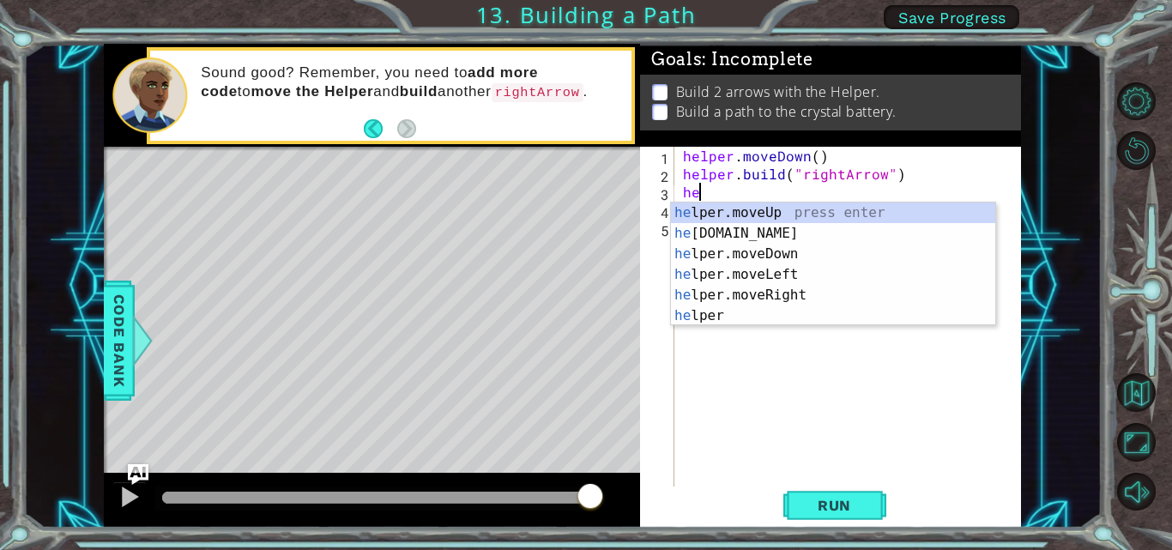
type textarea "h"
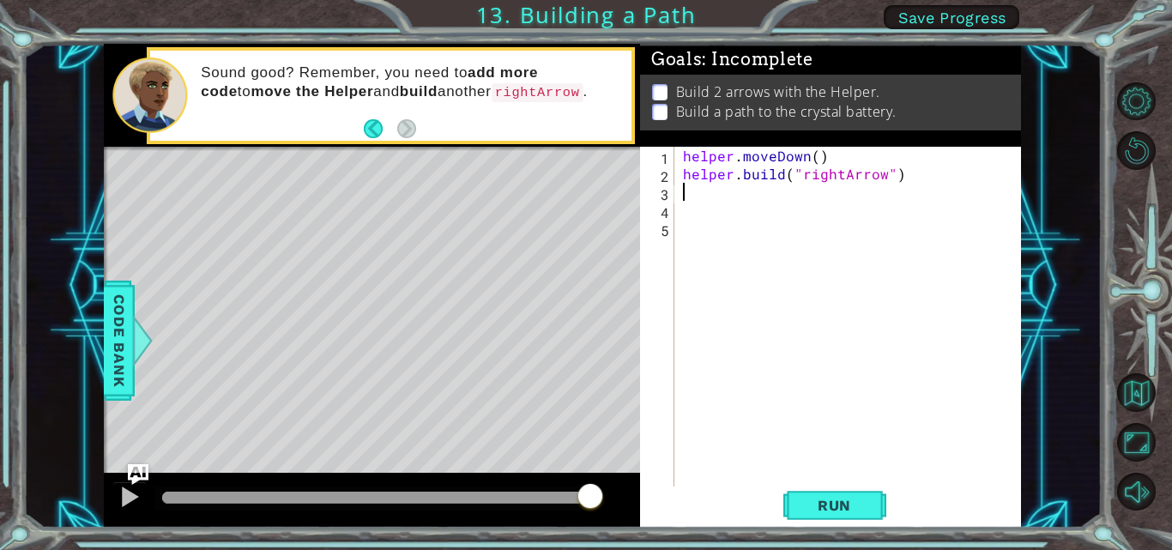
type textarea "j"
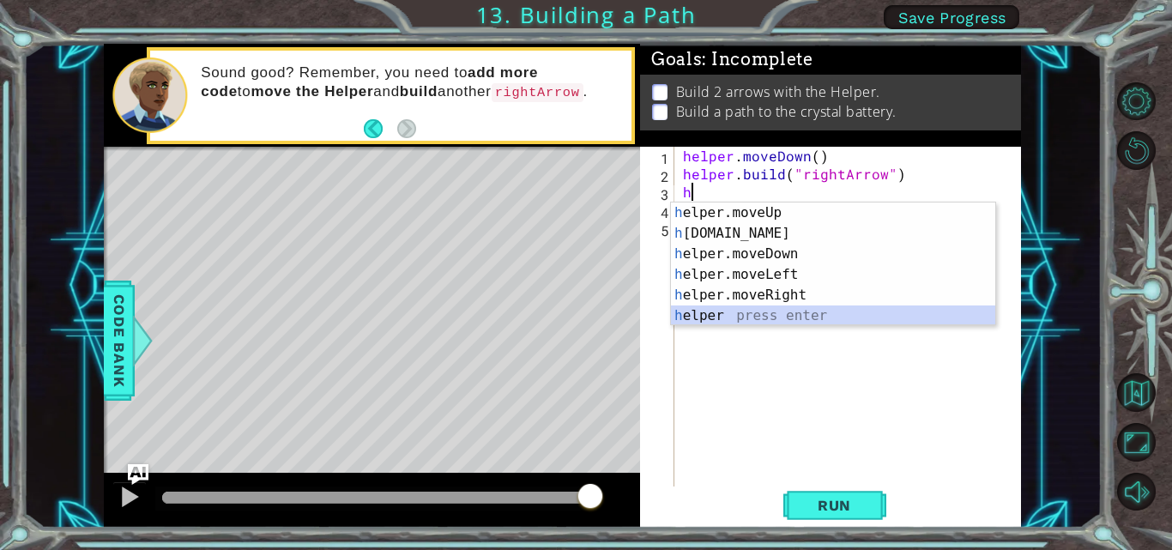
click at [740, 310] on div "h elper.moveUp press enter h elper.build press enter h elper.moveDown press ent…" at bounding box center [833, 284] width 324 height 165
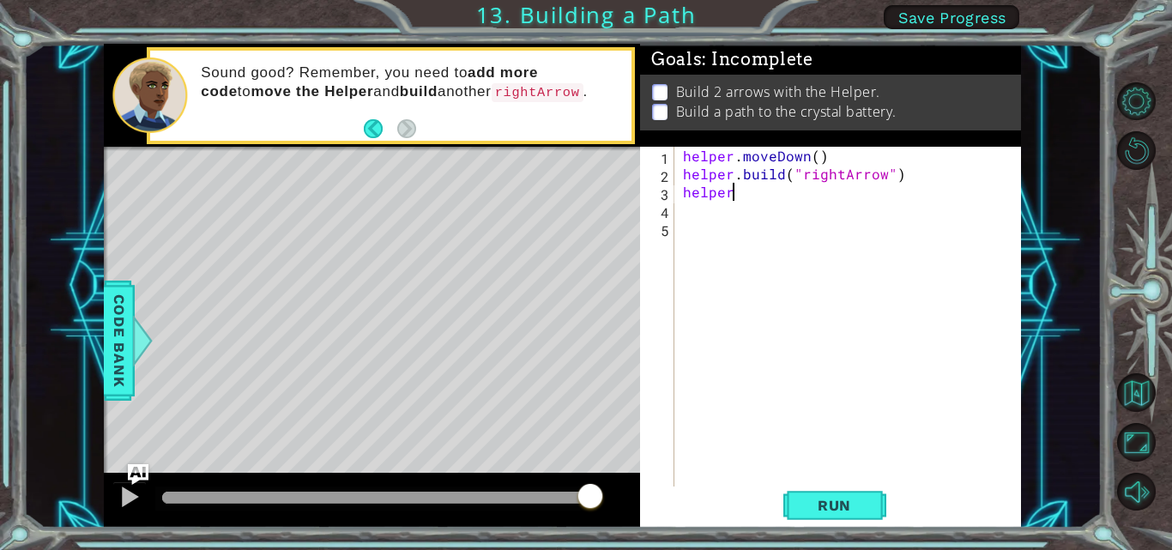
click at [784, 199] on div "helper . moveDown ( ) helper . build ( "rightArrow" ) helper" at bounding box center [852, 336] width 347 height 378
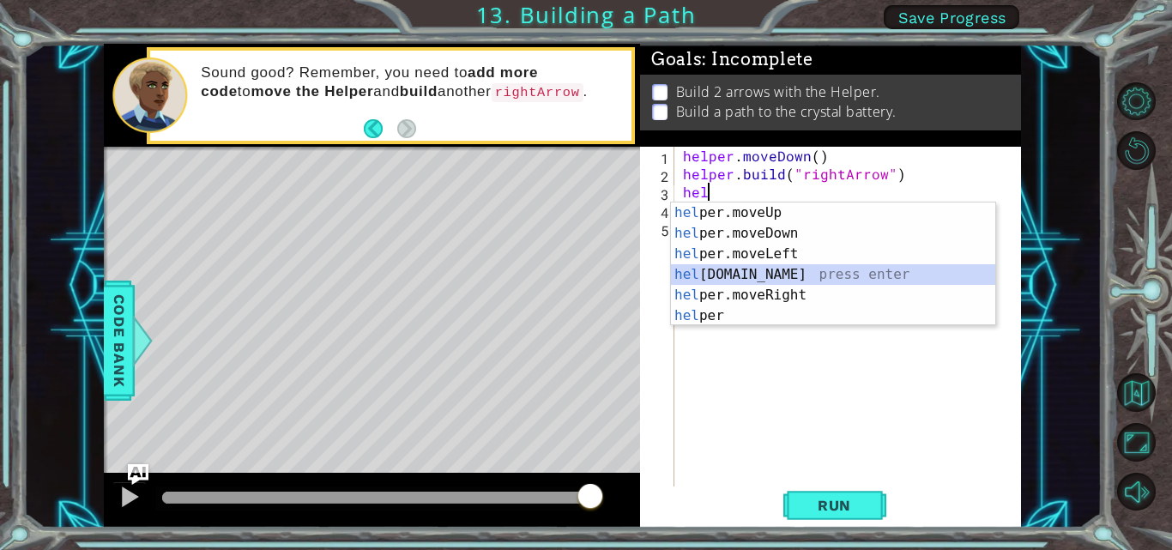
click at [739, 279] on div "hel per.moveUp press enter hel per.moveDown press enter hel per.moveLeft press …" at bounding box center [833, 284] width 324 height 165
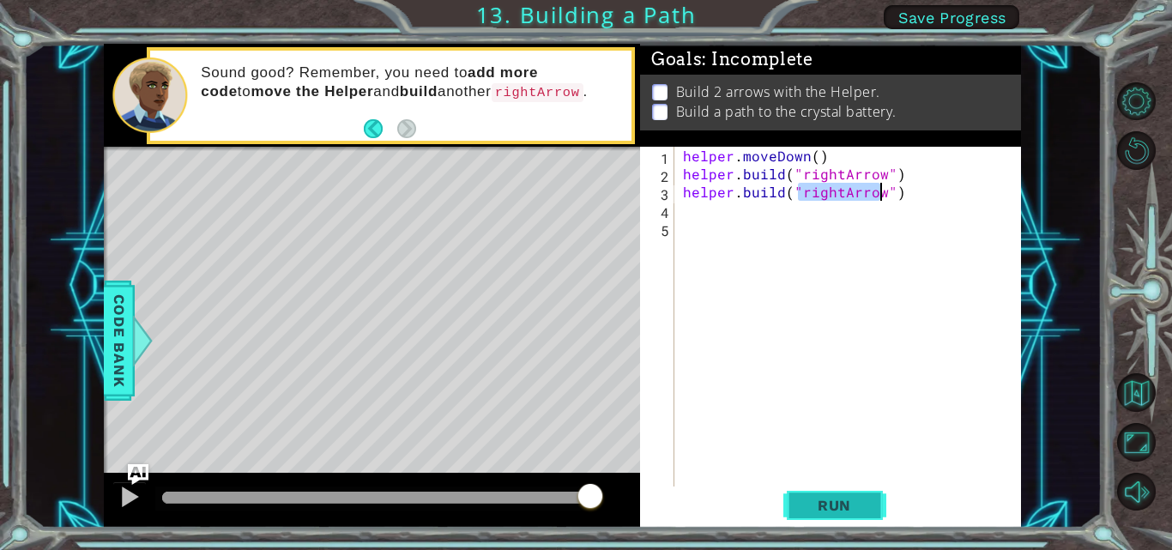
type textarea "helper.build("rightArrow")"
click at [802, 510] on span "Run" at bounding box center [834, 505] width 68 height 17
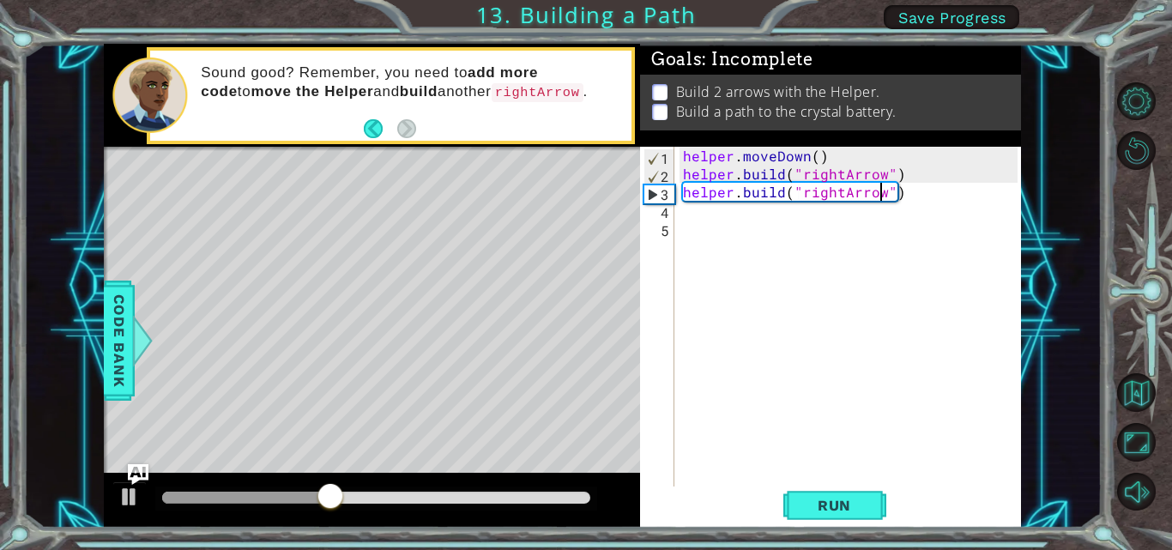
click at [910, 172] on div "helper . moveDown ( ) helper . build ( "rightArrow" ) helper . build ( "rightAr…" at bounding box center [852, 336] width 347 height 378
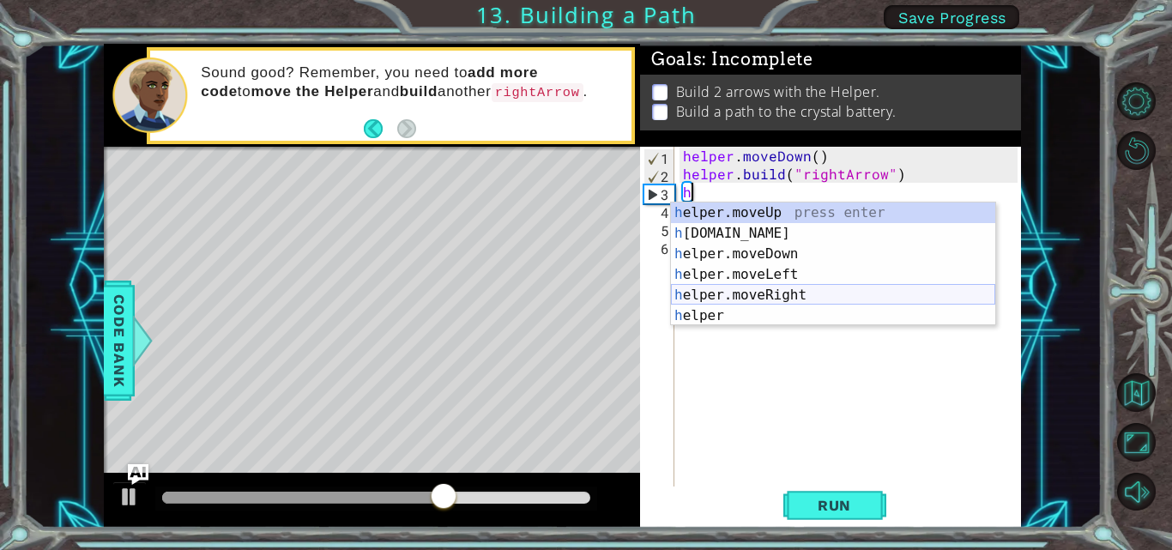
click at [781, 290] on div "h elper.moveUp press enter h elper.build press enter h elper.moveDown press ent…" at bounding box center [833, 284] width 324 height 165
type textarea "helper.moveRight(1)"
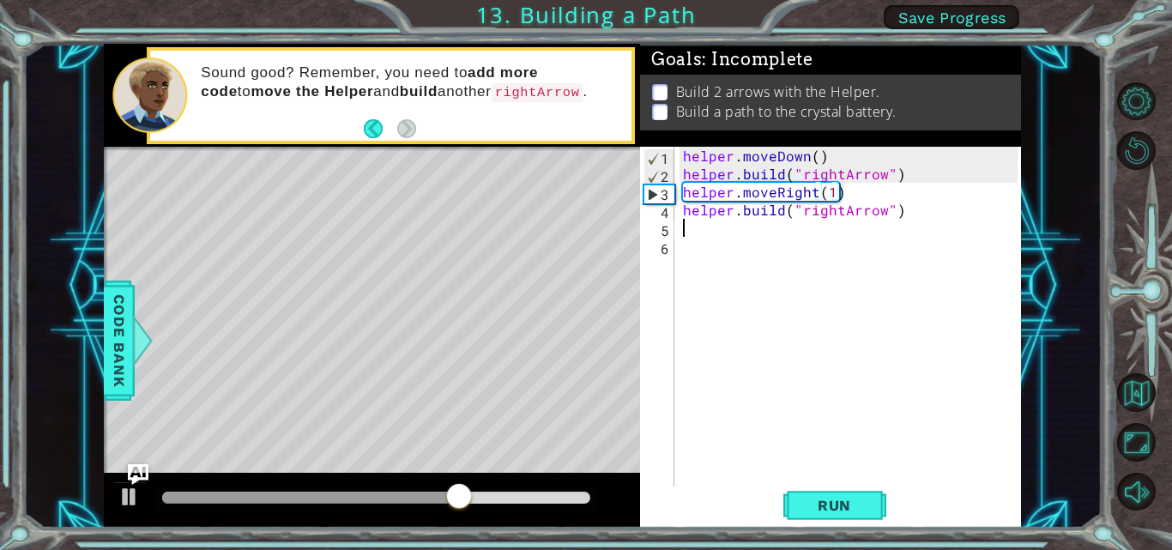
click at [733, 234] on div "helper . moveDown ( ) helper . build ( "rightArrow" ) helper . moveRight ( 1 ) …" at bounding box center [852, 336] width 347 height 378
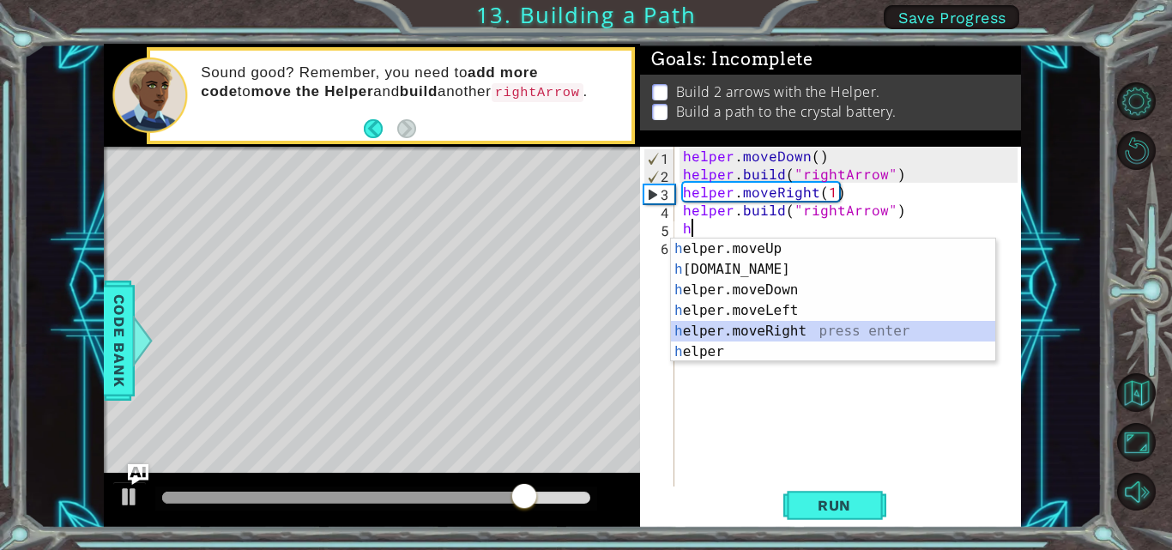
click at [761, 326] on div "h elper.moveUp press enter h elper.build press enter h elper.moveDown press ent…" at bounding box center [833, 320] width 324 height 165
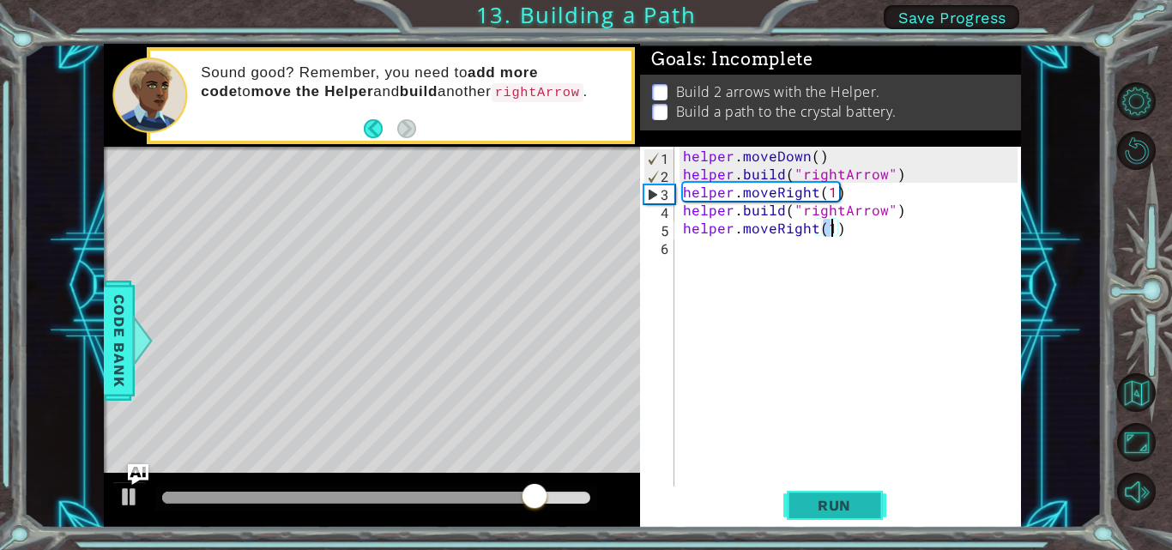
type textarea "helper.moveRight(1)"
click at [813, 506] on span "Run" at bounding box center [834, 505] width 68 height 17
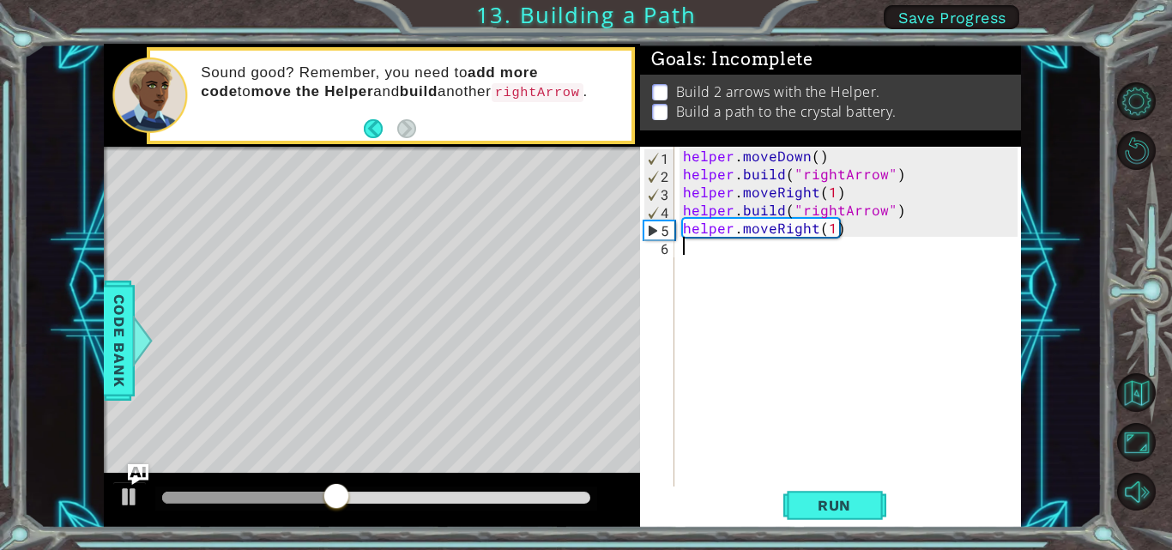
click at [693, 256] on div "helper . moveDown ( ) helper . build ( "rightArrow" ) helper . moveRight ( 1 ) …" at bounding box center [852, 336] width 347 height 378
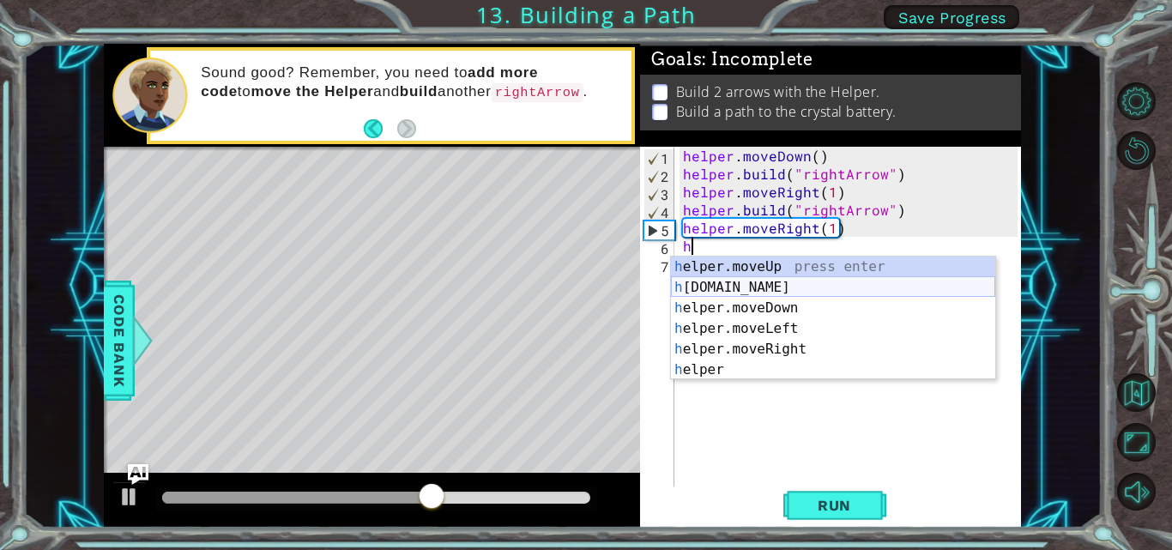
click at [754, 287] on div "h elper.moveUp press enter h elper.build press enter h elper.moveDown press ent…" at bounding box center [833, 339] width 324 height 165
type textarea "helper.build("rightArrow")"
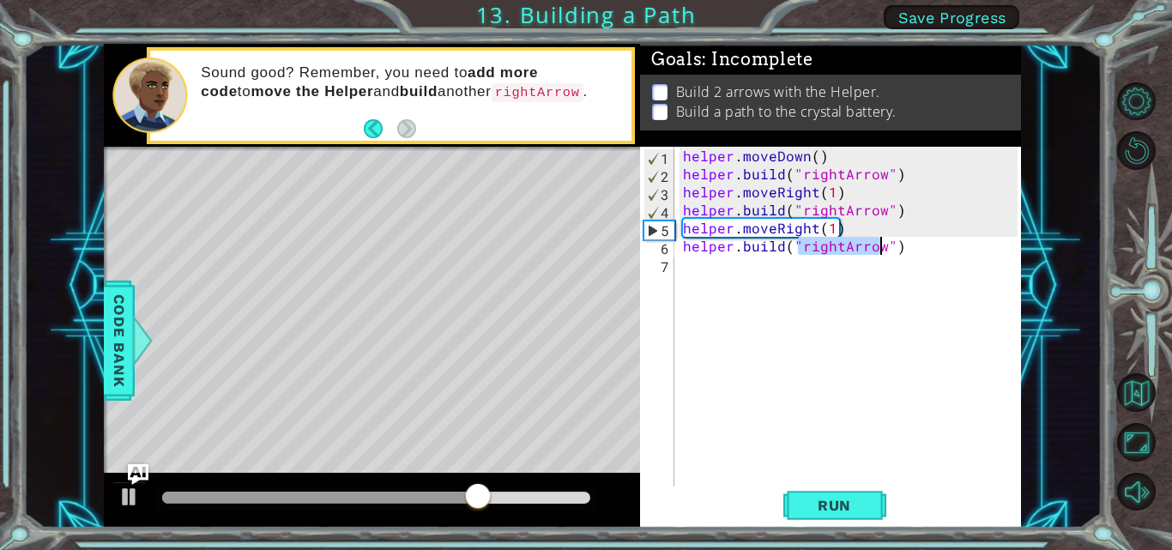
click at [735, 274] on div "helper . moveDown ( ) helper . build ( "rightArrow" ) helper . moveRight ( 1 ) …" at bounding box center [852, 336] width 347 height 378
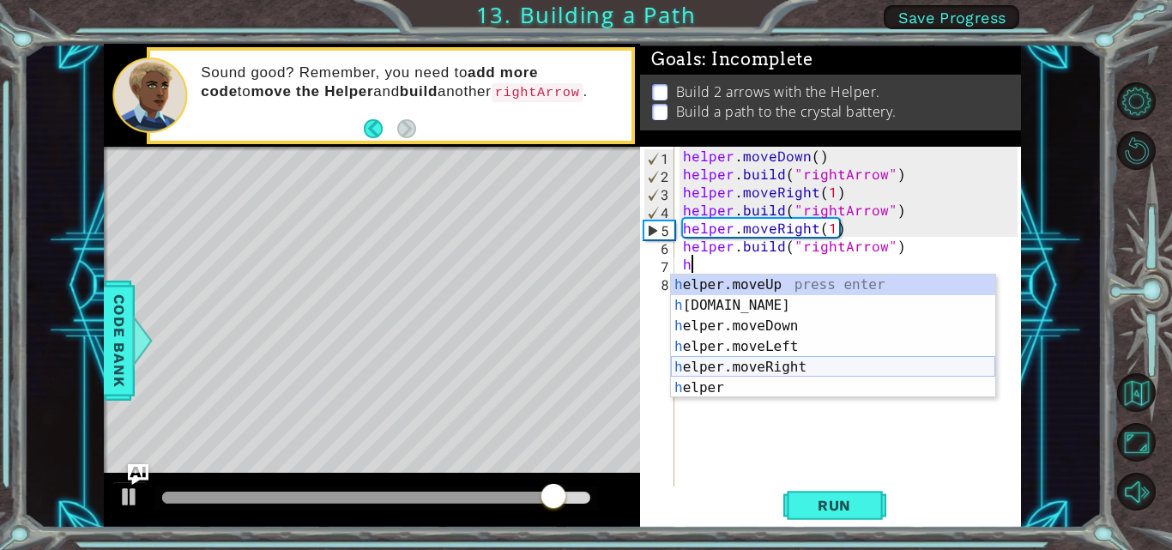
click at [755, 364] on div "h elper.moveUp press enter h elper.build press enter h elper.moveDown press ent…" at bounding box center [833, 357] width 324 height 165
type textarea "helper.moveRight(1)"
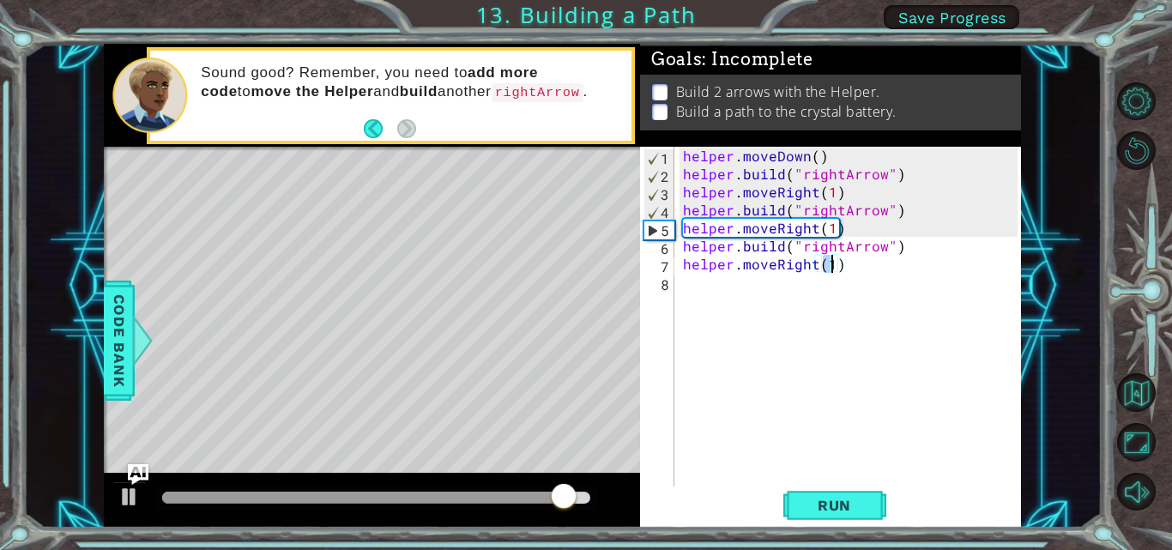
click at [741, 278] on div "helper . moveDown ( ) helper . build ( "rightArrow" ) helper . moveRight ( 1 ) …" at bounding box center [852, 336] width 347 height 378
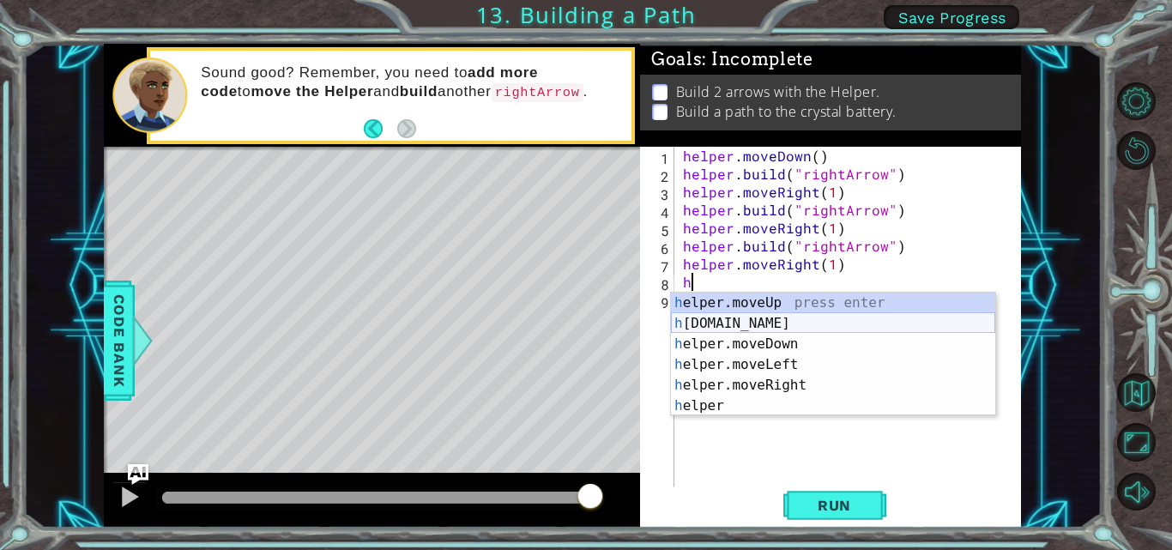
click at [770, 319] on div "h elper.moveUp press enter h elper.build press enter h elper.moveDown press ent…" at bounding box center [833, 375] width 324 height 165
type textarea "helper.build("rightArrow")"
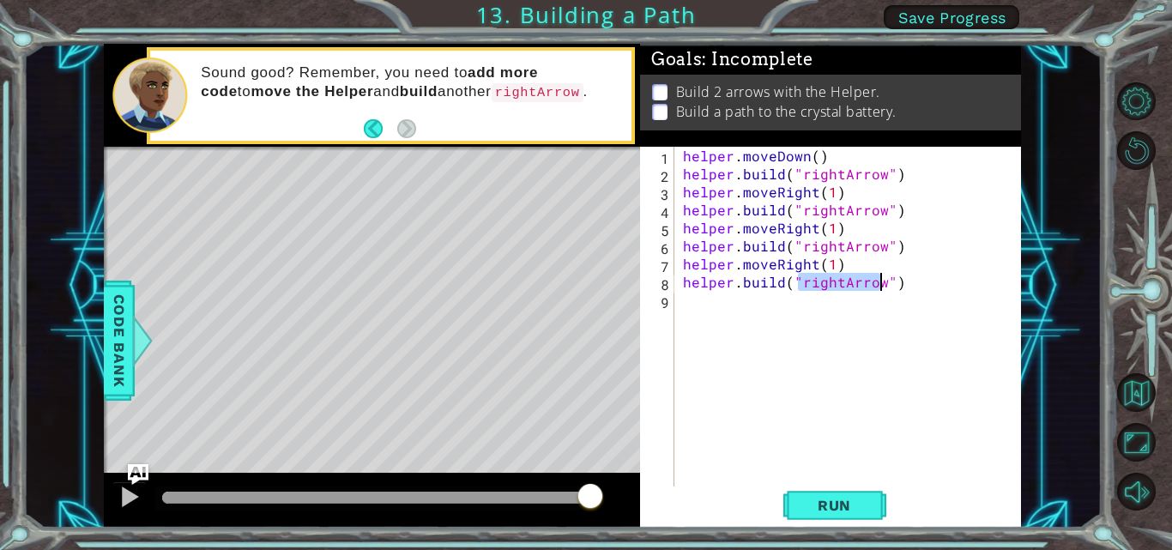
click at [763, 306] on div "helper . moveDown ( ) helper . build ( "rightArrow" ) helper . moveRight ( 1 ) …" at bounding box center [852, 336] width 347 height 378
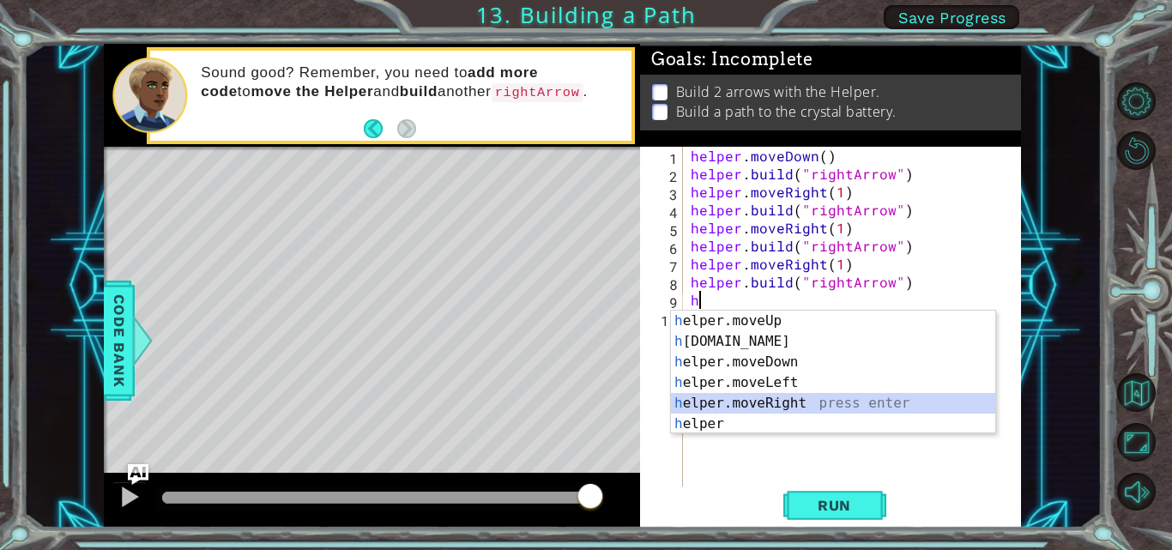
click at [760, 405] on div "h elper.moveUp press enter h elper.build press enter h elper.moveDown press ent…" at bounding box center [833, 393] width 324 height 165
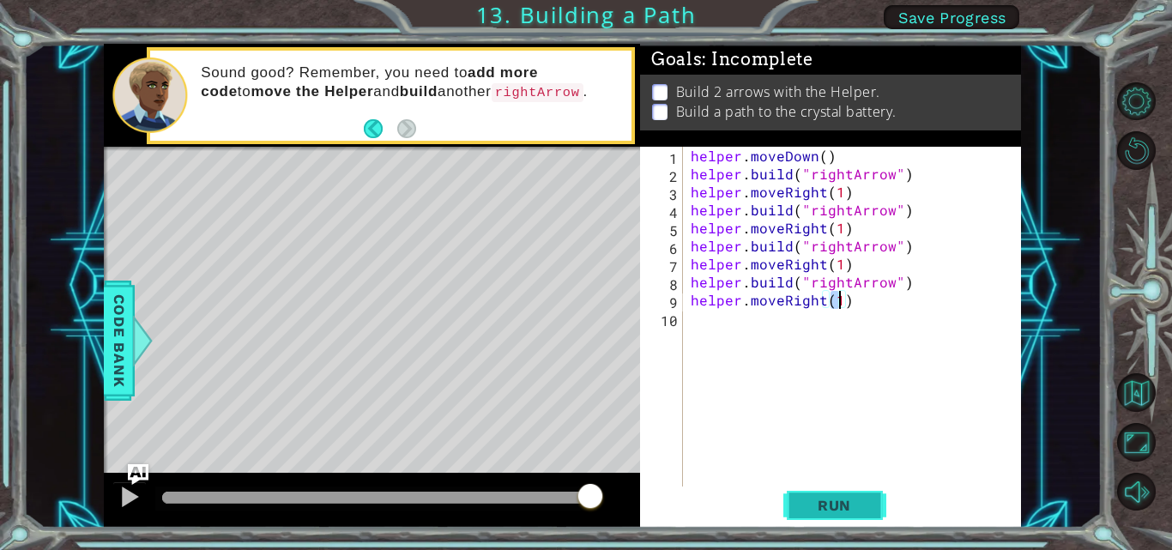
type textarea "helper.moveRight(1)"
click at [824, 497] on span "Run" at bounding box center [834, 505] width 68 height 17
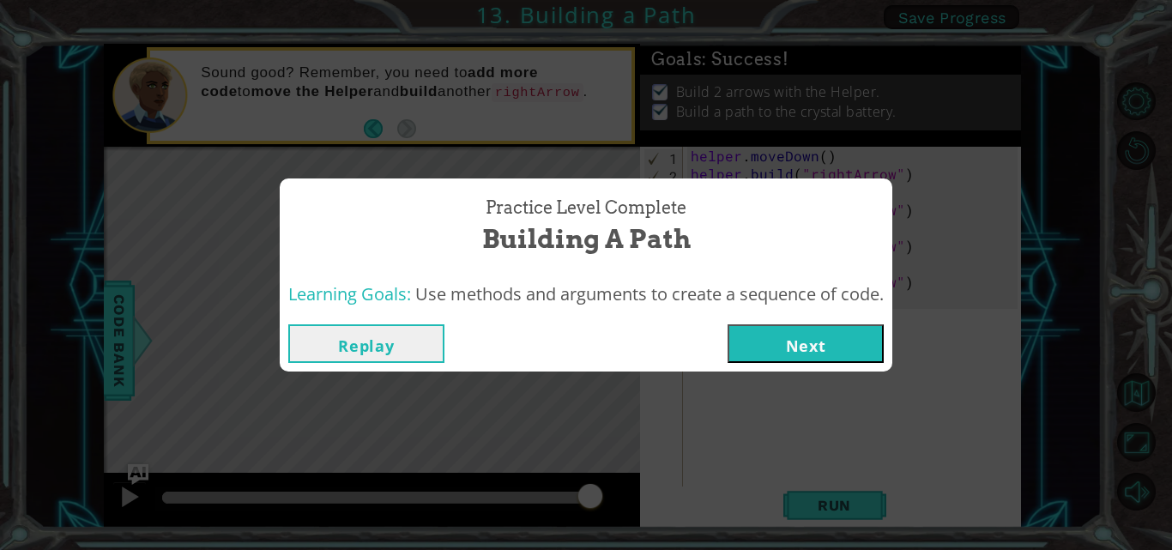
click at [782, 331] on button "Next" at bounding box center [805, 343] width 156 height 39
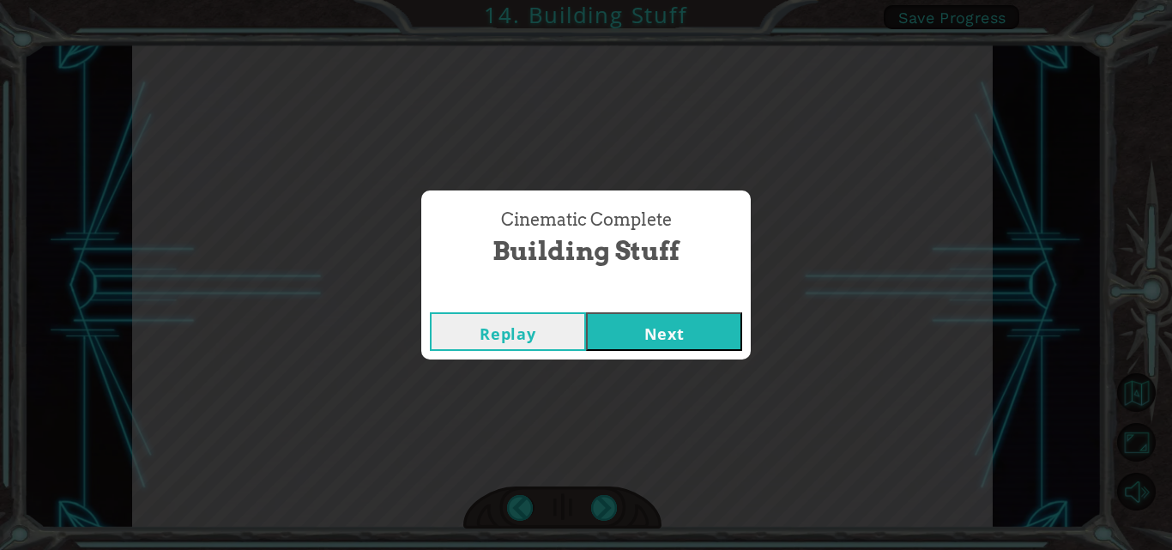
click at [684, 336] on button "Next" at bounding box center [664, 331] width 156 height 39
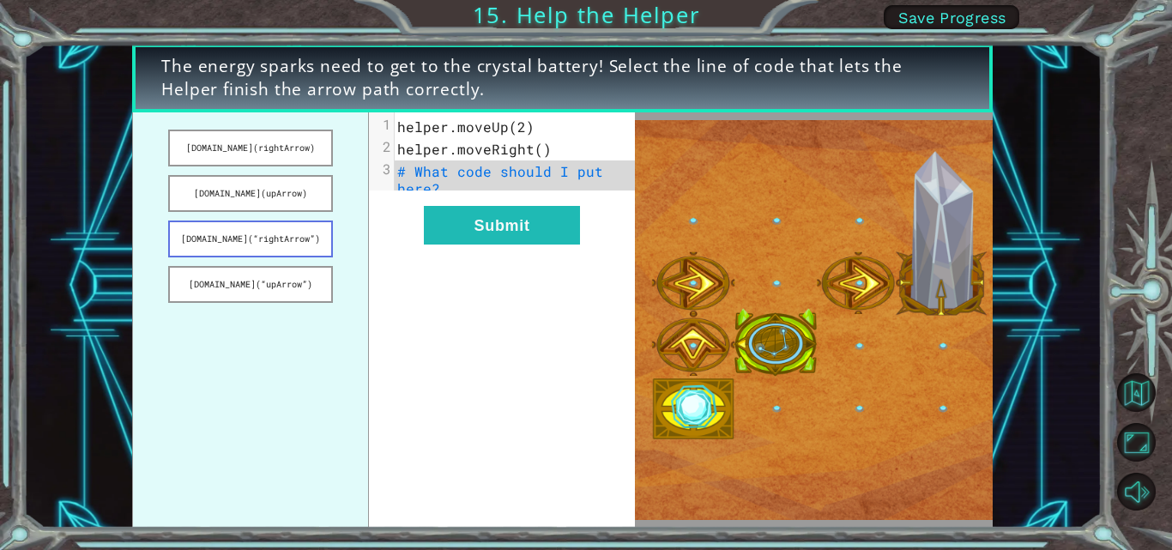
click at [305, 244] on button "helper.build(“rightArrow”)" at bounding box center [250, 238] width 165 height 37
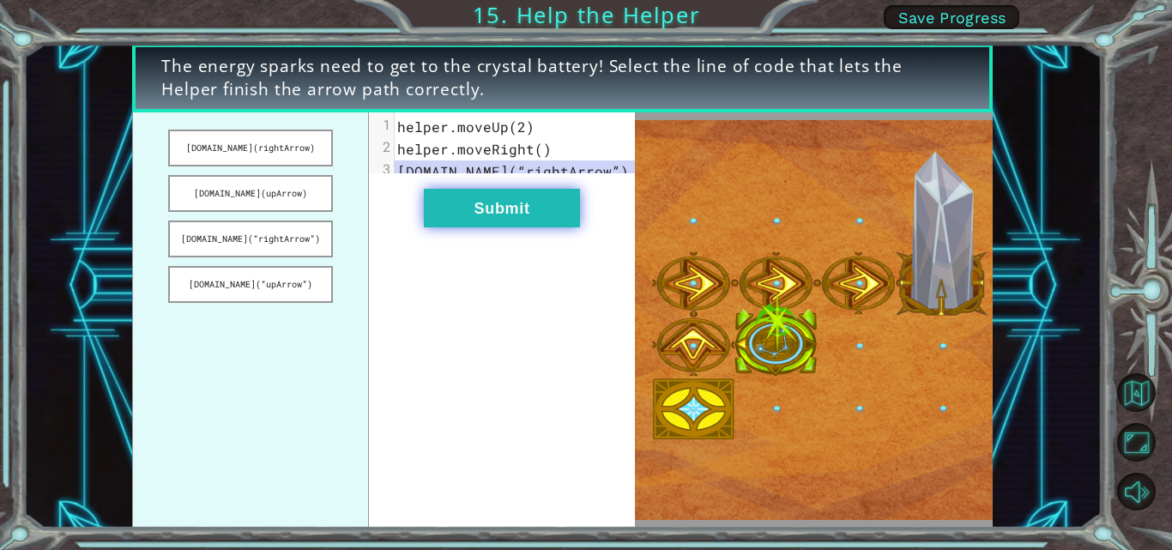
click at [528, 205] on button "Submit" at bounding box center [502, 208] width 156 height 39
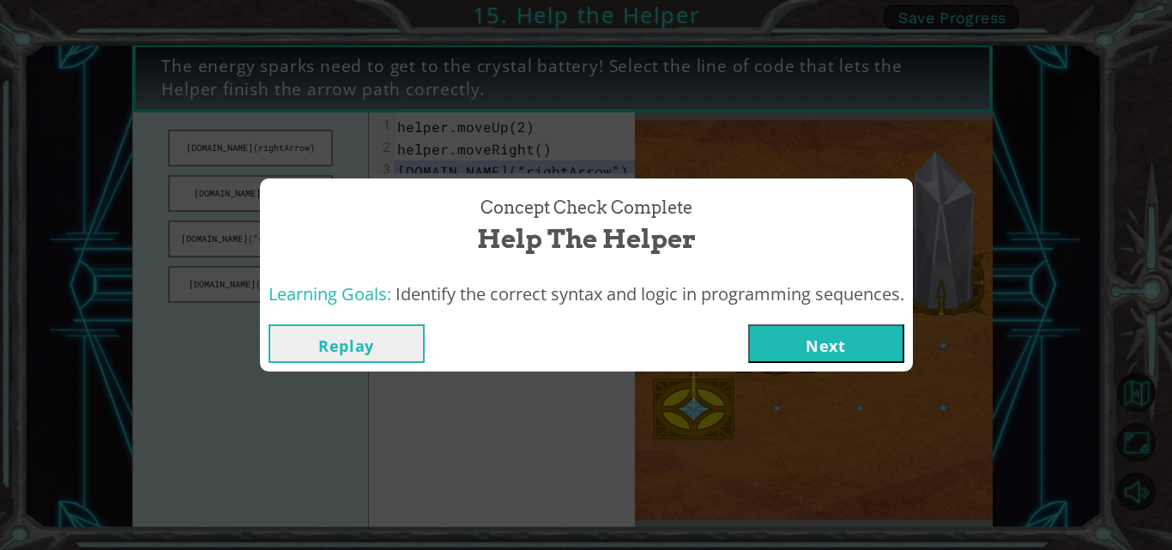
click at [360, 339] on button "Replay" at bounding box center [347, 343] width 156 height 39
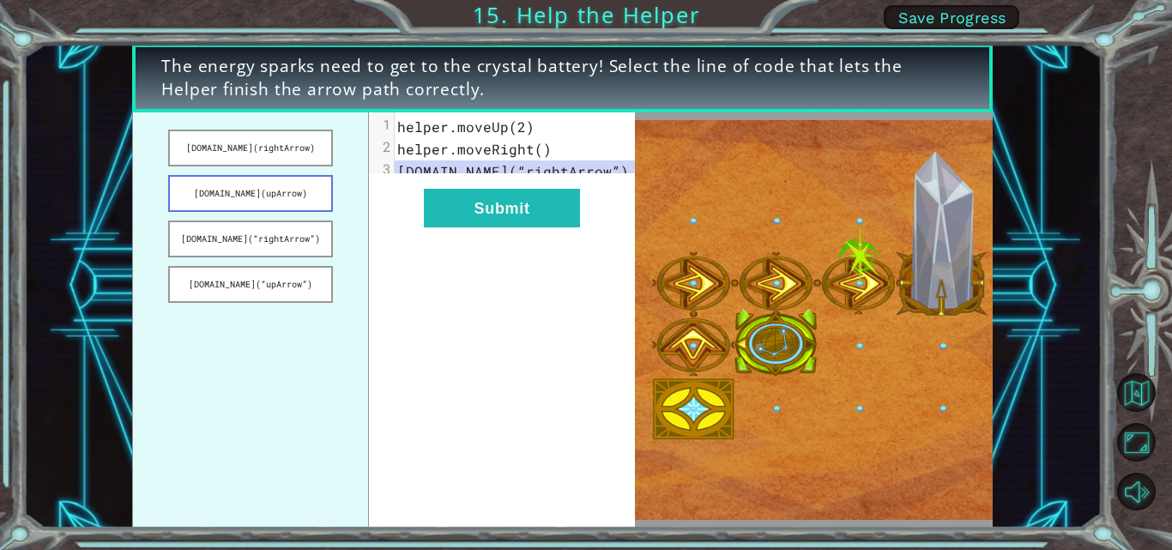
click at [307, 197] on button "helper.build(upArrow)" at bounding box center [250, 193] width 165 height 37
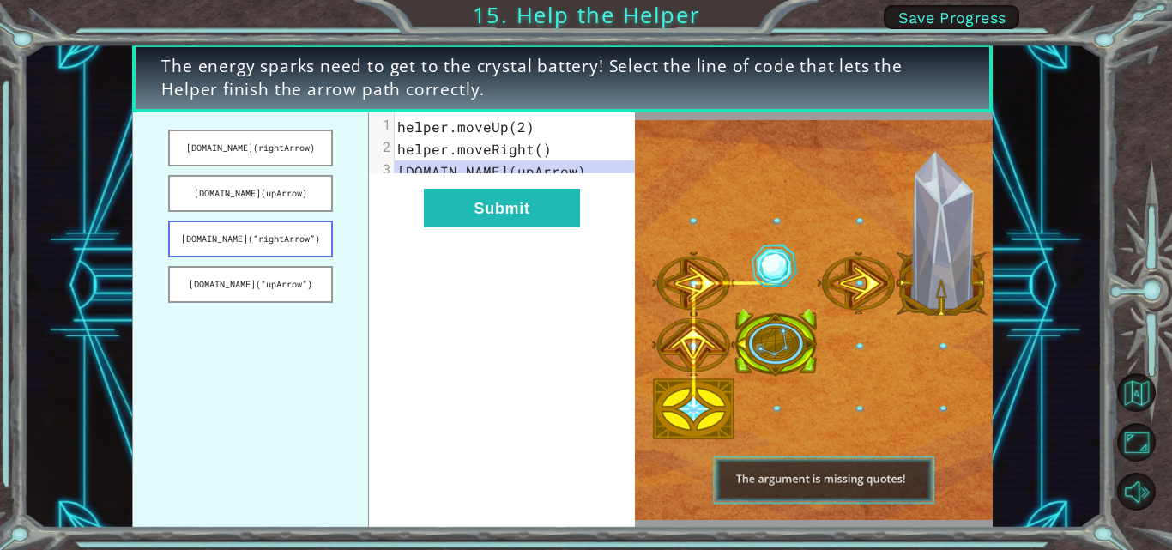
click at [293, 229] on button "helper.build(“rightArrow”)" at bounding box center [250, 238] width 165 height 37
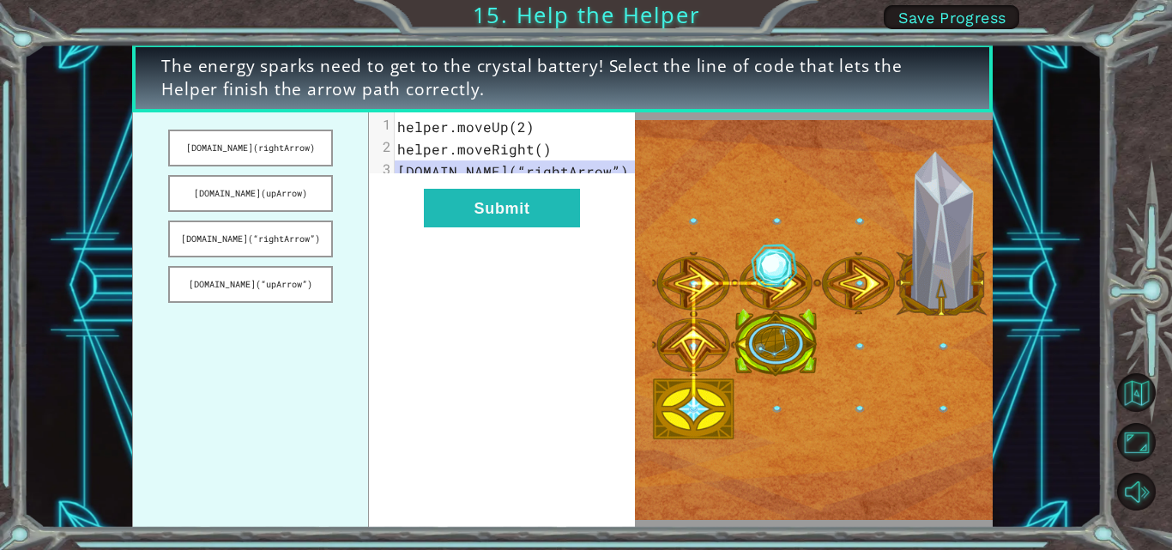
click at [405, 216] on div "xxxxxxxxxx 3 1 helper.moveUp(2) 2 helper.moveRight() 3 helper.build(“rightArrow…" at bounding box center [502, 320] width 266 height 416
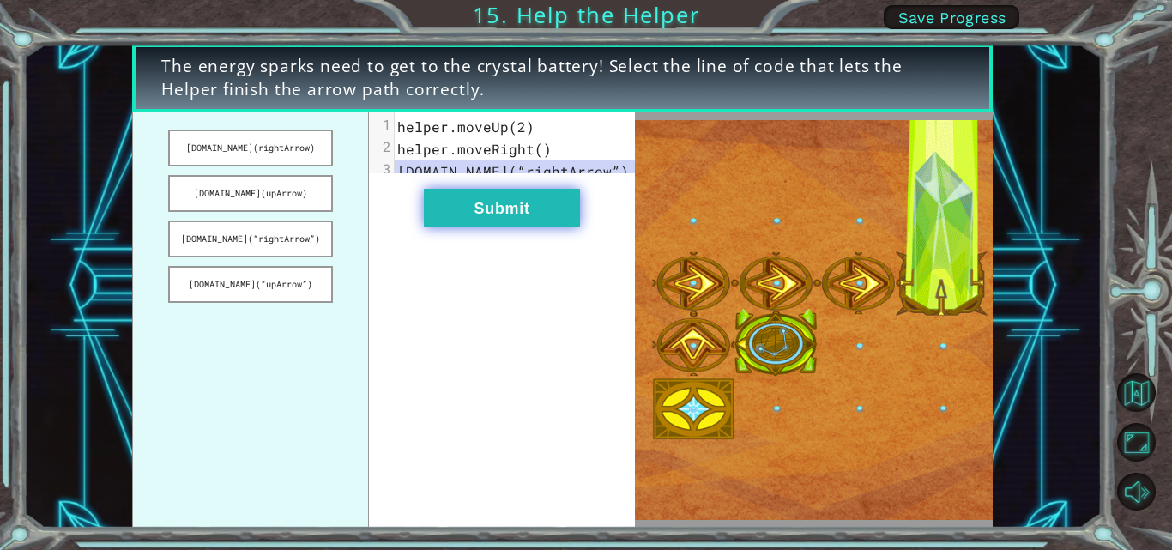
click at [491, 209] on button "Submit" at bounding box center [502, 208] width 156 height 39
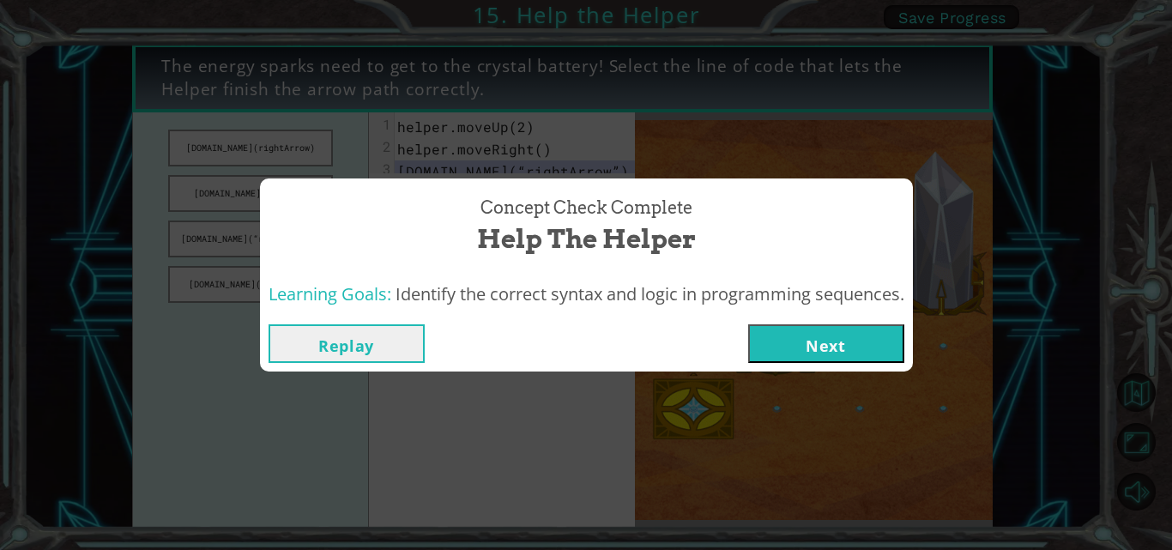
click at [840, 335] on button "Next" at bounding box center [826, 343] width 156 height 39
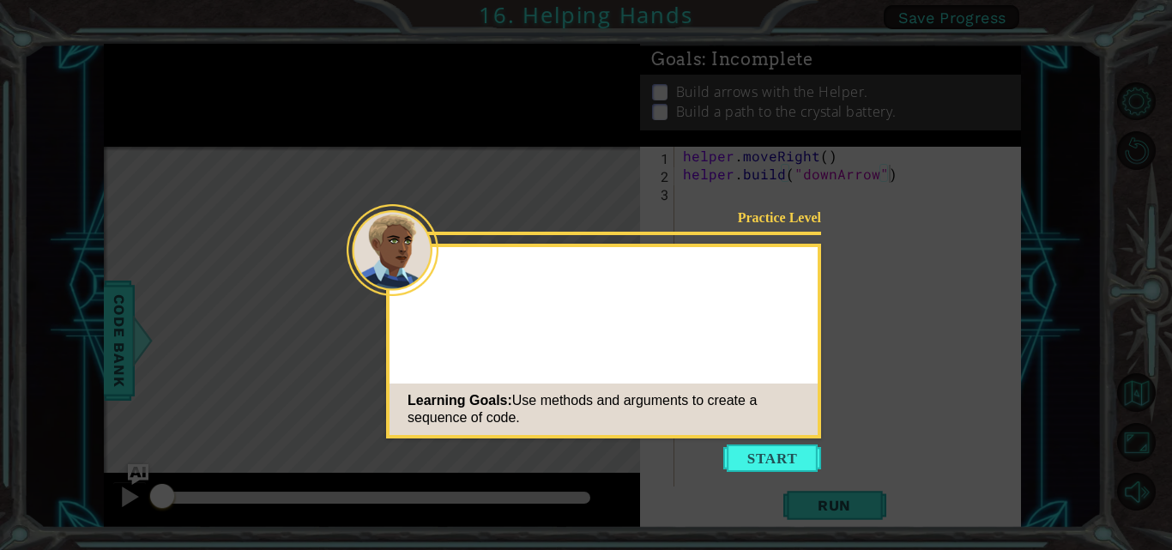
click at [765, 448] on button "Start" at bounding box center [772, 457] width 98 height 27
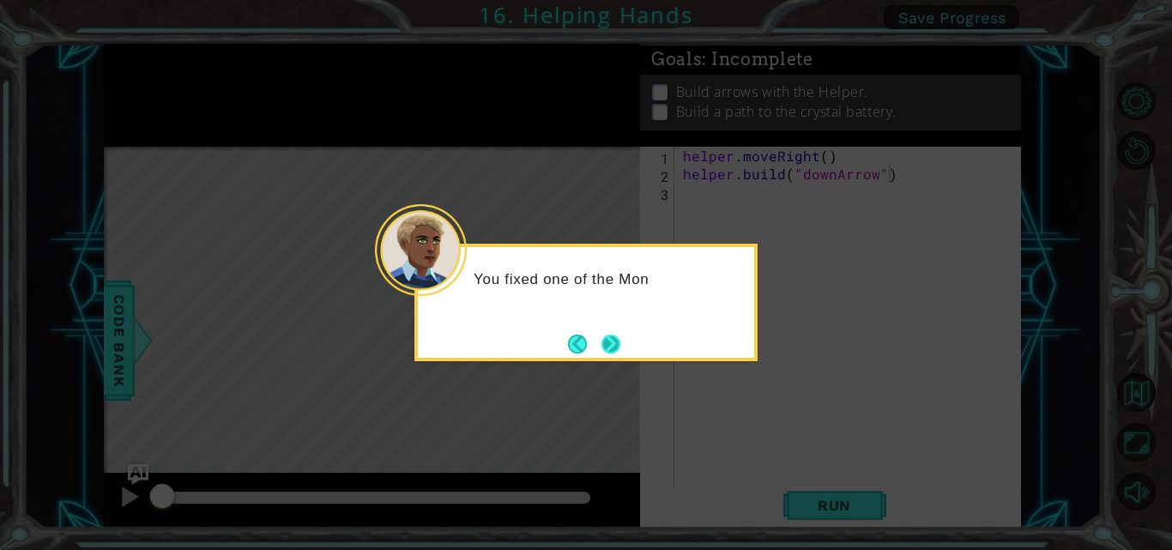
click at [617, 344] on button "Next" at bounding box center [610, 344] width 19 height 19
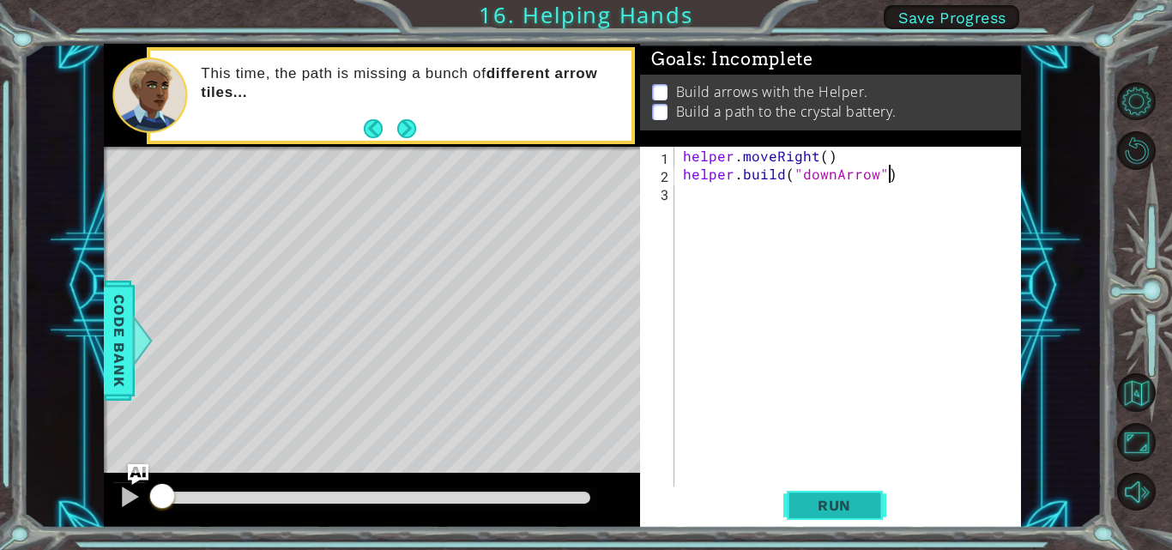
drag, startPoint x: 827, startPoint y: 498, endPoint x: 818, endPoint y: 486, distance: 16.0
click at [824, 491] on button "Run" at bounding box center [834, 505] width 103 height 38
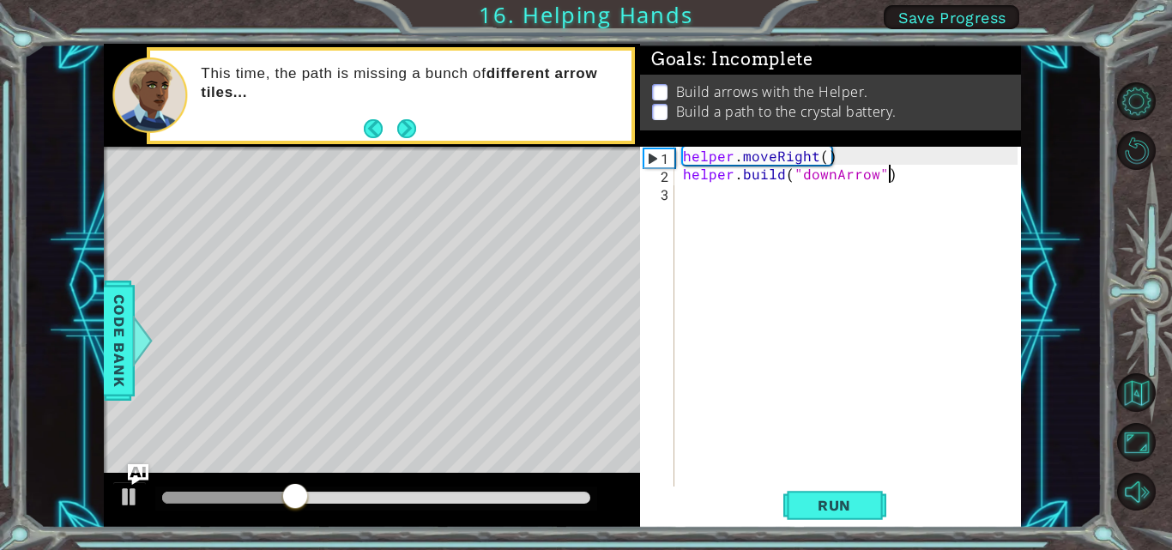
click at [751, 214] on div "helper . moveRight ( ) helper . build ( "downArrow" )" at bounding box center [852, 336] width 347 height 378
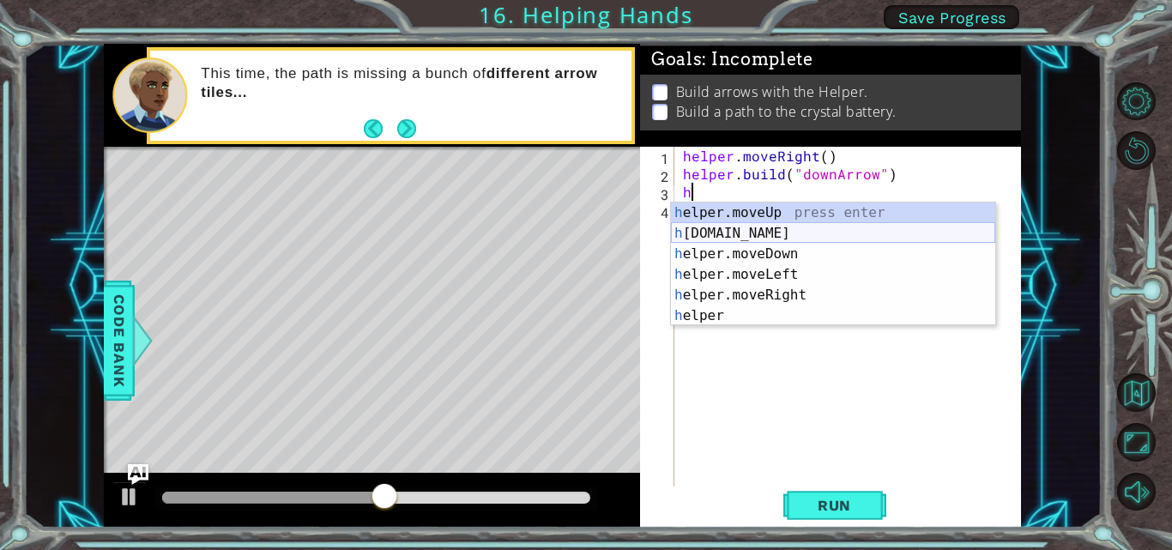
click at [751, 231] on div "h elper.moveUp press enter h elper.build press enter h elper.moveDown press ent…" at bounding box center [833, 284] width 324 height 165
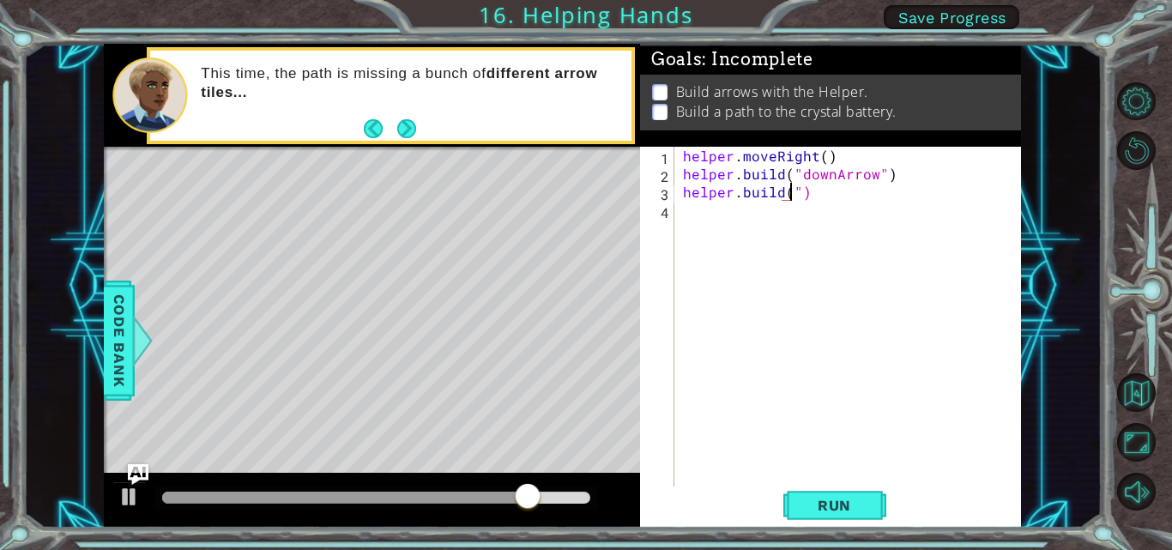
scroll to position [0, 8]
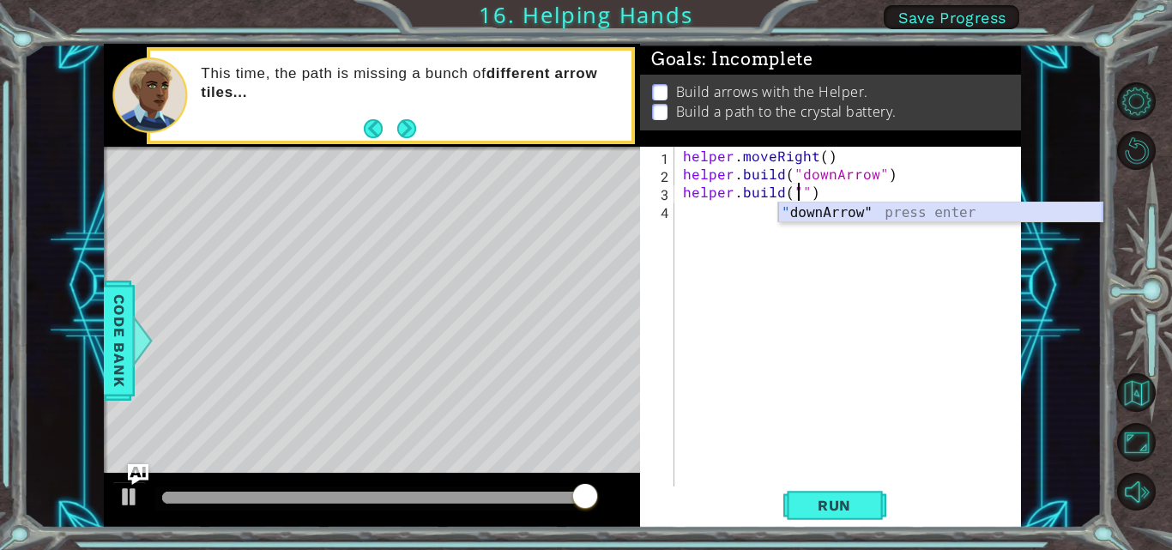
click at [823, 208] on div "" downArrow" press enter" at bounding box center [940, 233] width 324 height 62
type textarea "helper.build("downArrow")"
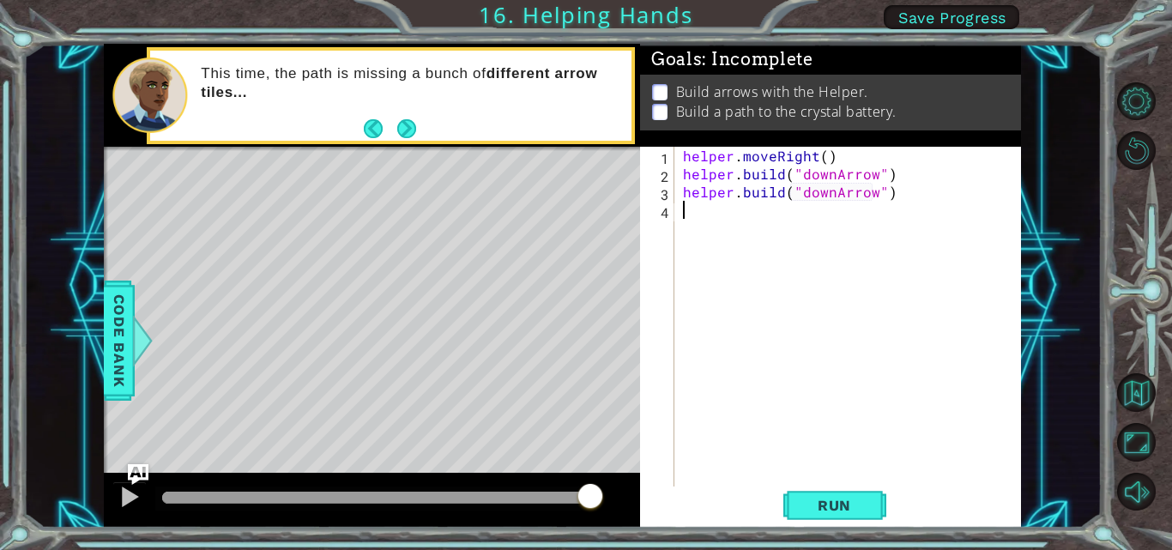
click at [793, 218] on div "helper . moveRight ( ) helper . build ( "downArrow" ) helper . build ( "downArr…" at bounding box center [852, 336] width 347 height 378
click at [907, 175] on div "helper . moveRight ( ) helper . build ( "downArrow" ) helper . build ( "downArr…" at bounding box center [852, 336] width 347 height 378
type textarea "helper.build("downArrow")"
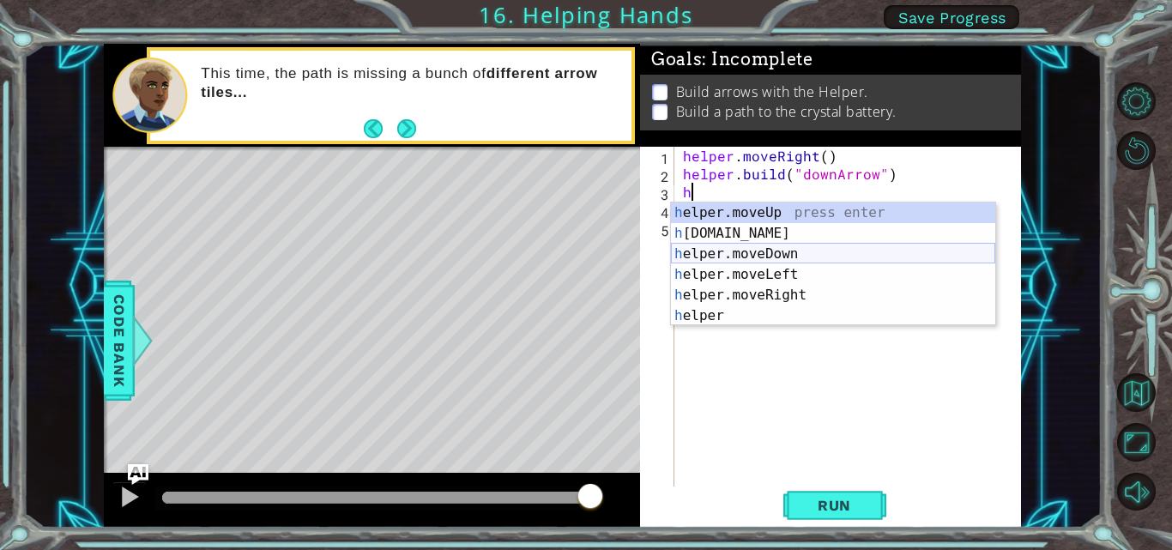
click at [785, 254] on div "h elper.moveUp press enter h elper.build press enter h elper.moveDown press ent…" at bounding box center [833, 284] width 324 height 165
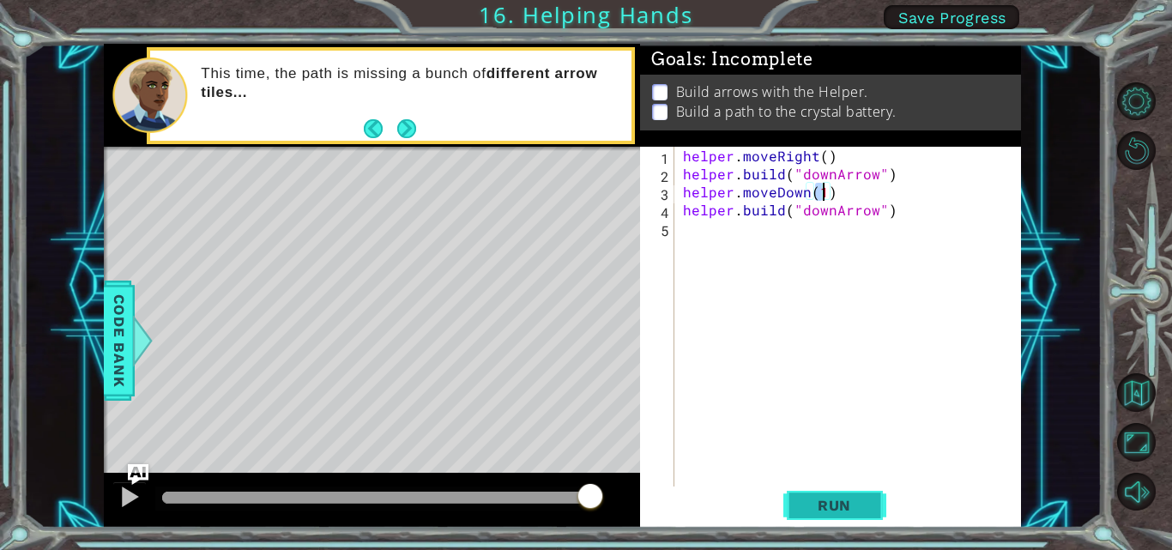
click at [832, 502] on span "Run" at bounding box center [834, 505] width 68 height 17
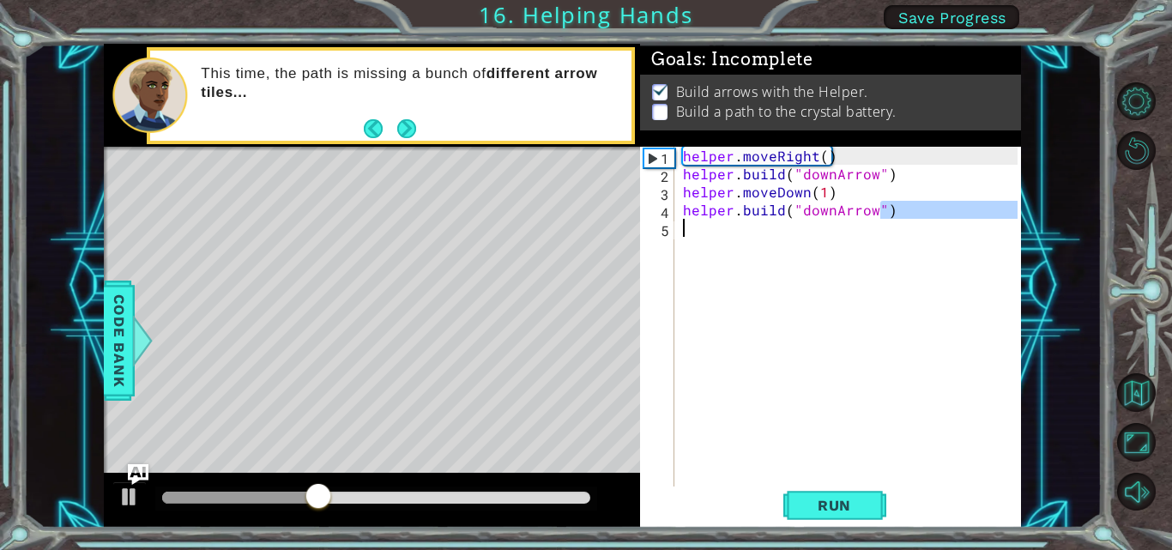
drag, startPoint x: 879, startPoint y: 216, endPoint x: 810, endPoint y: 226, distance: 70.2
click at [810, 231] on div "helper . moveRight ( ) helper . build ( "downArrow" ) helper . moveDown ( 1 ) h…" at bounding box center [852, 336] width 347 height 378
click at [806, 216] on div "helper . moveRight ( ) helper . build ( "downArrow" ) helper . moveDown ( 1 ) h…" at bounding box center [852, 336] width 347 height 378
drag, startPoint x: 800, startPoint y: 214, endPoint x: 871, endPoint y: 212, distance: 71.3
click at [871, 212] on div "helper . moveRight ( ) helper . build ( "downArrow" ) helper . moveDown ( 1 ) h…" at bounding box center [852, 336] width 347 height 378
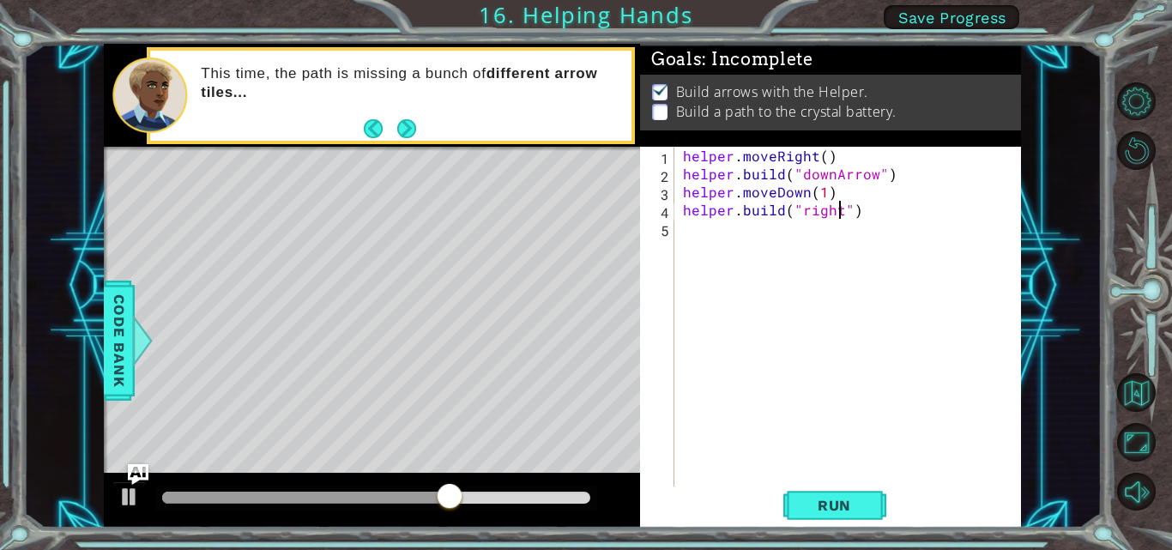
scroll to position [0, 10]
type textarea "helper.build("rightArow")"
click at [812, 504] on span "Run" at bounding box center [834, 505] width 68 height 17
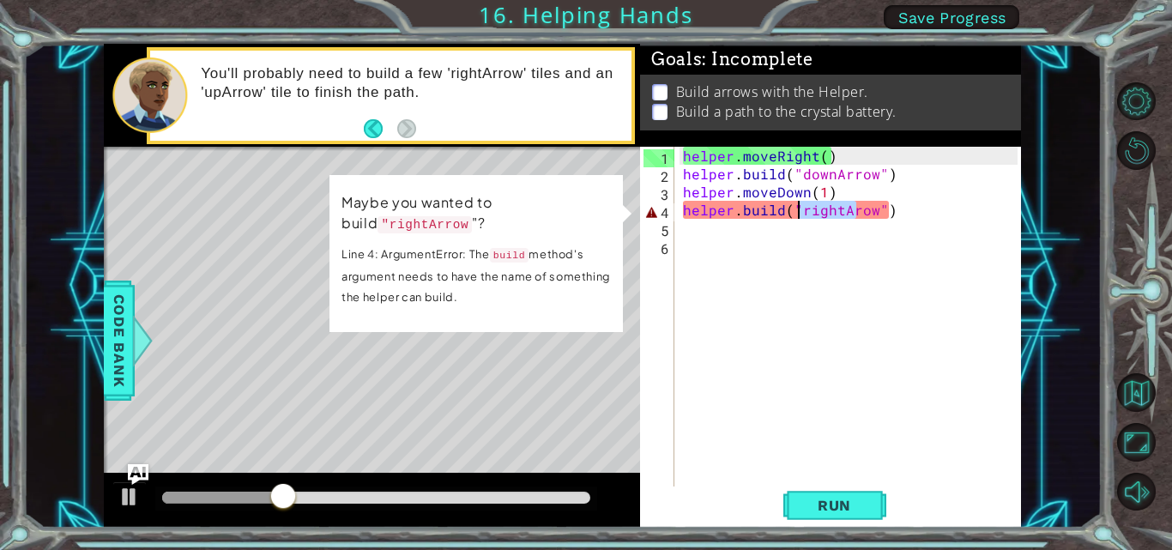
drag, startPoint x: 849, startPoint y: 213, endPoint x: 797, endPoint y: 214, distance: 52.3
click at [797, 214] on div "helper . moveRight ( ) helper . build ( "downArrow" ) helper . moveDown ( 1 ) h…" at bounding box center [852, 336] width 347 height 378
click at [878, 212] on div "helper . moveRight ( ) helper . build ( "downArrow" ) helper . moveDown ( 1 ) h…" at bounding box center [852, 336] width 347 height 378
click at [866, 215] on div "helper . moveRight ( ) helper . build ( "downArrow" ) helper . moveDown ( 1 ) h…" at bounding box center [852, 336] width 347 height 378
click at [868, 214] on div "helper . moveRight ( ) helper . build ( "downArrow" ) helper . moveDown ( 1 ) h…" at bounding box center [852, 336] width 347 height 378
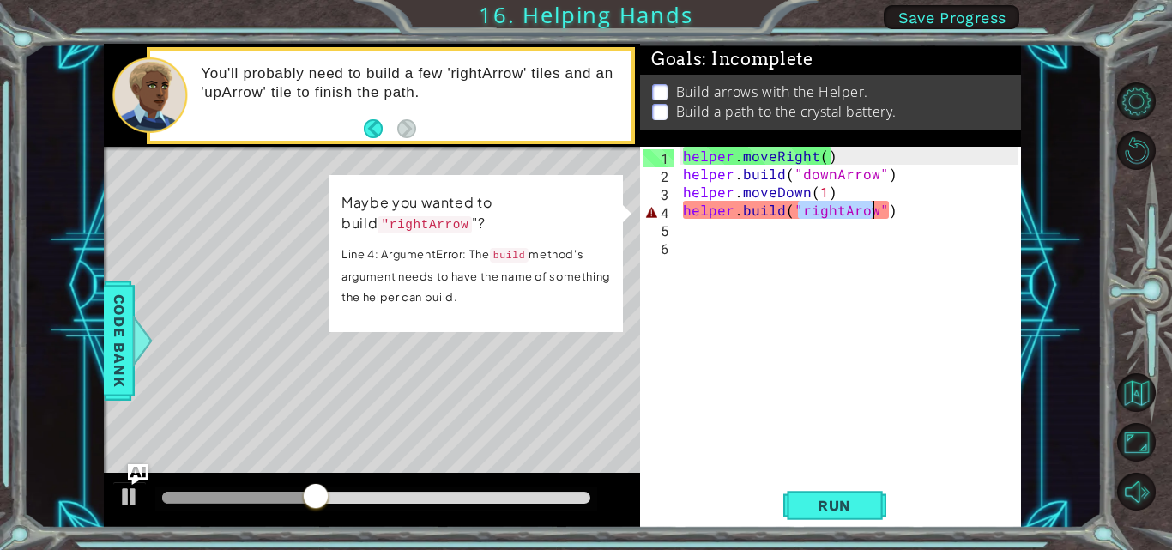
click at [868, 212] on div "helper . moveRight ( ) helper . build ( "downArrow" ) helper . moveDown ( 1 ) h…" at bounding box center [848, 318] width 338 height 342
click at [868, 212] on div "helper . moveRight ( ) helper . build ( "downArrow" ) helper . moveDown ( 1 ) h…" at bounding box center [852, 336] width 347 height 378
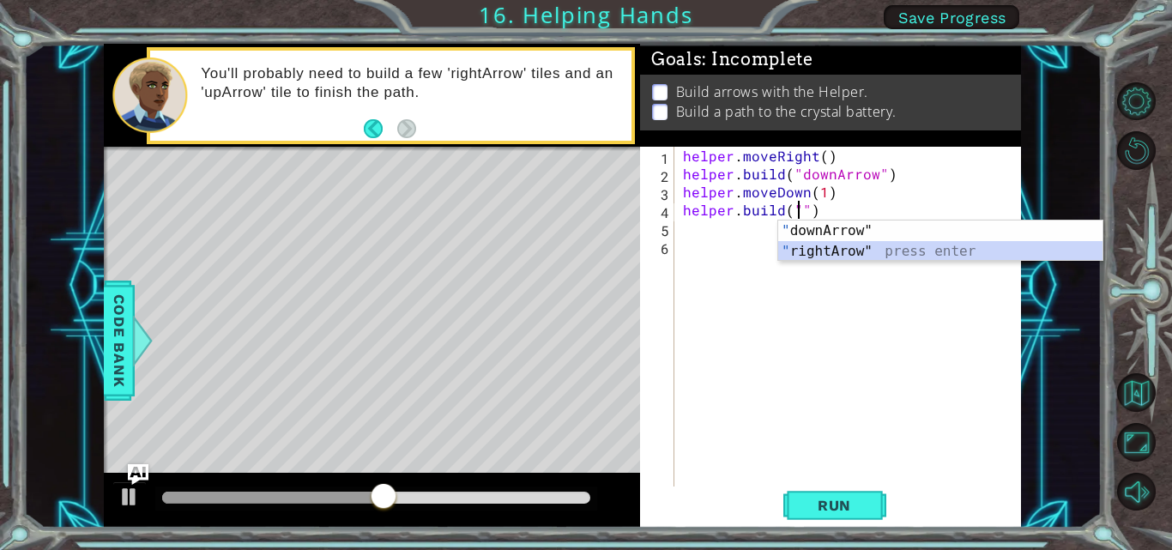
click at [873, 244] on div "" downArrow" press enter " rightArow" press enter" at bounding box center [940, 261] width 324 height 82
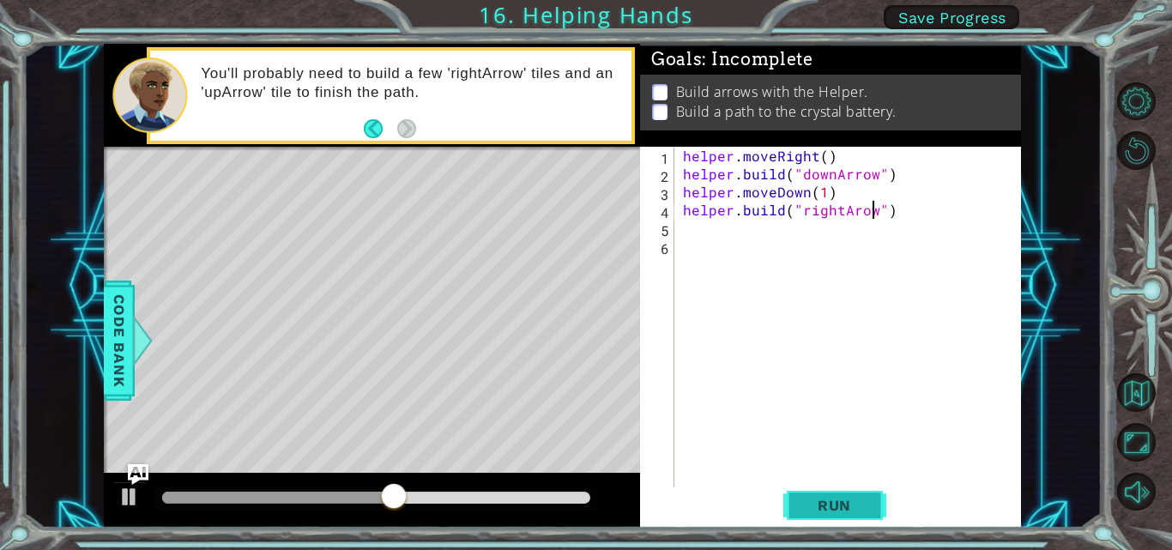
click at [830, 494] on button "Run" at bounding box center [834, 505] width 103 height 38
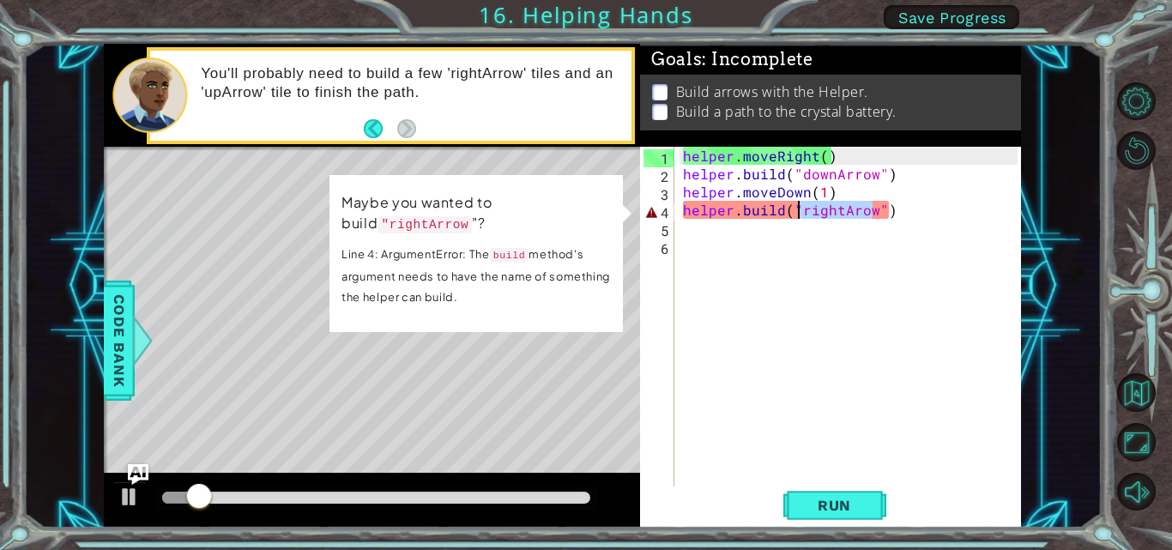
drag, startPoint x: 873, startPoint y: 216, endPoint x: 796, endPoint y: 217, distance: 77.2
click at [796, 217] on div "helper . moveRight ( ) helper . build ( "downArrow" ) helper . moveDown ( 1 ) h…" at bounding box center [852, 336] width 347 height 378
type textarea "helper.build("")"
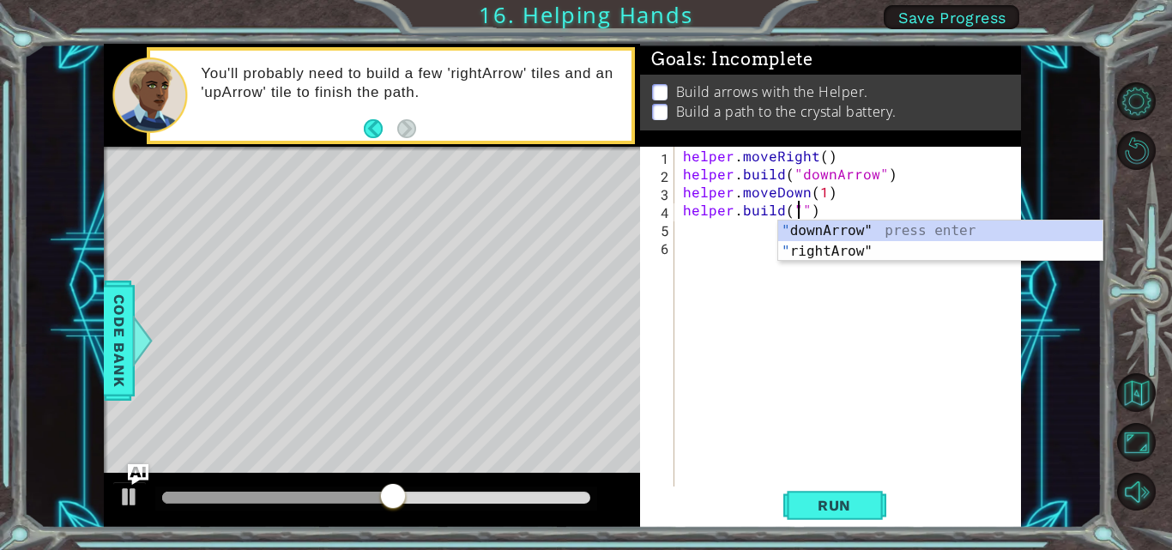
click at [759, 239] on div "helper . moveRight ( ) helper . build ( "downArrow" ) helper . moveDown ( 1 ) h…" at bounding box center [852, 336] width 347 height 378
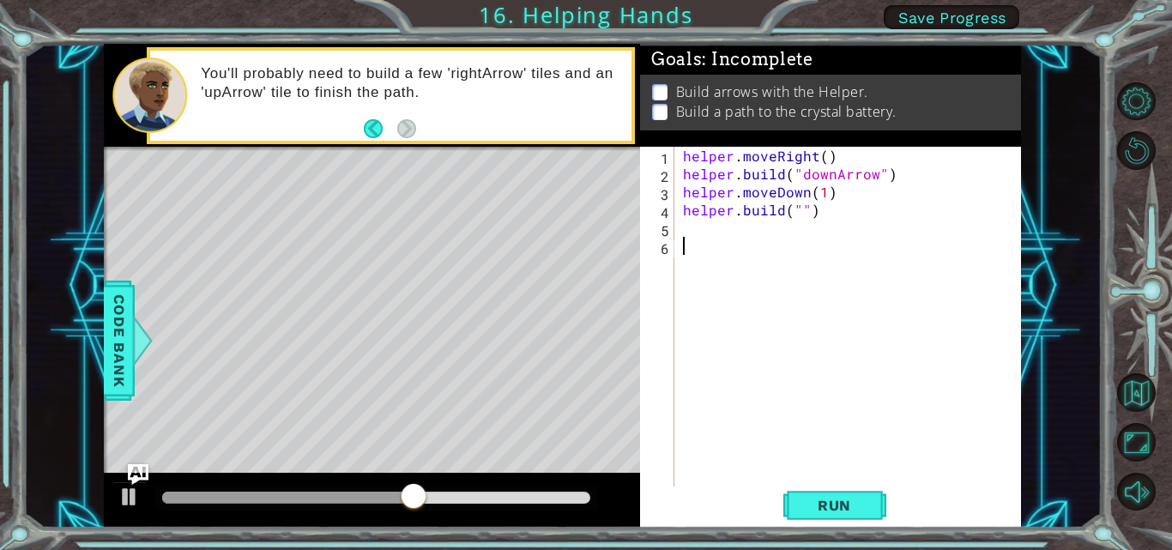
click at [795, 205] on div "helper . moveRight ( ) helper . build ( "downArrow" ) helper . moveDown ( 1 ) h…" at bounding box center [852, 336] width 347 height 378
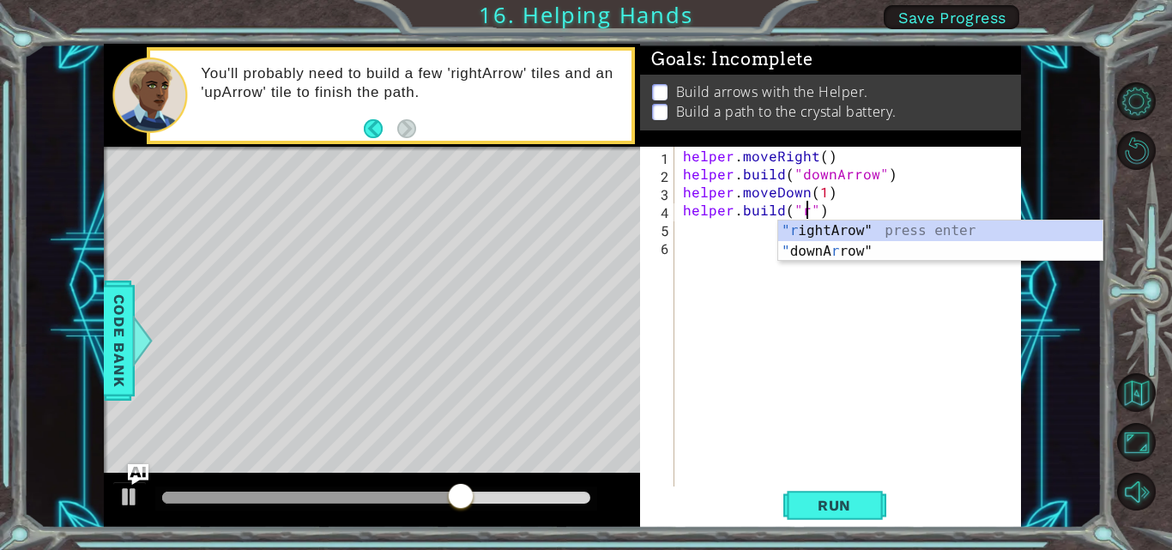
scroll to position [0, 8]
click at [799, 231] on div ""r ightArow" press enter " downA r row" press enter" at bounding box center [940, 261] width 324 height 82
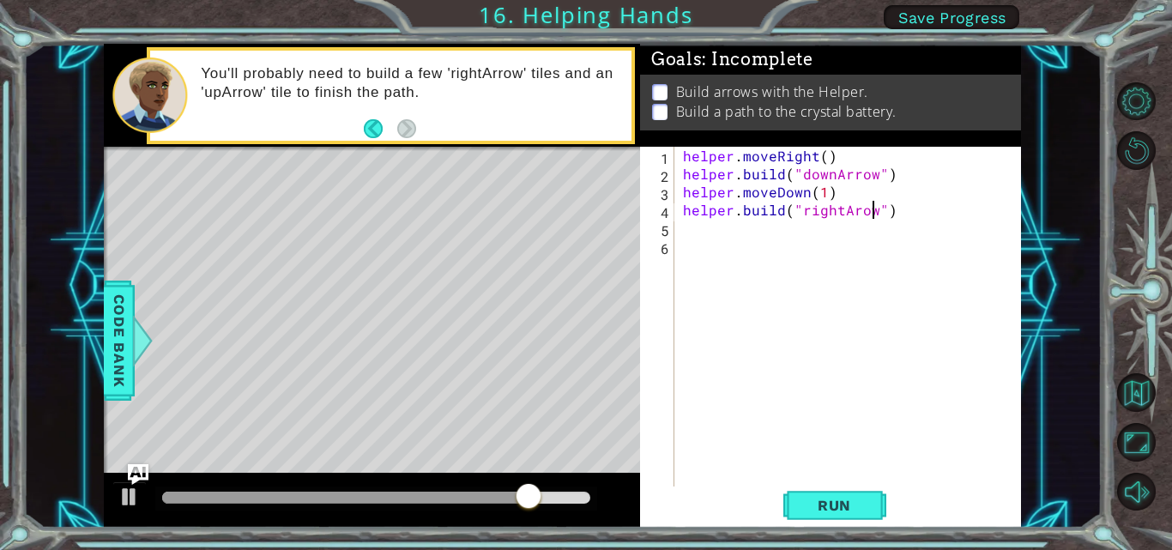
click at [838, 208] on div "helper . moveRight ( ) helper . build ( "downArrow" ) helper . moveDown ( 1 ) h…" at bounding box center [852, 336] width 347 height 378
type textarea "helper.build("right Arow")"
click at [834, 503] on span "Run" at bounding box center [834, 505] width 68 height 17
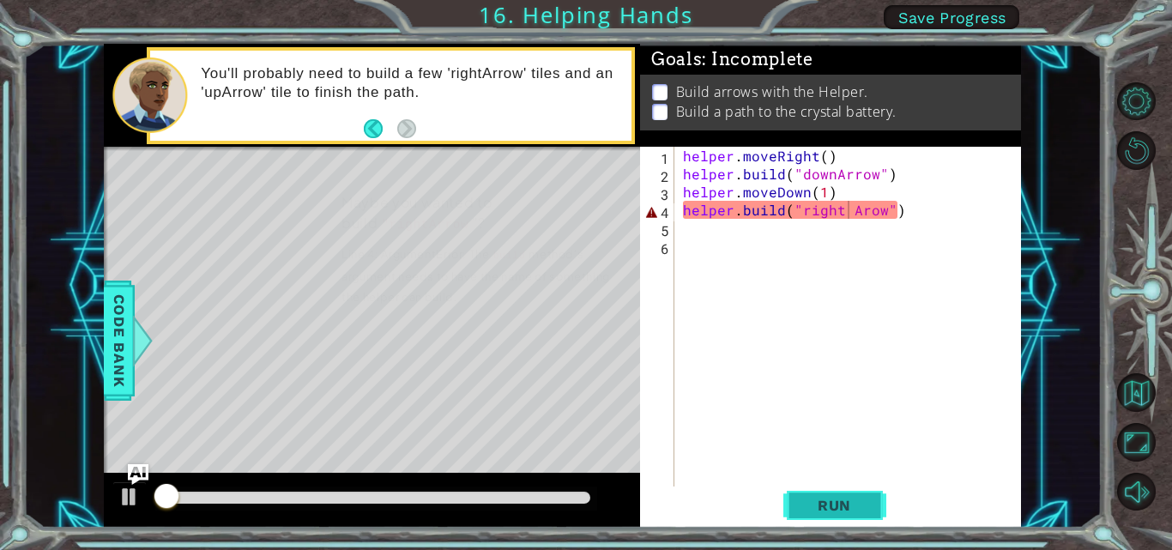
click at [828, 492] on button "Run" at bounding box center [834, 505] width 103 height 38
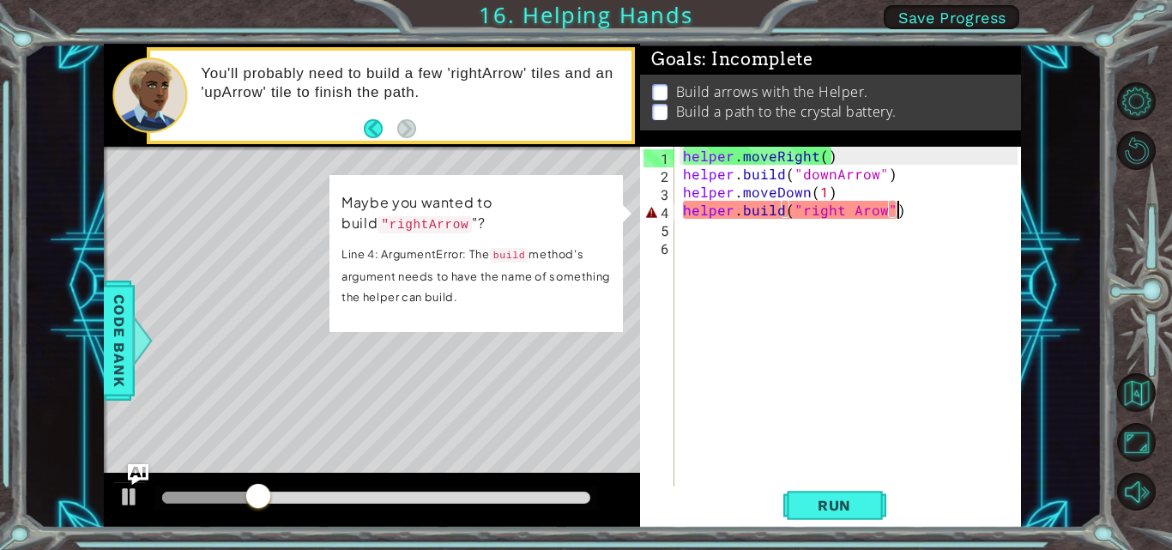
drag, startPoint x: 908, startPoint y: 209, endPoint x: 950, endPoint y: 213, distance: 42.2
click at [950, 213] on div "helper . moveRight ( ) helper . build ( "downArrow" ) helper . moveDown ( 1 ) h…" at bounding box center [852, 336] width 347 height 378
click at [910, 267] on div "helper . moveRight ( ) helper . build ( "downArrow" ) helper . moveDown ( 1 ) h…" at bounding box center [852, 336] width 347 height 378
click at [852, 218] on div "helper . moveRight ( ) helper . build ( "downArrow" ) helper . moveDown ( 1 ) h…" at bounding box center [852, 336] width 347 height 378
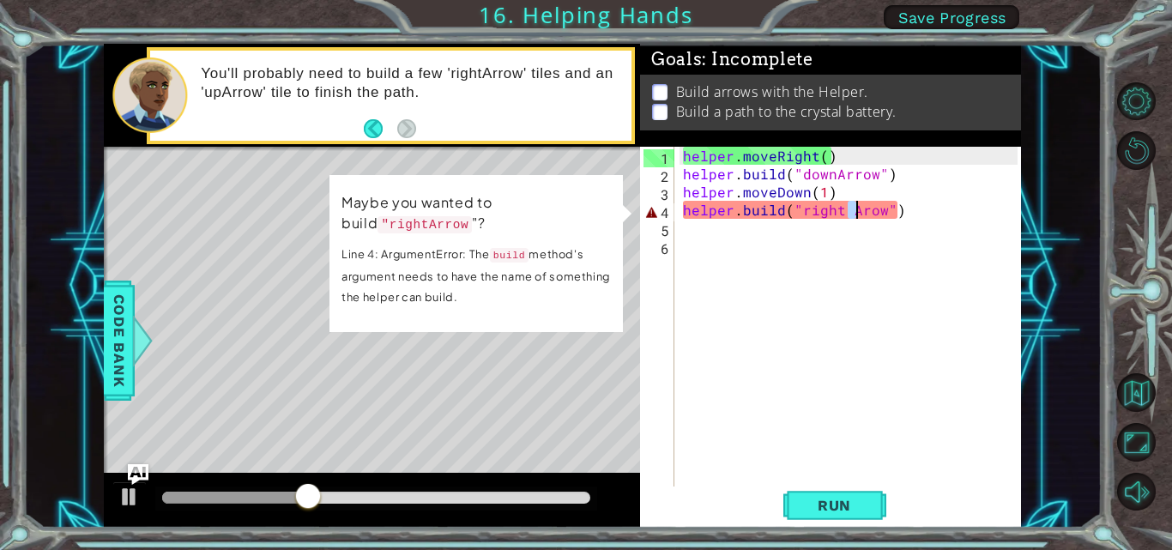
click at [849, 214] on div "helper . moveRight ( ) helper . build ( "downArrow" ) helper . moveDown ( 1 ) h…" at bounding box center [848, 318] width 338 height 342
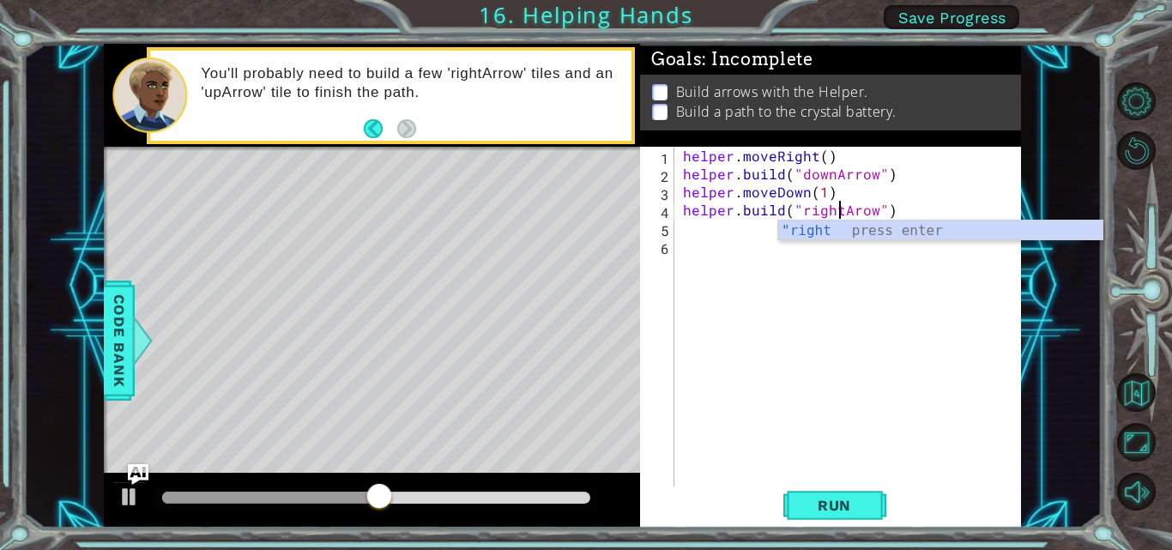
click at [808, 213] on div "helper . moveRight ( ) helper . build ( "downArrow" ) helper . moveDown ( 1 ) h…" at bounding box center [852, 336] width 347 height 378
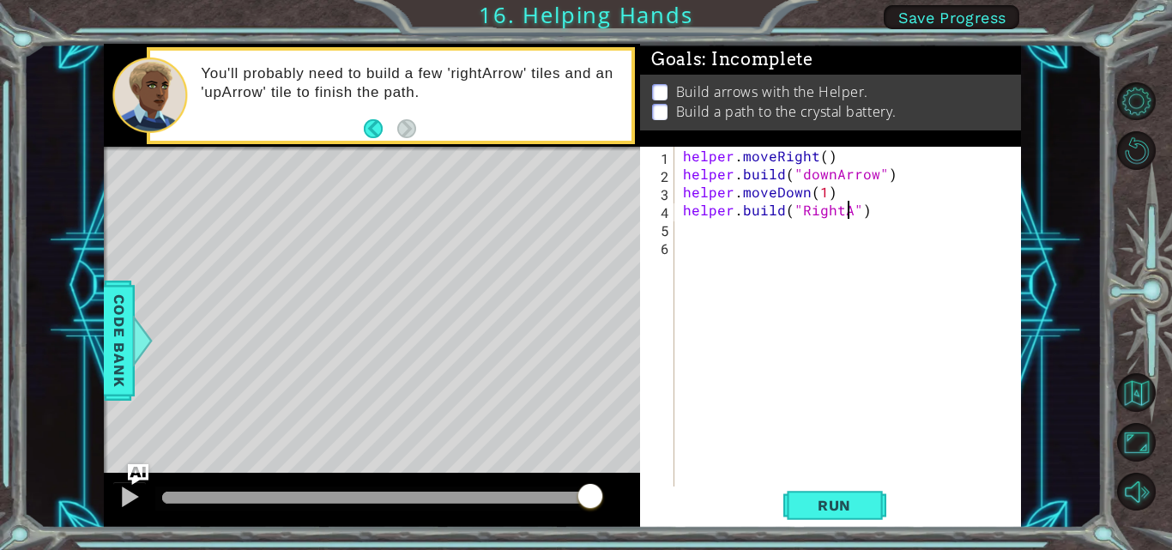
scroll to position [0, 10]
type textarea "helper.build("RightArrow")"
click at [833, 502] on span "Run" at bounding box center [834, 505] width 68 height 17
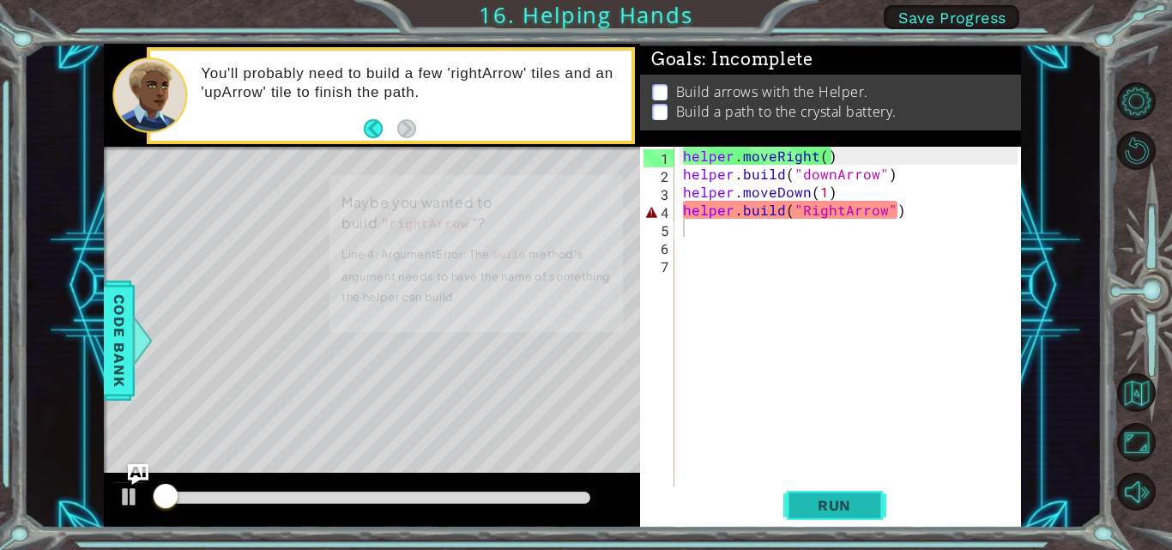
click at [831, 507] on span "Run" at bounding box center [834, 505] width 68 height 17
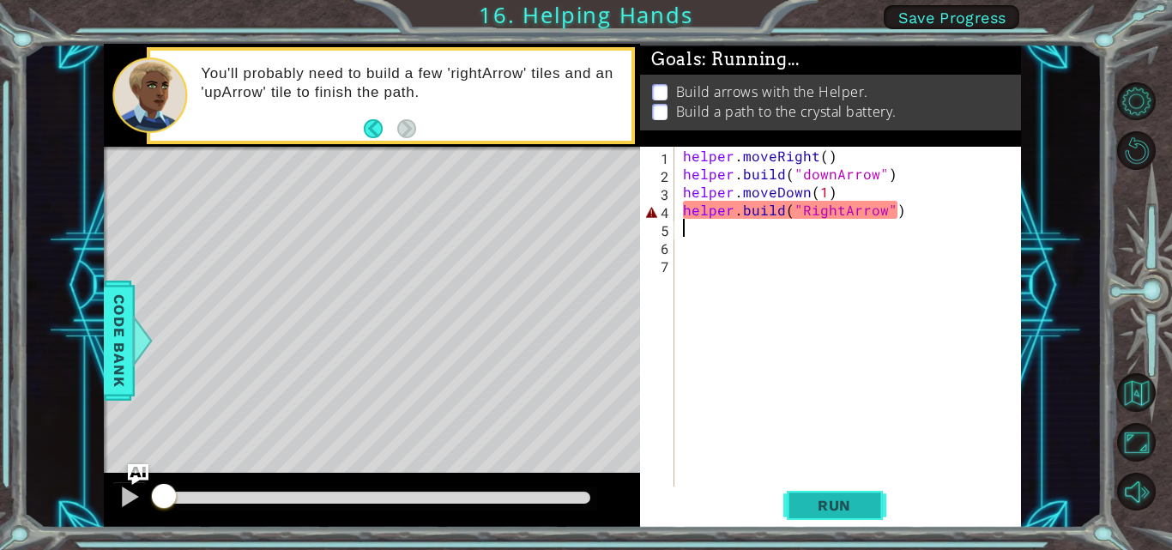
click at [831, 507] on span "Run" at bounding box center [834, 505] width 68 height 17
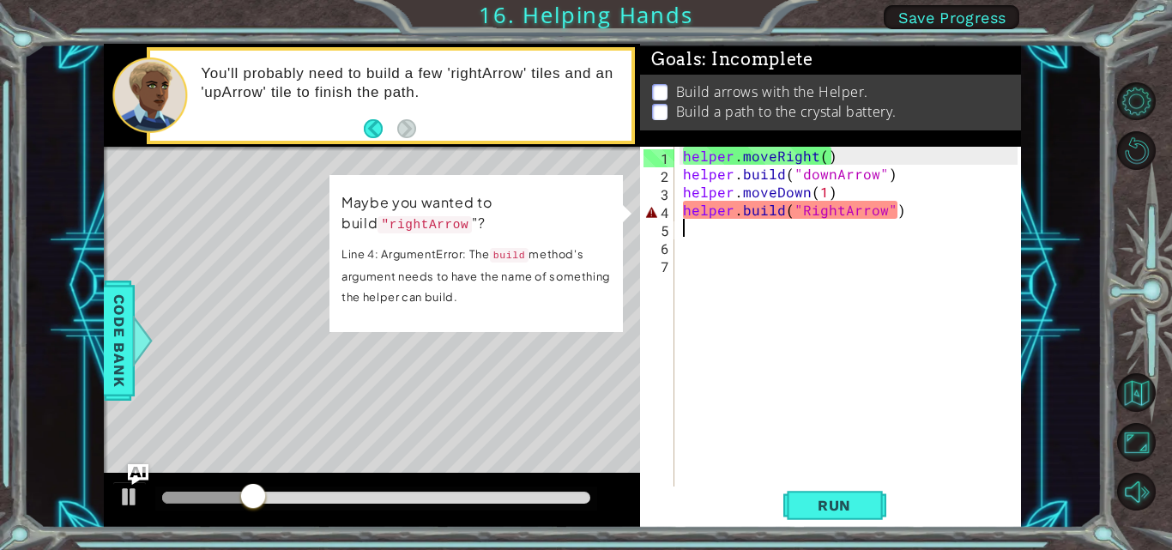
click at [832, 218] on div "helper . moveRight ( ) helper . build ( "downArrow" ) helper . moveDown ( 1 ) h…" at bounding box center [852, 336] width 347 height 378
click at [808, 213] on div "helper . moveRight ( ) helper . build ( "downArrow" ) helper . moveDown ( 1 ) h…" at bounding box center [852, 336] width 347 height 378
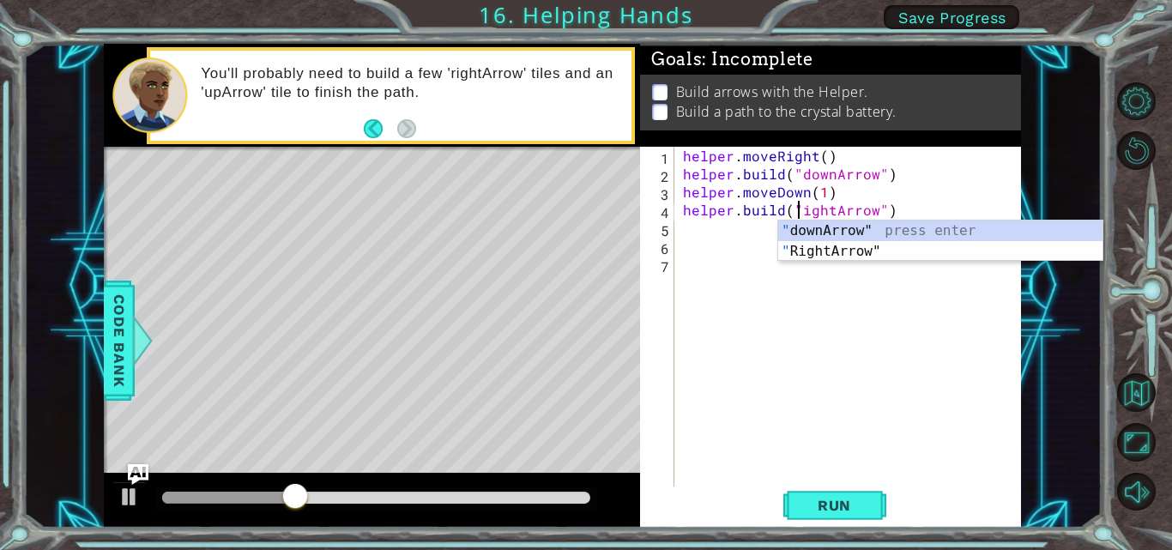
scroll to position [0, 9]
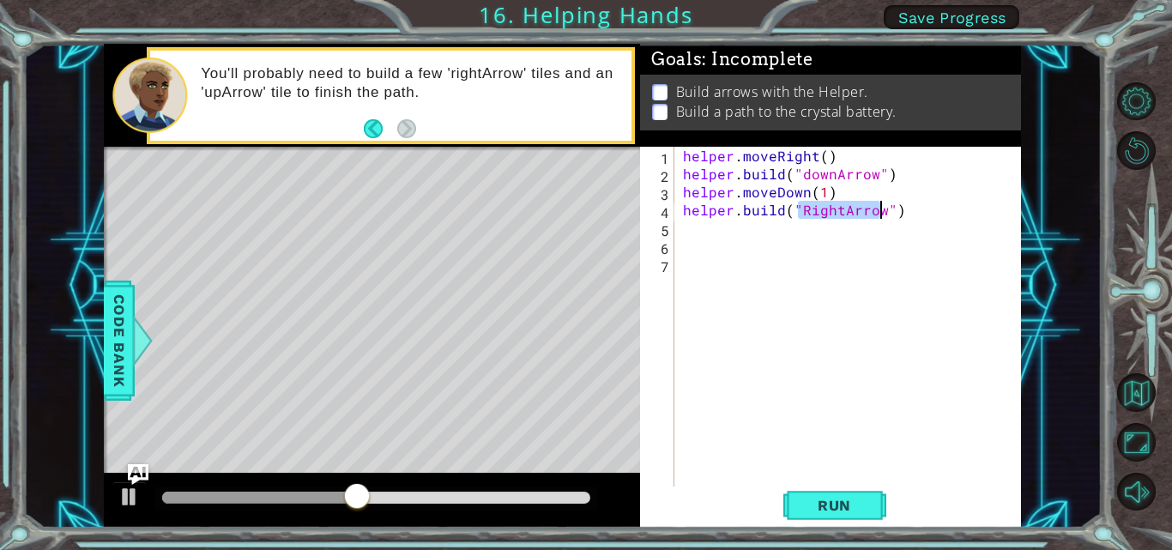
drag, startPoint x: 798, startPoint y: 210, endPoint x: 882, endPoint y: 203, distance: 84.4
click at [882, 203] on div "helper . moveRight ( ) helper . build ( "downArrow" ) helper . moveDown ( 1 ) h…" at bounding box center [852, 336] width 347 height 378
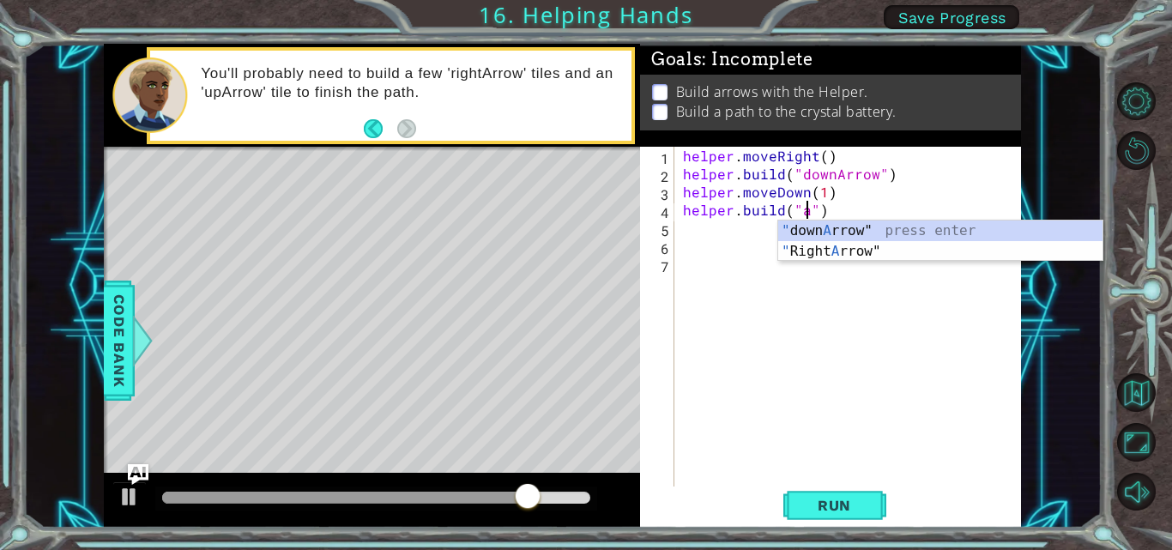
type textarea "helper.build("")"
click at [724, 273] on div "helper . moveRight ( ) helper . build ( "downArrow" ) helper . moveDown ( 1 ) h…" at bounding box center [852, 336] width 347 height 378
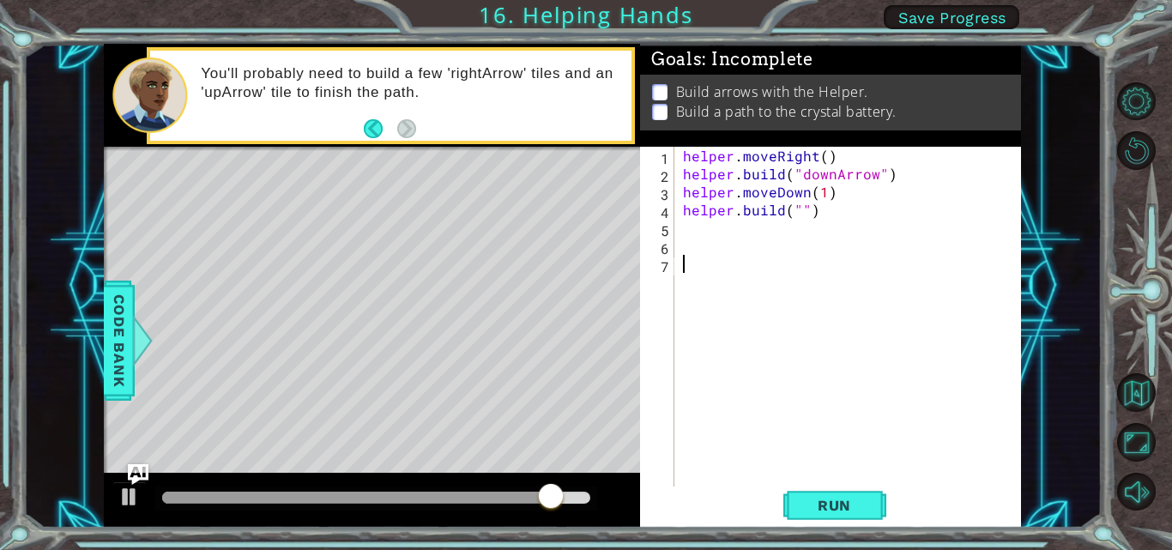
scroll to position [0, 0]
click at [721, 231] on div "helper . moveRight ( ) helper . build ( "downArrow" ) helper . moveDown ( 1 ) h…" at bounding box center [852, 336] width 347 height 378
click at [380, 122] on button "Back" at bounding box center [380, 128] width 33 height 19
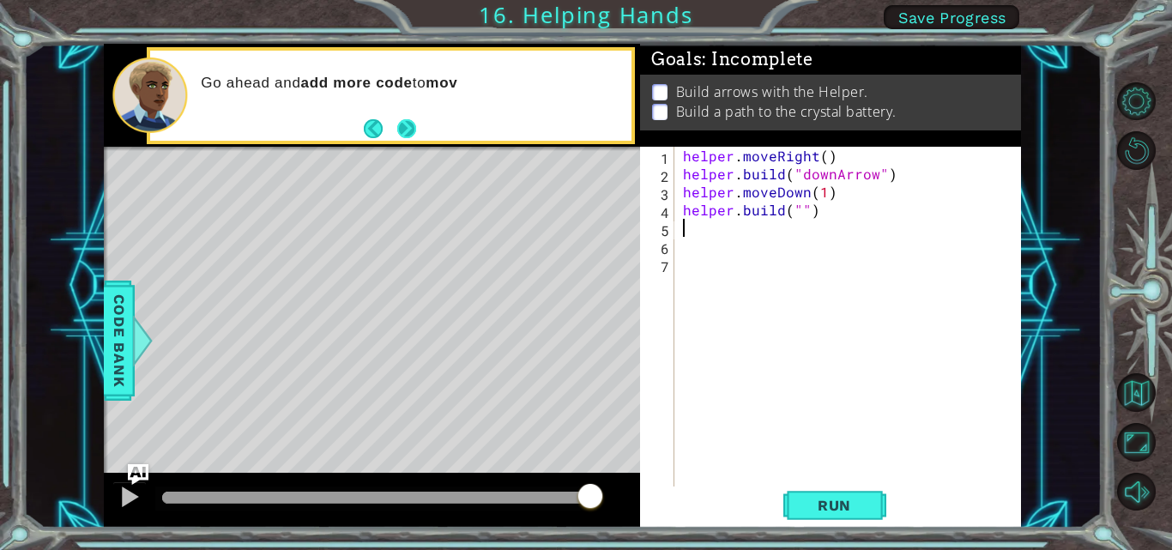
click at [402, 119] on button "Next" at bounding box center [406, 128] width 19 height 19
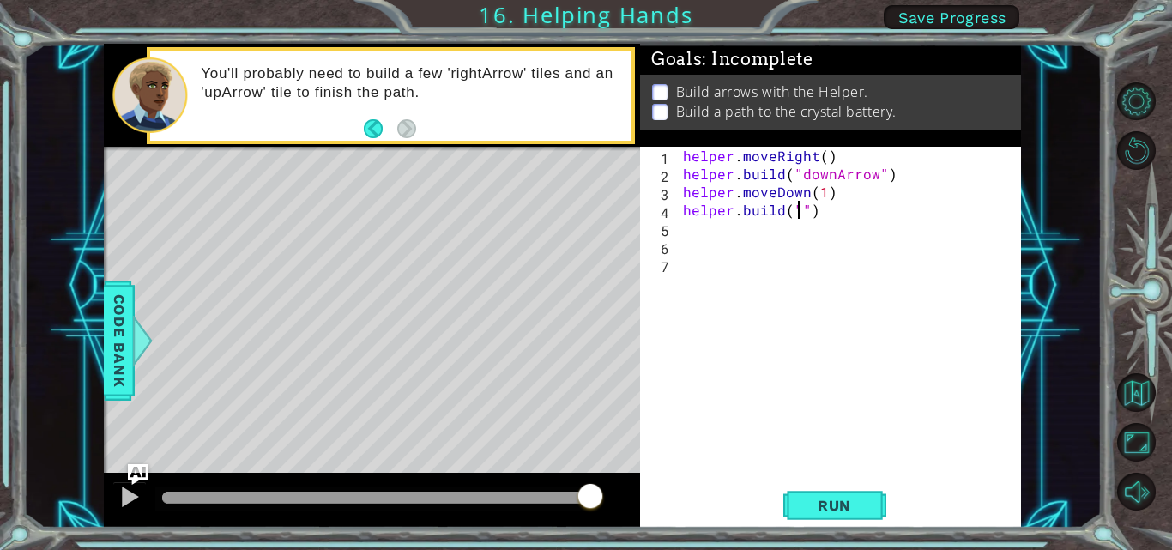
click at [799, 216] on div "helper . moveRight ( ) helper . build ( "downArrow" ) helper . moveDown ( 1 ) h…" at bounding box center [852, 336] width 347 height 378
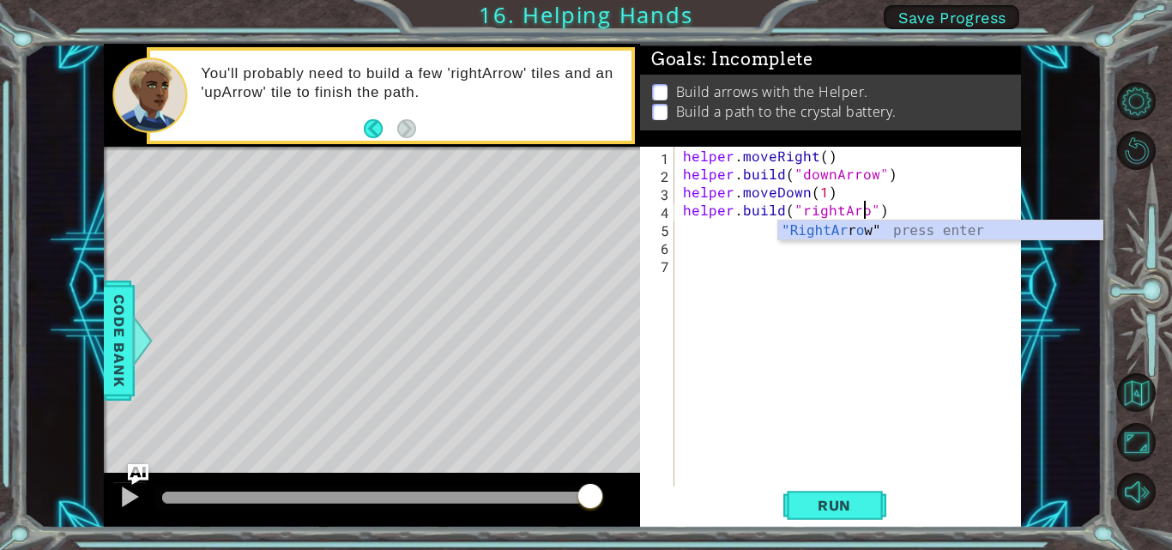
scroll to position [0, 12]
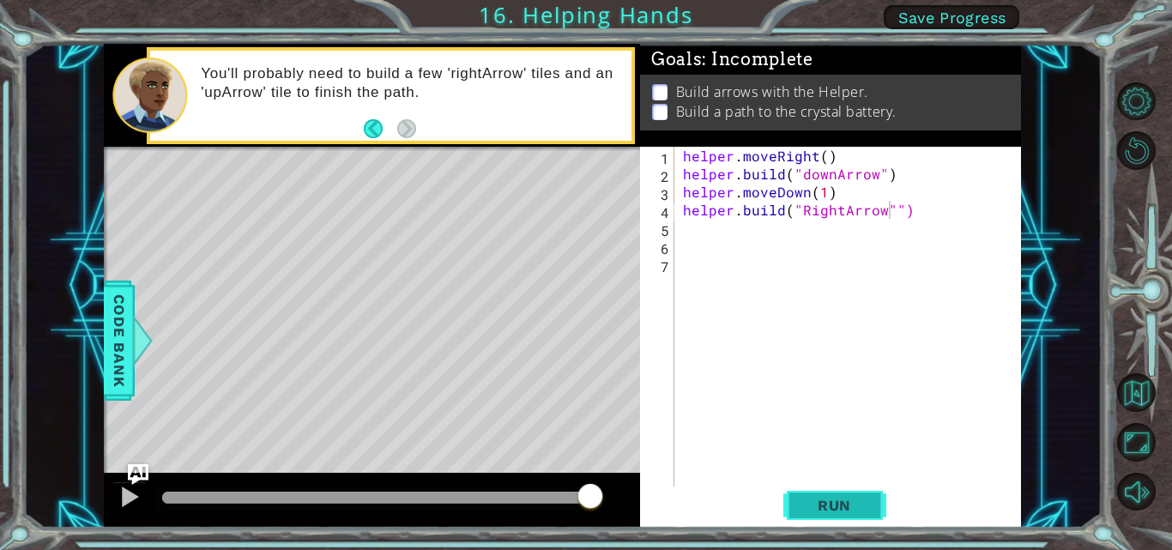
click at [808, 509] on span "Run" at bounding box center [834, 505] width 68 height 17
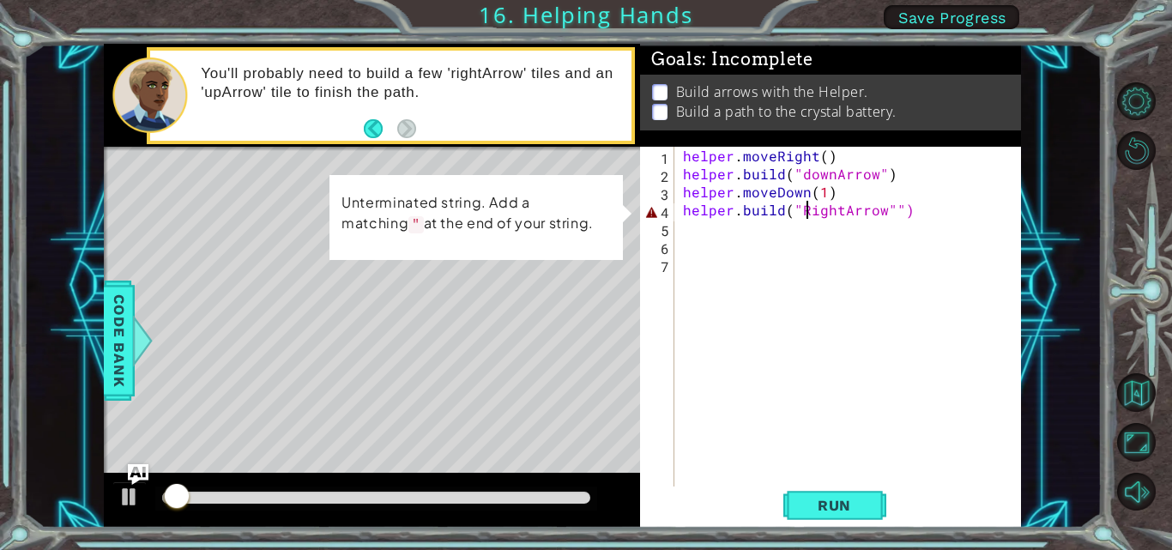
click at [808, 216] on div "helper . moveRight ( ) helper . build ( "downArrow" ) helper . moveDown ( 1 ) h…" at bounding box center [852, 336] width 347 height 378
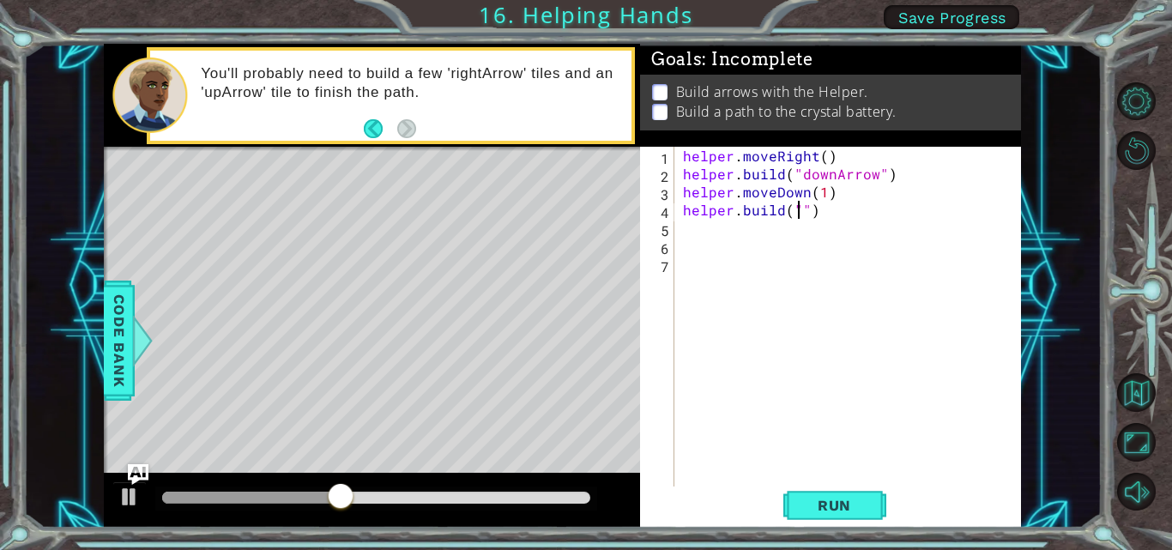
scroll to position [0, 8]
type textarea "helper.build("rightArrow")"
click at [802, 270] on div "helper . moveRight ( ) helper . build ( "downArrow" ) helper . moveDown ( 1 ) h…" at bounding box center [852, 336] width 347 height 378
click at [854, 211] on div "helper . moveRight ( ) helper . build ( "downArrow" ) helper . moveDown ( 1 ) h…" at bounding box center [852, 336] width 347 height 378
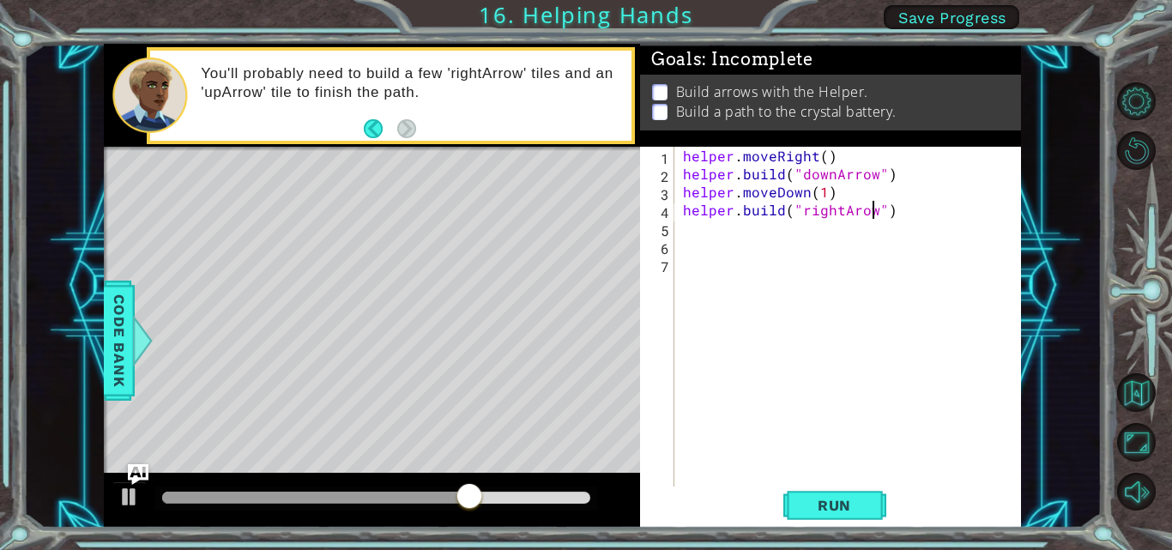
click at [874, 216] on div "helper . moveRight ( ) helper . build ( "downArrow" ) helper . moveDown ( 1 ) h…" at bounding box center [852, 336] width 347 height 378
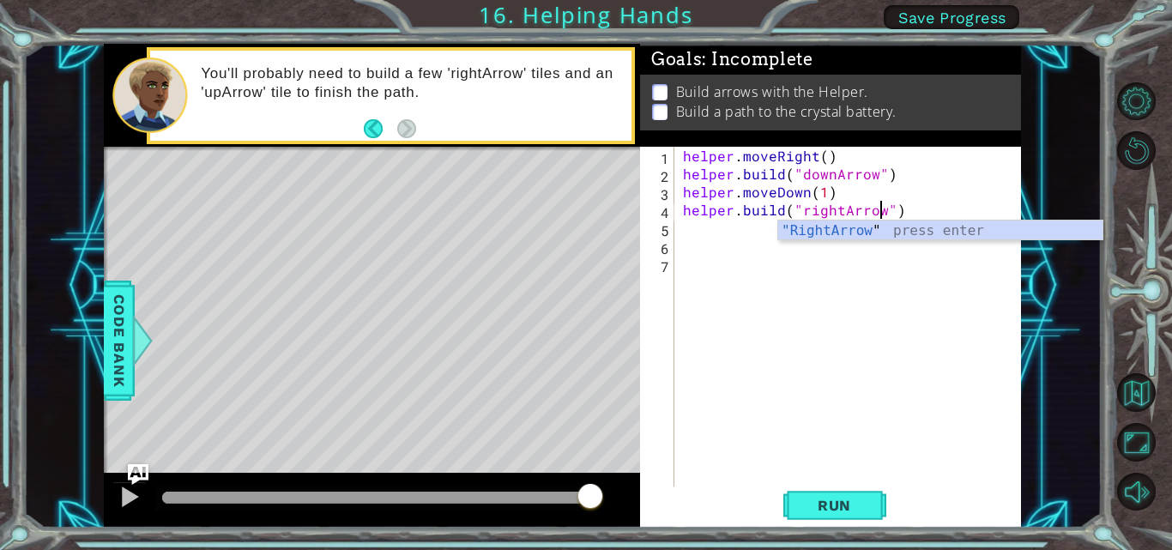
scroll to position [0, 13]
type textarea "helper.build("RightArrow")"
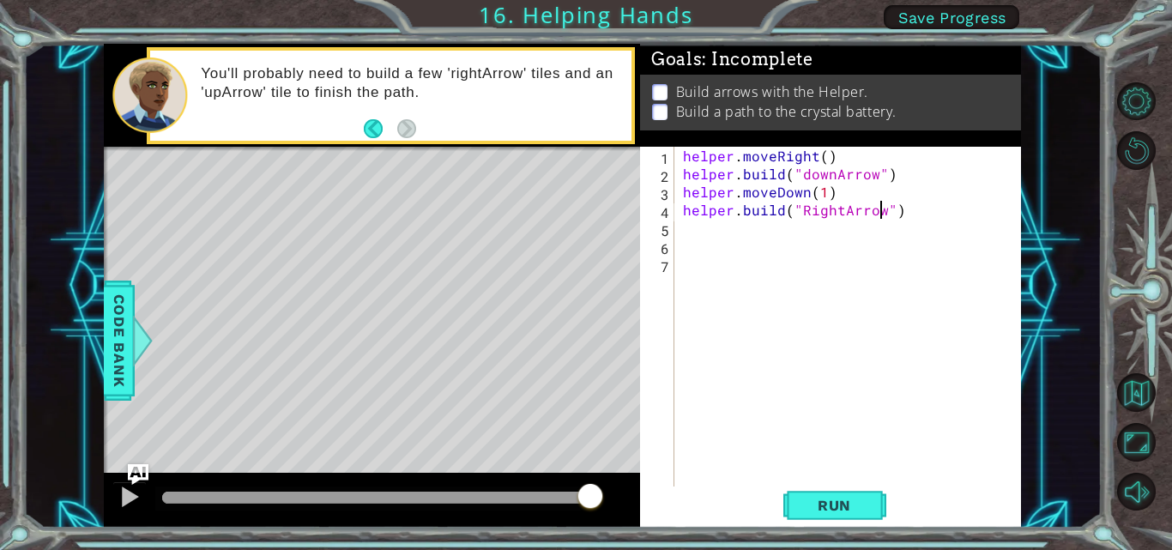
scroll to position [0, 0]
click at [811, 214] on div "helper . moveRight ( ) helper . build ( "downArrow" ) helper . moveDown ( 1 ) h…" at bounding box center [852, 336] width 347 height 378
click at [801, 214] on div "helper . moveRight ( ) helper . build ( "downArrow" ) helper . moveDown ( 1 ) h…" at bounding box center [852, 336] width 347 height 378
click at [806, 211] on div "helper . moveRight ( ) helper . build ( "downArrow" ) helper . moveDown ( 1 ) h…" at bounding box center [852, 336] width 347 height 378
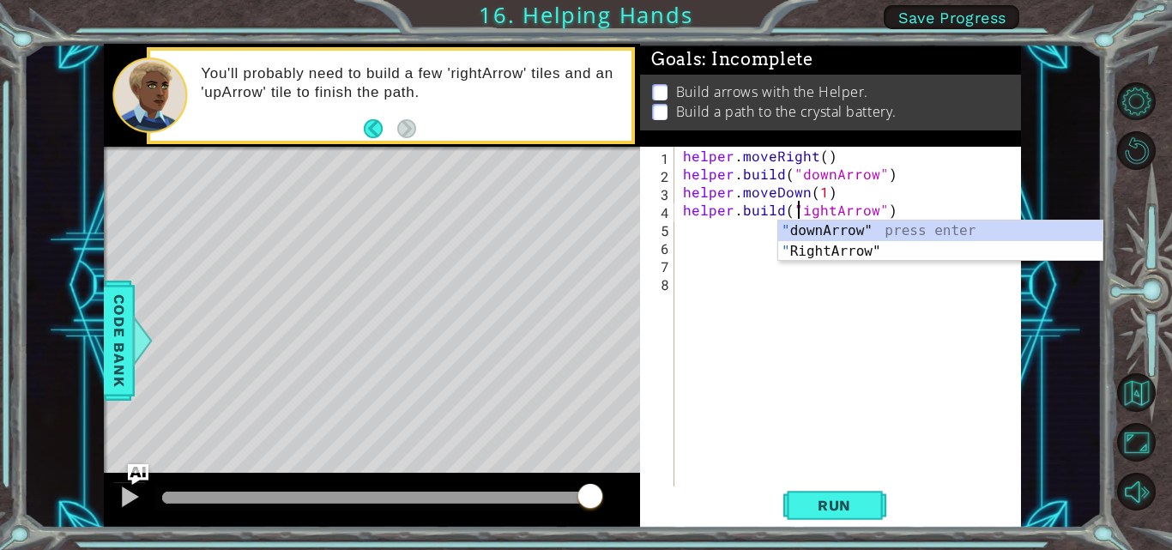
scroll to position [0, 9]
type textarea "helper.build("rightArrow")"
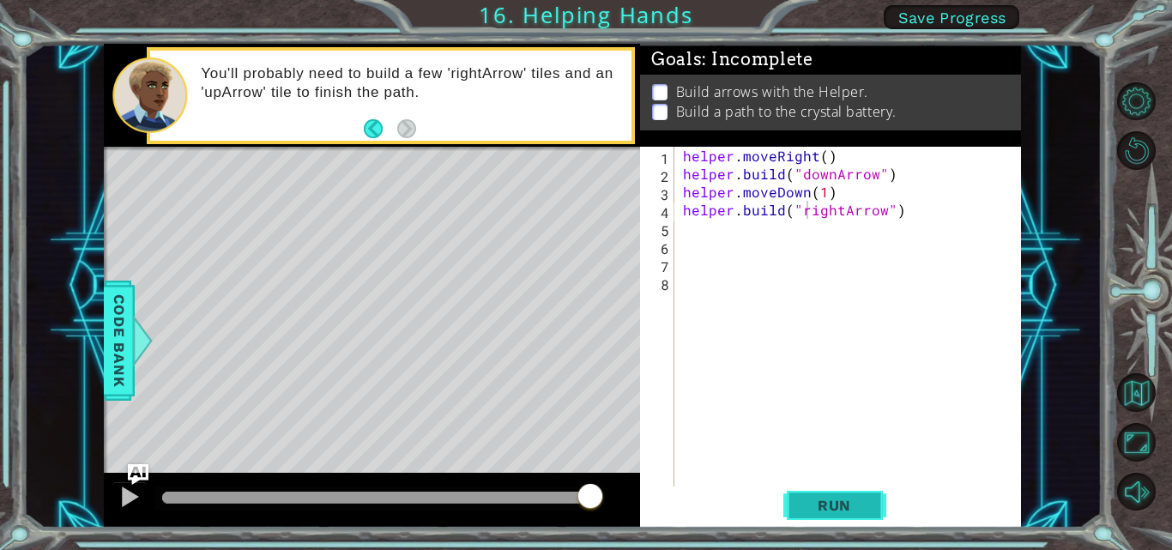
click at [855, 499] on span "Run" at bounding box center [834, 505] width 68 height 17
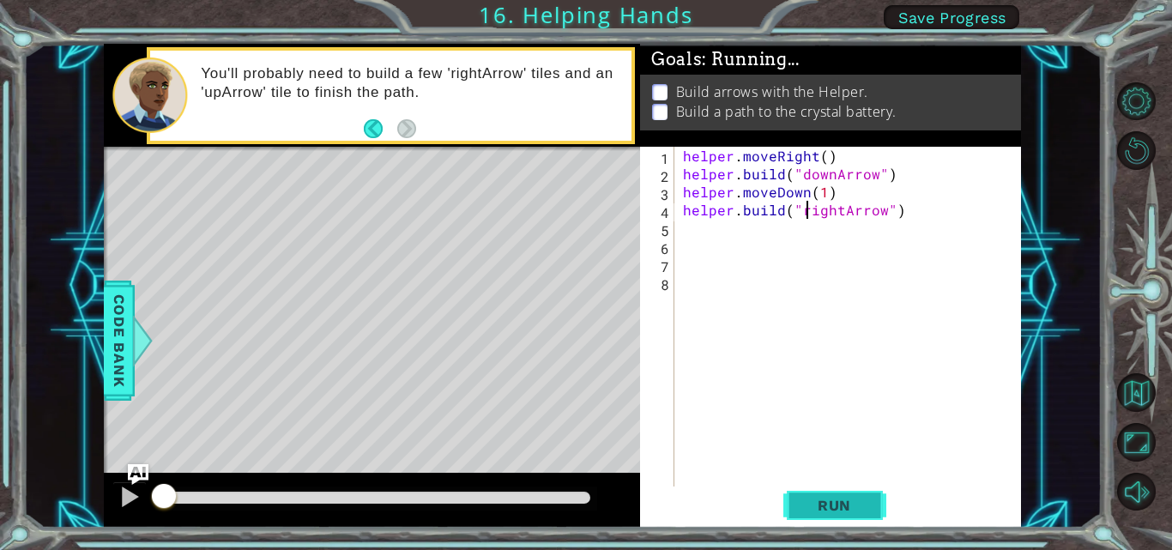
click at [848, 494] on button "Run" at bounding box center [834, 505] width 103 height 38
click at [845, 508] on span "Run" at bounding box center [834, 505] width 68 height 17
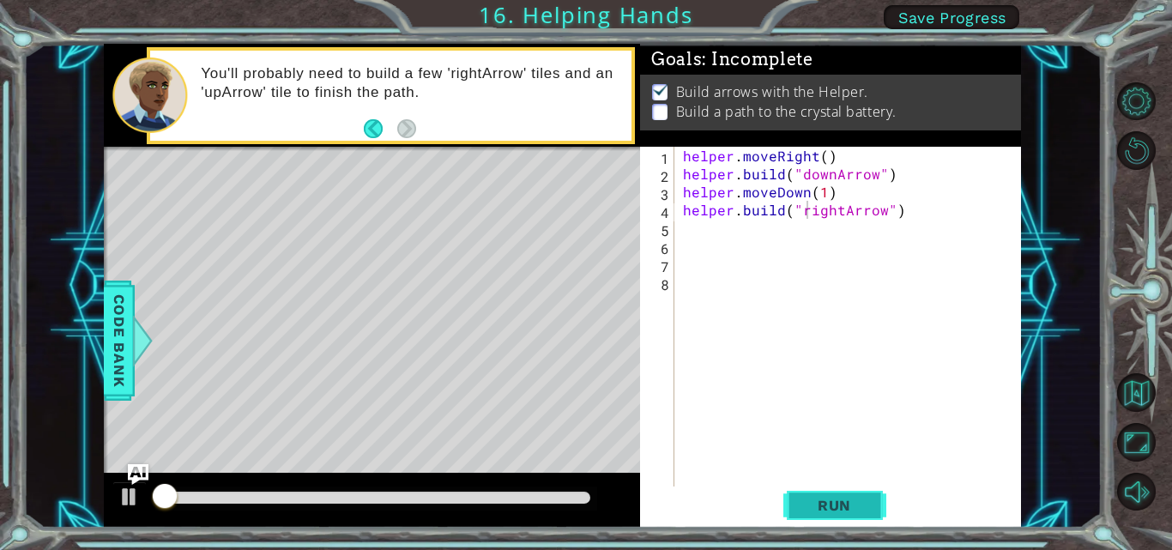
click at [800, 504] on button "Run" at bounding box center [834, 505] width 103 height 38
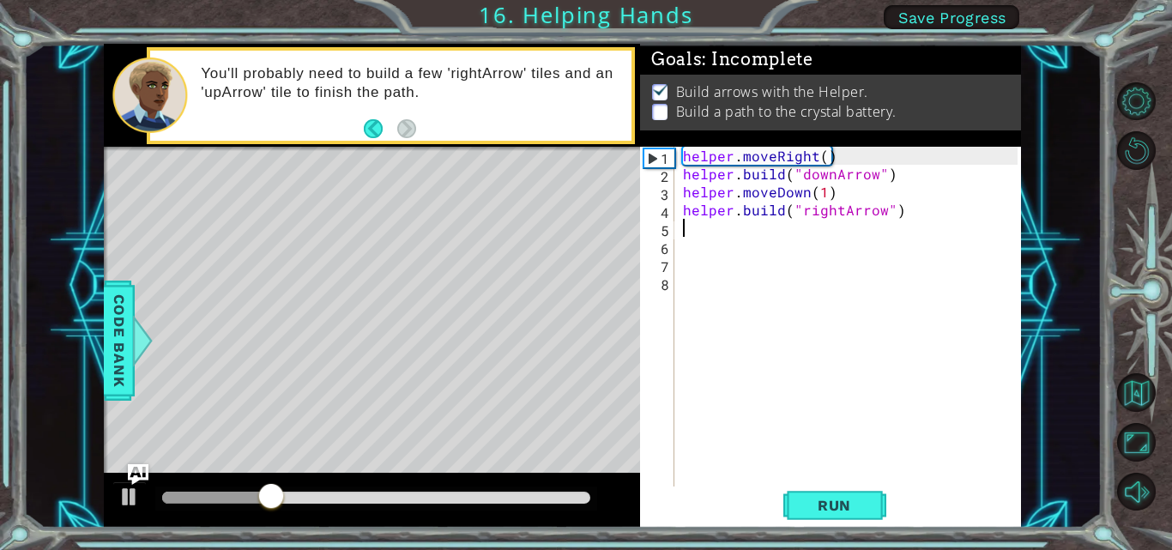
click at [720, 233] on div "helper . moveRight ( ) helper . build ( "downArrow" ) helper . moveDown ( 1 ) h…" at bounding box center [852, 336] width 347 height 378
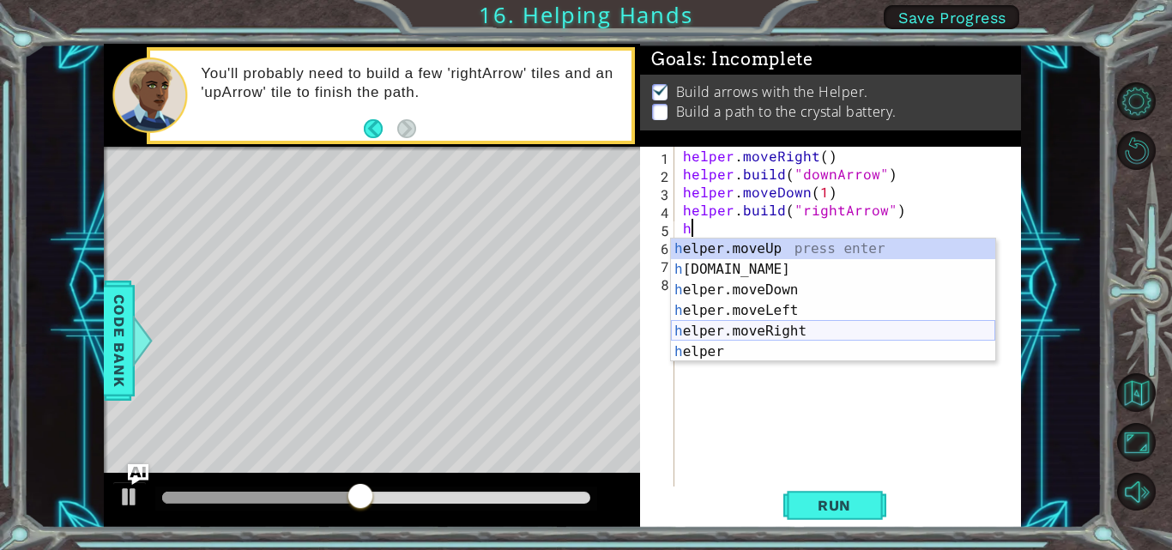
click at [776, 329] on div "h elper.moveUp press enter h elper.build press enter h elper.moveDown press ent…" at bounding box center [833, 320] width 324 height 165
type textarea "helper.moveRight(1)"
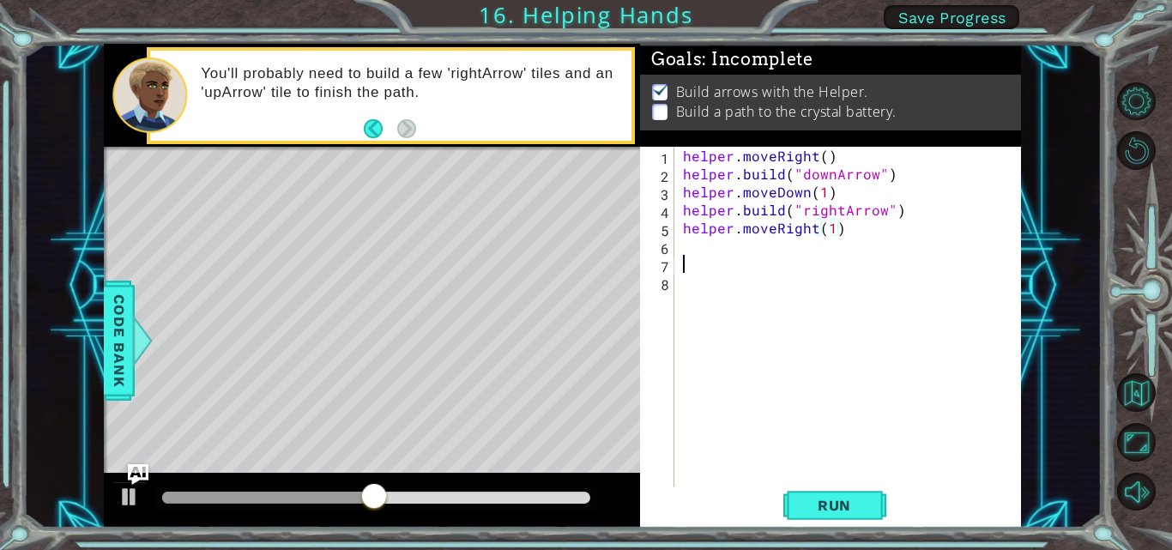
click at [724, 263] on div "helper . moveRight ( ) helper . build ( "downArrow" ) helper . moveDown ( 1 ) h…" at bounding box center [852, 336] width 347 height 378
click at [724, 257] on div "helper . moveRight ( ) helper . build ( "downArrow" ) helper . moveDown ( 1 ) h…" at bounding box center [852, 336] width 347 height 378
click at [723, 248] on div "helper . moveRight ( ) helper . build ( "downArrow" ) helper . moveDown ( 1 ) h…" at bounding box center [852, 336] width 347 height 378
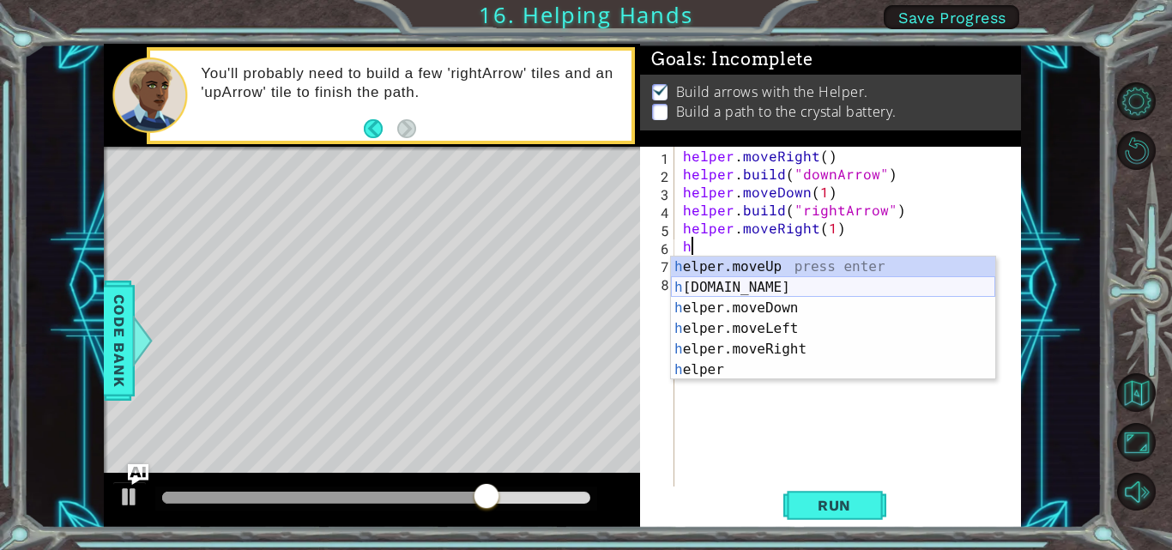
click at [739, 287] on div "h elper.moveUp press enter h elper.build press enter h elper.moveDown press ent…" at bounding box center [833, 339] width 324 height 165
type textarea "helper.build("rightArrow")"
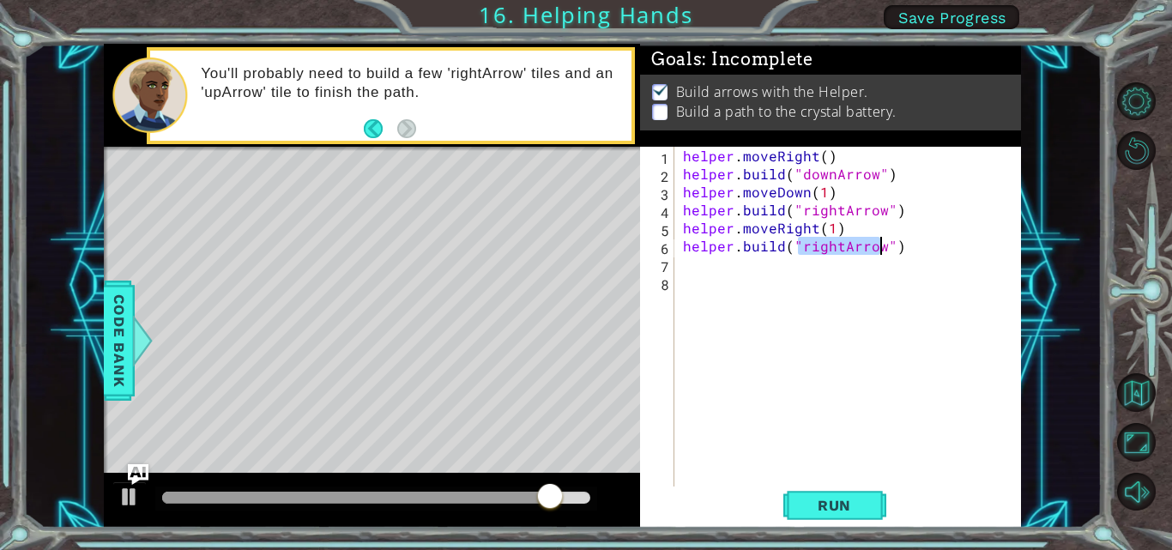
click at [733, 269] on div "helper . moveRight ( ) helper . build ( "downArrow" ) helper . moveDown ( 1 ) h…" at bounding box center [852, 336] width 347 height 378
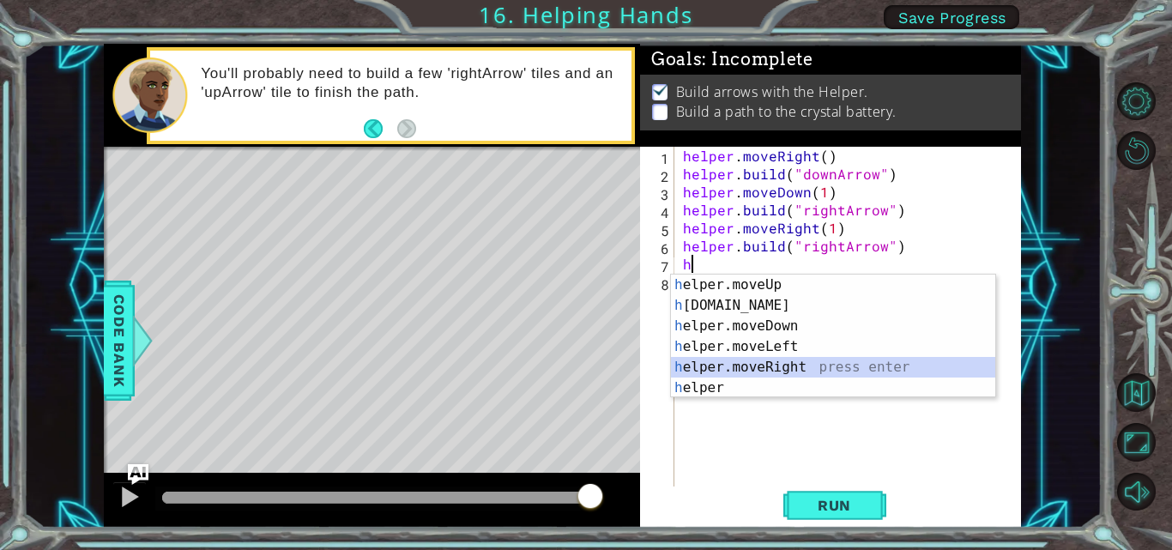
click at [762, 367] on div "h elper.moveUp press enter h elper.build press enter h elper.moveDown press ent…" at bounding box center [833, 357] width 324 height 165
type textarea "helper.moveRight(1)"
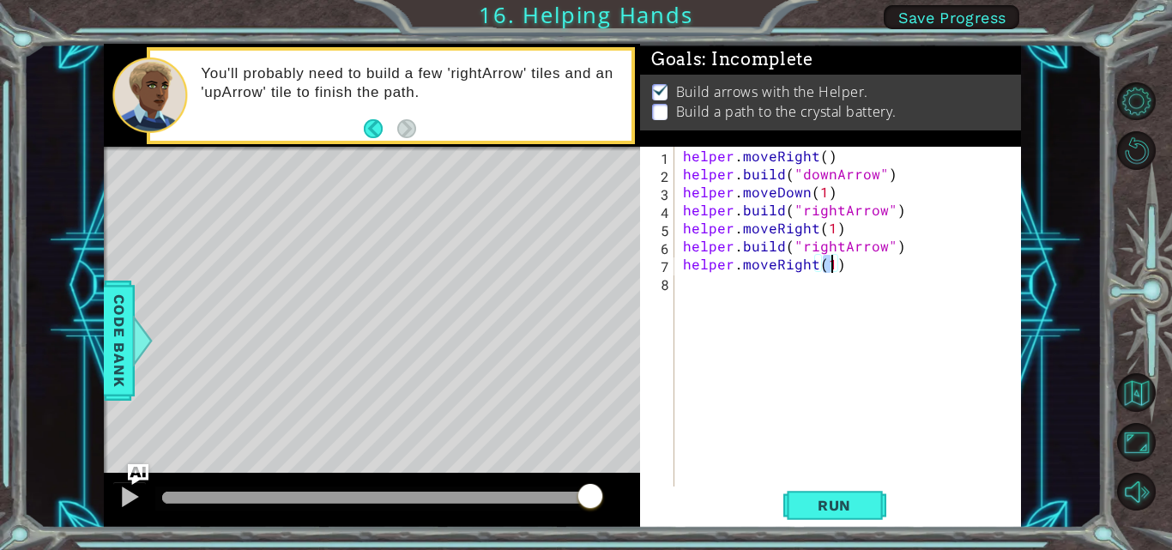
click at [727, 286] on div "helper . moveRight ( ) helper . build ( "downArrow" ) helper . moveDown ( 1 ) h…" at bounding box center [852, 336] width 347 height 378
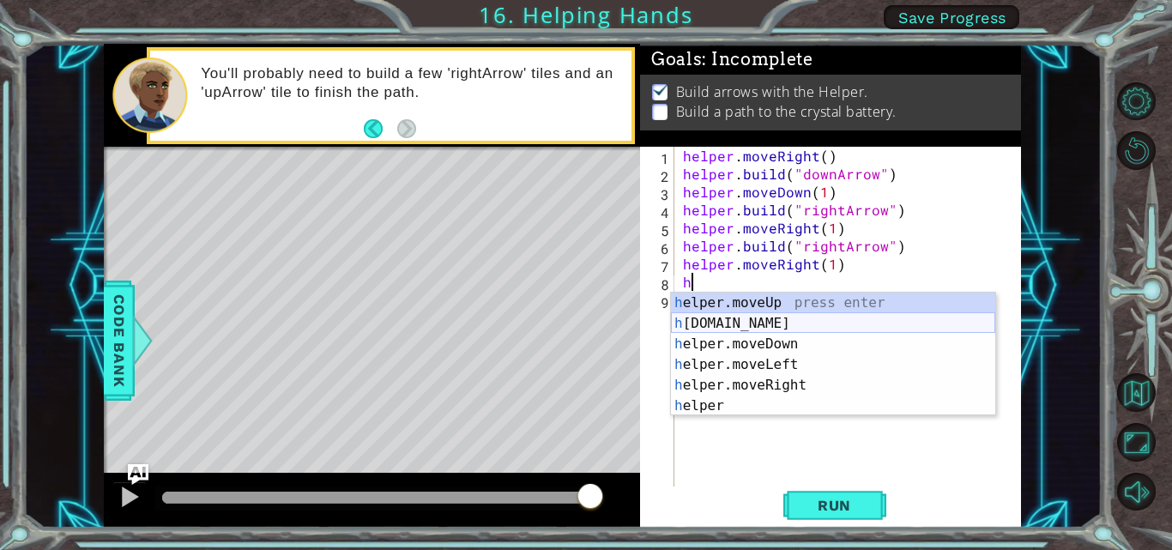
click at [752, 318] on div "h elper.moveUp press enter h elper.build press enter h elper.moveDown press ent…" at bounding box center [833, 375] width 324 height 165
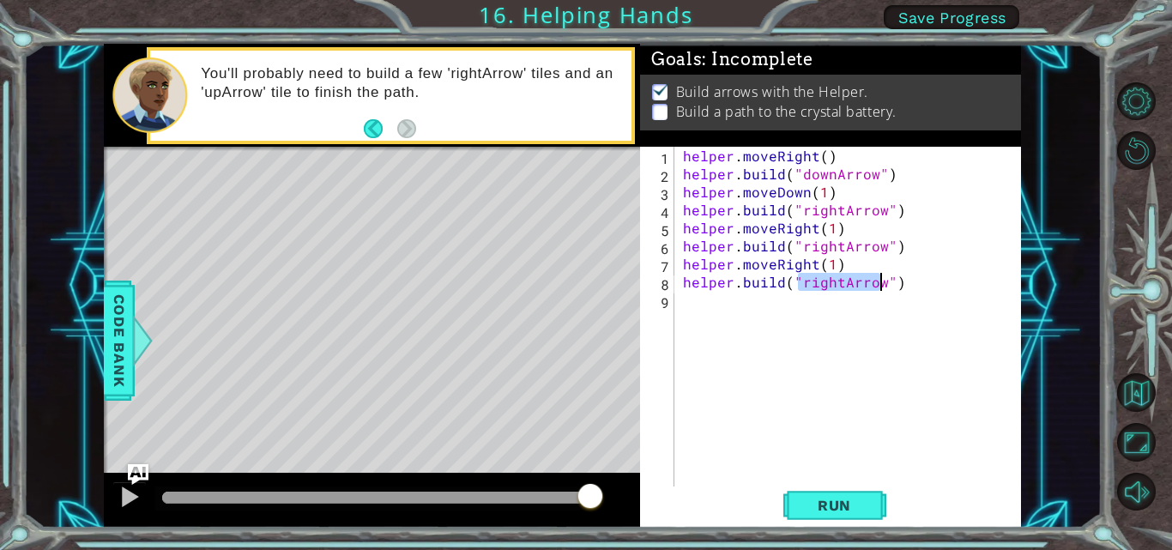
click at [872, 283] on div "helper . moveRight ( ) helper . build ( "downArrow" ) helper . moveDown ( 1 ) h…" at bounding box center [848, 318] width 338 height 342
drag, startPoint x: 867, startPoint y: 286, endPoint x: 854, endPoint y: 281, distance: 14.7
click at [861, 286] on div "helper . moveRight ( ) helper . build ( "downArrow" ) helper . moveDown ( 1 ) h…" at bounding box center [852, 336] width 347 height 378
drag, startPoint x: 831, startPoint y: 281, endPoint x: 798, endPoint y: 287, distance: 34.0
click at [798, 287] on div "helper . moveRight ( ) helper . build ( "downArrow" ) helper . moveDown ( 1 ) h…" at bounding box center [852, 336] width 347 height 378
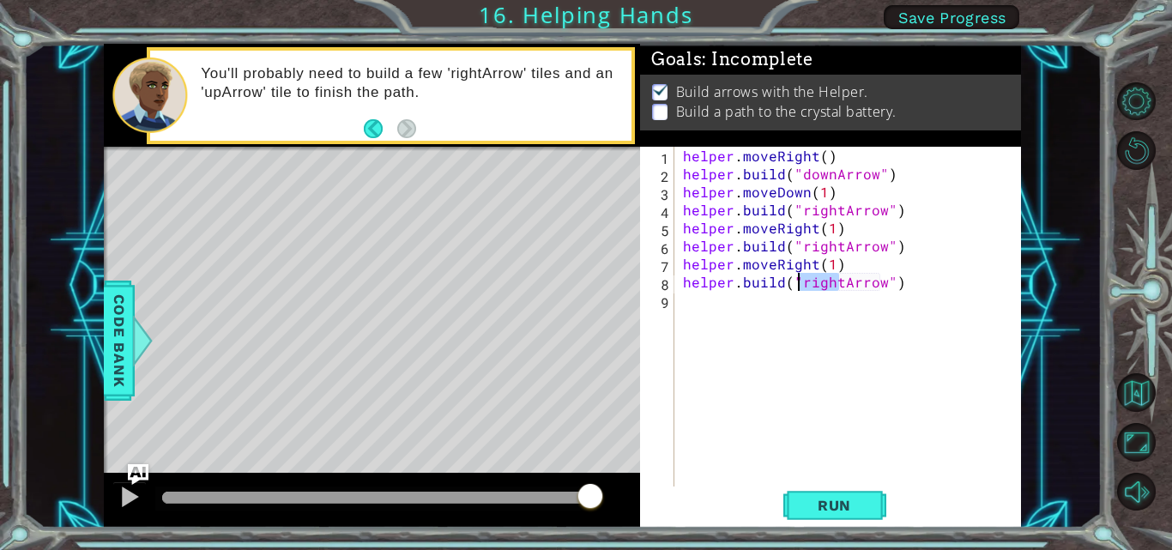
drag, startPoint x: 839, startPoint y: 278, endPoint x: 800, endPoint y: 290, distance: 41.2
click at [800, 290] on div "helper . moveRight ( ) helper . build ( "downArrow" ) helper . moveDown ( 1 ) h…" at bounding box center [852, 336] width 347 height 378
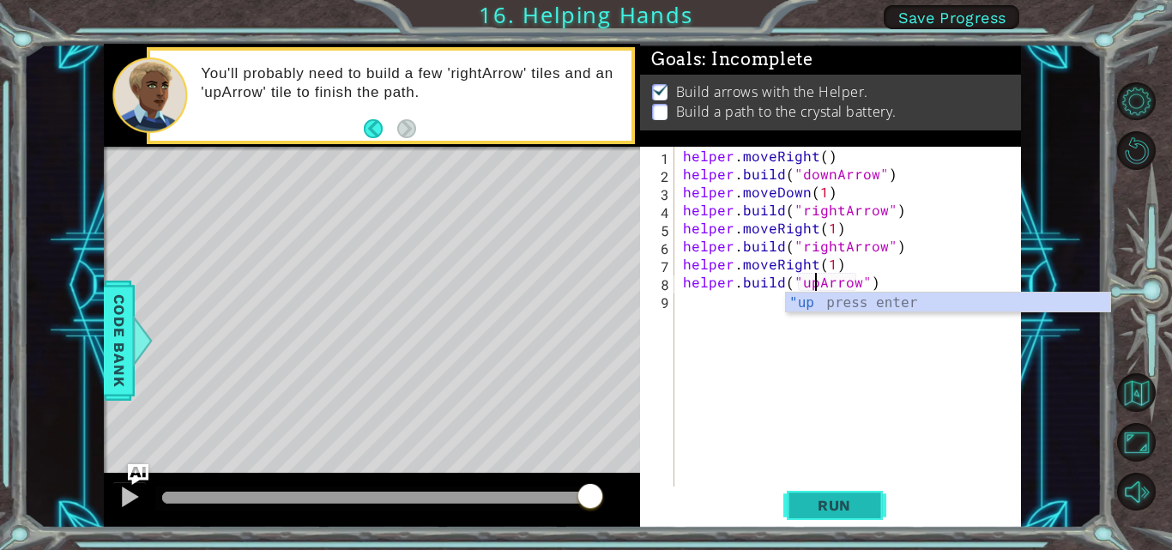
type textarea "helper.build("upArrow")"
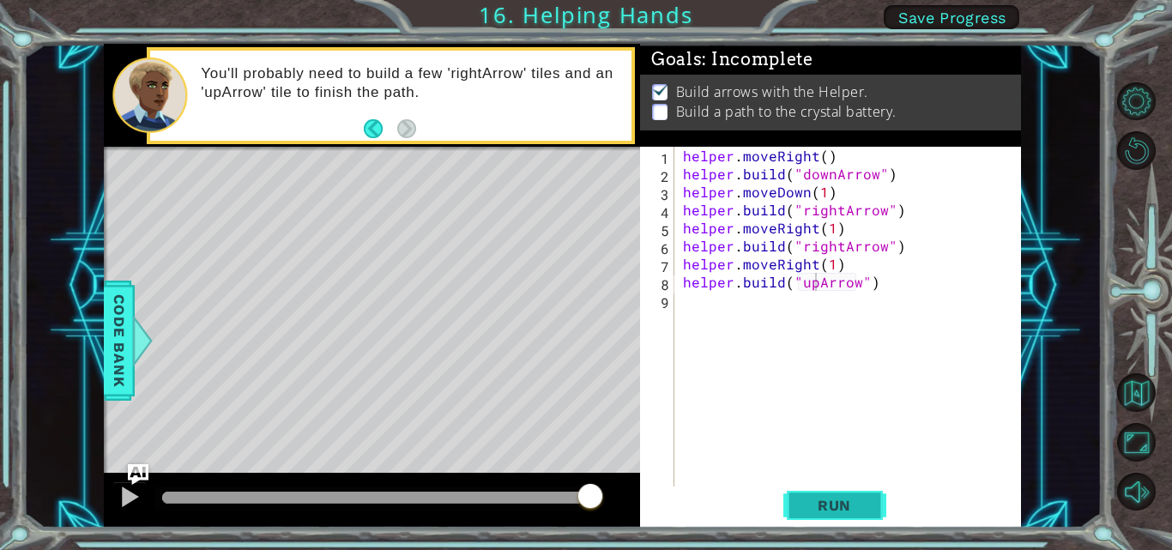
click at [858, 504] on span "Run" at bounding box center [834, 505] width 68 height 17
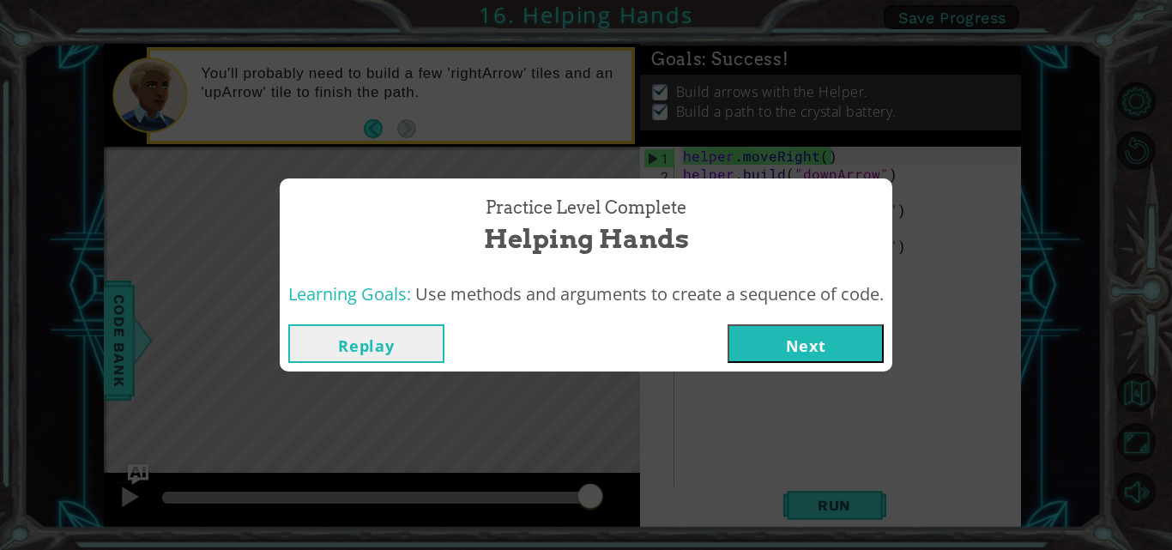
click at [788, 341] on button "Next" at bounding box center [805, 343] width 156 height 39
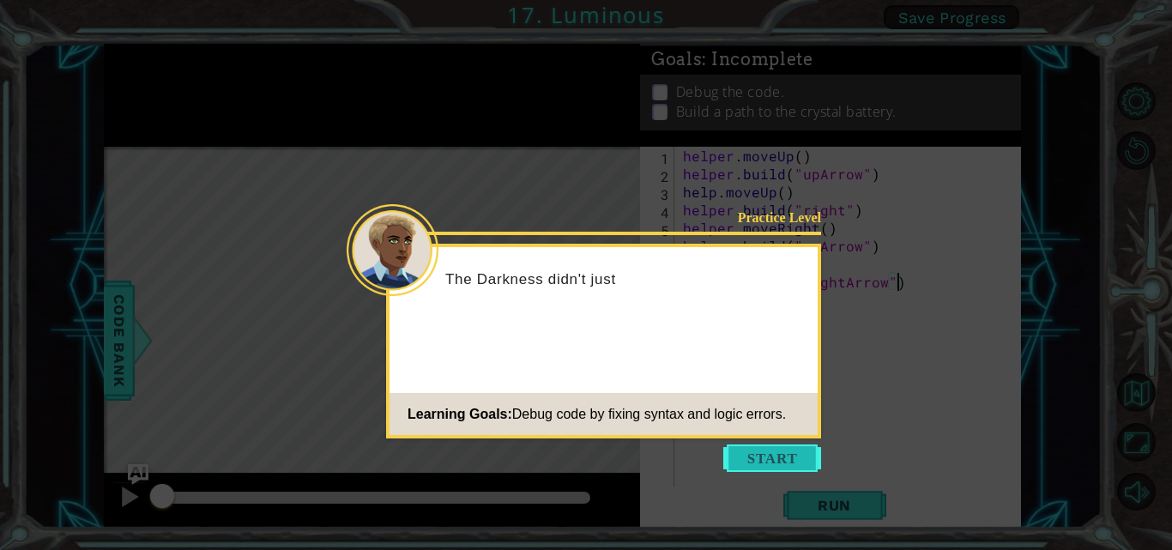
click at [764, 456] on button "Start" at bounding box center [772, 457] width 98 height 27
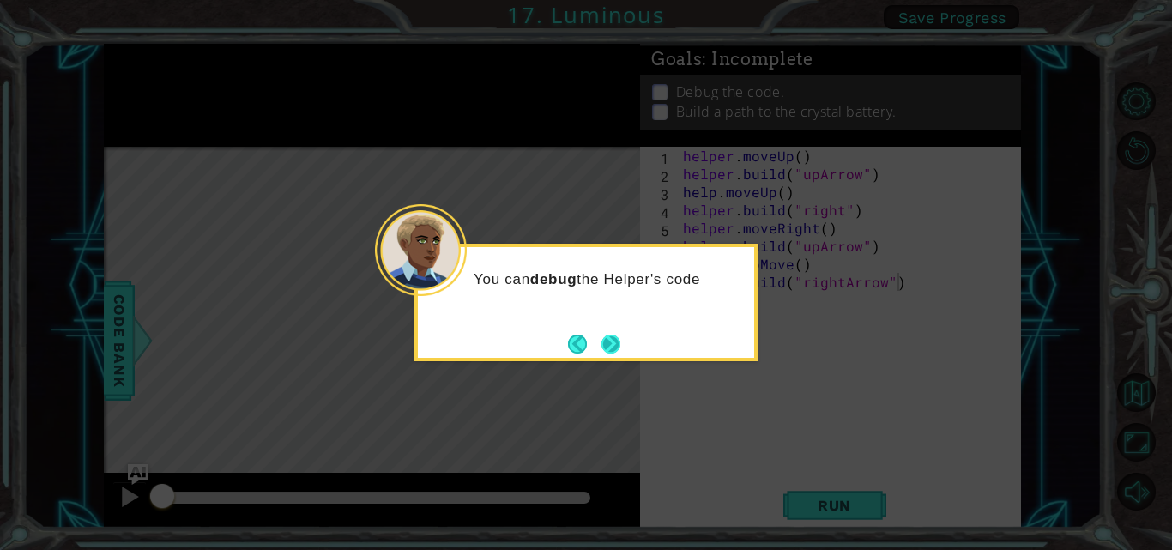
click at [603, 337] on button "Next" at bounding box center [610, 344] width 19 height 19
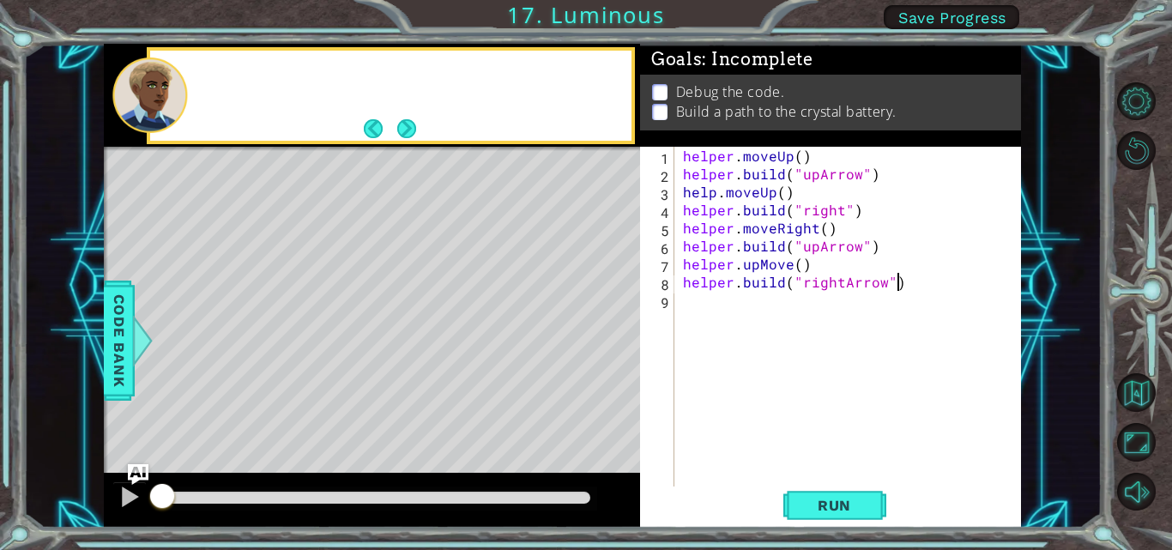
click at [603, 337] on div "Level Map" at bounding box center [500, 399] width 793 height 505
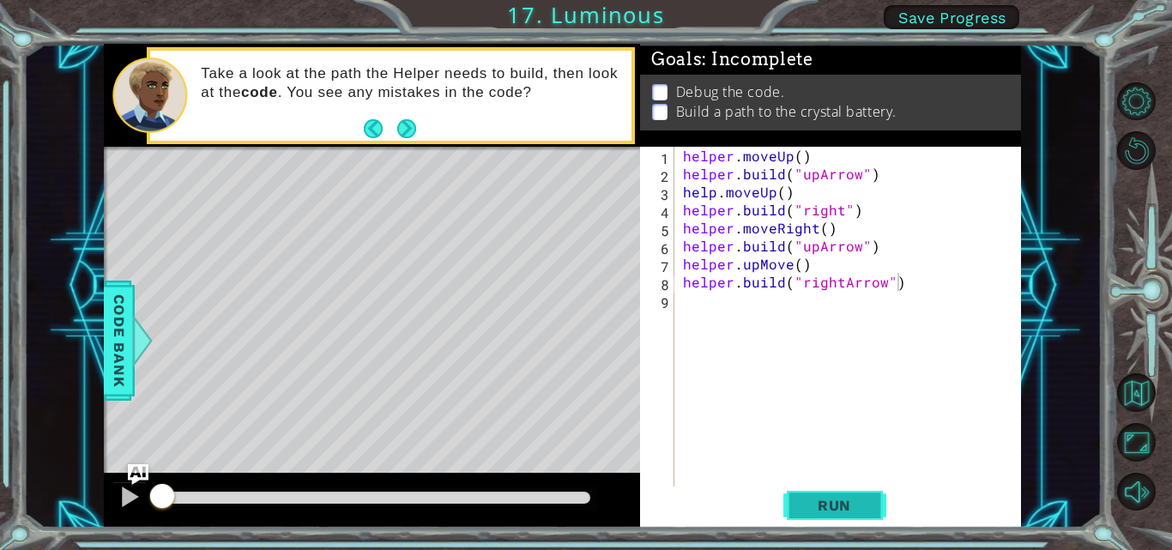
click at [796, 503] on button "Run" at bounding box center [834, 505] width 103 height 38
click at [809, 498] on span "Run" at bounding box center [834, 505] width 68 height 17
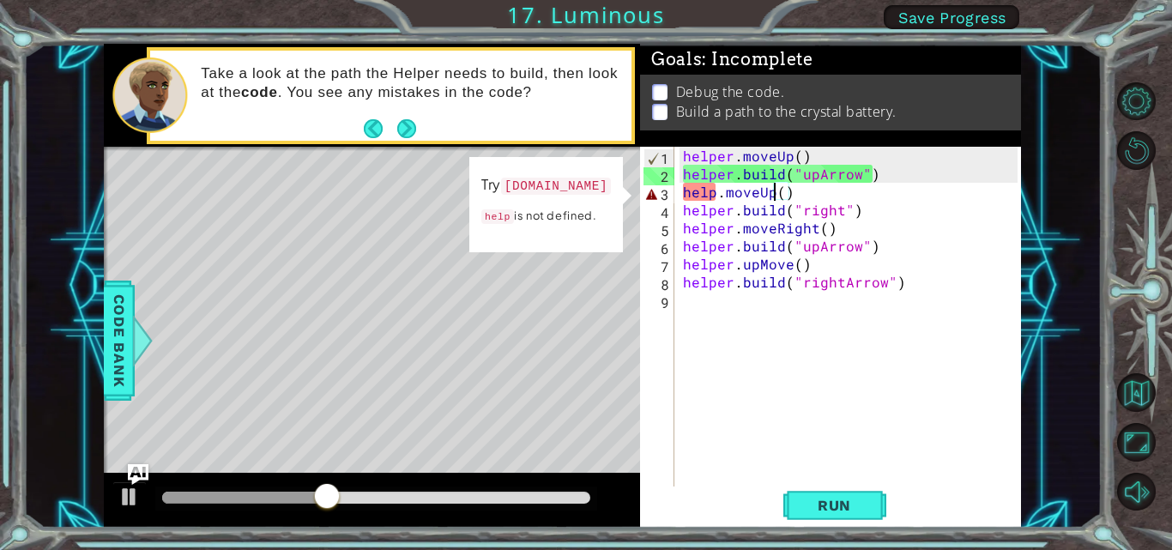
click at [773, 193] on div "helper . moveUp ( ) helper . build ( "upArrow" ) help . moveUp ( ) helper . bui…" at bounding box center [852, 336] width 347 height 378
type textarea "help.moveUp()"
drag, startPoint x: 799, startPoint y: 196, endPoint x: 683, endPoint y: 199, distance: 115.9
click at [683, 199] on div "helper . moveUp ( ) helper . build ( "upArrow" ) help . moveUp ( ) helper . bui…" at bounding box center [852, 336] width 347 height 378
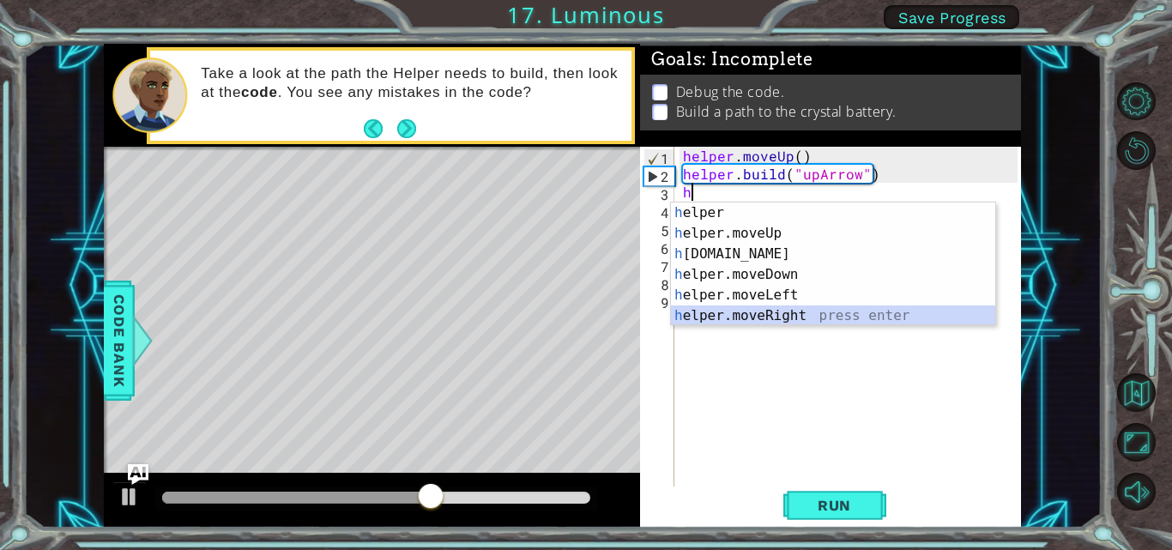
click at [798, 315] on div "h elper press enter h elper.moveUp press enter h elper.build press enter h elpe…" at bounding box center [833, 284] width 324 height 165
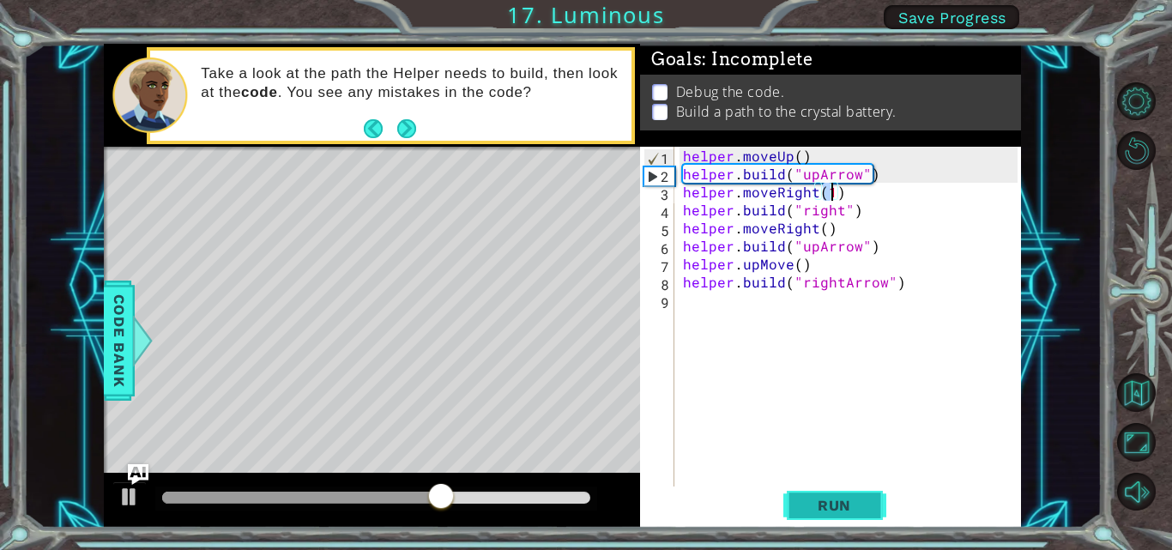
click at [819, 502] on span "Run" at bounding box center [834, 505] width 68 height 17
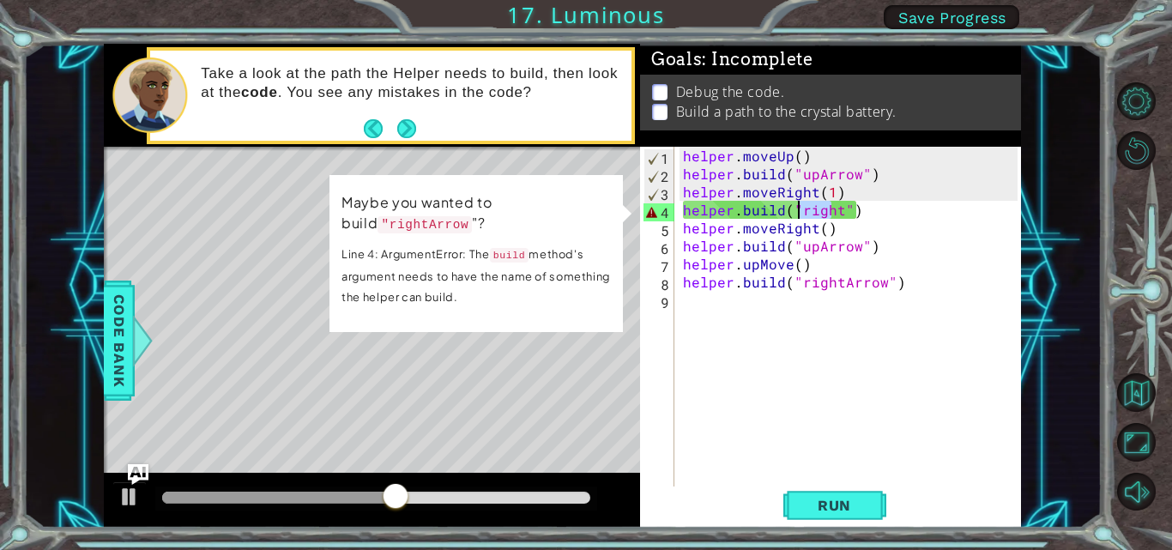
drag, startPoint x: 834, startPoint y: 207, endPoint x: 799, endPoint y: 204, distance: 35.3
click at [799, 204] on div "helper . moveUp ( ) helper . build ( "upArrow" ) helper . moveRight ( 1 ) helpe…" at bounding box center [852, 336] width 347 height 378
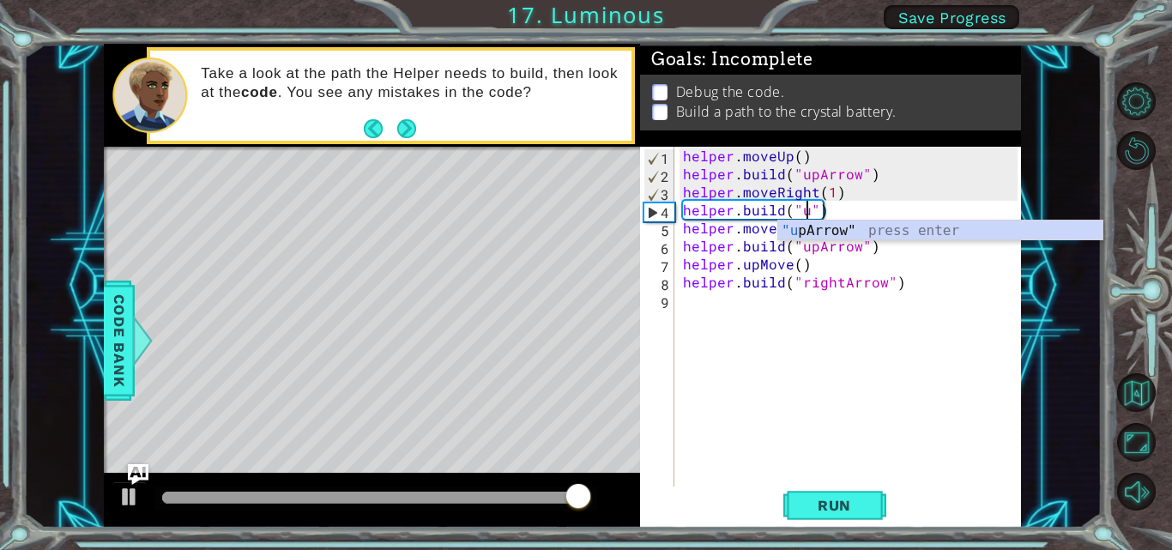
scroll to position [0, 8]
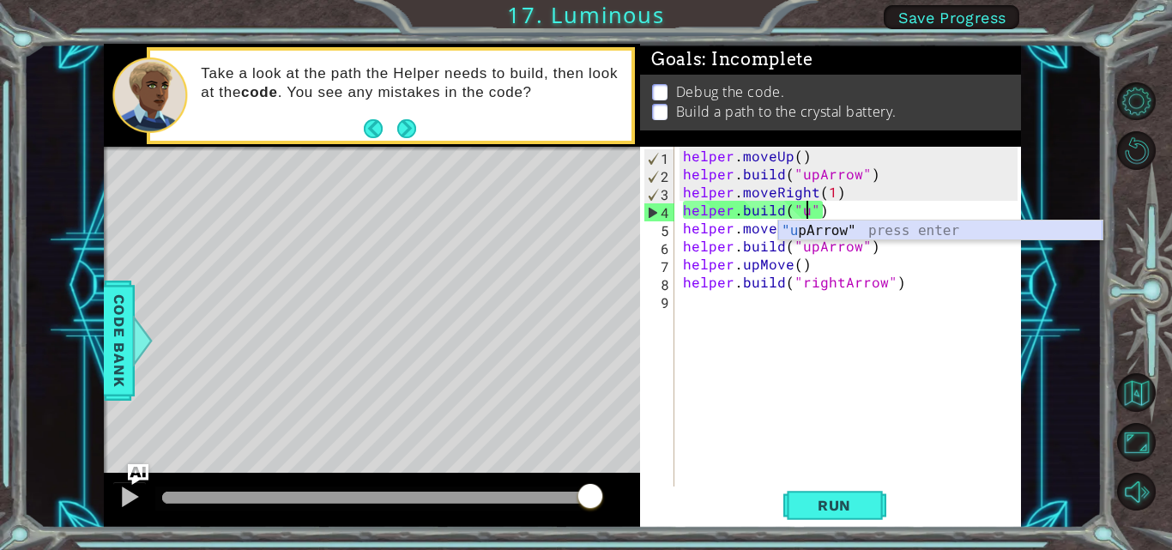
click at [824, 227] on div ""u pArrow" press enter" at bounding box center [940, 251] width 324 height 62
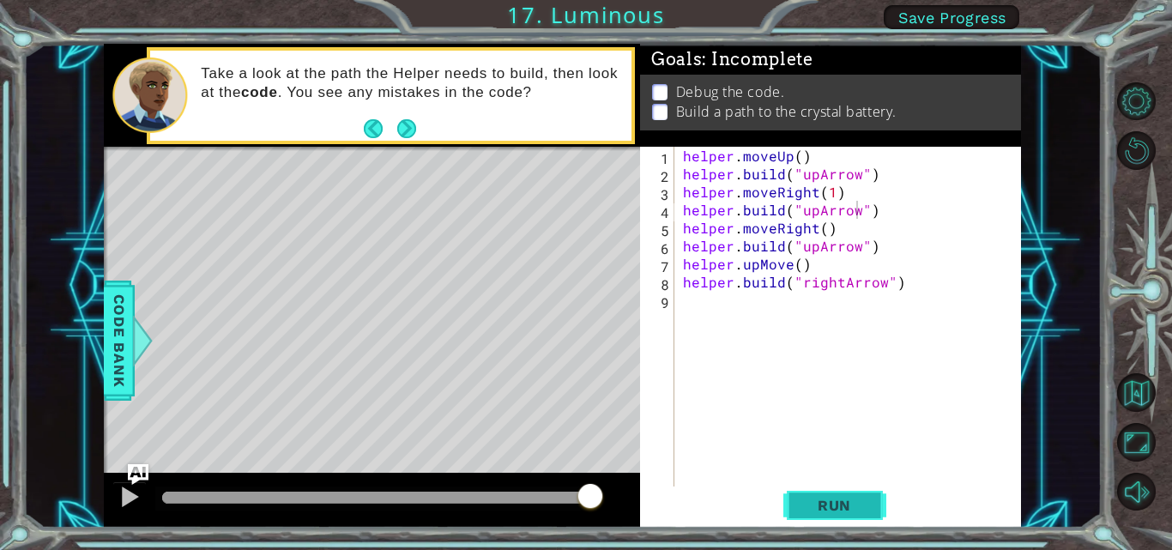
click at [838, 497] on span "Run" at bounding box center [834, 505] width 68 height 17
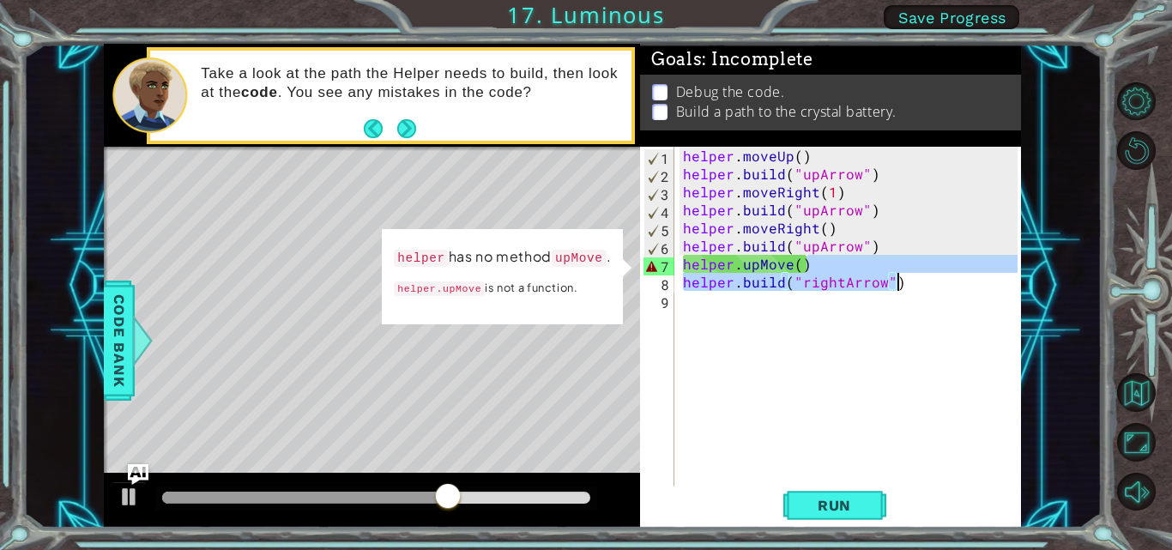
drag, startPoint x: 813, startPoint y: 262, endPoint x: 896, endPoint y: 276, distance: 83.6
click at [896, 276] on div "helper . moveUp ( ) helper . build ( "upArrow" ) helper . moveRight ( 1 ) helpe…" at bounding box center [852, 336] width 347 height 378
type textarea "helper.upMove()"
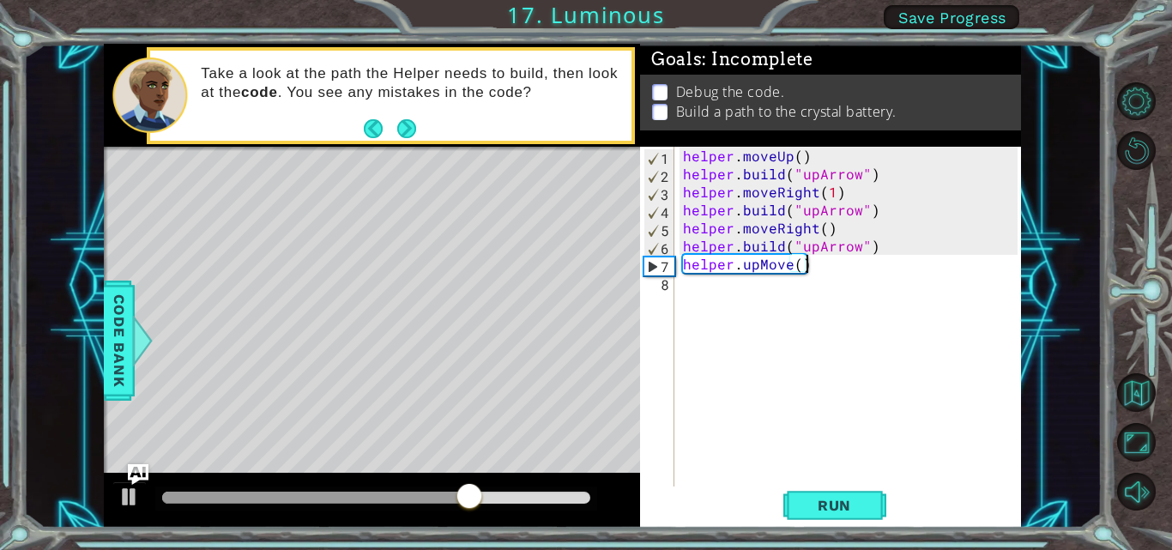
scroll to position [0, 7]
drag, startPoint x: 799, startPoint y: 286, endPoint x: 685, endPoint y: 269, distance: 115.3
click at [685, 269] on div "helper . moveUp ( ) helper . build ( "upArrow" ) helper . moveRight ( 1 ) helpe…" at bounding box center [852, 336] width 347 height 378
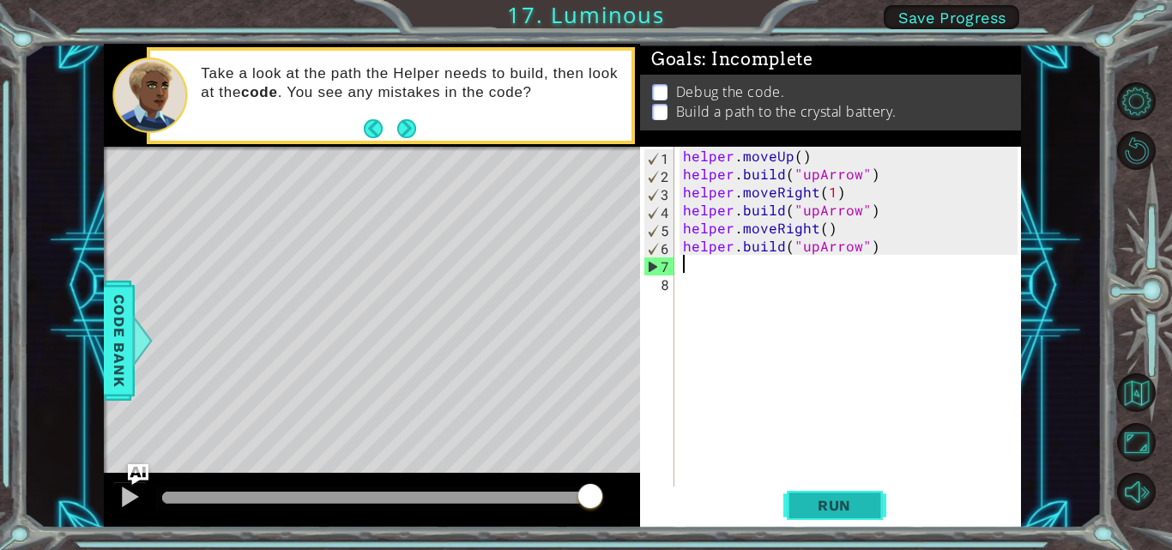
click at [814, 515] on button "Run" at bounding box center [834, 505] width 103 height 38
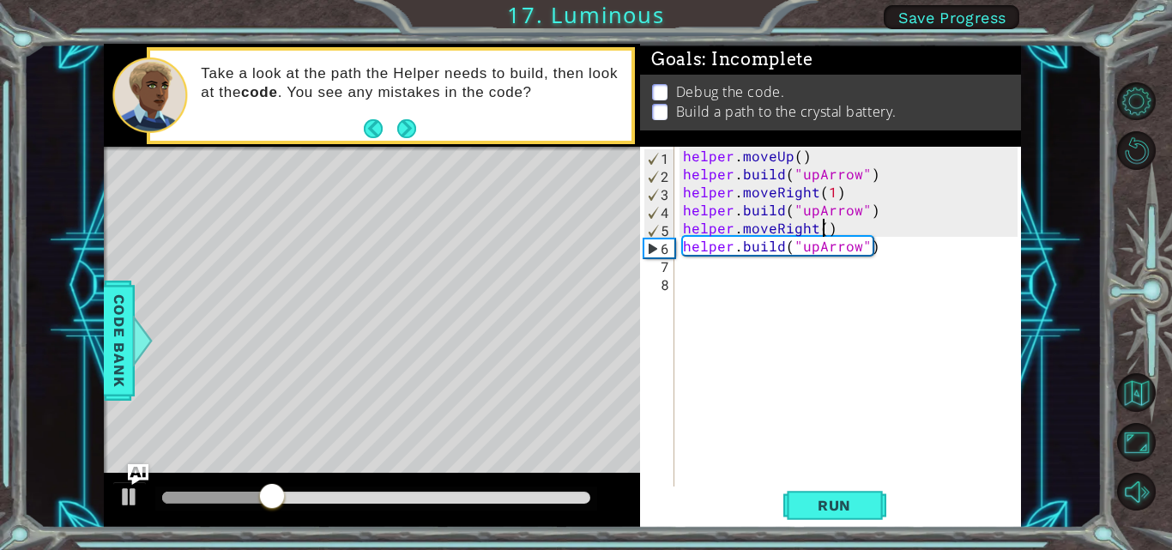
click at [828, 227] on div "helper . moveUp ( ) helper . build ( "upArrow" ) helper . moveRight ( 1 ) helpe…" at bounding box center [852, 336] width 347 height 378
type textarea "helper.moveRight()"
click at [814, 259] on div "helper . moveUp ( ) helper . build ( "upArrow" ) helper . moveRight ( 1 ) helpe…" at bounding box center [852, 336] width 347 height 378
click at [830, 226] on div "helper . moveUp ( ) helper . build ( "upArrow" ) helper . moveRight ( 1 ) helpe…" at bounding box center [852, 336] width 347 height 378
drag, startPoint x: 816, startPoint y: 228, endPoint x: 774, endPoint y: 235, distance: 42.6
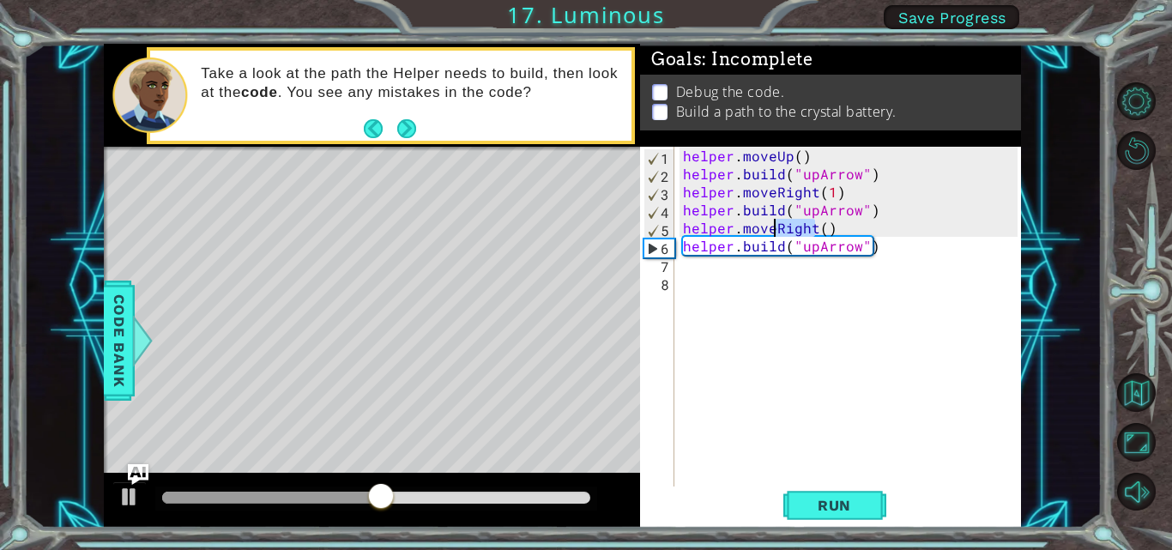
click at [774, 235] on div "helper . moveUp ( ) helper . build ( "upArrow" ) helper . moveRight ( 1 ) helpe…" at bounding box center [852, 336] width 347 height 378
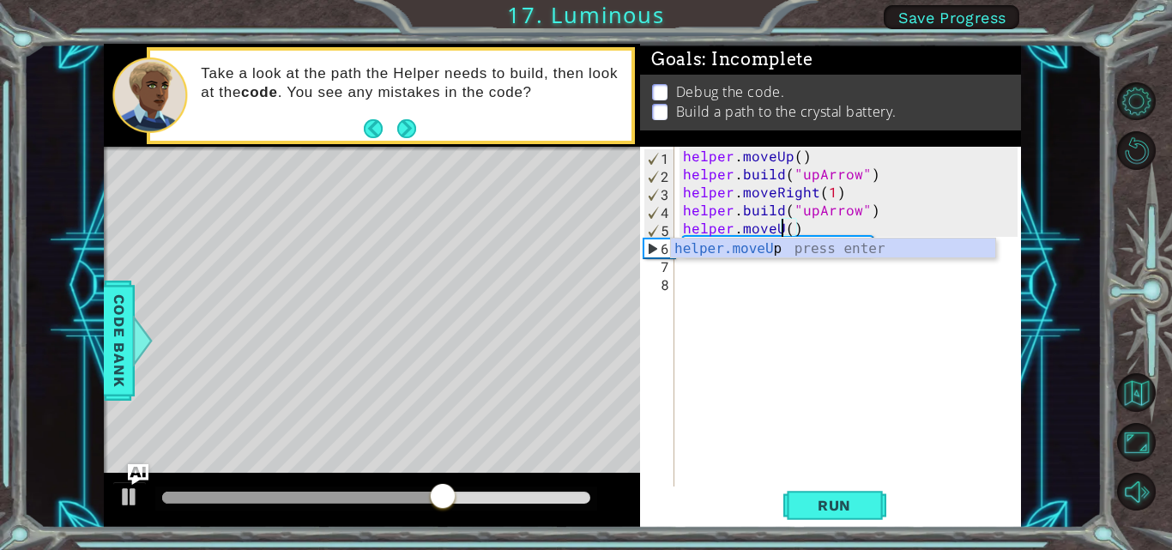
scroll to position [0, 7]
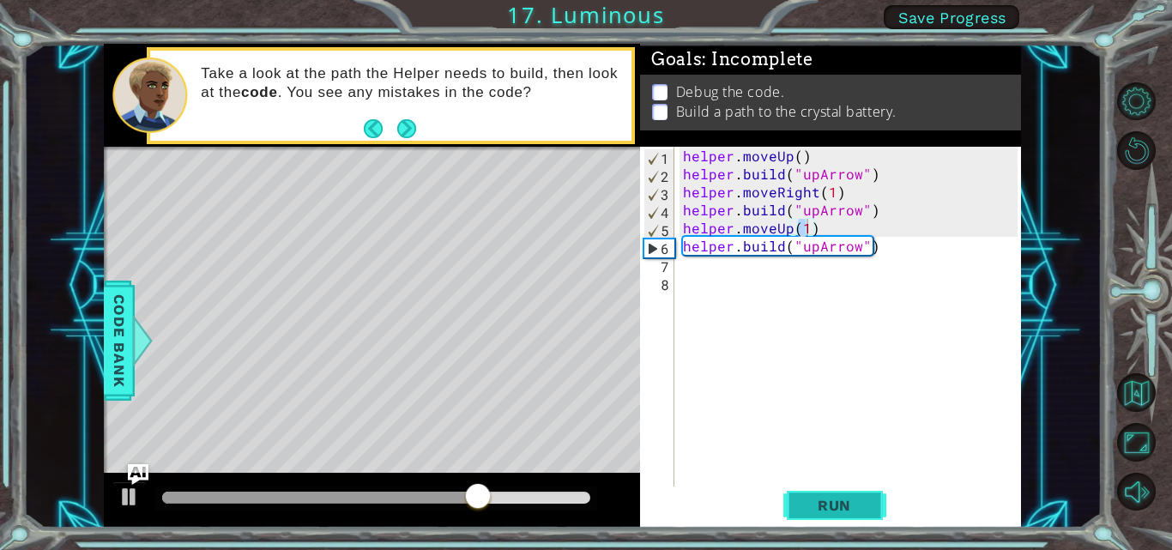
click at [871, 506] on button "Run" at bounding box center [834, 505] width 103 height 38
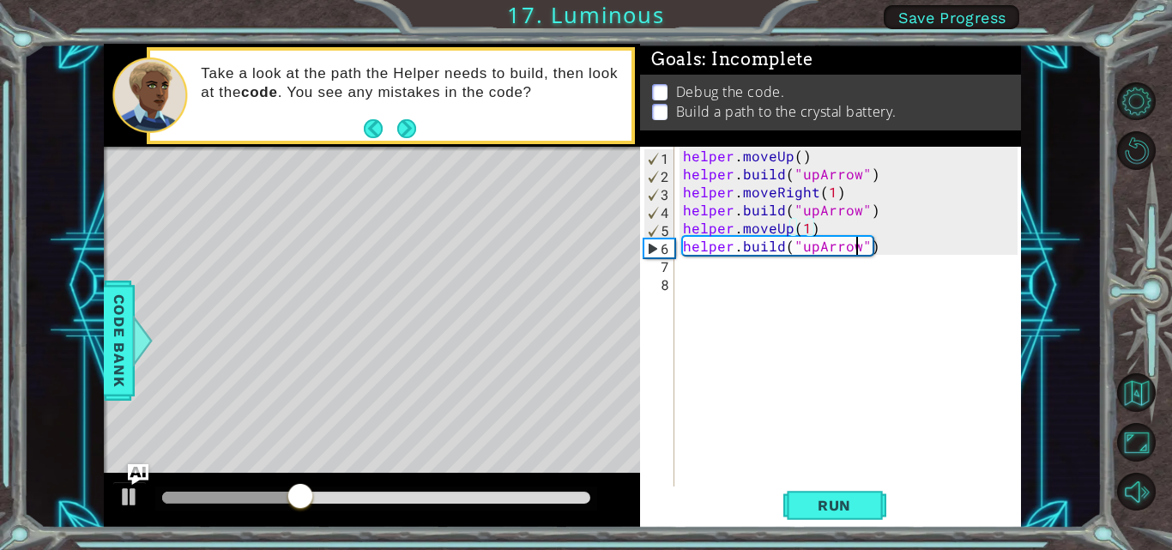
click at [852, 248] on div "helper . moveUp ( ) helper . build ( "upArrow" ) helper . moveRight ( 1 ) helpe…" at bounding box center [852, 336] width 347 height 378
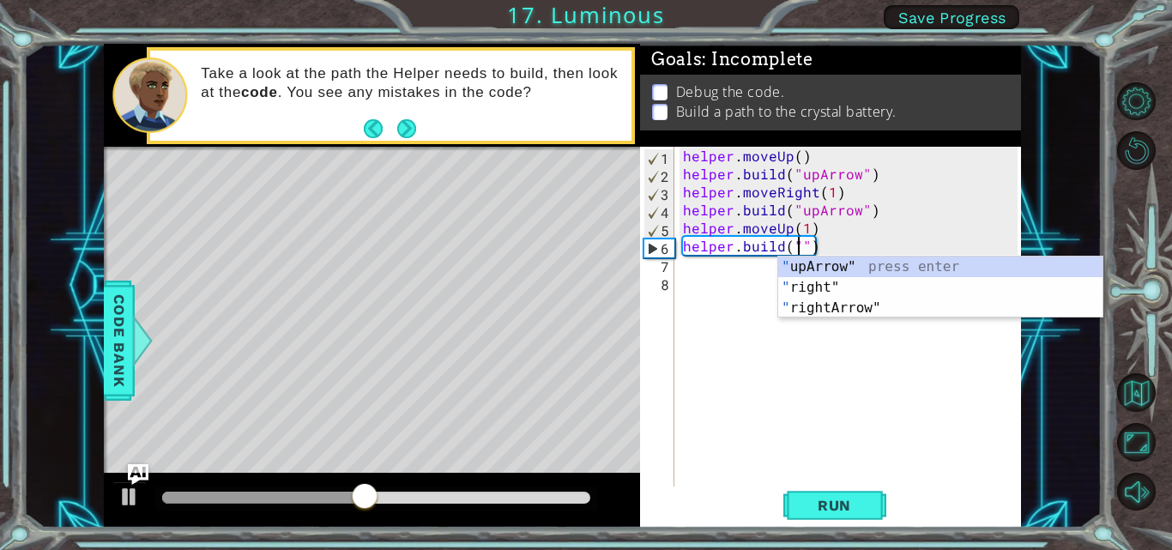
scroll to position [0, 8]
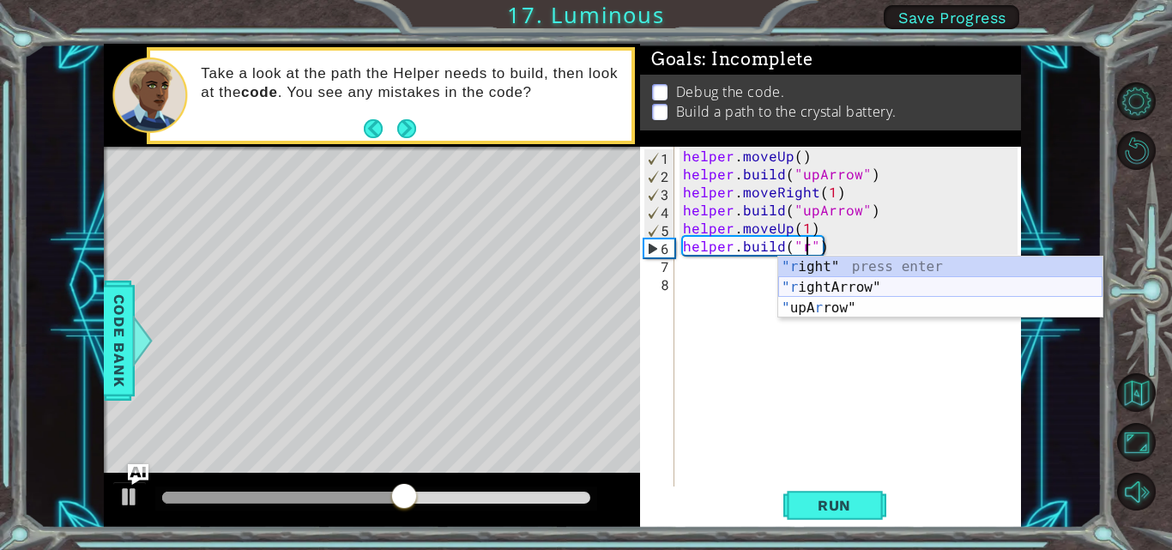
click at [853, 284] on div ""r ight" press enter "r ightArrow" press enter " upA r row" press enter" at bounding box center [940, 308] width 324 height 103
type textarea "helper.build("rightArrow")"
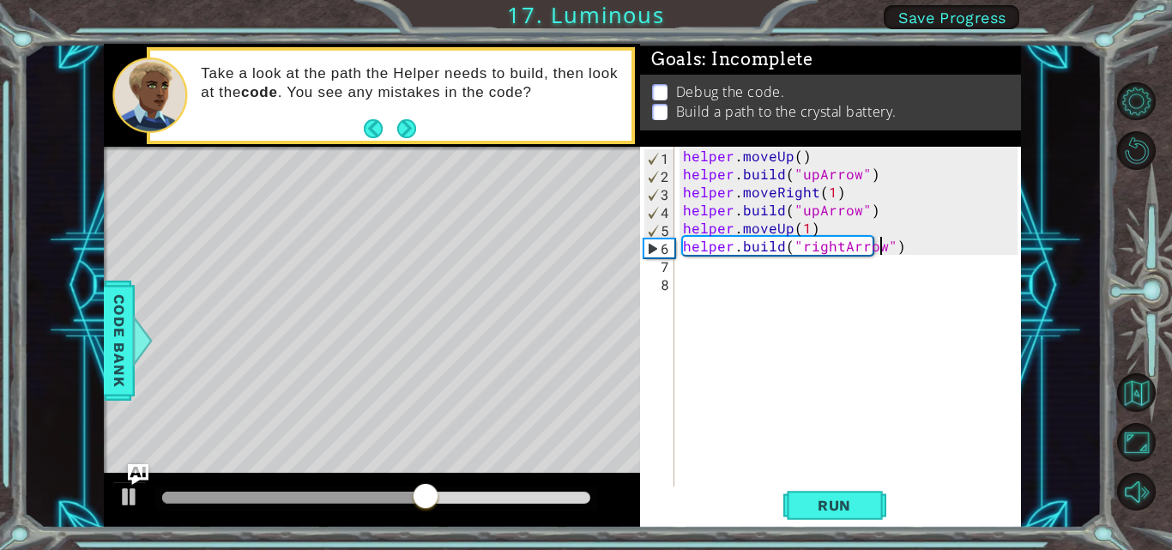
scroll to position [0, 0]
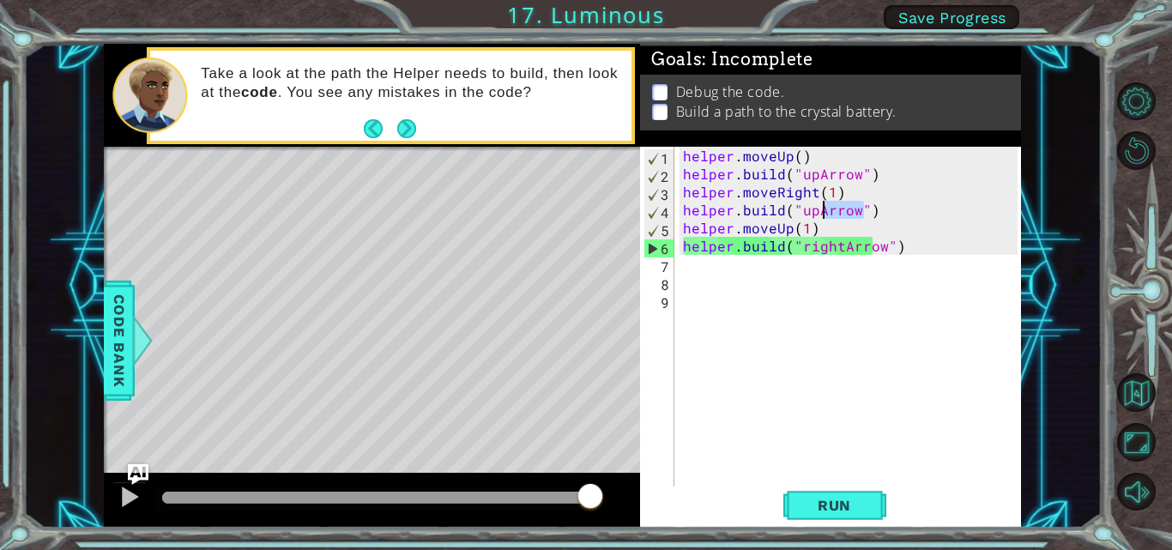
drag, startPoint x: 865, startPoint y: 213, endPoint x: 823, endPoint y: 214, distance: 42.0
click at [823, 214] on div "helper . moveUp ( ) helper . build ( "upArrow" ) helper . moveRight ( 1 ) helpe…" at bounding box center [852, 336] width 347 height 378
click at [820, 213] on div "helper . moveUp ( ) helper . build ( "upArrow" ) helper . moveRight ( 1 ) helpe…" at bounding box center [848, 318] width 338 height 342
click at [813, 204] on div "helper . moveUp ( ) helper . build ( "upArrow" ) helper . moveRight ( 1 ) helpe…" at bounding box center [852, 336] width 347 height 378
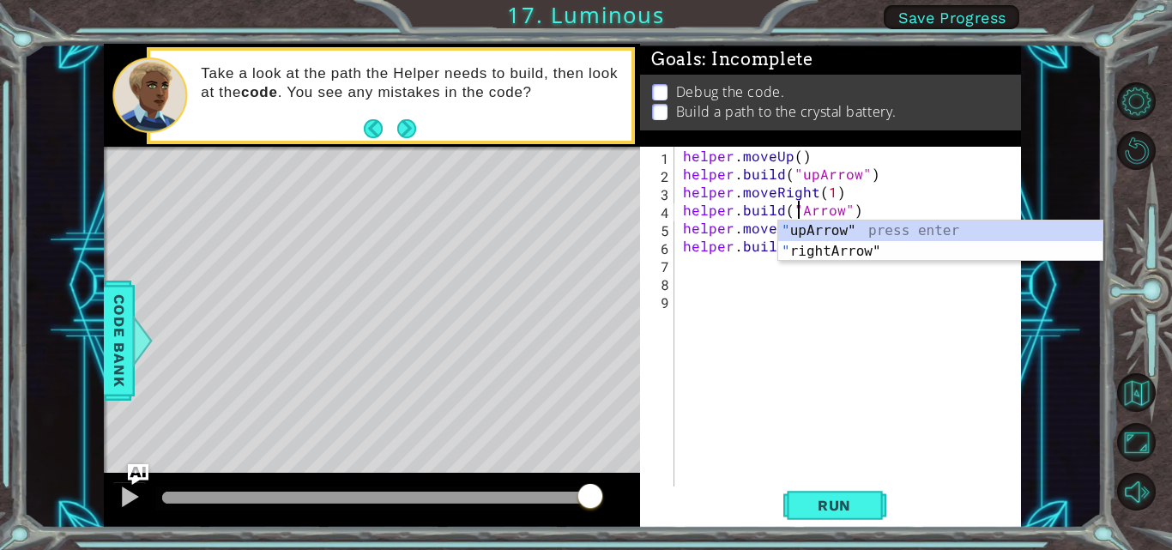
scroll to position [0, 9]
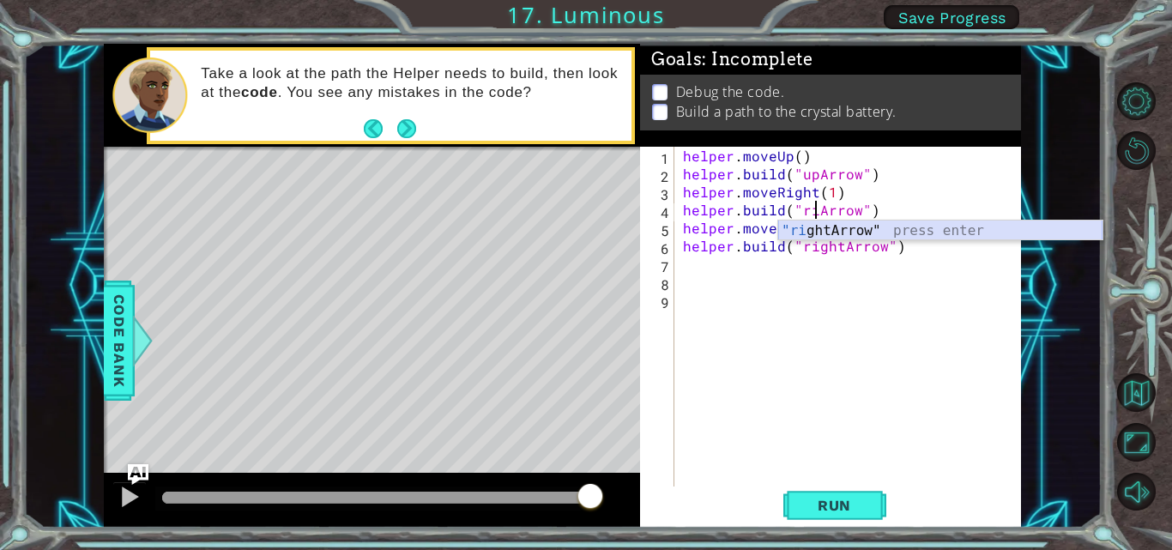
click at [828, 226] on div ""ri ghtArrow" press enter" at bounding box center [940, 251] width 324 height 62
type textarea "helper.build("rightArrow")"
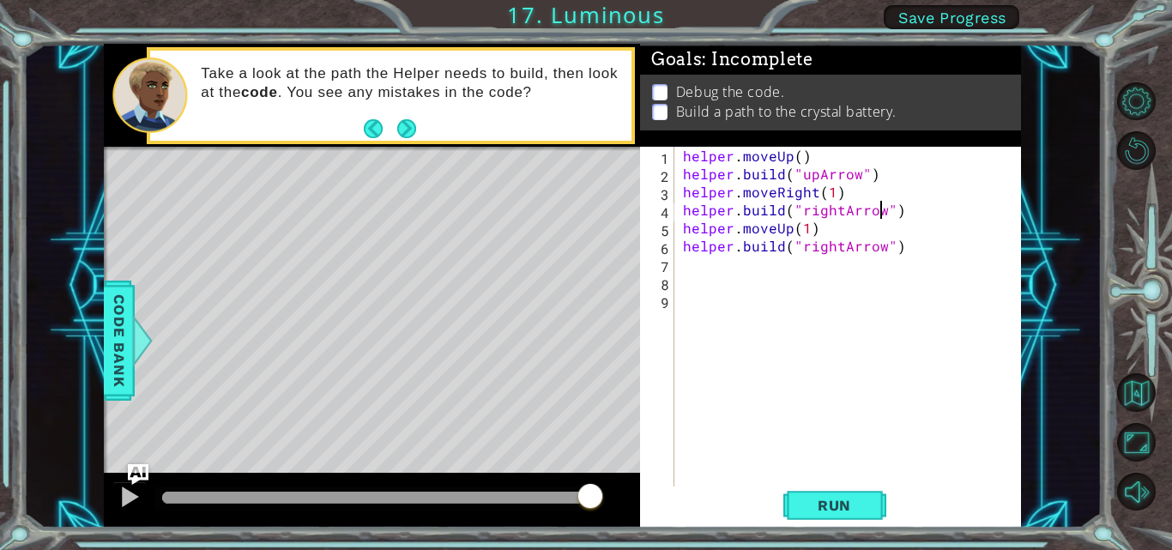
scroll to position [0, 0]
click at [828, 508] on span "Run" at bounding box center [834, 505] width 68 height 17
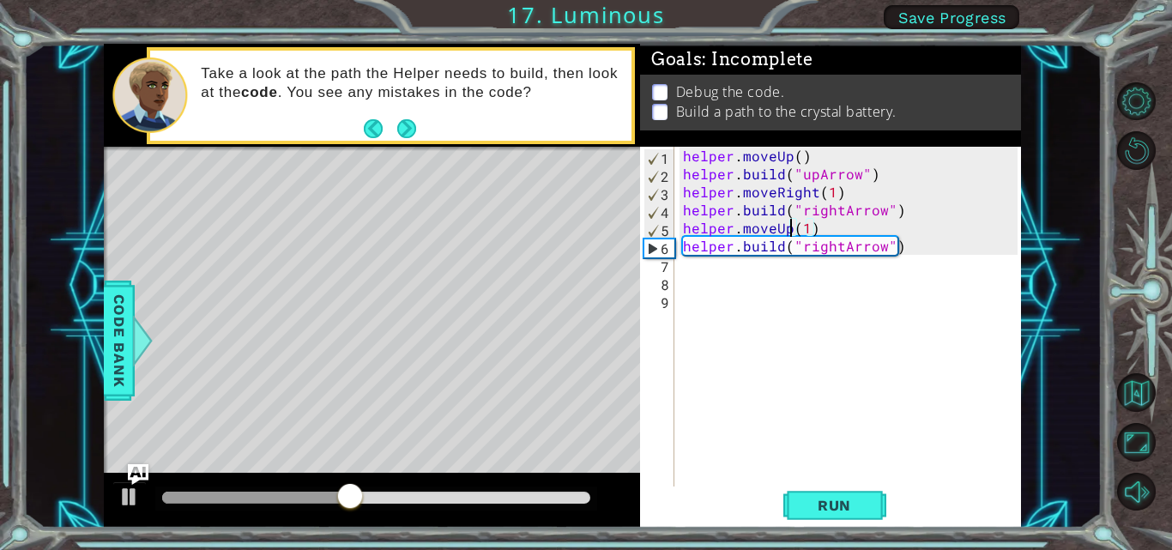
click at [788, 223] on div "helper . moveUp ( ) helper . build ( "upArrow" ) helper . moveRight ( 1 ) helpe…" at bounding box center [852, 336] width 347 height 378
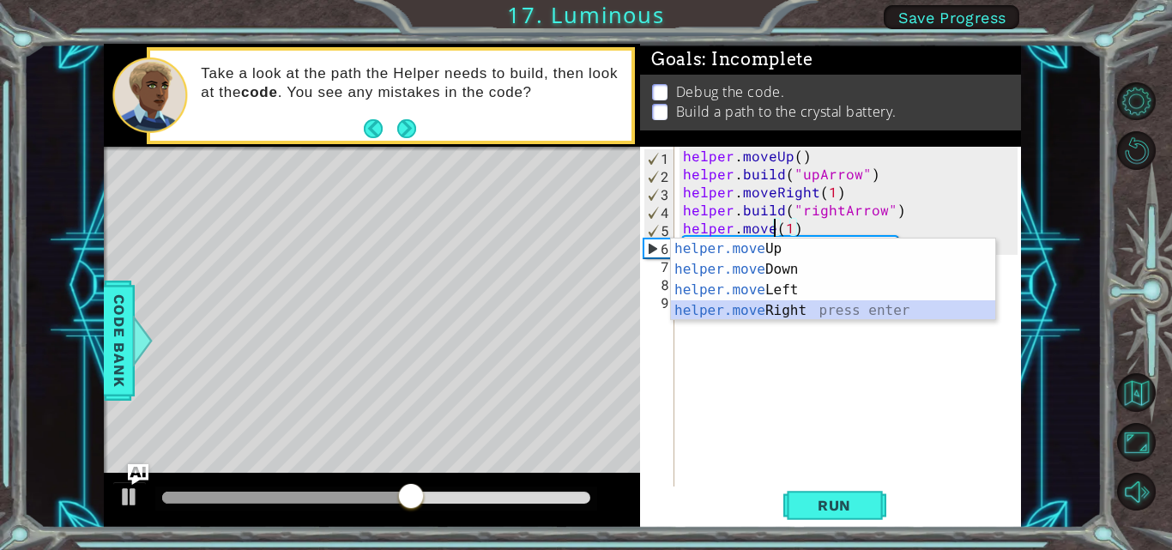
click at [749, 305] on div "helper.move Up press enter helper.move Down press enter helper.move Left press …" at bounding box center [833, 300] width 324 height 124
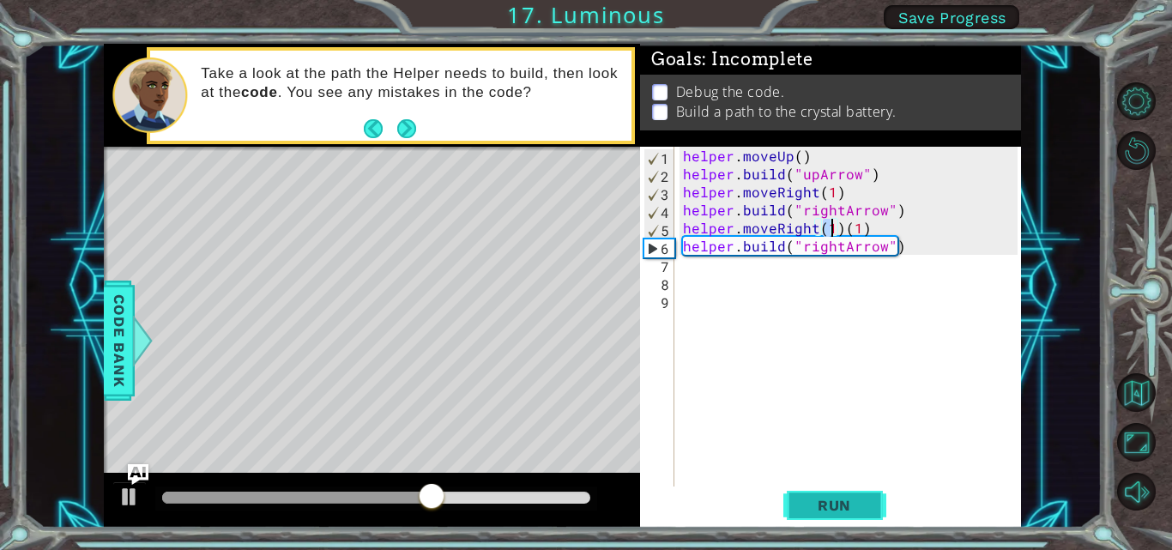
click at [829, 509] on span "Run" at bounding box center [834, 505] width 68 height 17
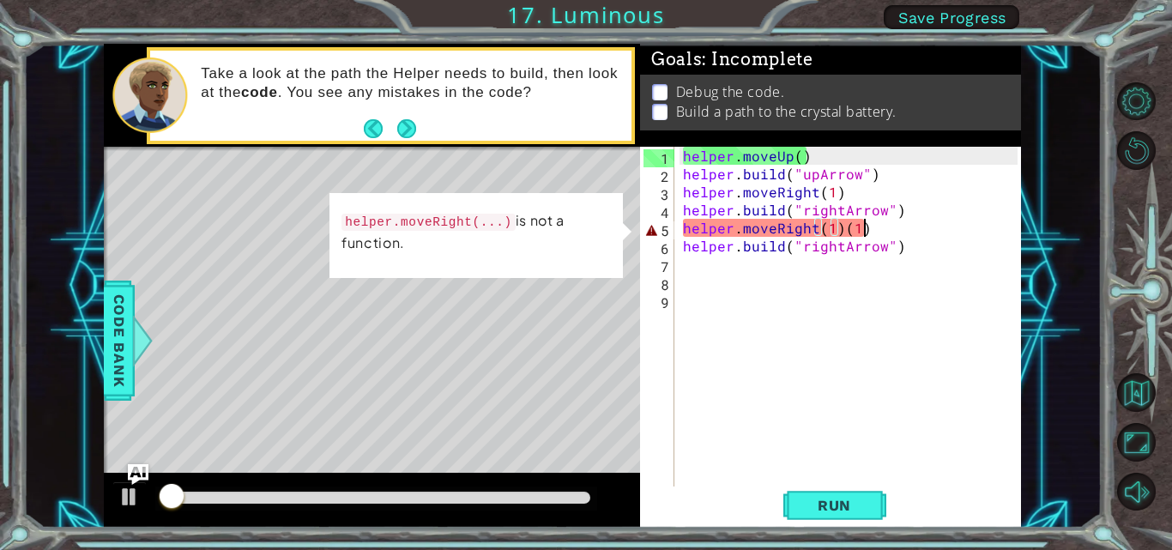
click at [884, 227] on div "helper . moveUp ( ) helper . build ( "upArrow" ) helper . moveRight ( 1 ) helpe…" at bounding box center [852, 336] width 347 height 378
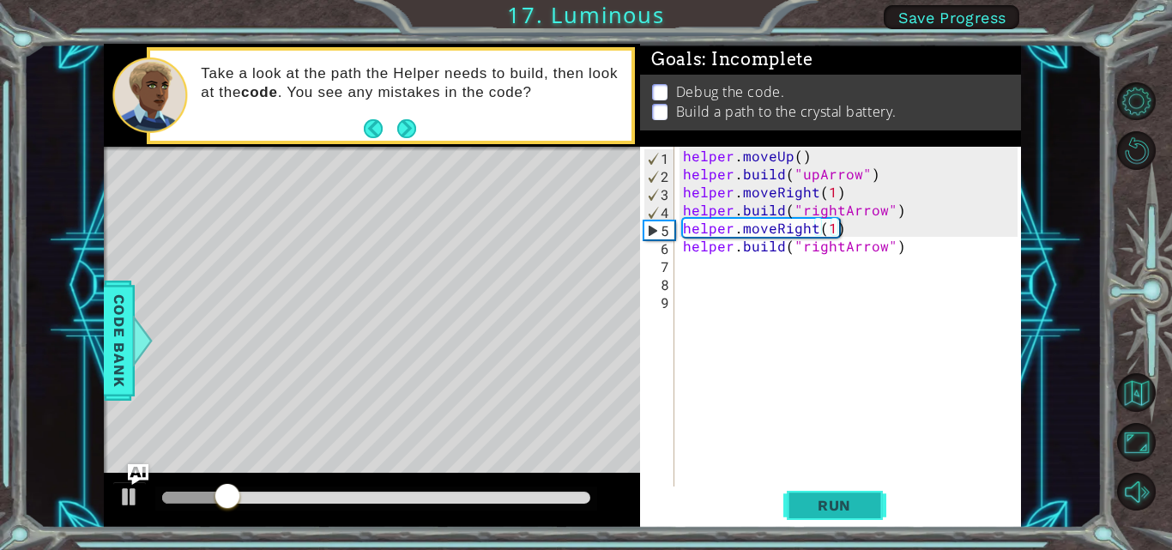
click at [836, 494] on button "Run" at bounding box center [834, 505] width 103 height 38
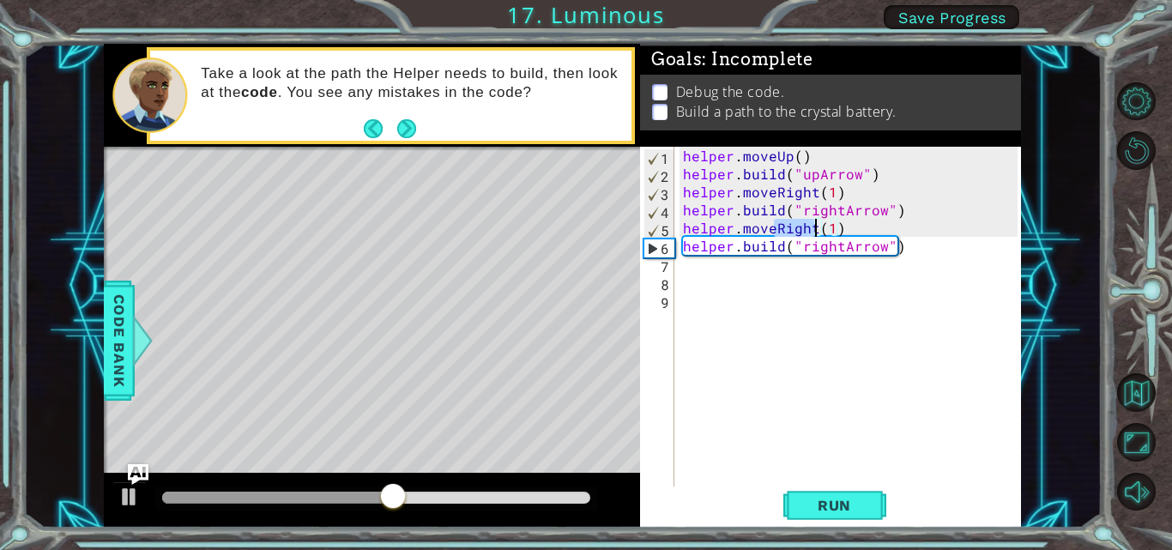
drag, startPoint x: 772, startPoint y: 231, endPoint x: 811, endPoint y: 224, distance: 39.2
click at [811, 224] on div "helper . moveUp ( ) helper . build ( "upArrow" ) helper . moveRight ( 1 ) helpe…" at bounding box center [852, 336] width 347 height 378
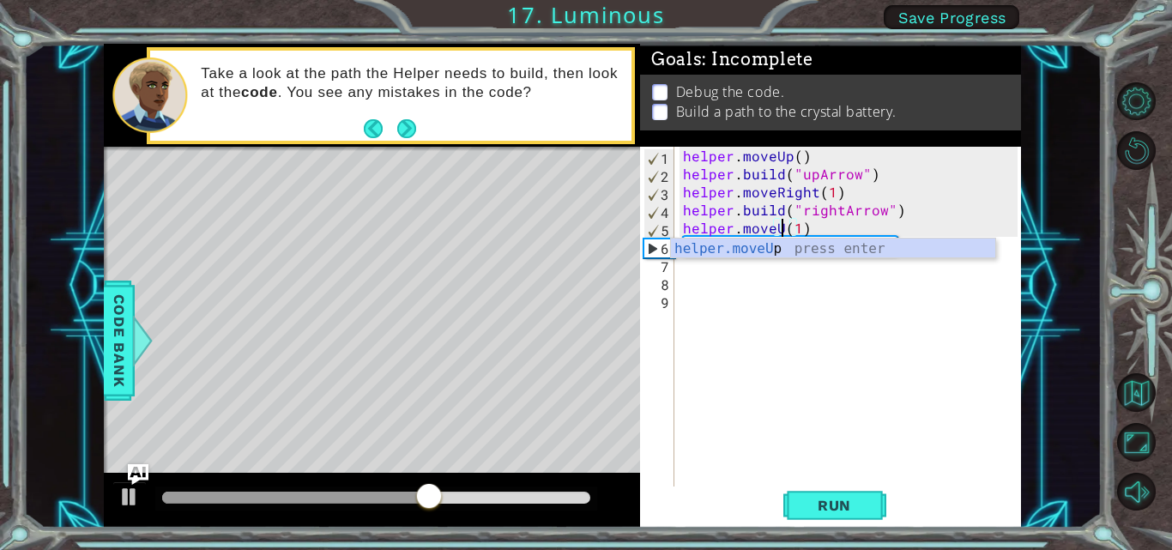
scroll to position [0, 7]
type textarea "helper.moveUp(1)"
click at [872, 360] on div "helper . moveUp ( ) helper . build ( "upArrow" ) helper . moveRight ( 1 ) helpe…" at bounding box center [852, 336] width 347 height 378
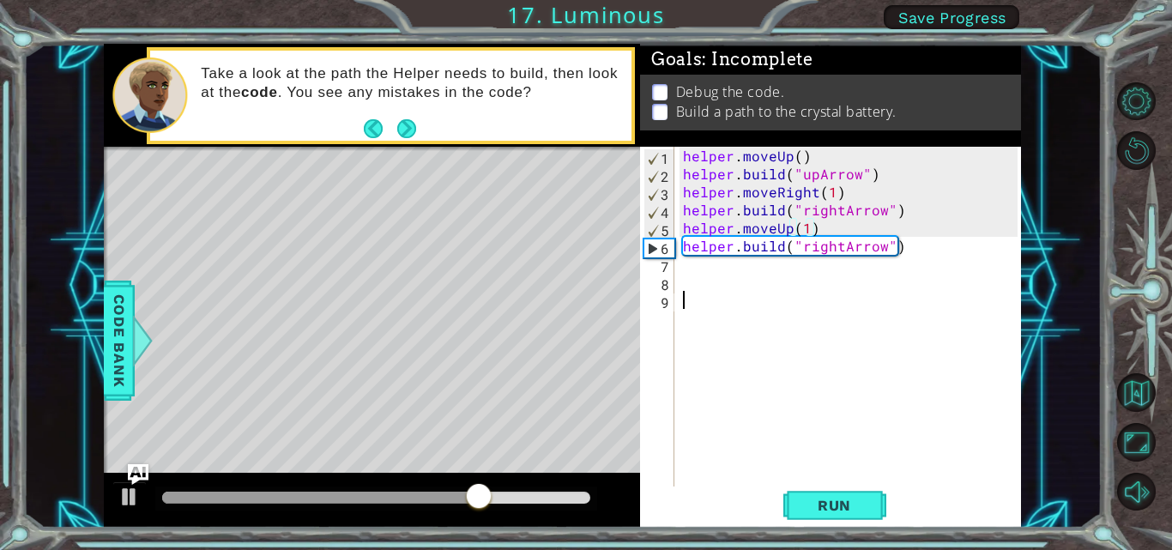
scroll to position [0, 0]
click at [774, 275] on div "helper . moveUp ( ) helper . build ( "upArrow" ) helper . moveRight ( 1 ) helpe…" at bounding box center [852, 336] width 347 height 378
click at [774, 269] on div "helper . moveUp ( ) helper . build ( "upArrow" ) helper . moveRight ( 1 ) helpe…" at bounding box center [852, 336] width 347 height 378
type textarea "g"
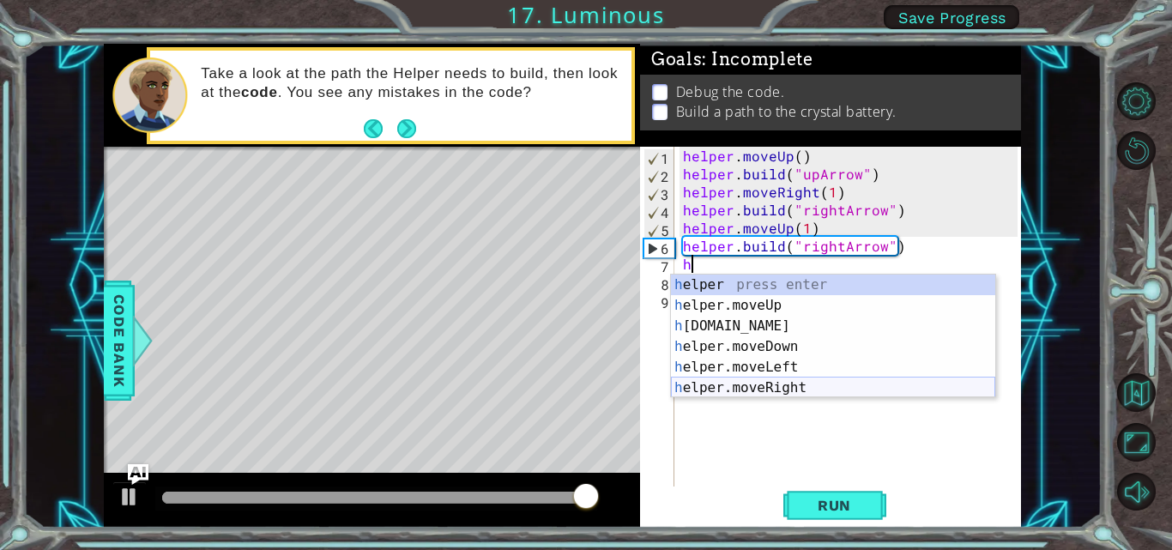
click at [775, 384] on div "h elper press enter h elper.moveUp press enter h elper.build press enter h elpe…" at bounding box center [833, 357] width 324 height 165
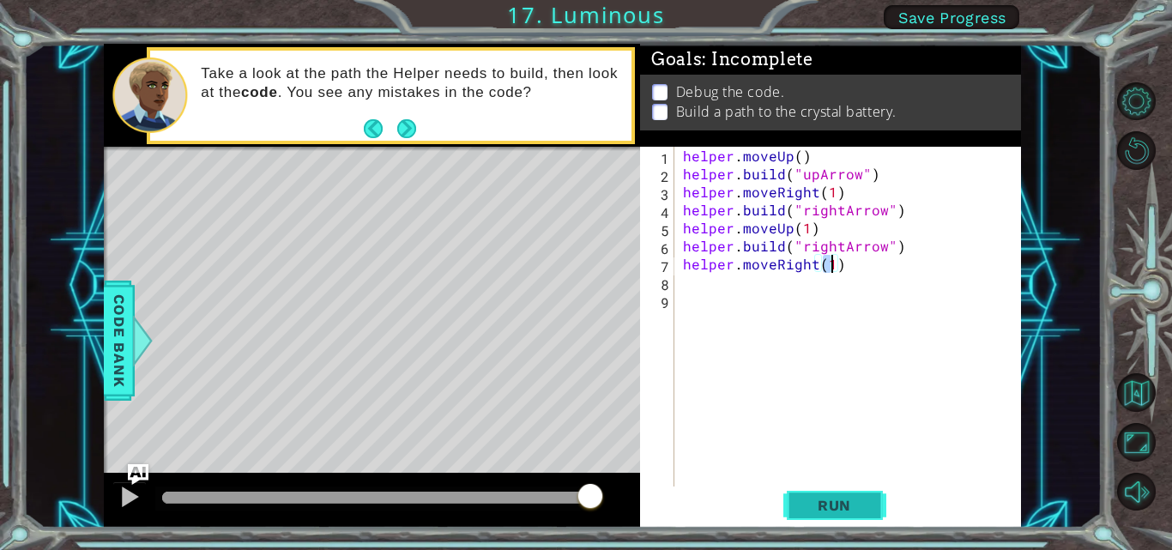
type textarea "helper.moveRight(1)"
click at [805, 494] on button "Run" at bounding box center [834, 505] width 103 height 38
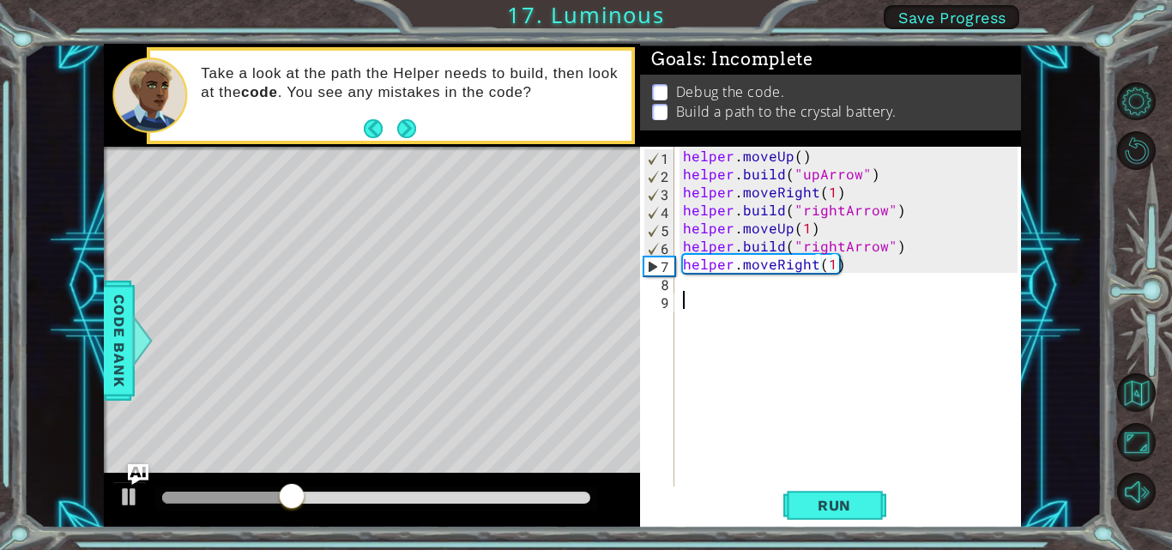
click at [800, 299] on div "helper . moveUp ( ) helper . build ( "upArrow" ) helper . moveRight ( 1 ) helpe…" at bounding box center [852, 336] width 347 height 378
click at [804, 287] on div "helper . moveUp ( ) helper . build ( "upArrow" ) helper . moveRight ( 1 ) helpe…" at bounding box center [852, 336] width 347 height 378
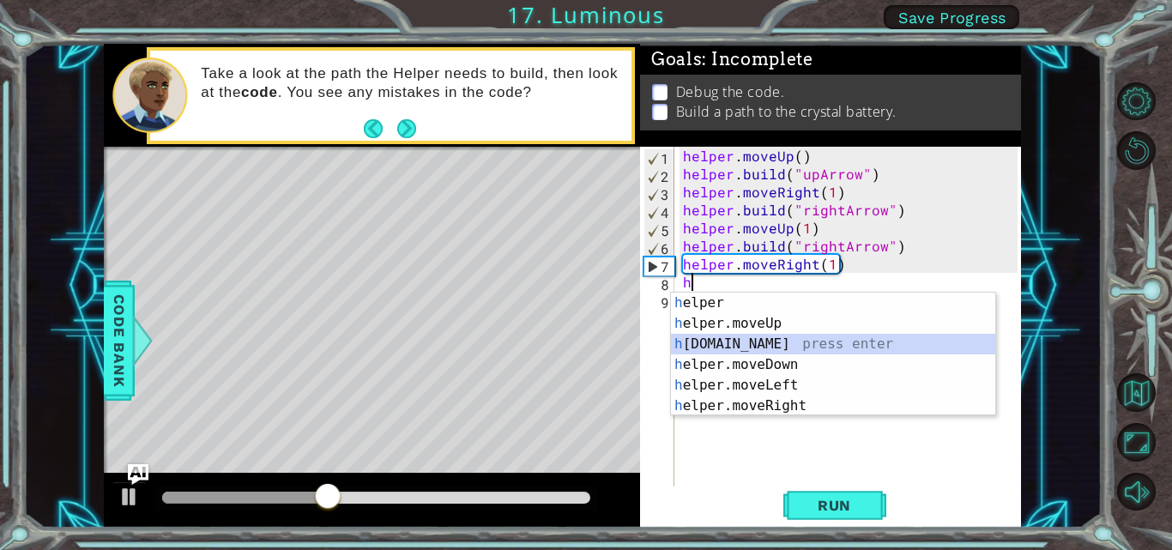
click at [811, 338] on div "h elper press enter h elper.moveUp press enter h elper.build press enter h elpe…" at bounding box center [833, 375] width 324 height 165
type textarea "helper.build("rightArrow")"
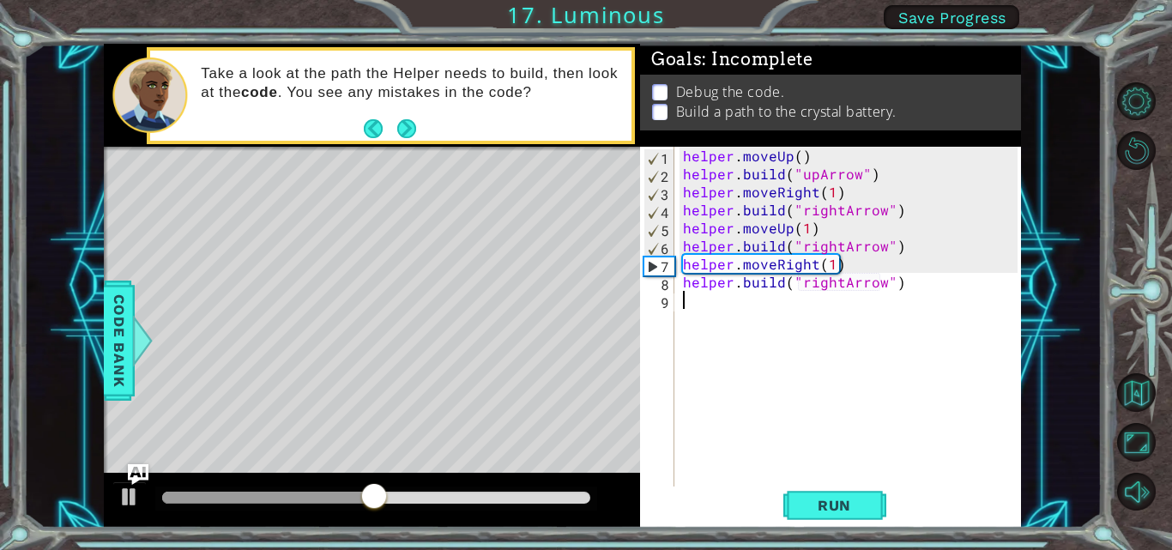
click at [688, 311] on div "helper . moveUp ( ) helper . build ( "upArrow" ) helper . moveRight ( 1 ) helpe…" at bounding box center [852, 336] width 347 height 378
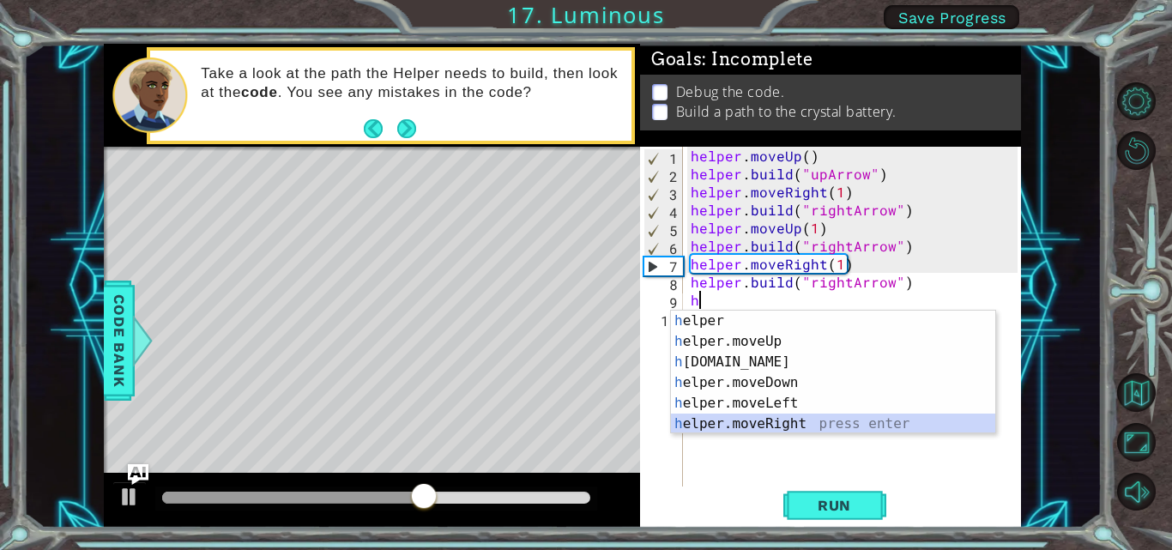
click at [751, 420] on div "h elper press enter h elper.moveUp press enter h elper.build press enter h elpe…" at bounding box center [833, 393] width 324 height 165
type textarea "helper.moveRight(1)"
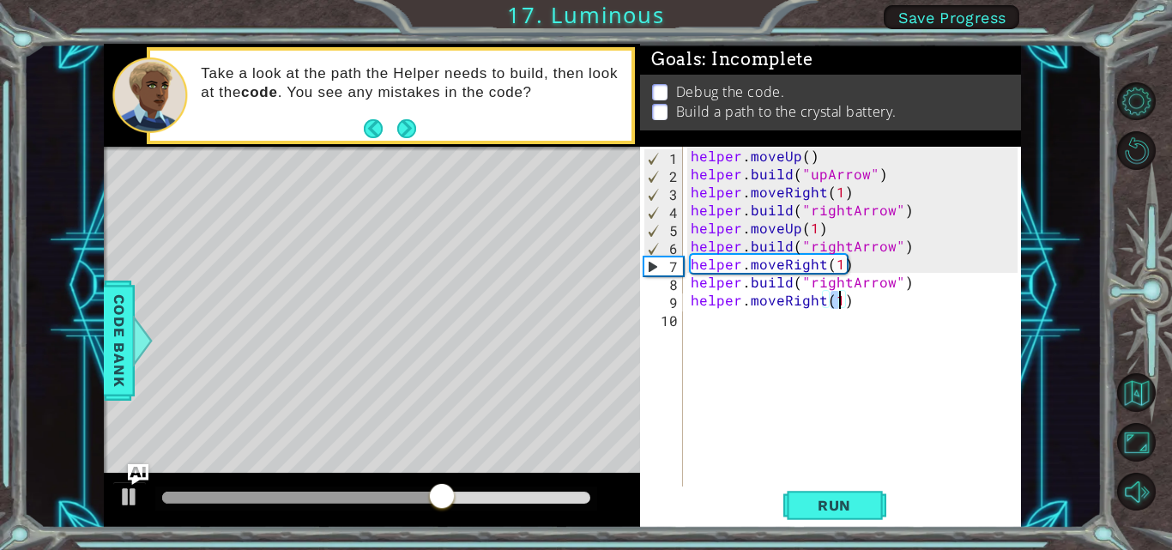
click at [766, 331] on div "helper . moveUp ( ) helper . build ( "upArrow" ) helper . moveRight ( 1 ) helpe…" at bounding box center [856, 336] width 339 height 378
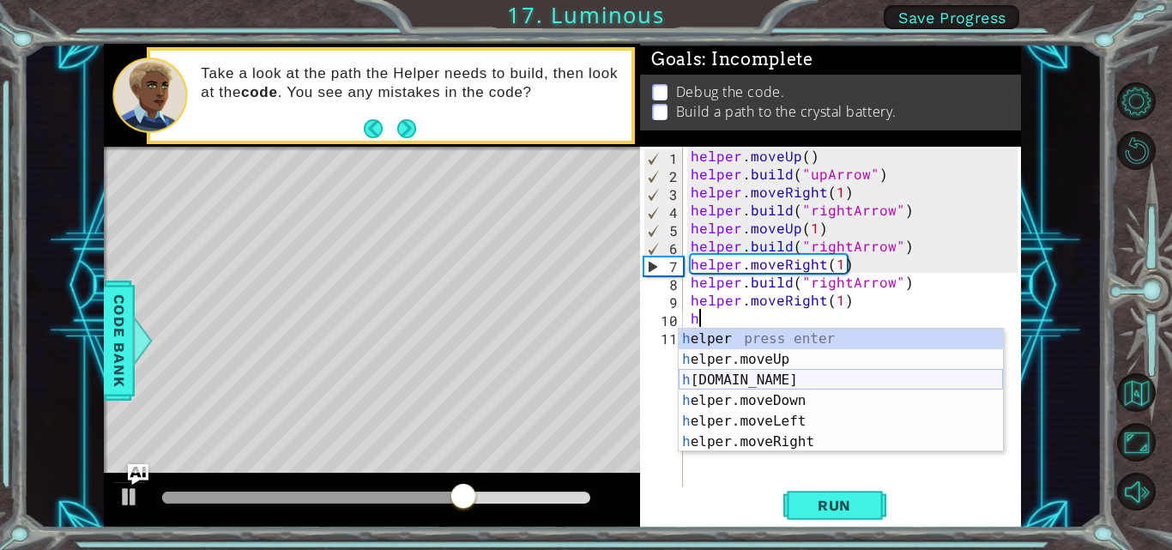
click at [773, 374] on div "h elper press enter h elper.moveUp press enter h elper.build press enter h elpe…" at bounding box center [841, 411] width 324 height 165
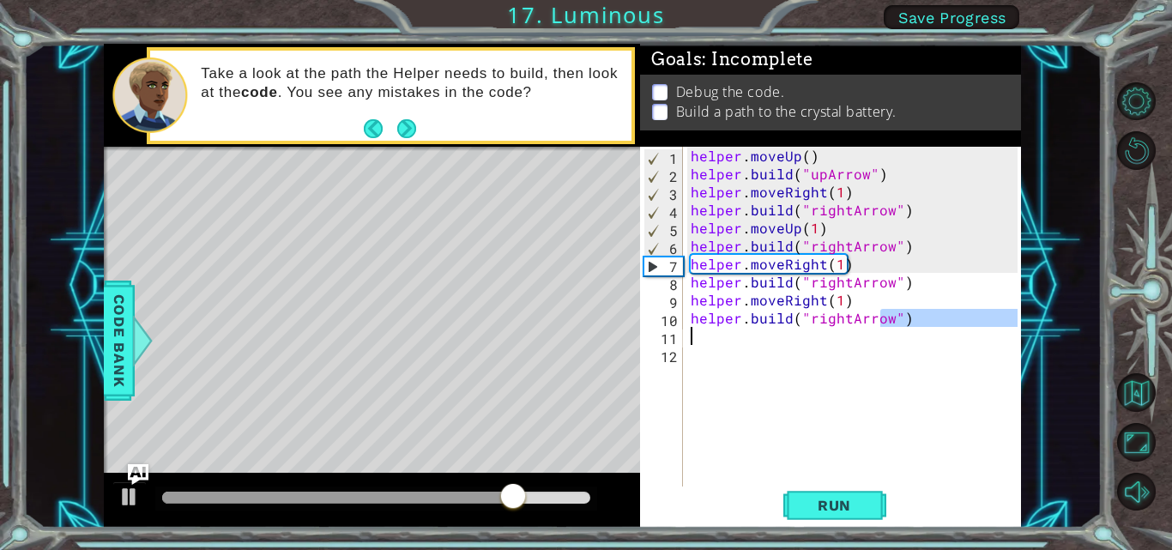
drag, startPoint x: 882, startPoint y: 327, endPoint x: 873, endPoint y: 329, distance: 8.7
click at [873, 329] on div "helper . moveUp ( ) helper . build ( "upArrow" ) helper . moveRight ( 1 ) helpe…" at bounding box center [856, 336] width 339 height 378
click at [842, 317] on div "helper . moveUp ( ) helper . build ( "upArrow" ) helper . moveRight ( 1 ) helpe…" at bounding box center [856, 336] width 339 height 378
click at [878, 317] on div "helper . moveUp ( ) helper . build ( "upArrow" ) helper . moveRight ( 1 ) helpe…" at bounding box center [856, 336] width 339 height 378
click at [890, 318] on div "helper . moveUp ( ) helper . build ( "upArrow" ) helper . moveRight ( 1 ) helpe…" at bounding box center [856, 336] width 339 height 378
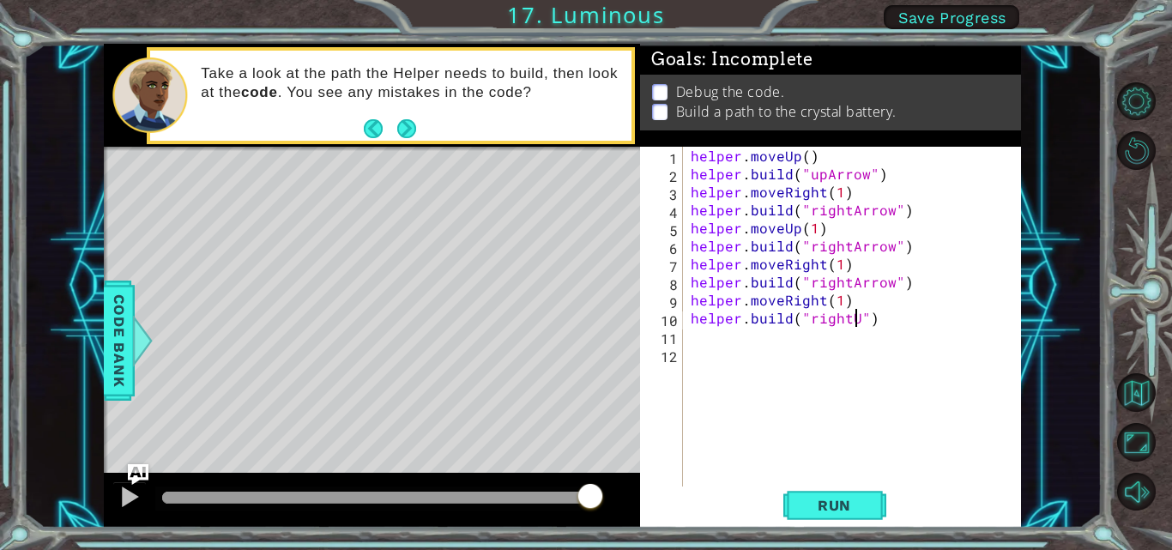
scroll to position [0, 11]
drag, startPoint x: 841, startPoint y: 220, endPoint x: 726, endPoint y: 457, distance: 263.2
click at [822, 275] on div "helper . moveUp ( ) helper . build ( "upArrow" ) helper . moveRight ( 1 ) helpe…" at bounding box center [856, 336] width 339 height 378
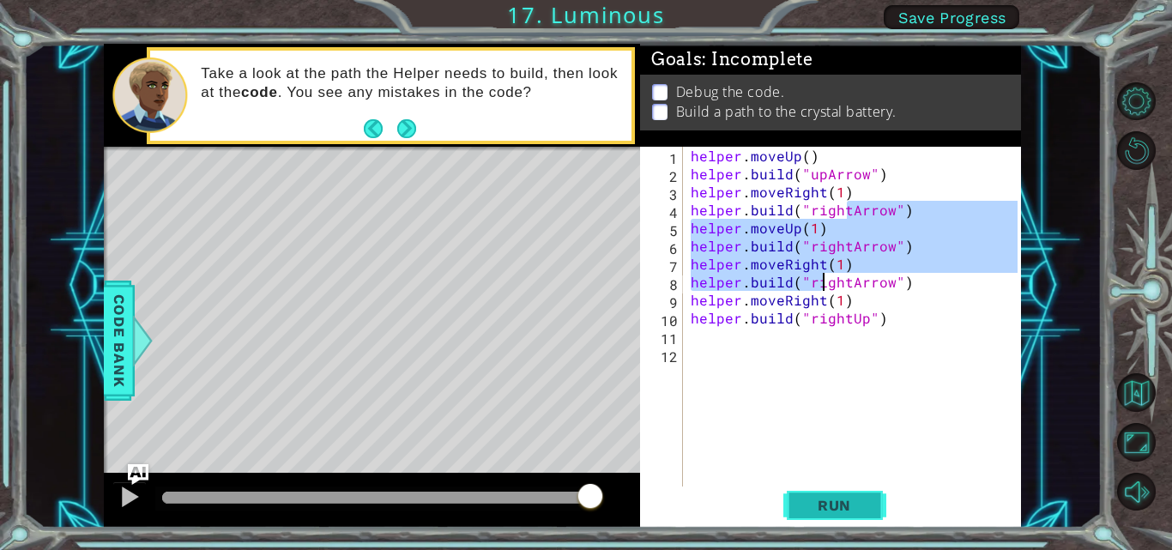
click at [790, 492] on button "Run" at bounding box center [834, 505] width 103 height 38
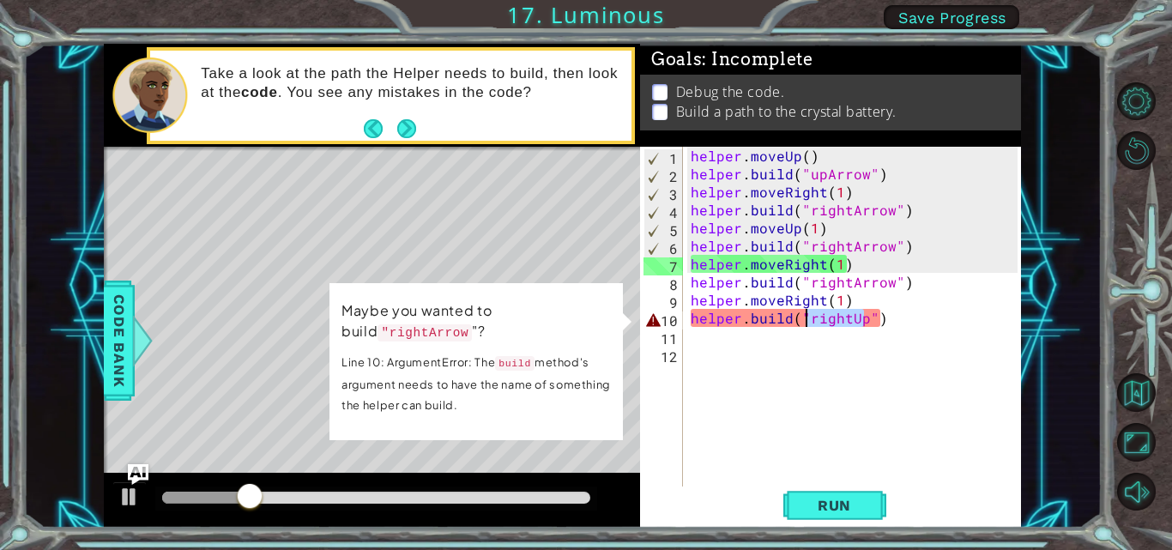
drag, startPoint x: 862, startPoint y: 317, endPoint x: 807, endPoint y: 317, distance: 54.9
click at [807, 317] on div "helper . moveUp ( ) helper . build ( "upArrow" ) helper . moveRight ( 1 ) helpe…" at bounding box center [856, 336] width 339 height 378
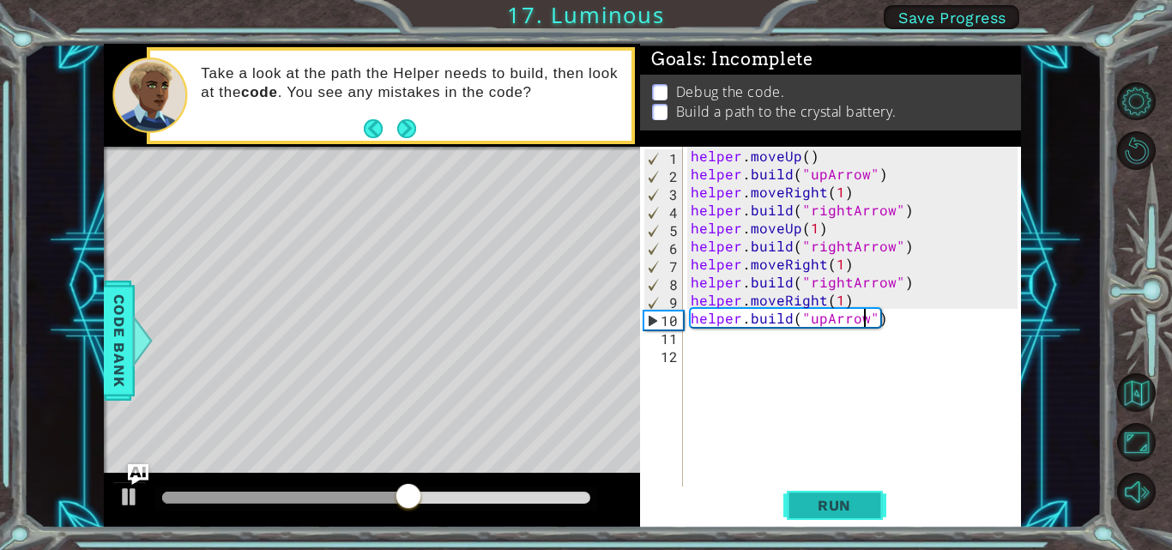
type textarea "helper.build("upArrow")"
click at [816, 508] on span "Run" at bounding box center [834, 505] width 68 height 17
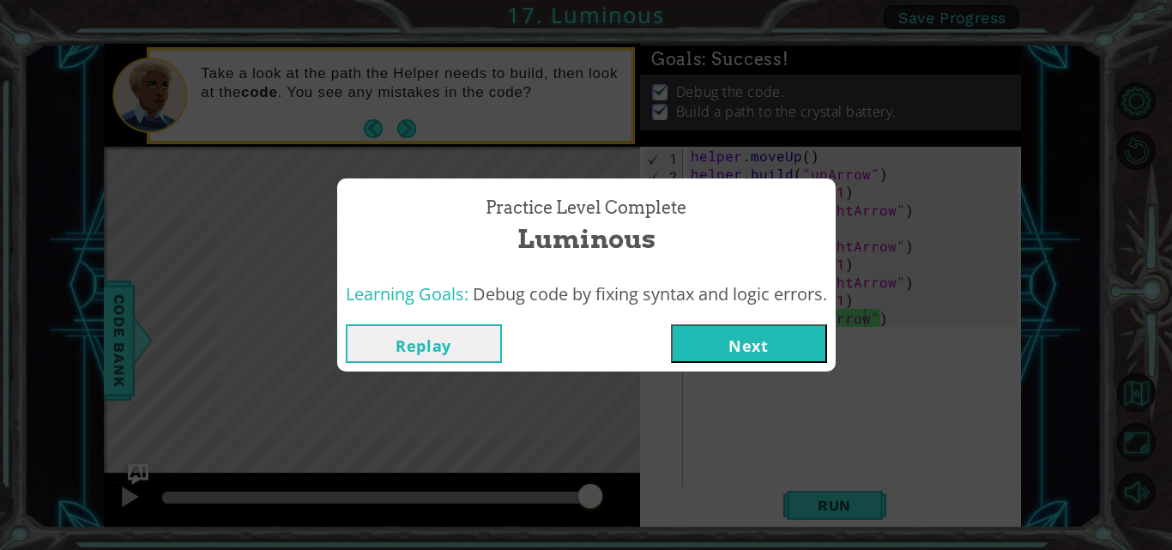
click at [796, 329] on button "Next" at bounding box center [749, 343] width 156 height 39
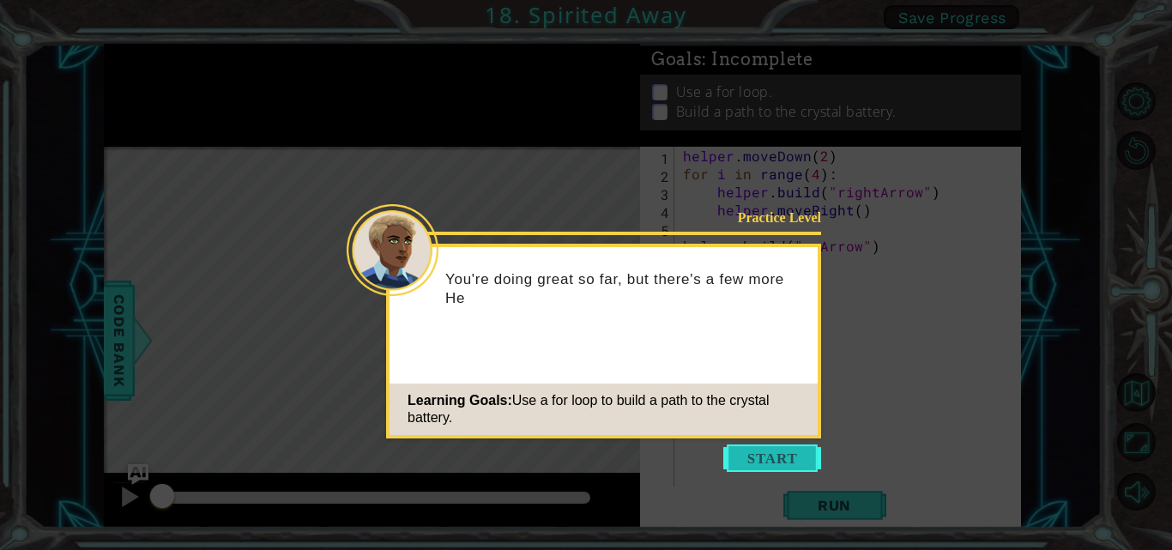
click at [793, 446] on button "Start" at bounding box center [772, 457] width 98 height 27
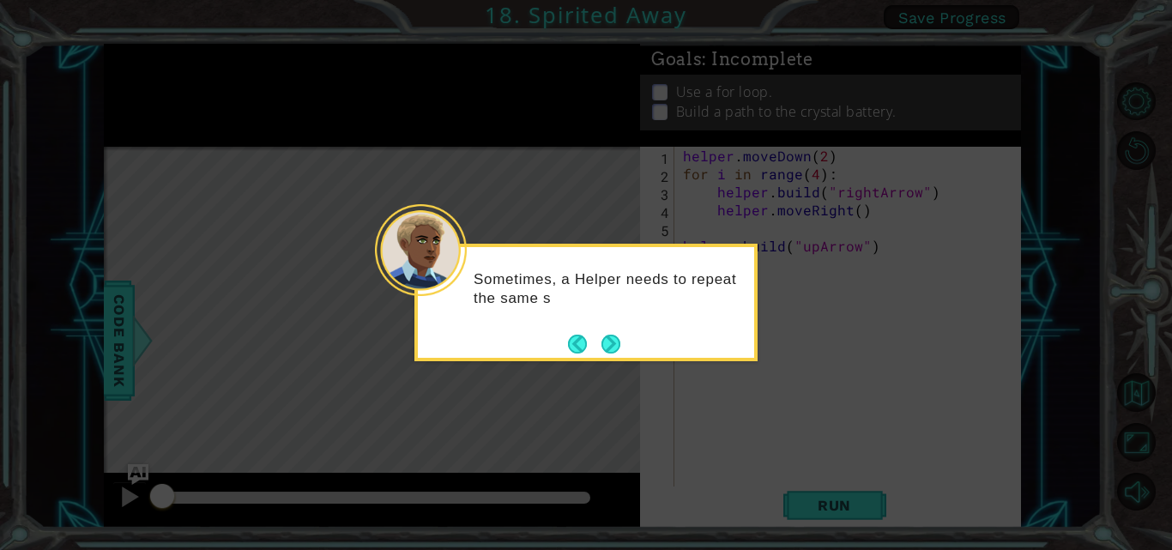
click at [612, 329] on div "Sometimes, a Helper needs to repeat the same s" at bounding box center [586, 297] width 336 height 87
click at [609, 335] on button "Next" at bounding box center [611, 344] width 20 height 20
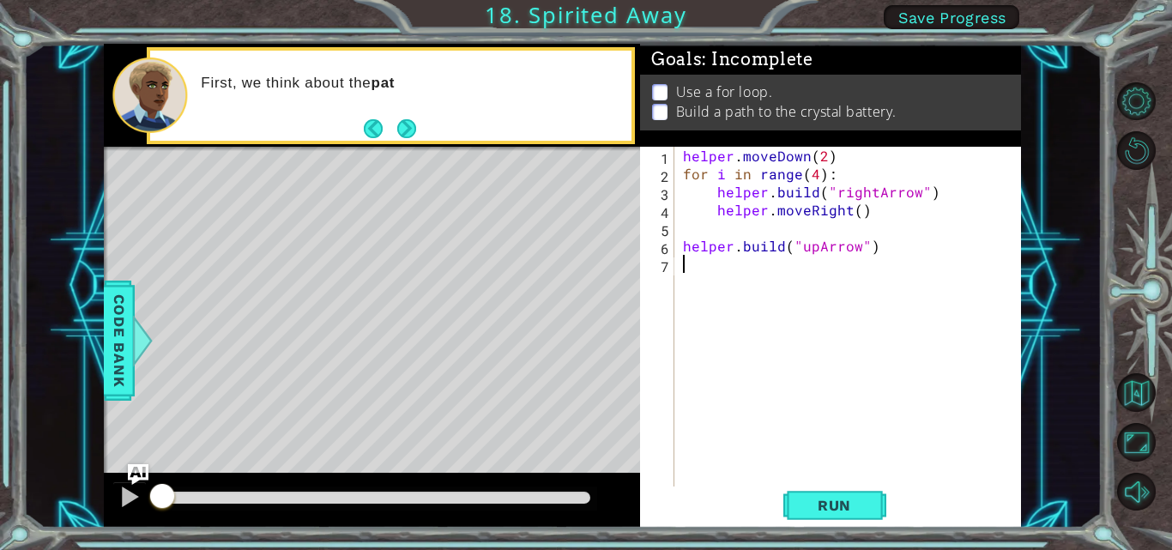
click at [673, 278] on div "1 ההההההההההההההההההההההההההההההההההההההההההההההההההההההההההההההההההההההההההההה…" at bounding box center [562, 286] width 917 height 484
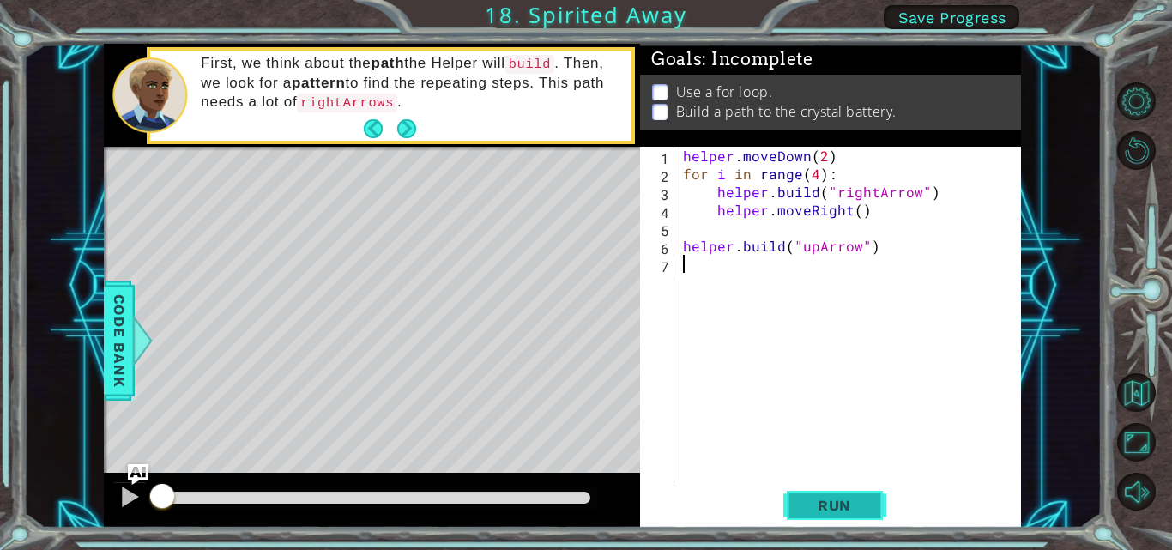
drag, startPoint x: 816, startPoint y: 482, endPoint x: 824, endPoint y: 504, distance: 22.8
click at [824, 501] on div "1 2 3 4 5 6 7 helper . moveDown ( 2 ) for i in range ( 4 ) : helper . build ( "…" at bounding box center [830, 337] width 381 height 381
click at [814, 519] on button "Run" at bounding box center [834, 505] width 103 height 38
click at [815, 506] on span "Run" at bounding box center [834, 505] width 68 height 17
drag, startPoint x: 816, startPoint y: 505, endPoint x: 822, endPoint y: 495, distance: 11.9
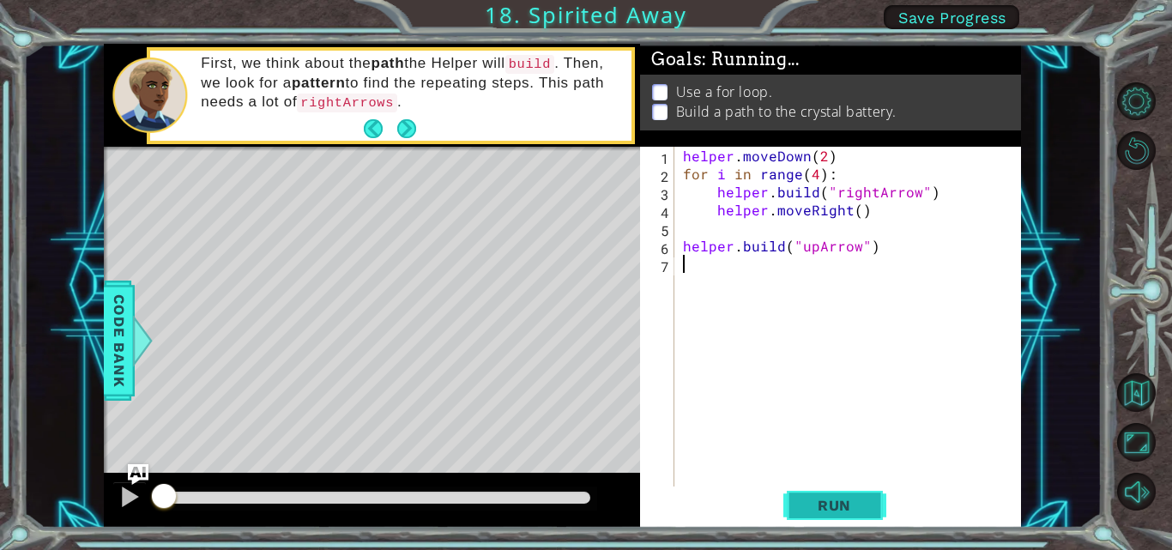
click at [817, 504] on span "Run" at bounding box center [834, 505] width 68 height 17
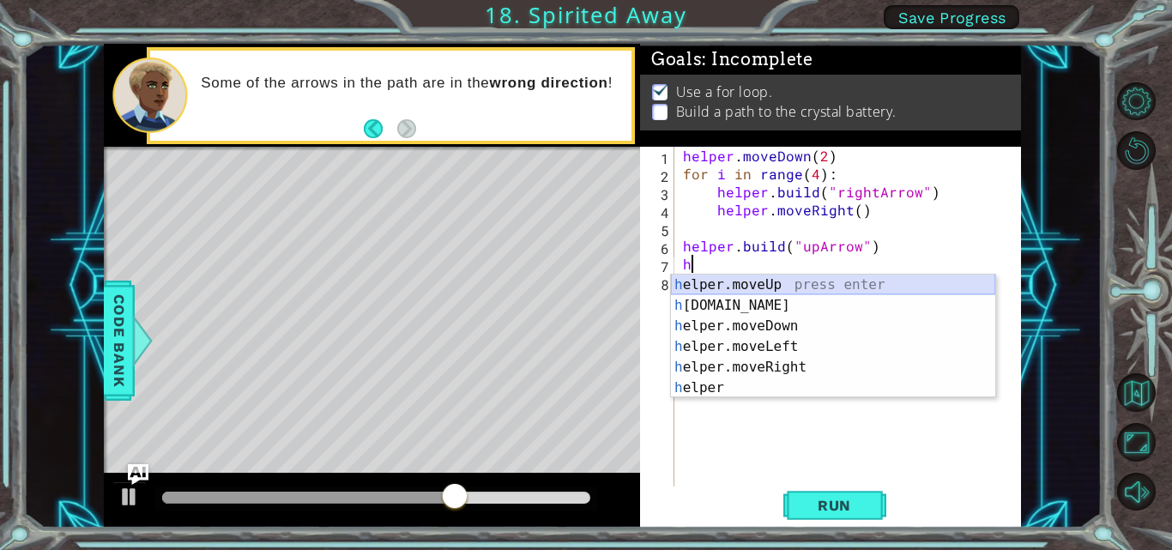
click at [775, 281] on div "h elper.moveUp press enter h elper.build press enter h elper.moveDown press ent…" at bounding box center [833, 357] width 324 height 165
type textarea "helper.moveUp(1)"
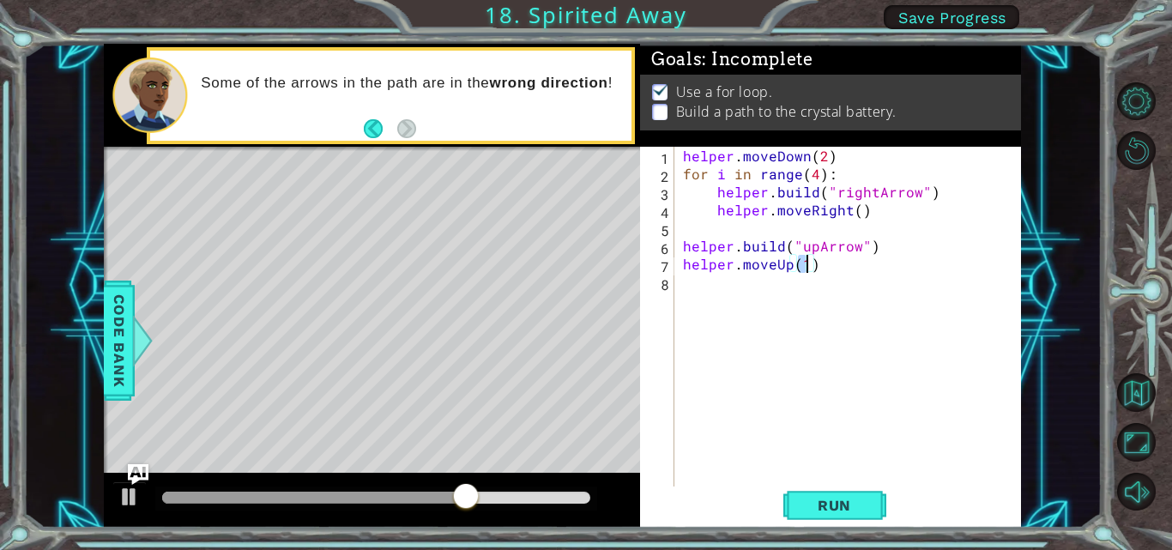
click at [698, 277] on div "helper . moveDown ( 2 ) for i in range ( 4 ) : helper . build ( "rightArrow" ) …" at bounding box center [852, 336] width 347 height 378
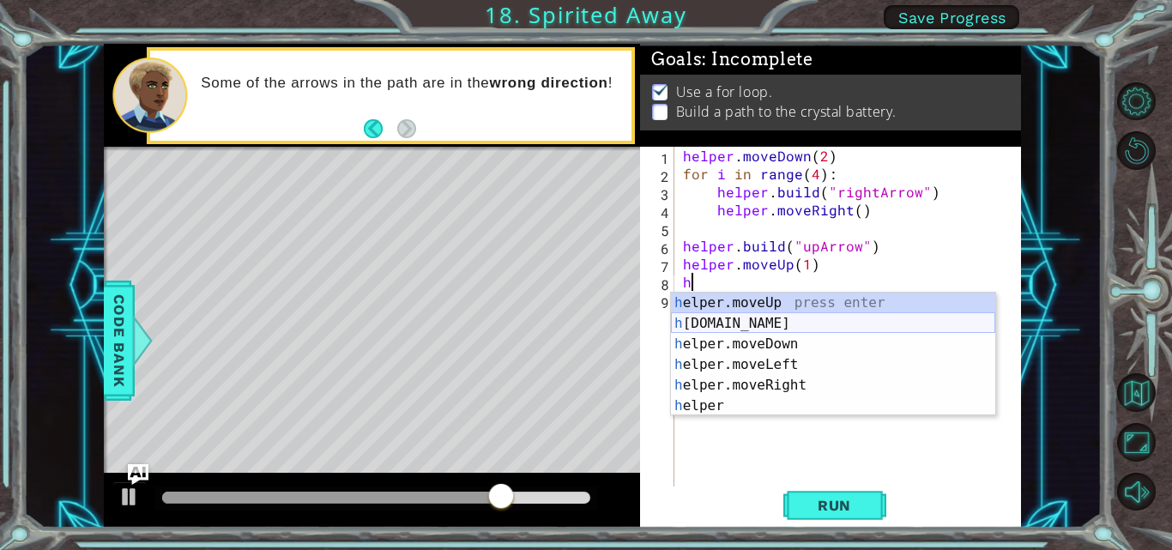
click at [725, 319] on div "h elper.moveUp press enter h elper.build press enter h elper.moveDown press ent…" at bounding box center [833, 375] width 324 height 165
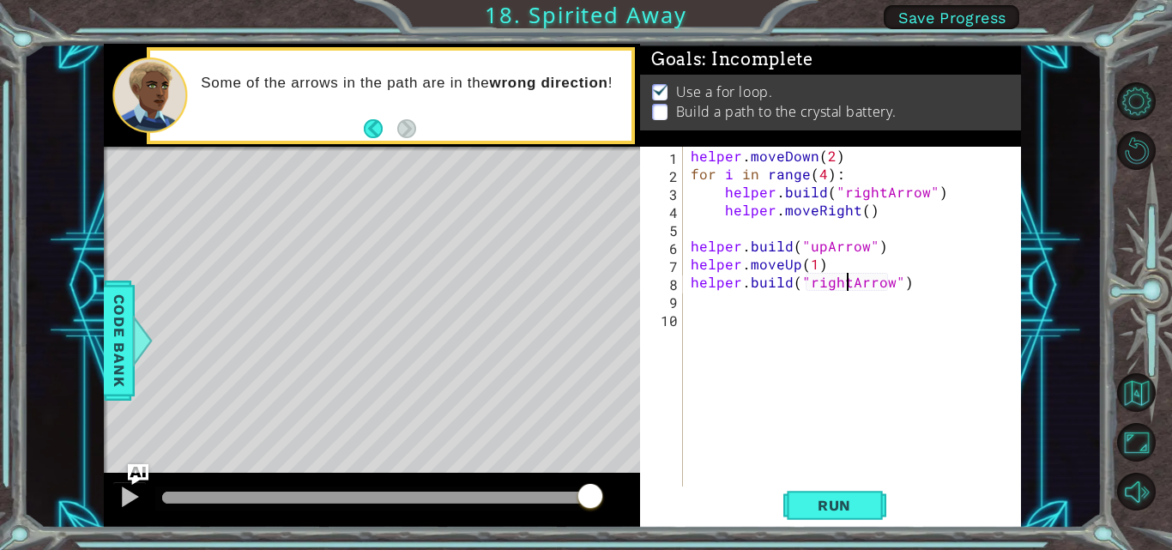
click at [849, 286] on div "helper . moveDown ( 2 ) for i in range ( 4 ) : helper . build ( "rightArrow" ) …" at bounding box center [856, 336] width 339 height 378
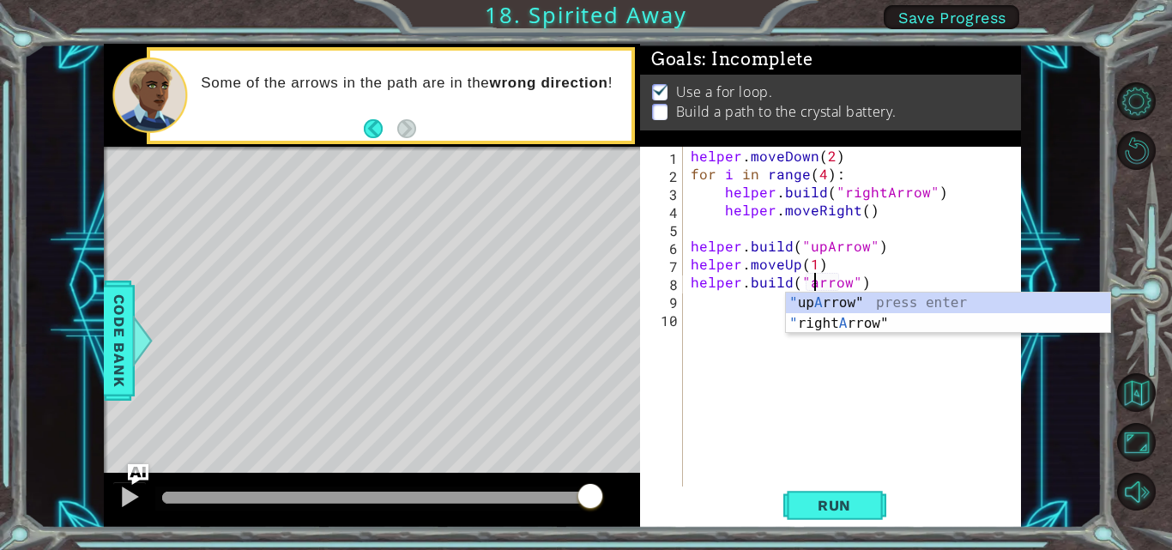
scroll to position [0, 9]
click at [797, 306] on div "" up A rrow" press enter " right A rrow" press enter" at bounding box center [948, 334] width 324 height 82
type textarea "helper.build("upArrow"")"
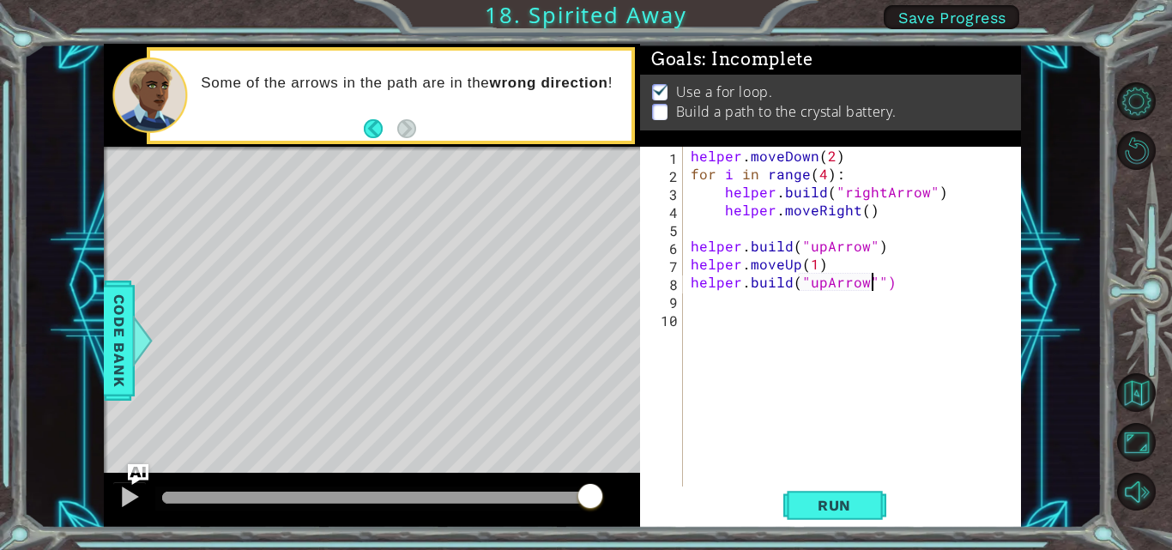
scroll to position [0, 0]
click at [787, 496] on button "Run" at bounding box center [834, 505] width 103 height 38
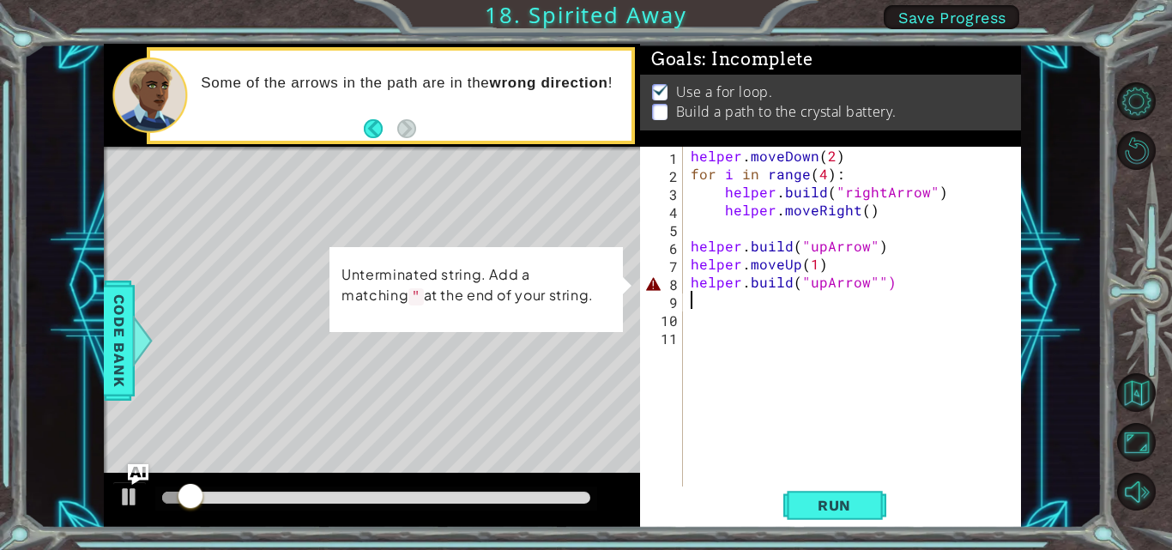
click at [812, 468] on div "helper . moveDown ( 2 ) for i in range ( 4 ) : helper . build ( "rightArrow" ) …" at bounding box center [856, 336] width 339 height 378
click at [816, 280] on div "helper . moveDown ( 2 ) for i in range ( 4 ) : helper . build ( "rightArrow" ) …" at bounding box center [856, 336] width 339 height 378
click at [876, 285] on div "helper . moveDown ( 2 ) for i in range ( 4 ) : helper . build ( "rightArrow" ) …" at bounding box center [856, 336] width 339 height 378
type textarea "helper.build("upArrow")"
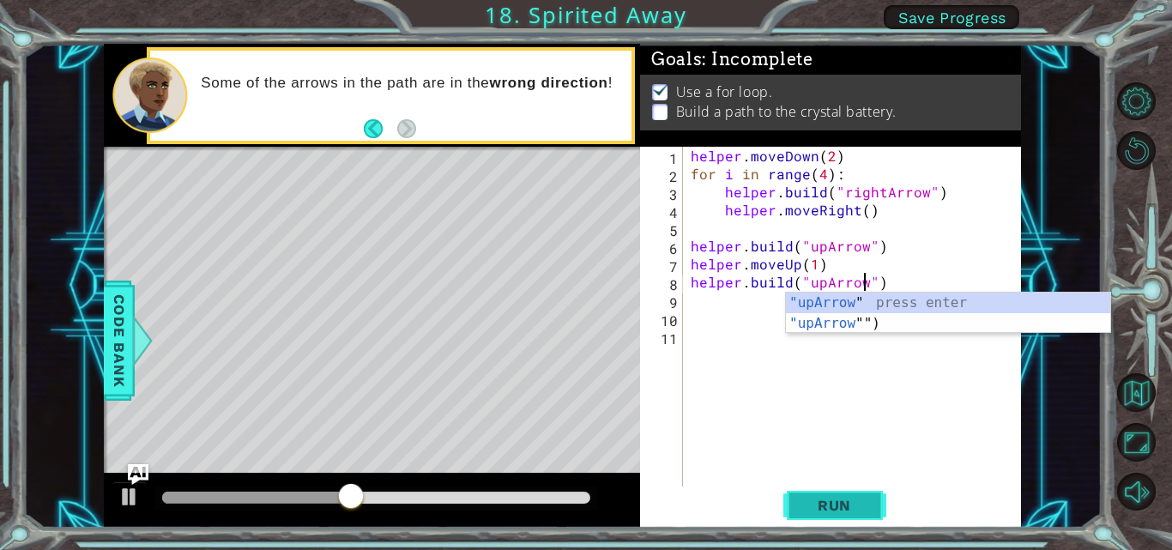
click at [841, 511] on span "Run" at bounding box center [834, 505] width 68 height 17
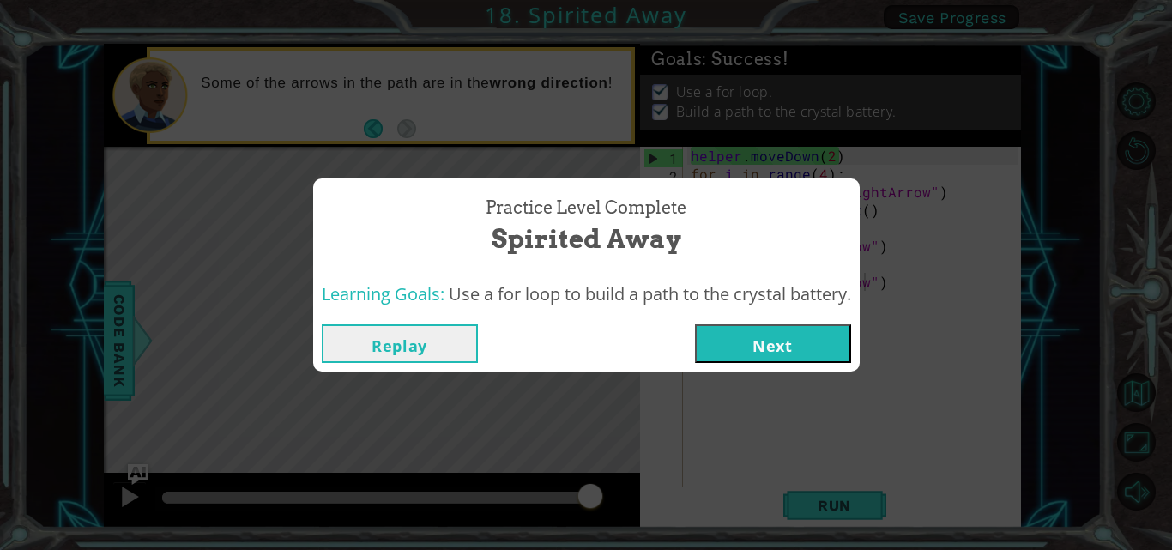
click at [755, 342] on button "Next" at bounding box center [773, 343] width 156 height 39
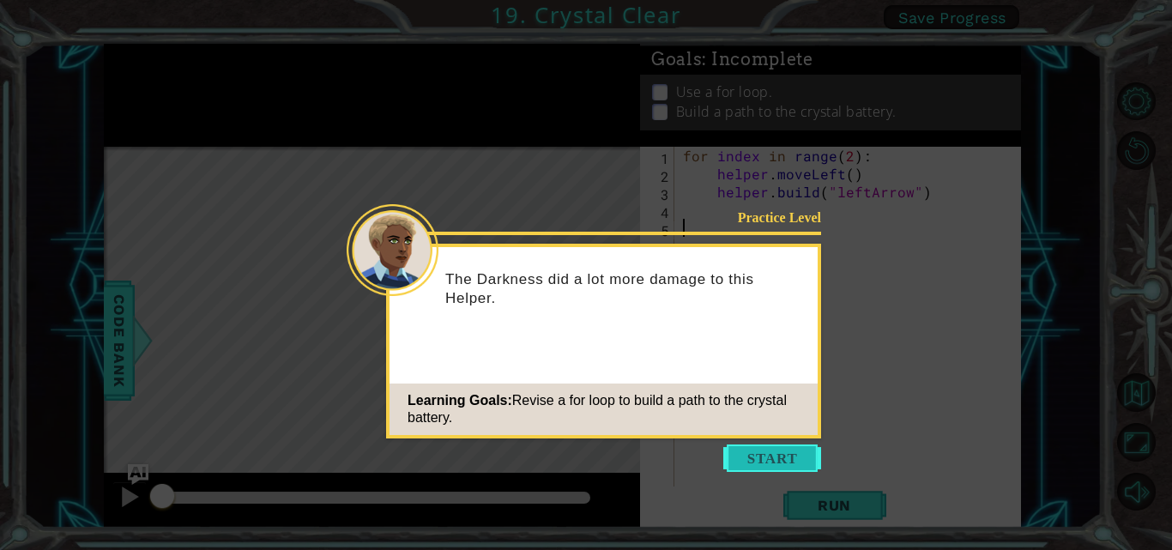
click at [777, 455] on button "Start" at bounding box center [772, 457] width 98 height 27
